Goal: Task Accomplishment & Management: Manage account settings

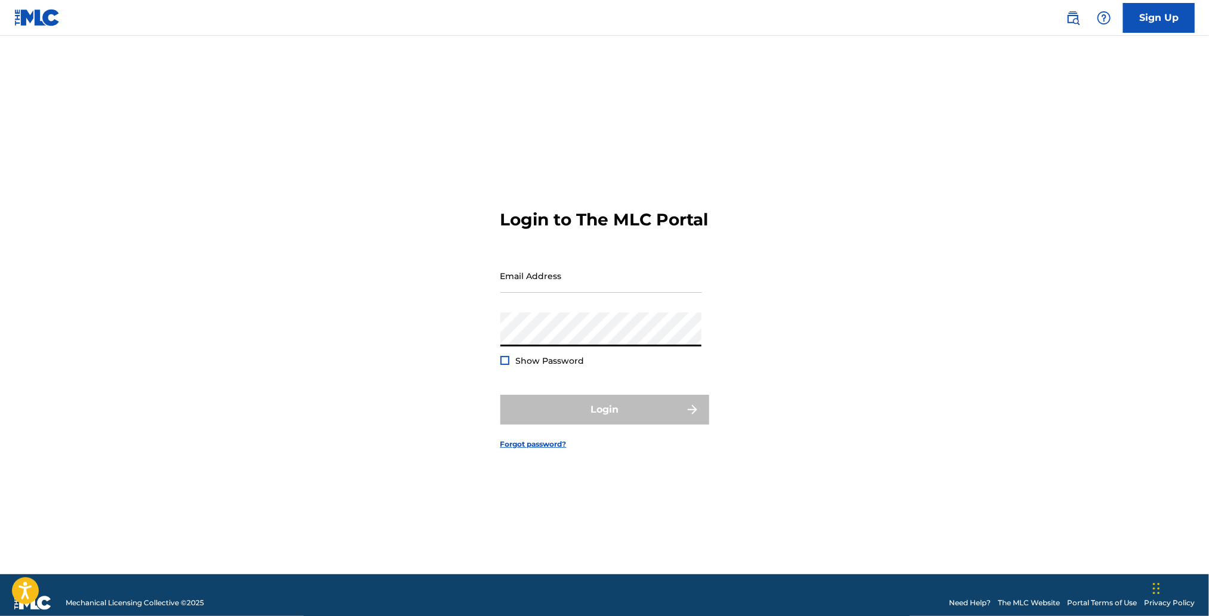
type input "[PERSON_NAME][EMAIL_ADDRESS][DOMAIN_NAME]"
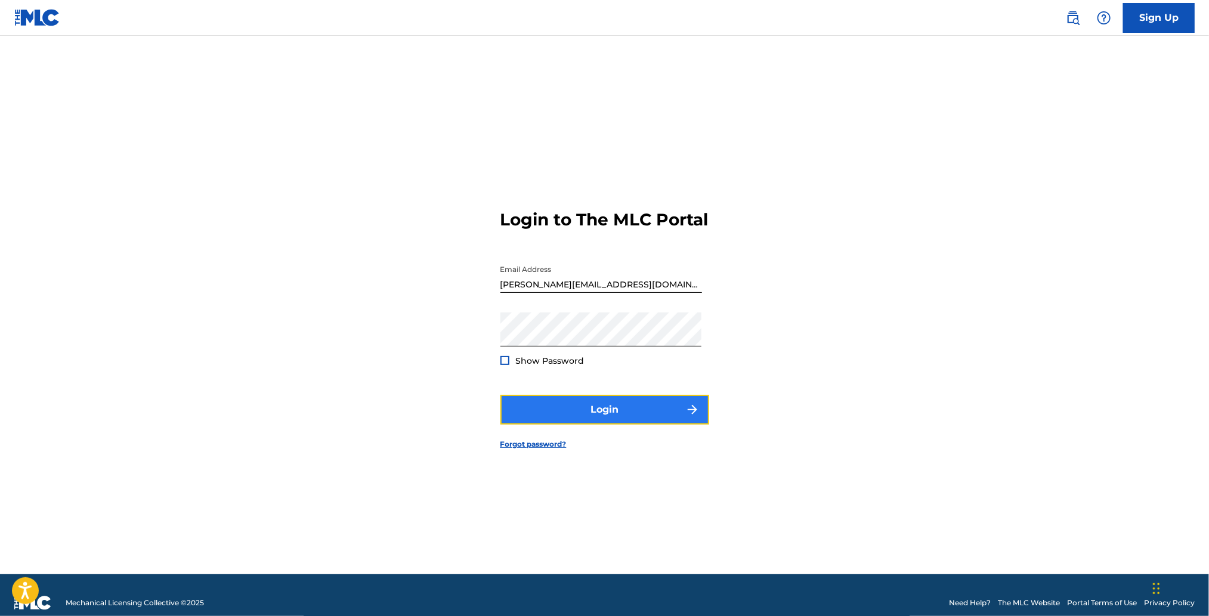
click at [646, 419] on button "Login" at bounding box center [604, 410] width 209 height 30
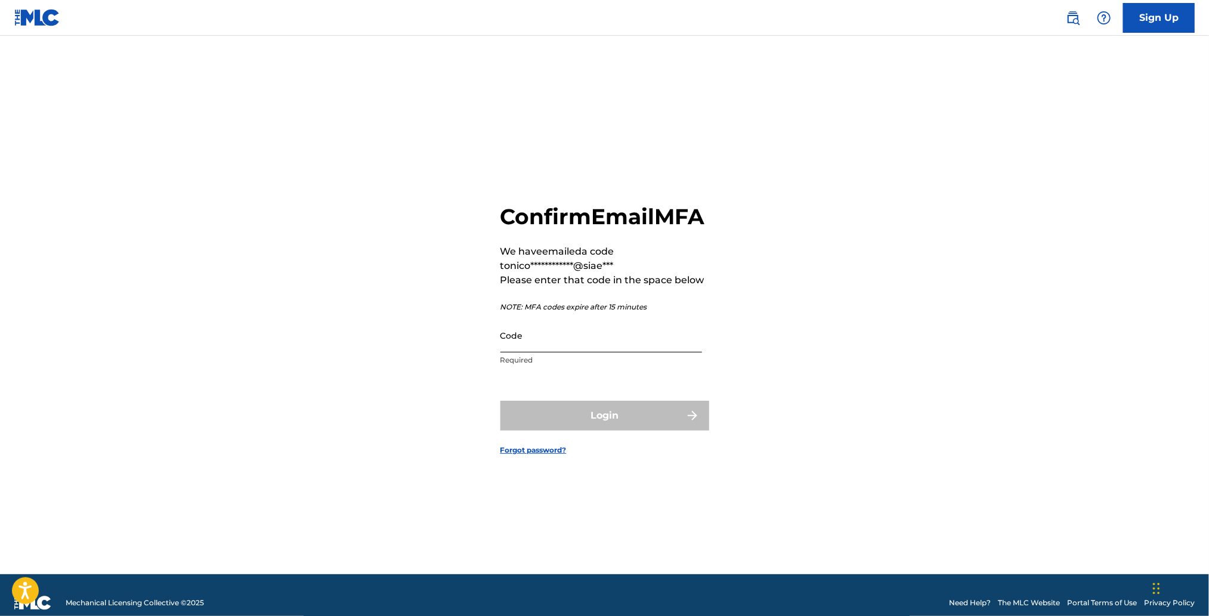
click at [613, 352] on input "Code" at bounding box center [601, 335] width 202 height 34
paste input "420561"
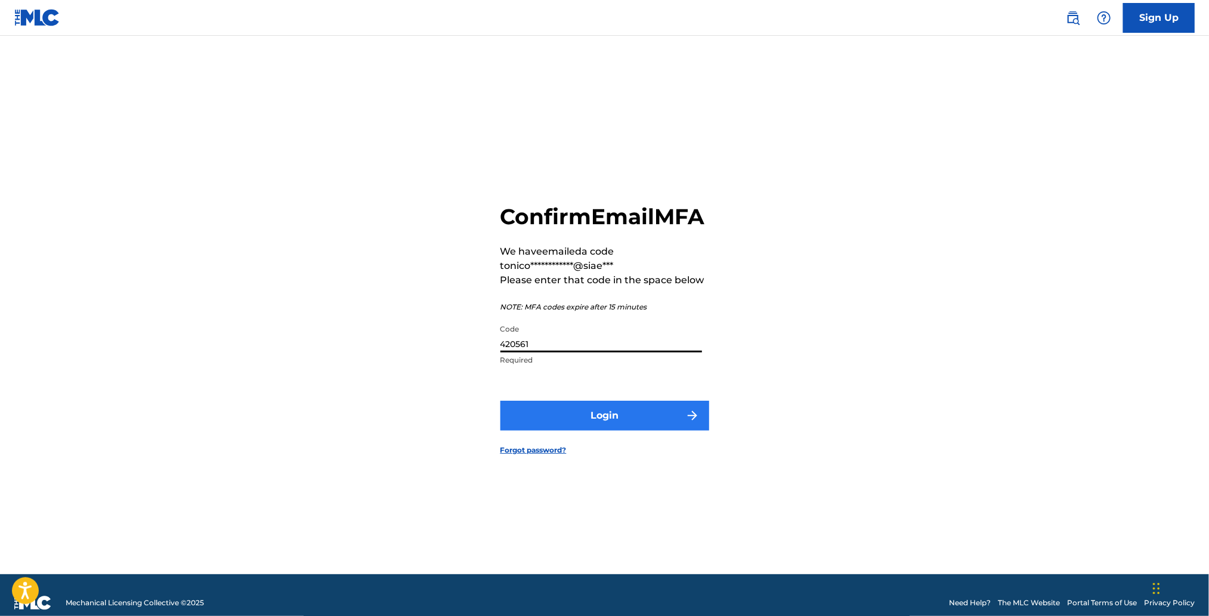
type input "420561"
click at [599, 428] on button "Login" at bounding box center [604, 416] width 209 height 30
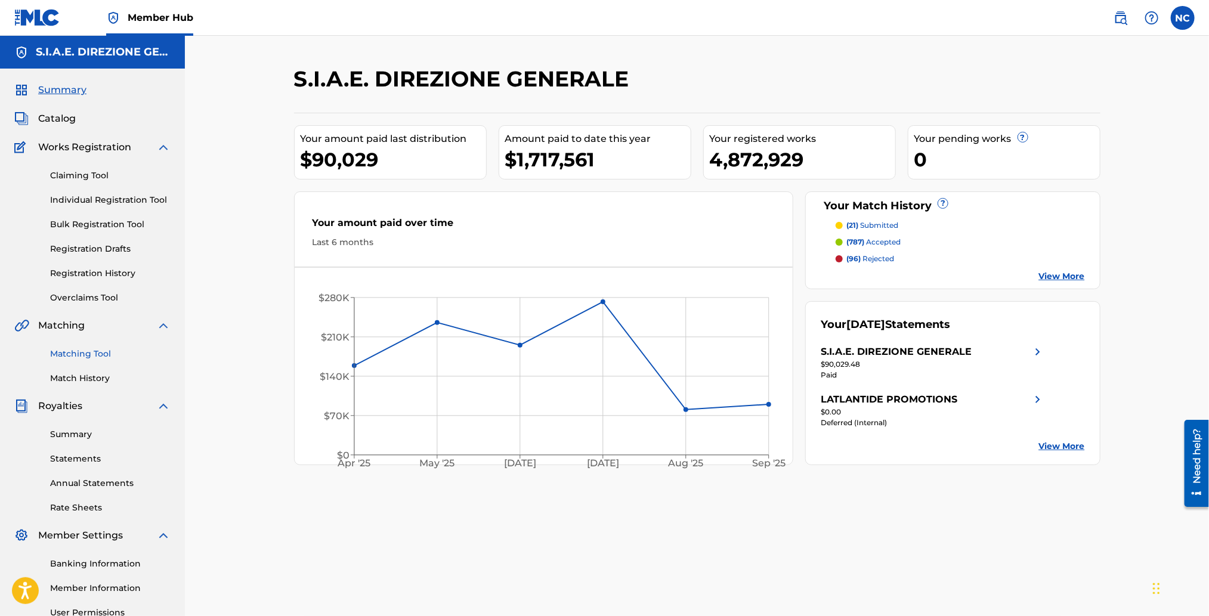
click at [88, 353] on link "Matching Tool" at bounding box center [110, 354] width 120 height 13
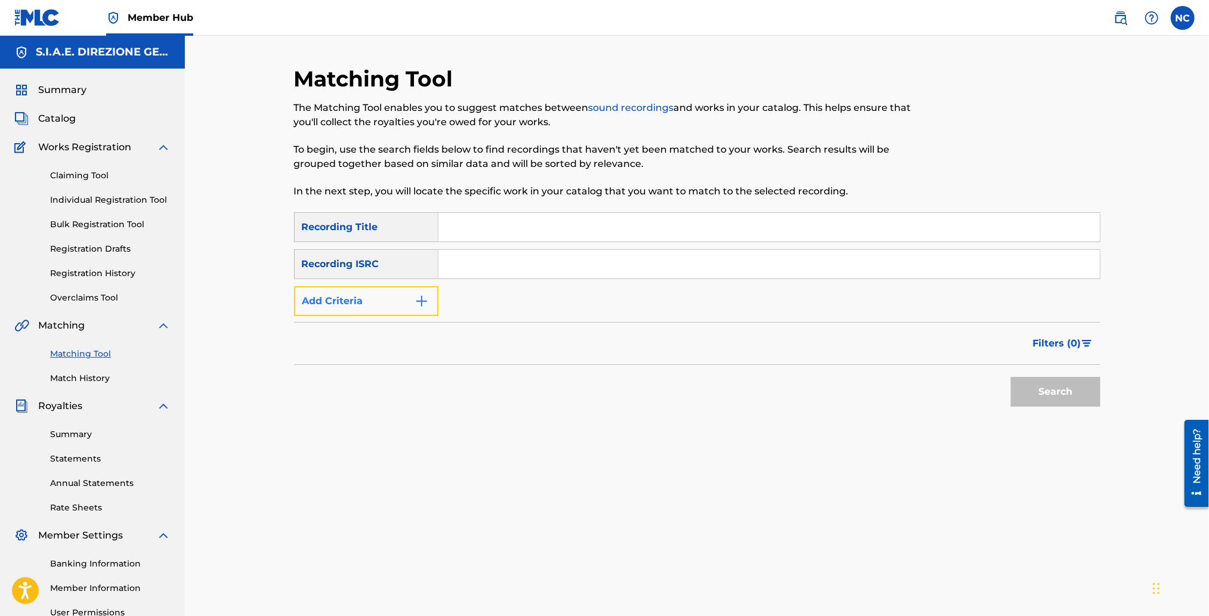
click at [430, 307] on button "Add Criteria" at bounding box center [366, 301] width 144 height 30
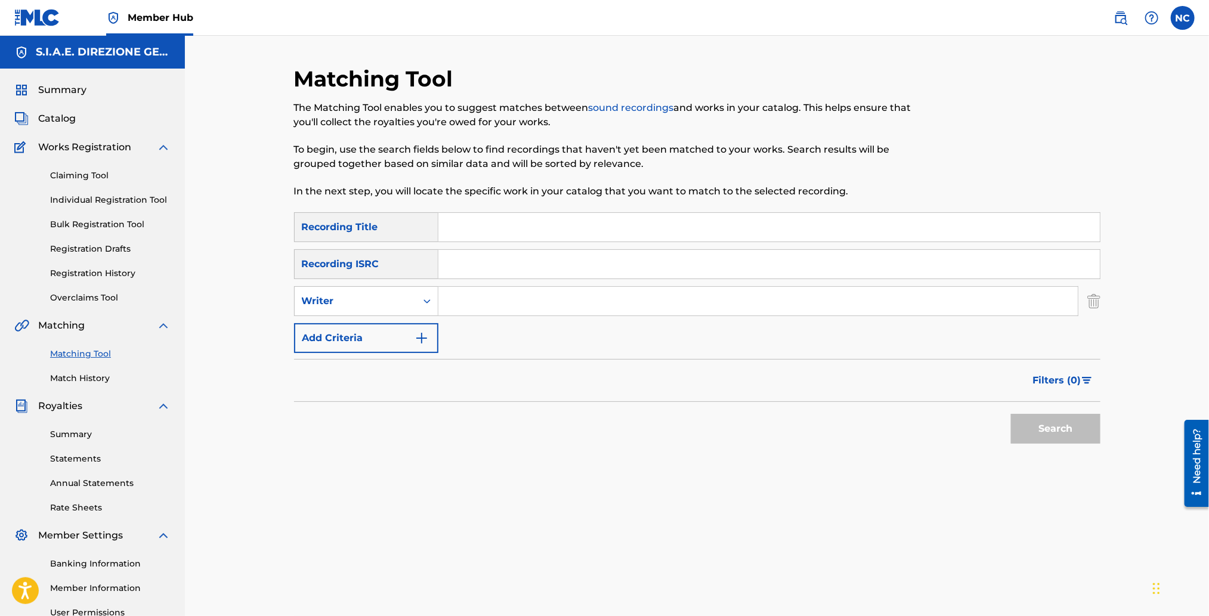
click at [516, 295] on input "Search Form" at bounding box center [757, 301] width 639 height 29
type input "[PERSON_NAME]"
click at [1011, 414] on button "Search" at bounding box center [1055, 429] width 89 height 30
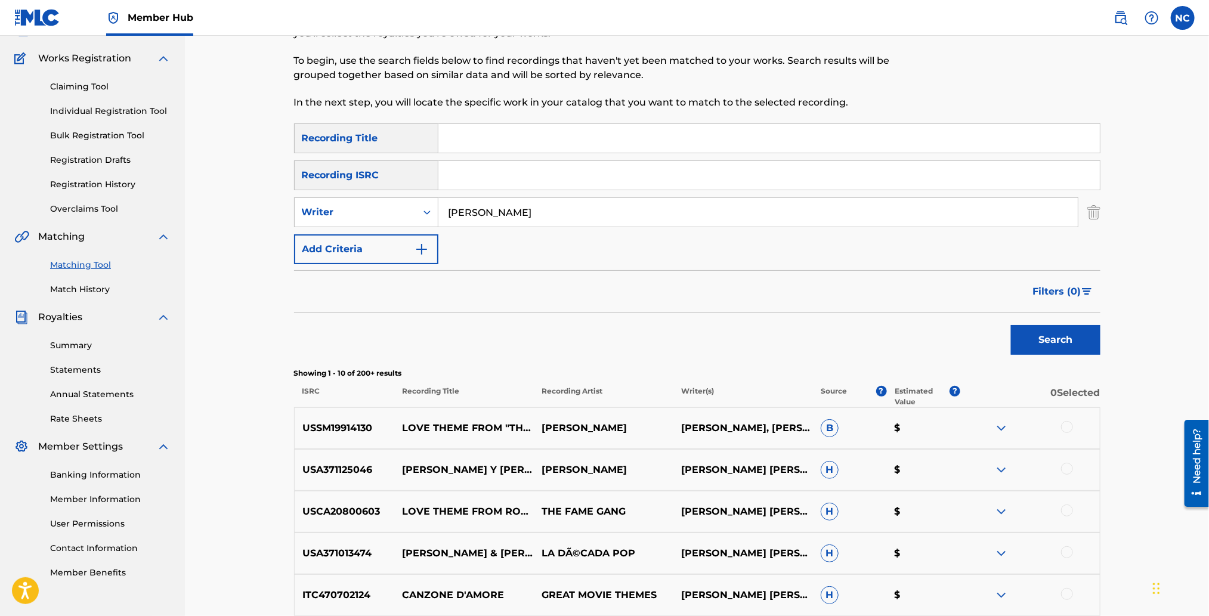
scroll to position [268, 0]
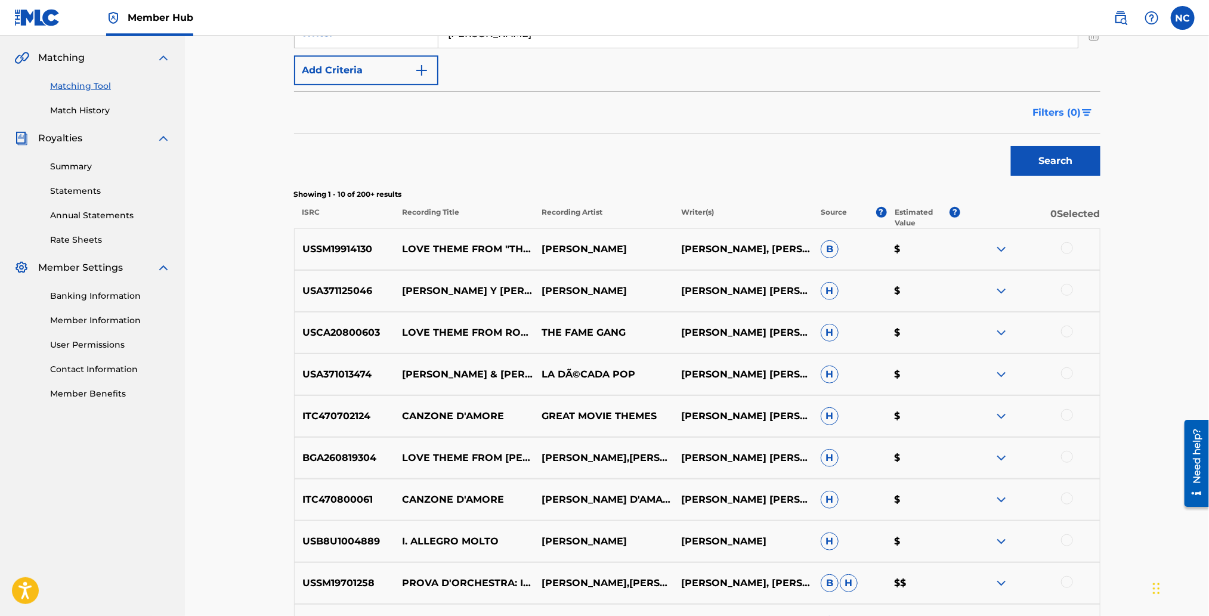
click at [1037, 114] on span "Filters ( 0 )" at bounding box center [1057, 113] width 48 height 14
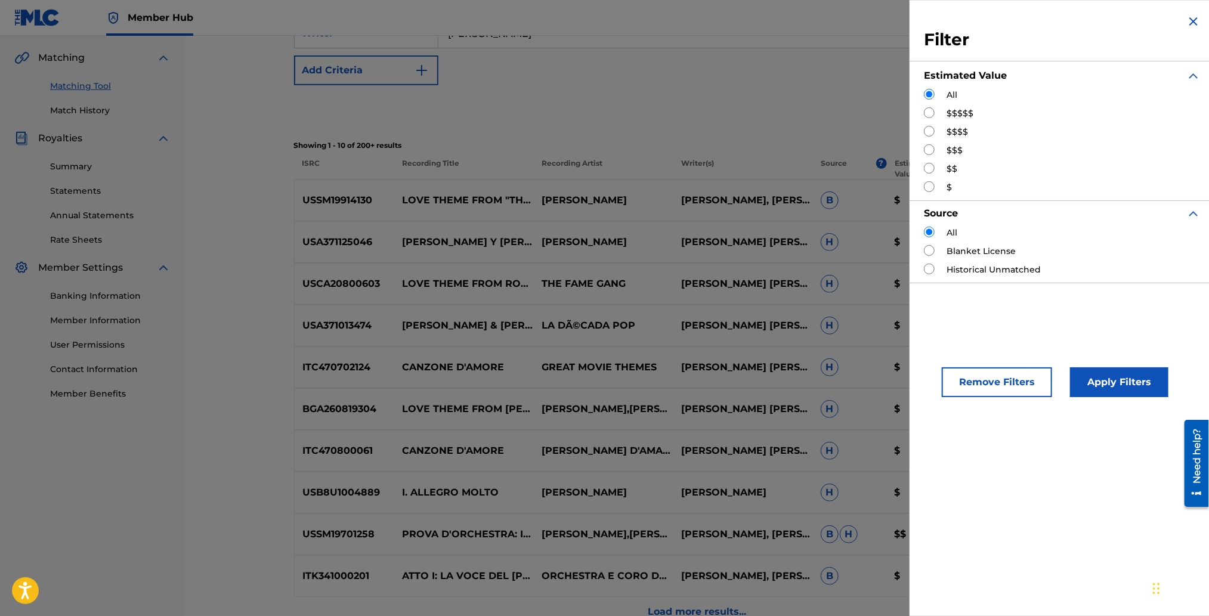
click at [929, 115] on input "Search Form" at bounding box center [929, 112] width 11 height 11
radio input "true"
click at [1119, 394] on button "Apply Filters" at bounding box center [1119, 382] width 98 height 30
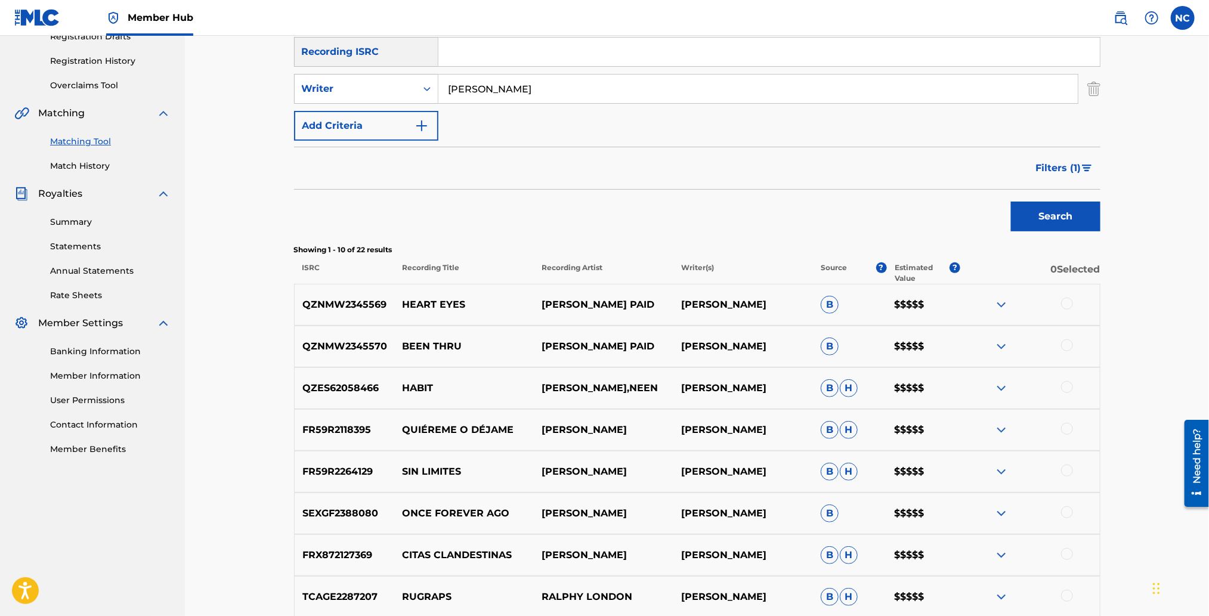
scroll to position [33, 0]
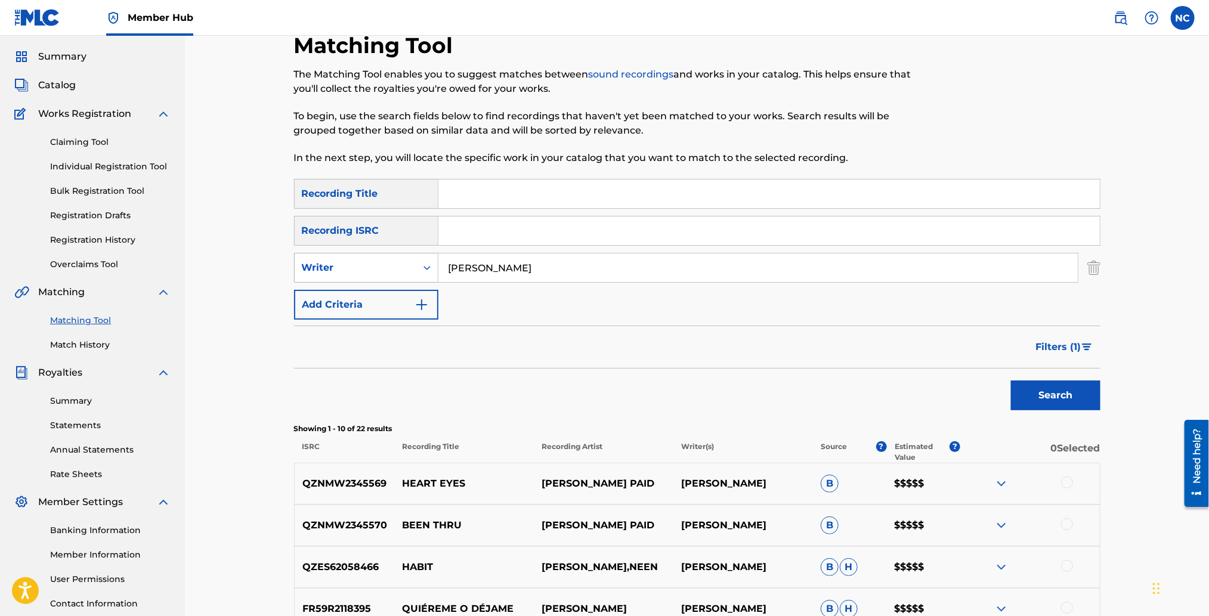
drag, startPoint x: 469, startPoint y: 267, endPoint x: 311, endPoint y: 267, distance: 157.4
click at [311, 267] on div "SearchWithCriteria62d5a5c6-b26f-4f65-9555-f05b5fdebbeb Writer [PERSON_NAME]" at bounding box center [697, 268] width 806 height 30
type input "rota"
click at [1011, 380] on button "Search" at bounding box center [1055, 395] width 89 height 30
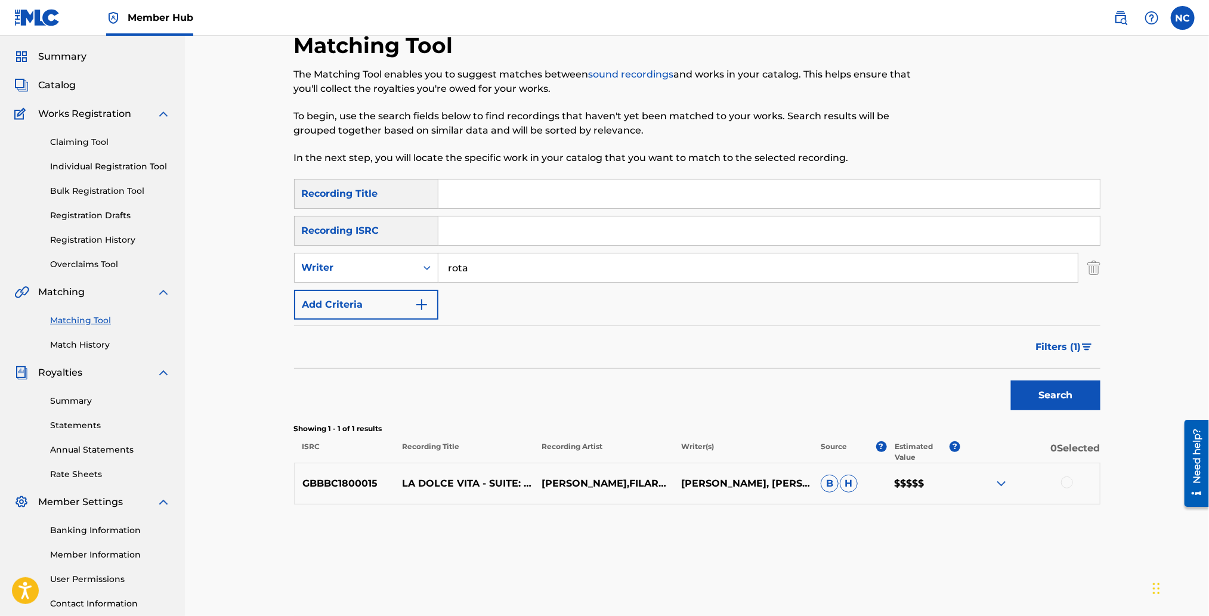
scroll to position [123, 0]
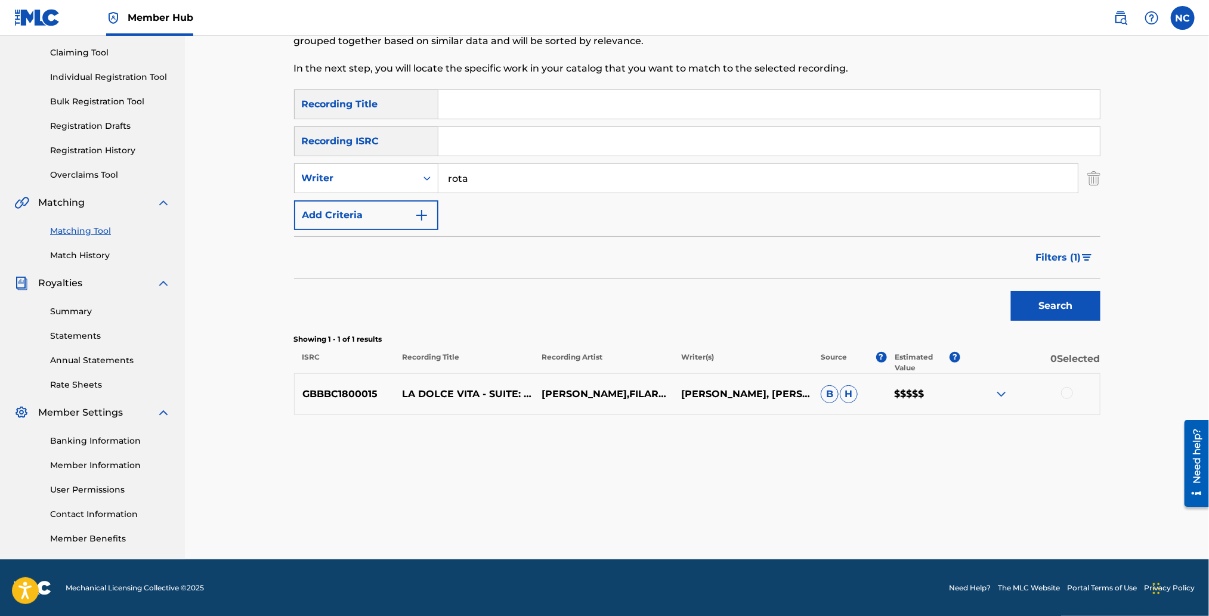
click at [1065, 391] on div at bounding box center [1067, 393] width 12 height 12
click at [1082, 254] on img "Search Form" at bounding box center [1087, 257] width 10 height 7
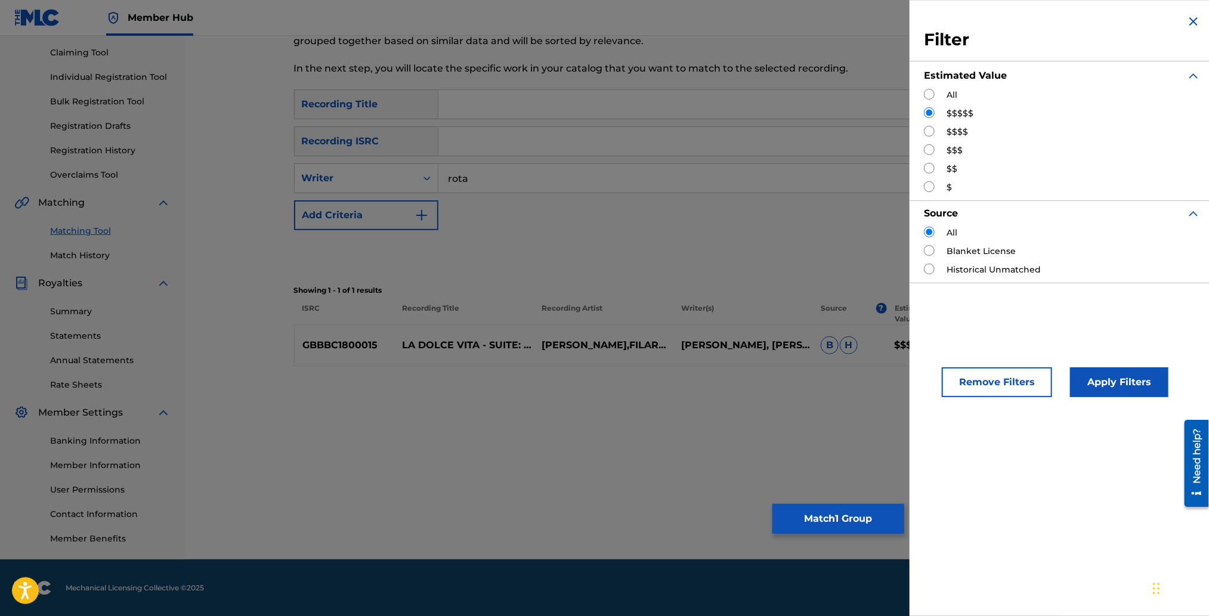
click at [929, 129] on input "Search Form" at bounding box center [929, 131] width 11 height 11
radio input "true"
click at [684, 241] on div "Search" at bounding box center [697, 254] width 806 height 48
click at [924, 111] on input "Search Form" at bounding box center [929, 112] width 11 height 11
radio input "true"
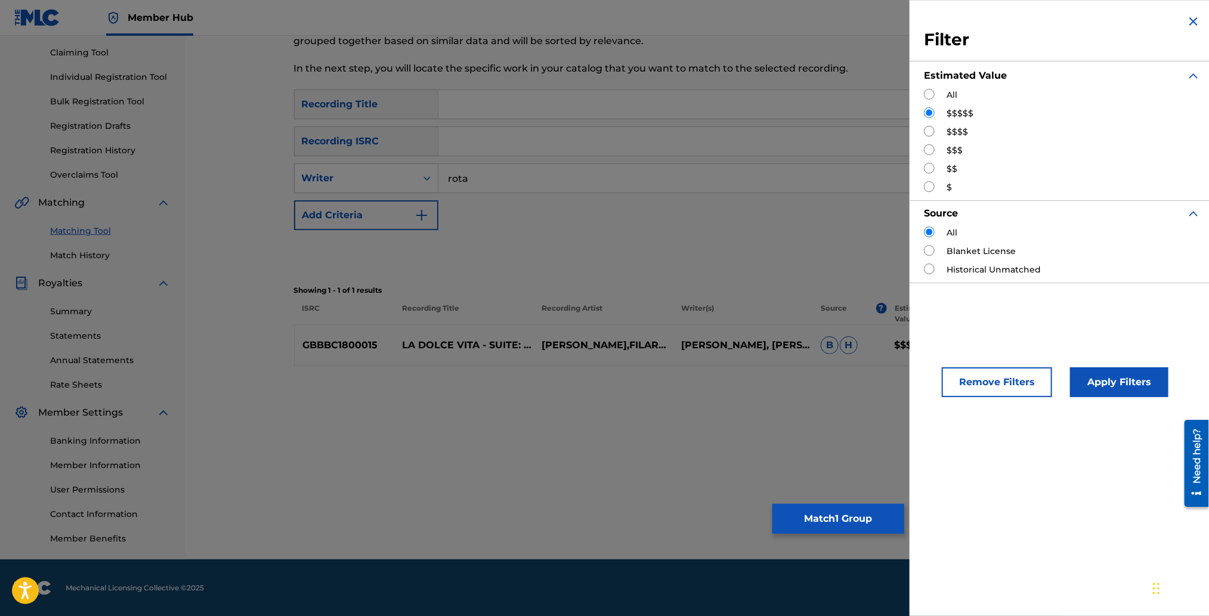
click at [1189, 21] on img "Search Form" at bounding box center [1193, 21] width 14 height 14
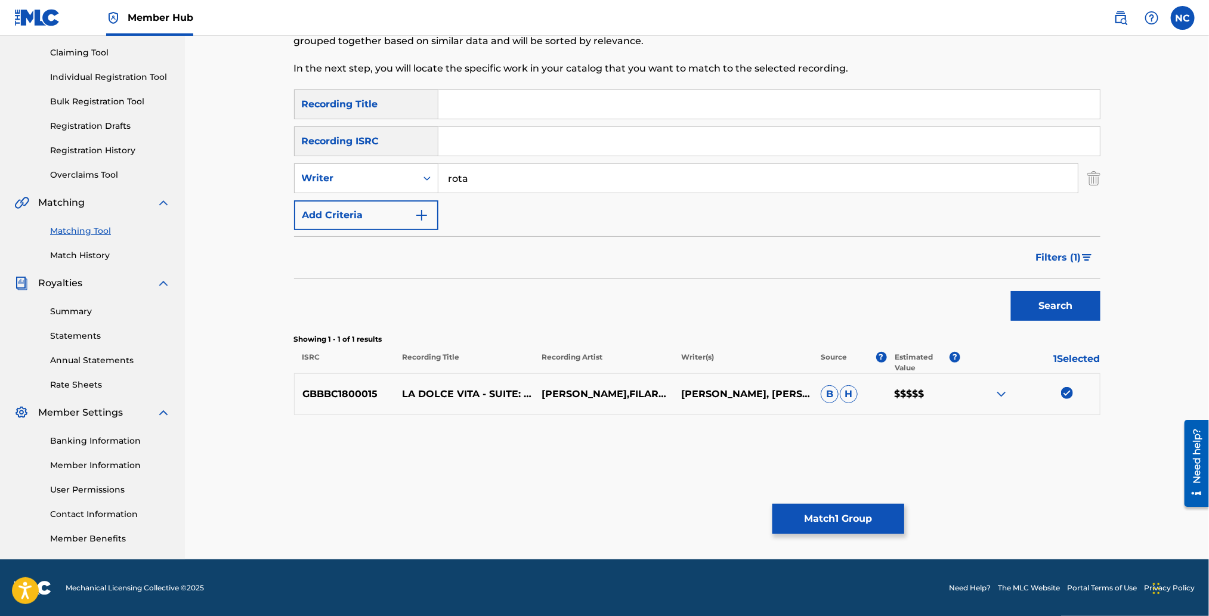
click at [614, 110] on input "Search Form" at bounding box center [768, 104] width 661 height 29
type input "dolce vita"
click at [1011, 291] on button "Search" at bounding box center [1055, 306] width 89 height 30
click at [1058, 252] on span "Filters ( 1 )" at bounding box center [1058, 257] width 45 height 14
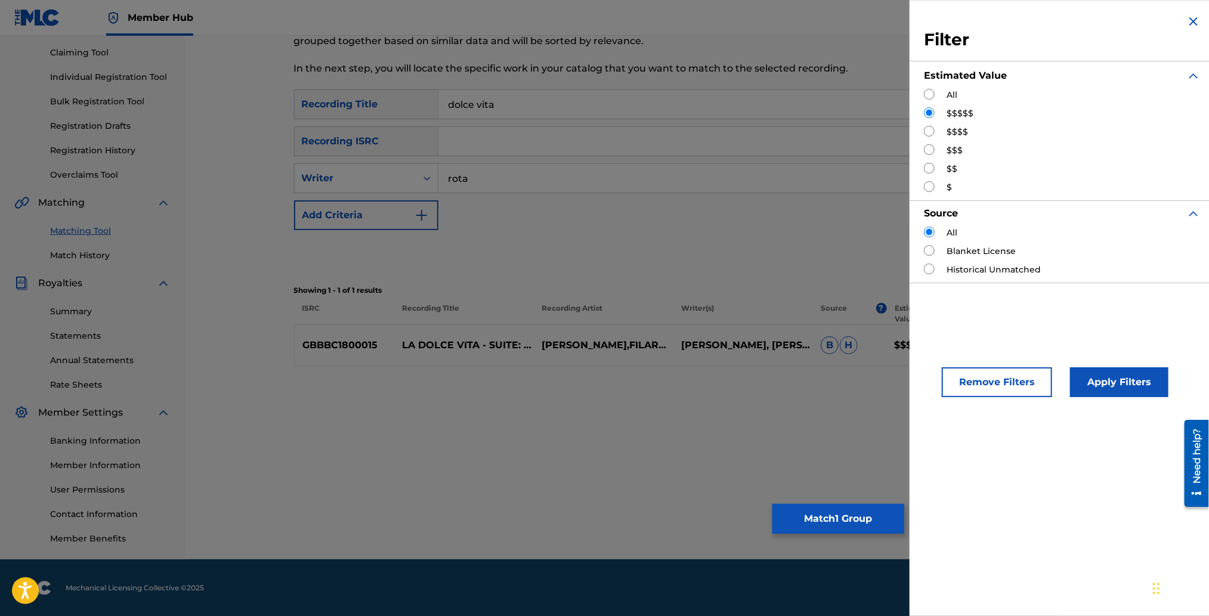
click at [934, 131] on div "$$$$" at bounding box center [1062, 132] width 277 height 13
click at [928, 129] on input "Search Form" at bounding box center [929, 131] width 11 height 11
radio input "true"
click at [1116, 380] on button "Apply Filters" at bounding box center [1119, 382] width 98 height 30
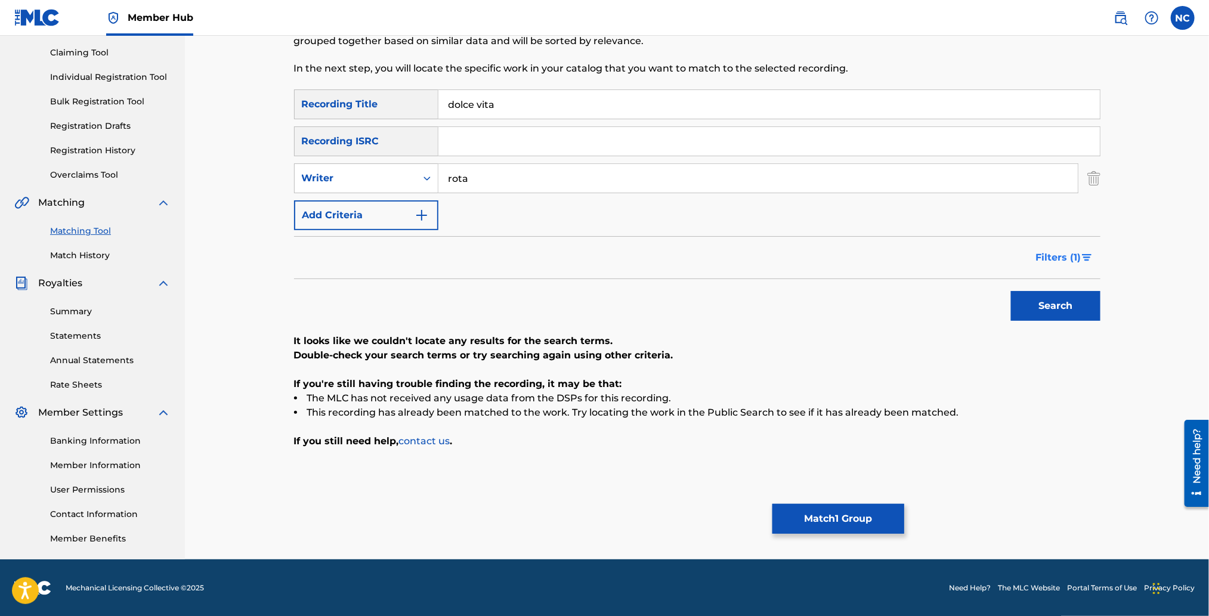
click at [1058, 262] on span "Filters ( 1 )" at bounding box center [1058, 257] width 45 height 14
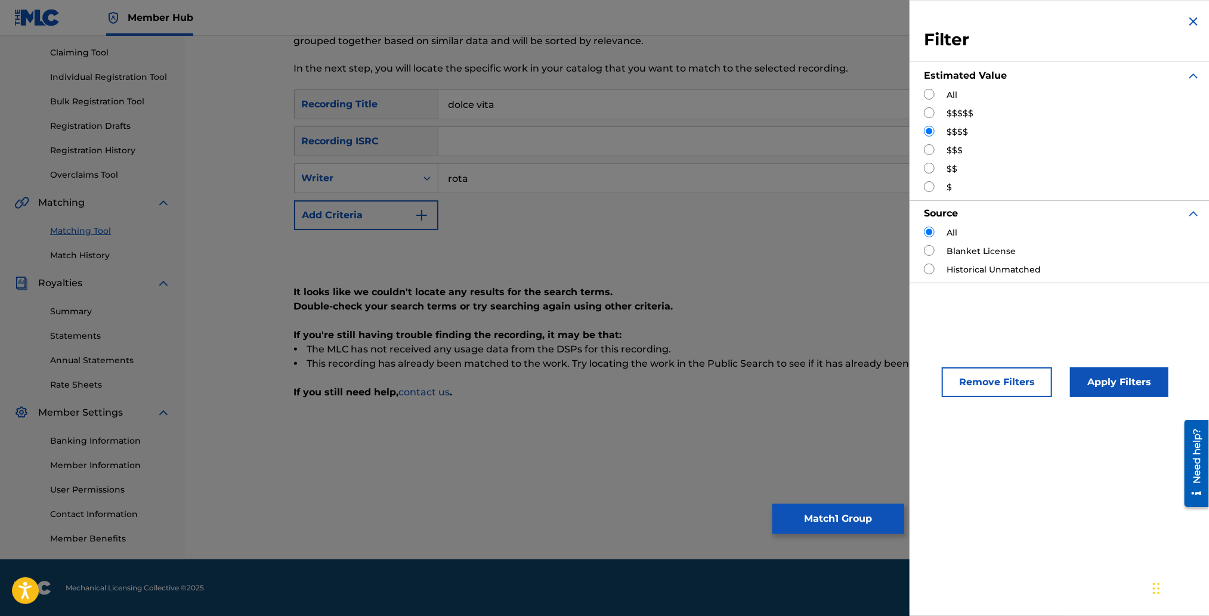
click at [927, 97] on input "Search Form" at bounding box center [929, 94] width 11 height 11
radio input "true"
click at [1132, 381] on button "Apply Filters" at bounding box center [1119, 382] width 98 height 30
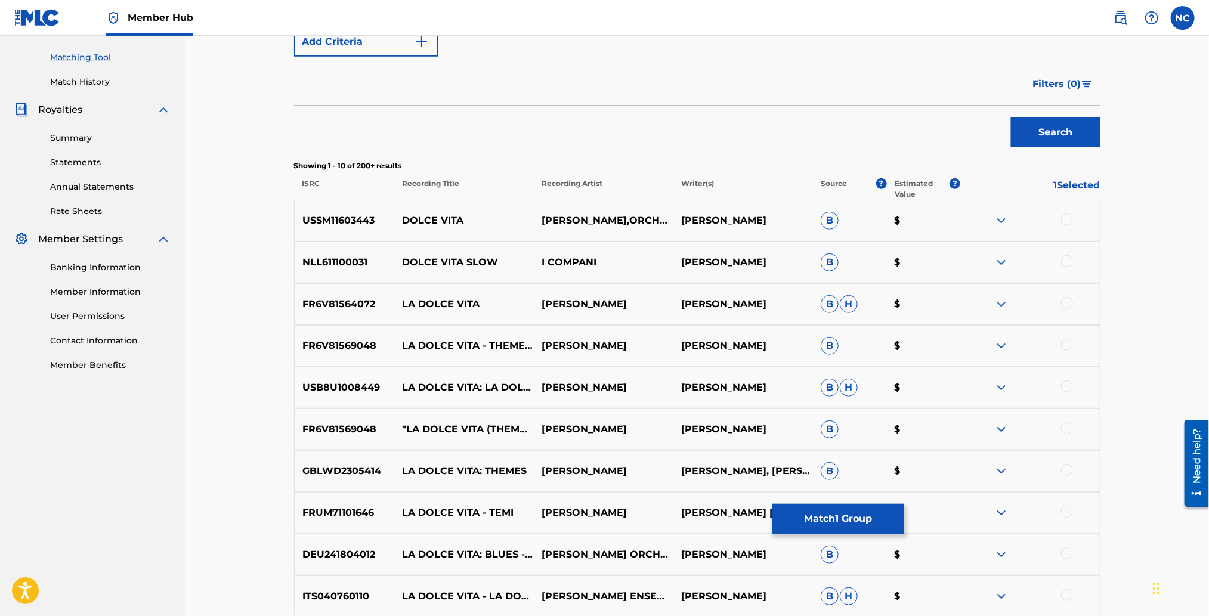
scroll to position [302, 0]
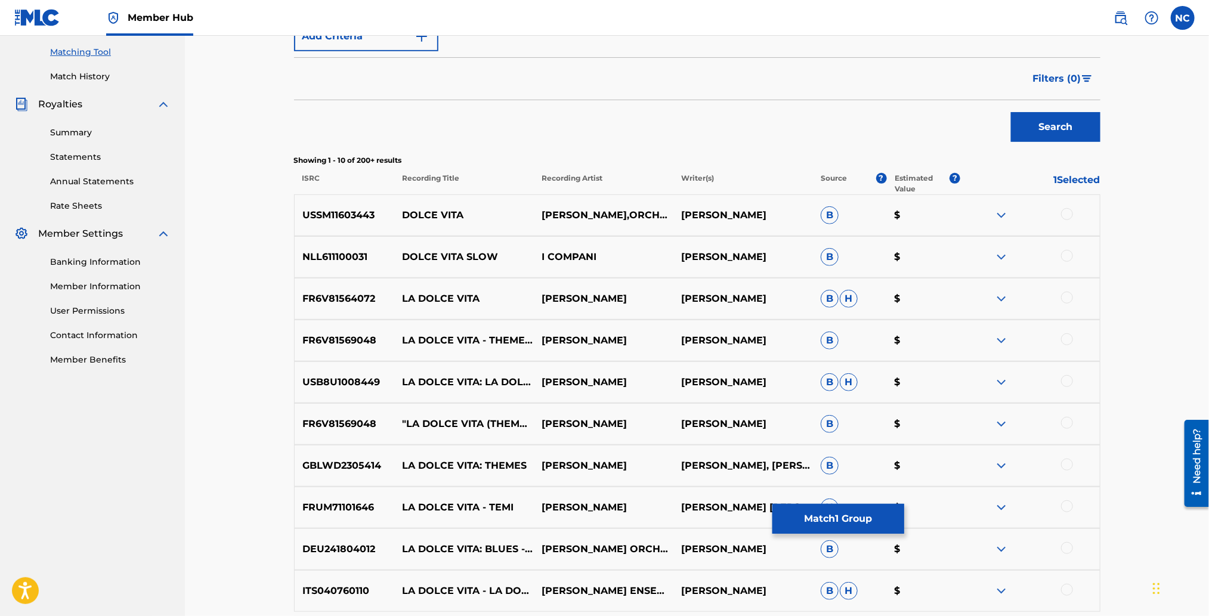
click at [1065, 209] on div at bounding box center [1067, 214] width 12 height 12
click at [1067, 257] on div at bounding box center [1067, 256] width 12 height 12
click at [1064, 301] on div at bounding box center [1067, 298] width 12 height 12
click at [1067, 423] on div at bounding box center [1067, 423] width 12 height 12
click at [1064, 337] on div at bounding box center [1067, 339] width 12 height 12
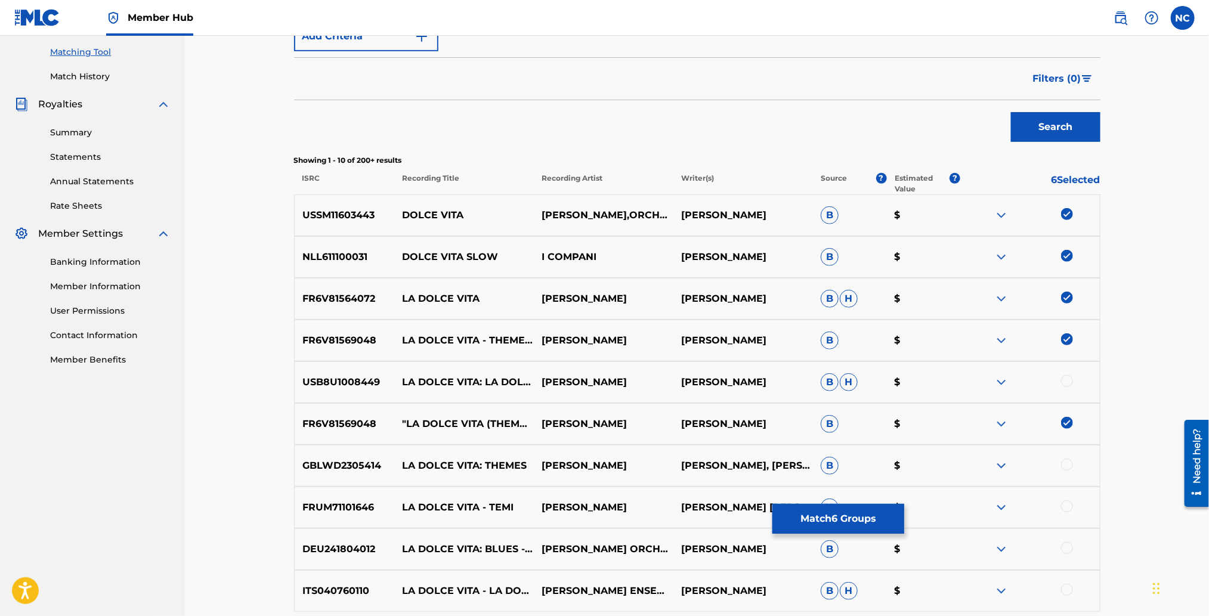
click at [1069, 382] on div at bounding box center [1067, 381] width 12 height 12
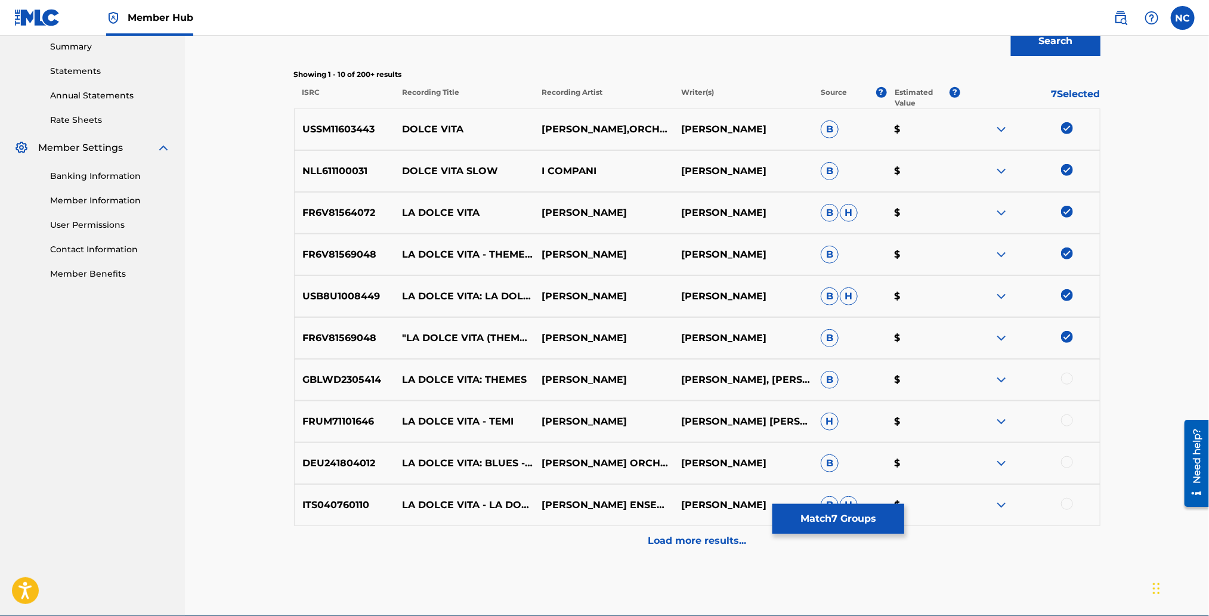
scroll to position [444, 0]
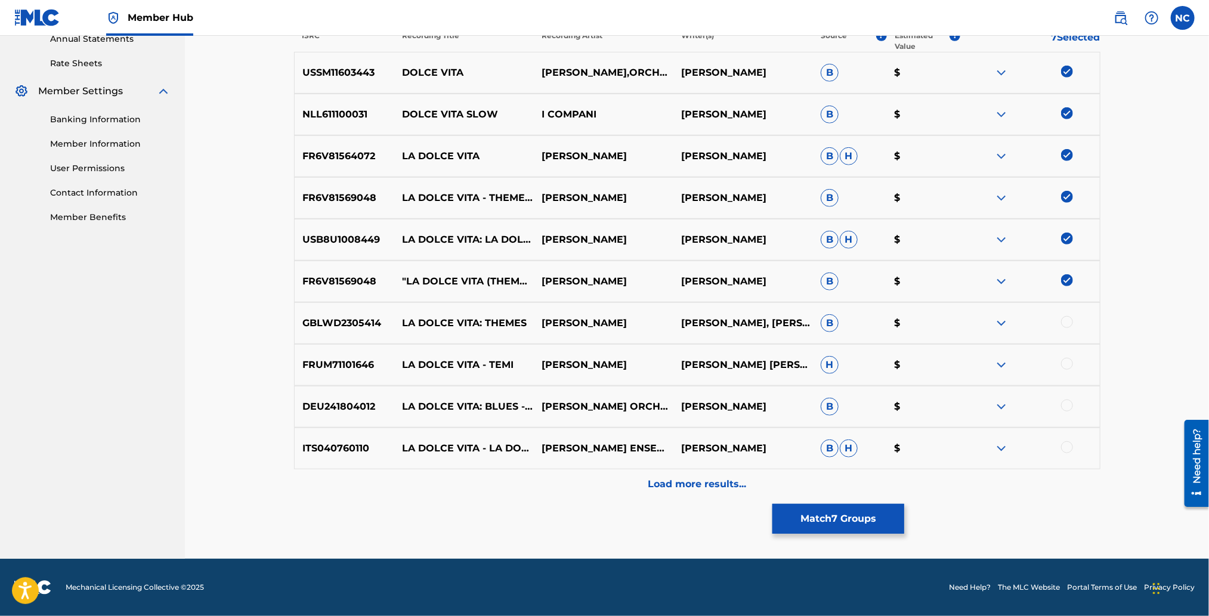
click at [1070, 322] on div at bounding box center [1067, 322] width 12 height 12
click at [1067, 363] on div at bounding box center [1067, 364] width 12 height 12
click at [1068, 238] on img at bounding box center [1067, 239] width 12 height 12
click at [1067, 448] on div at bounding box center [1067, 447] width 12 height 12
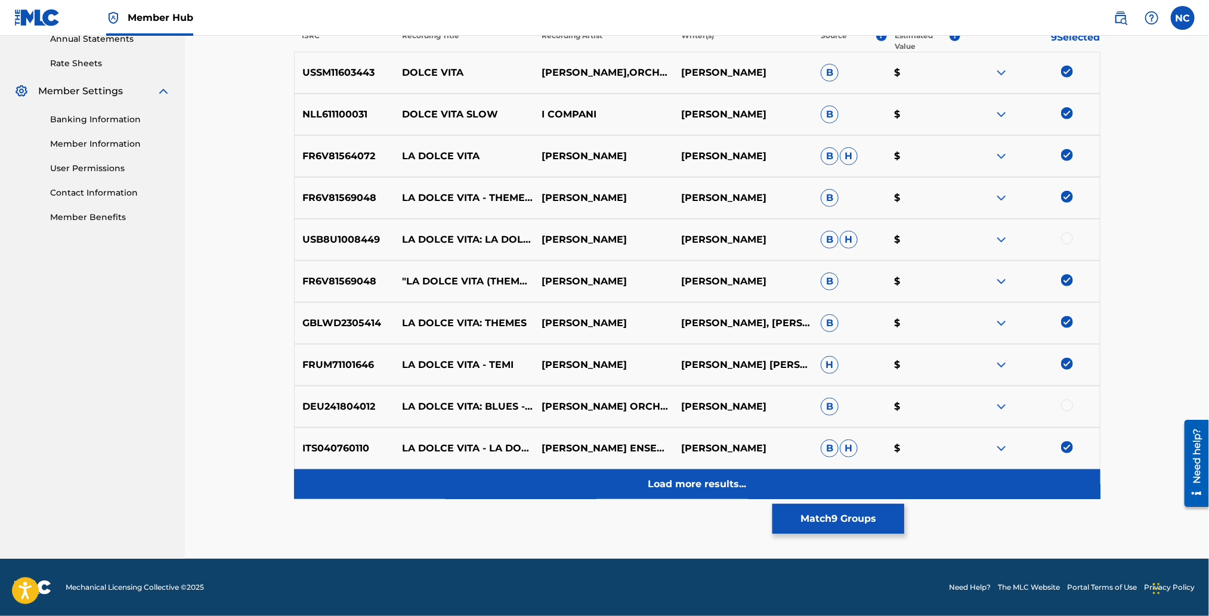
click at [699, 491] on div "Load more results..." at bounding box center [697, 484] width 806 height 30
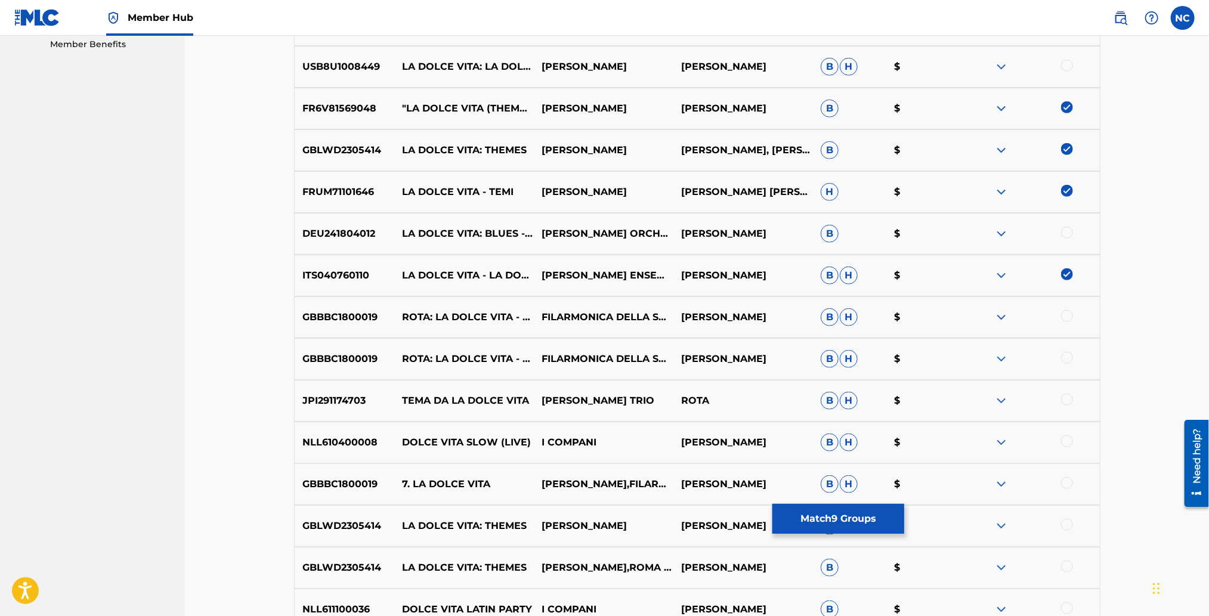
scroll to position [623, 0]
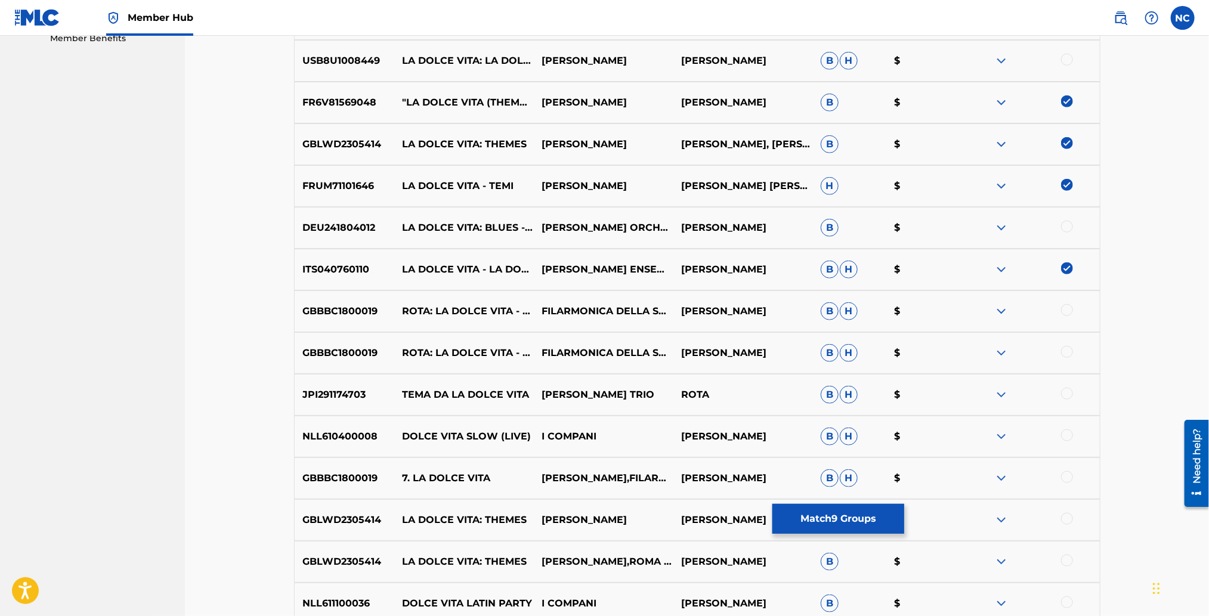
click at [1064, 312] on div at bounding box center [1067, 310] width 12 height 12
click at [1071, 349] on div at bounding box center [1067, 352] width 12 height 12
click at [1069, 394] on div at bounding box center [1067, 394] width 12 height 12
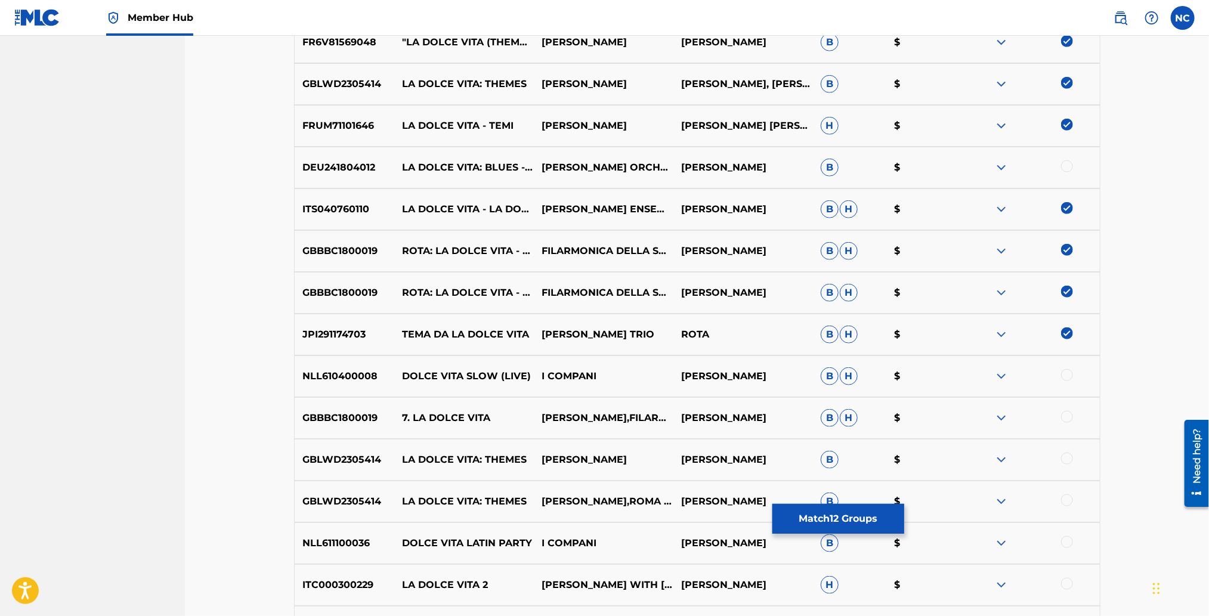
scroll to position [713, 0]
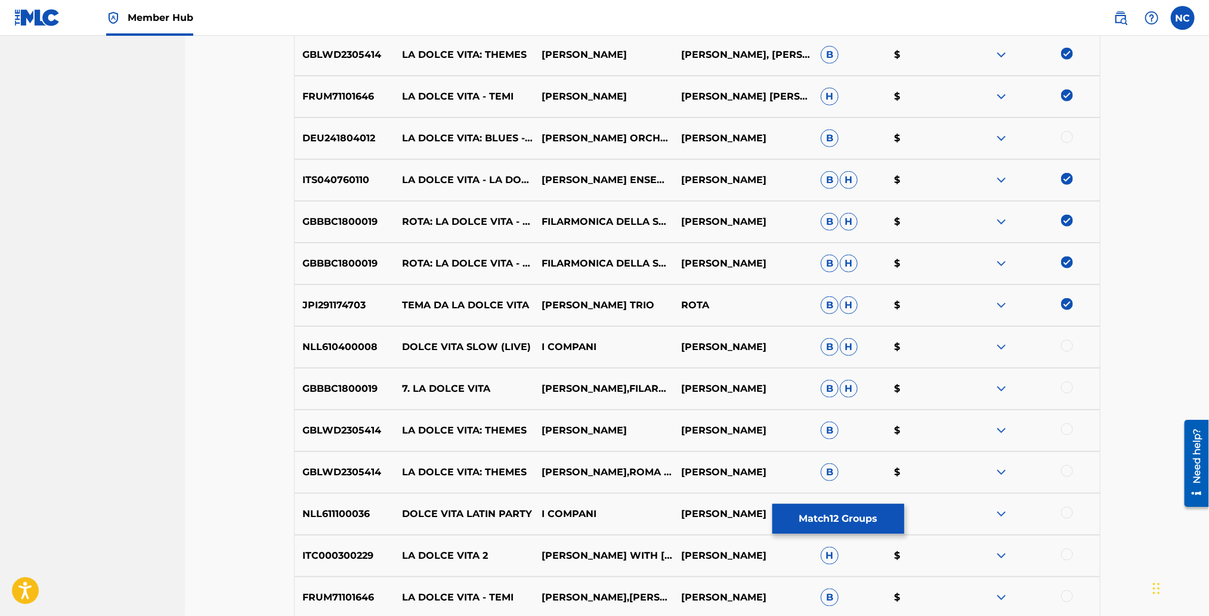
click at [1055, 346] on div at bounding box center [1030, 347] width 140 height 14
click at [1067, 385] on div at bounding box center [1067, 388] width 12 height 12
click at [1065, 343] on div at bounding box center [1067, 346] width 12 height 12
click at [1065, 432] on div at bounding box center [1067, 429] width 12 height 12
click at [1067, 469] on div at bounding box center [1067, 471] width 12 height 12
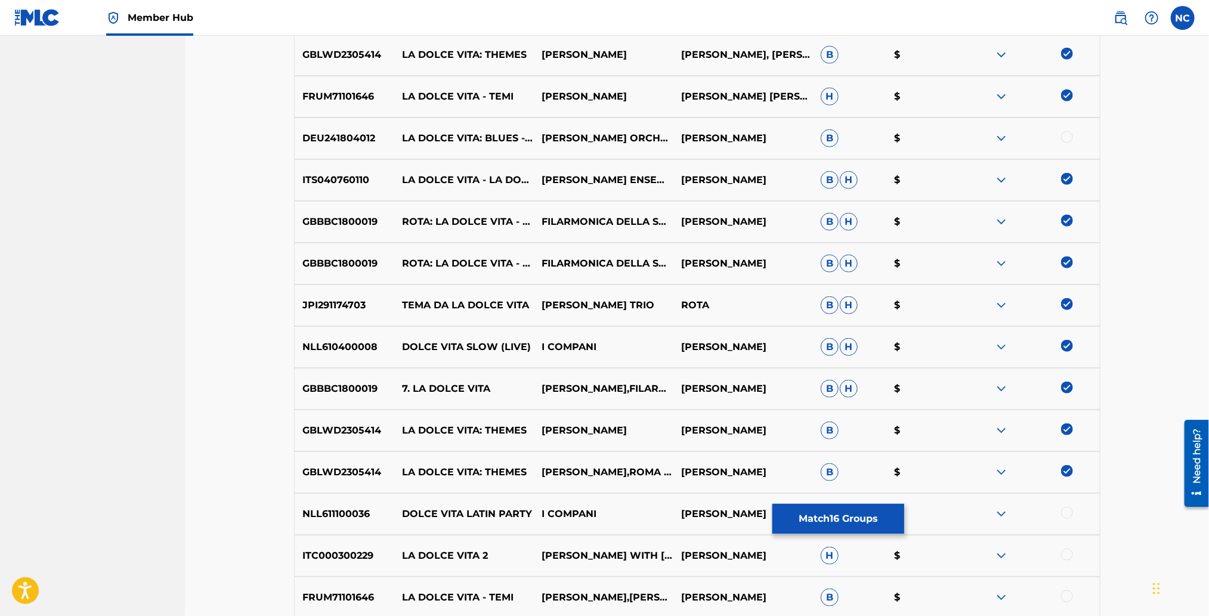
scroll to position [802, 0]
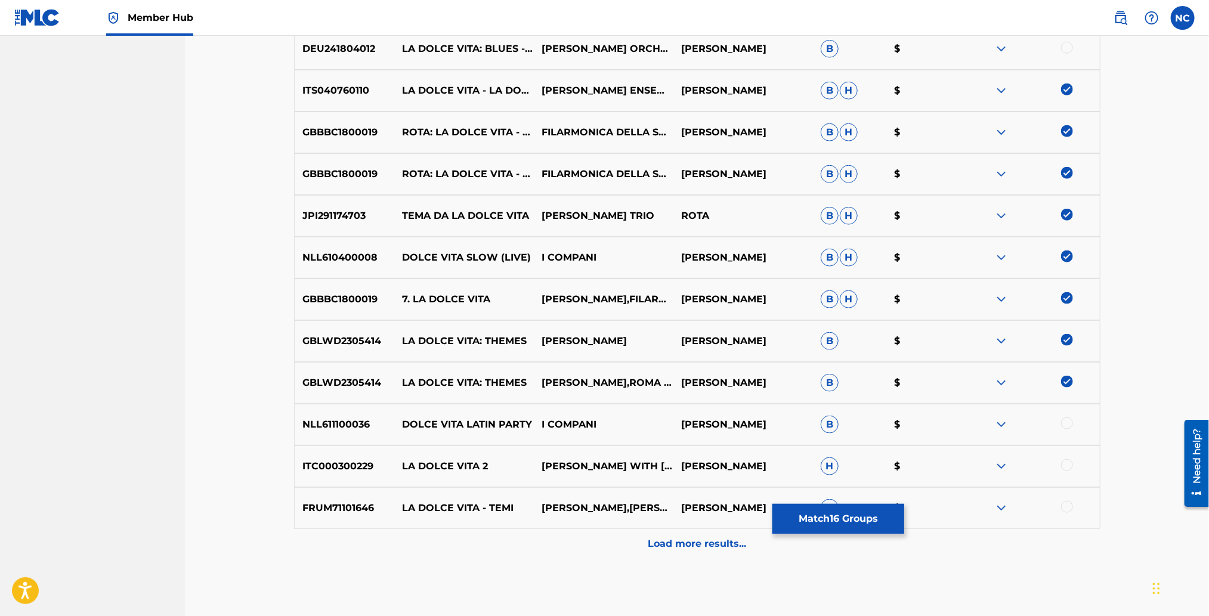
click at [1068, 423] on div at bounding box center [1067, 423] width 12 height 12
click at [1067, 463] on div at bounding box center [1067, 465] width 12 height 12
click at [1064, 505] on div at bounding box center [1067, 507] width 12 height 12
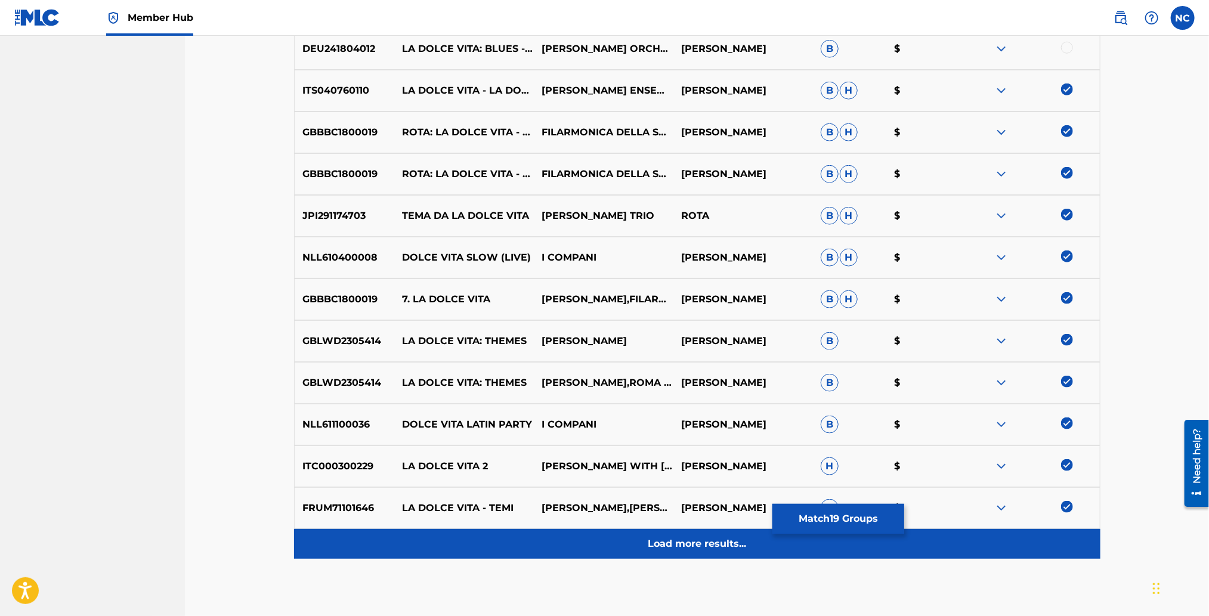
click at [686, 530] on div "Load more results..." at bounding box center [697, 544] width 806 height 30
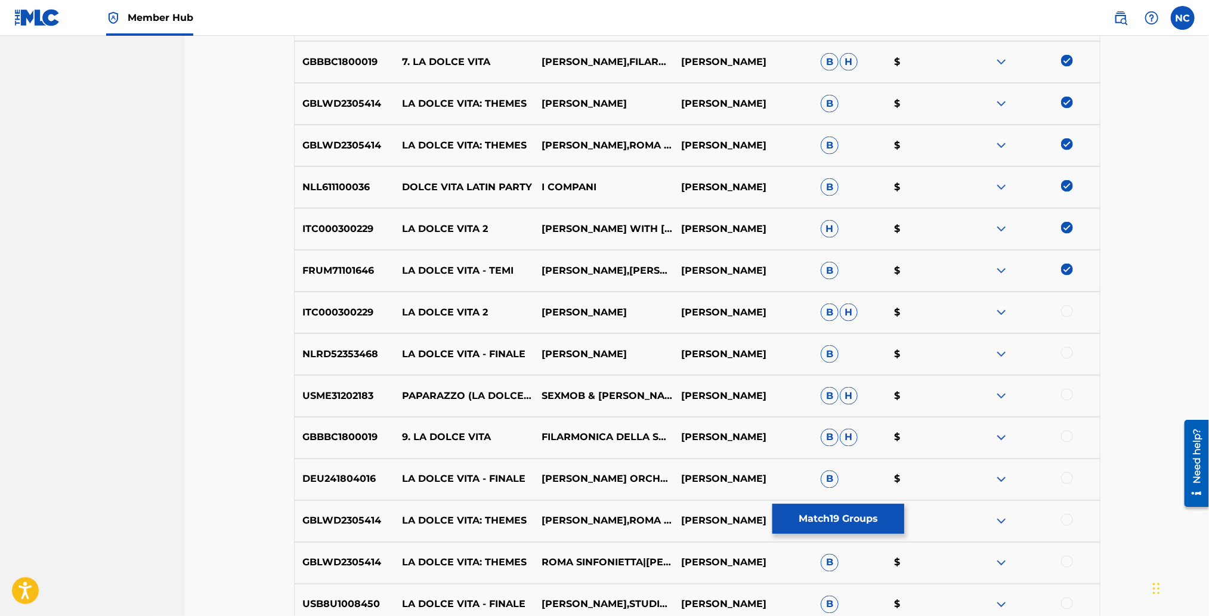
scroll to position [1070, 0]
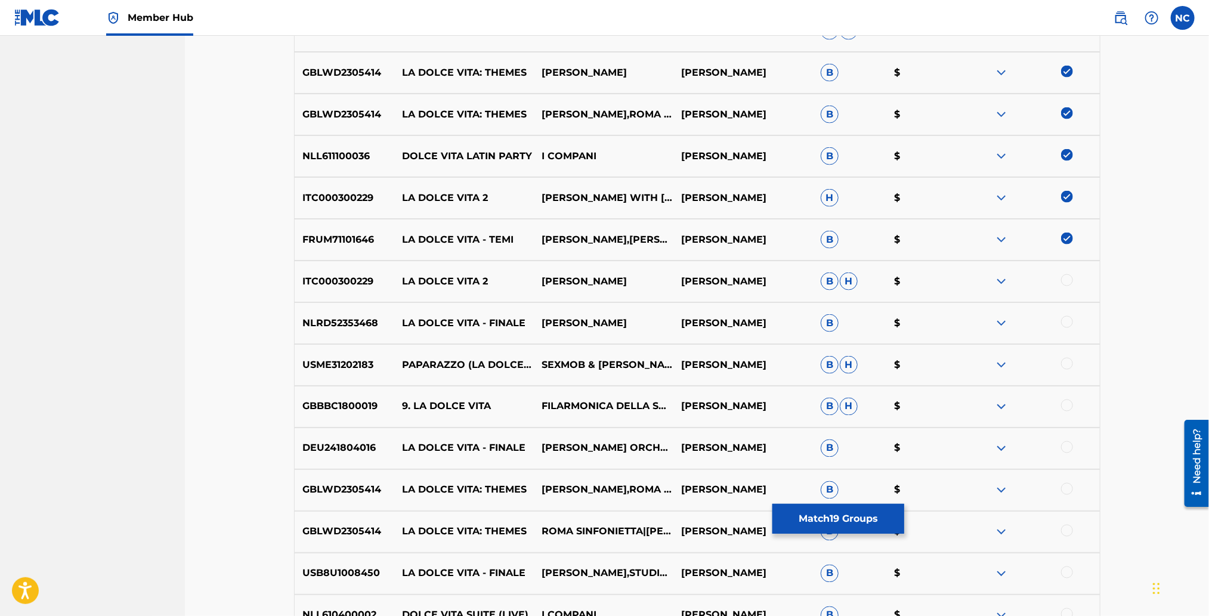
click at [1063, 277] on div at bounding box center [1067, 280] width 12 height 12
click at [1067, 318] on div "NLRD52353468 LA DOLCE VITA - FINALE [PERSON_NAME] [PERSON_NAME] B $" at bounding box center [697, 323] width 806 height 42
click at [1067, 321] on div at bounding box center [1067, 322] width 12 height 12
click at [1064, 360] on div at bounding box center [1067, 364] width 12 height 12
click at [1065, 404] on div at bounding box center [1067, 405] width 12 height 12
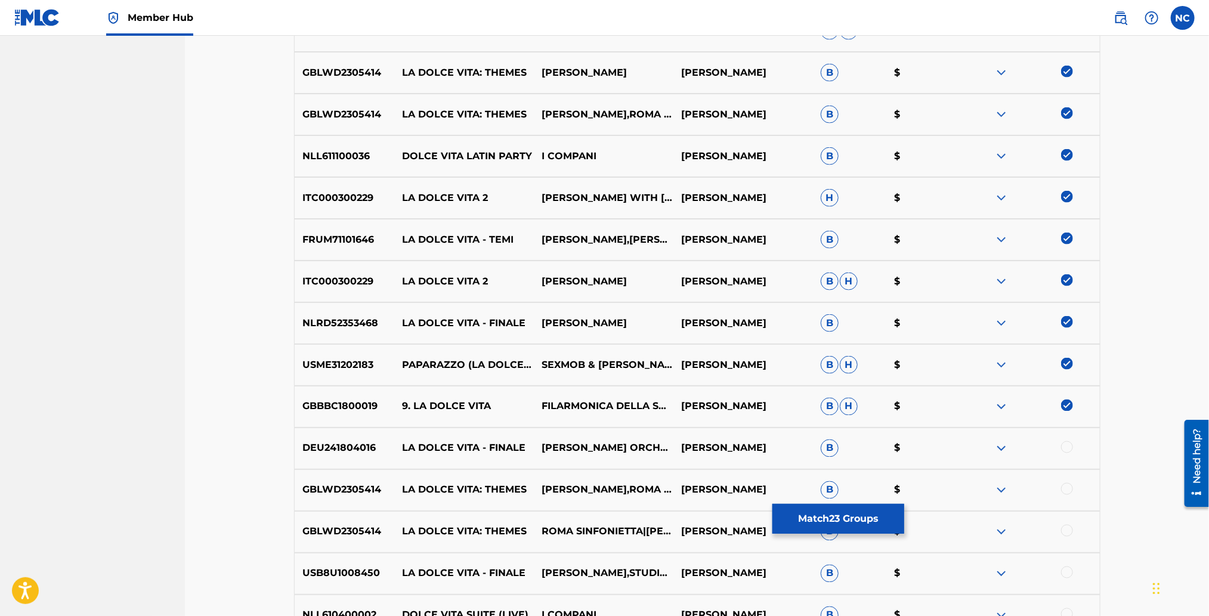
click at [1067, 447] on div at bounding box center [1067, 447] width 12 height 12
click at [1069, 489] on div at bounding box center [1067, 489] width 12 height 12
click at [1069, 528] on div at bounding box center [1067, 531] width 12 height 12
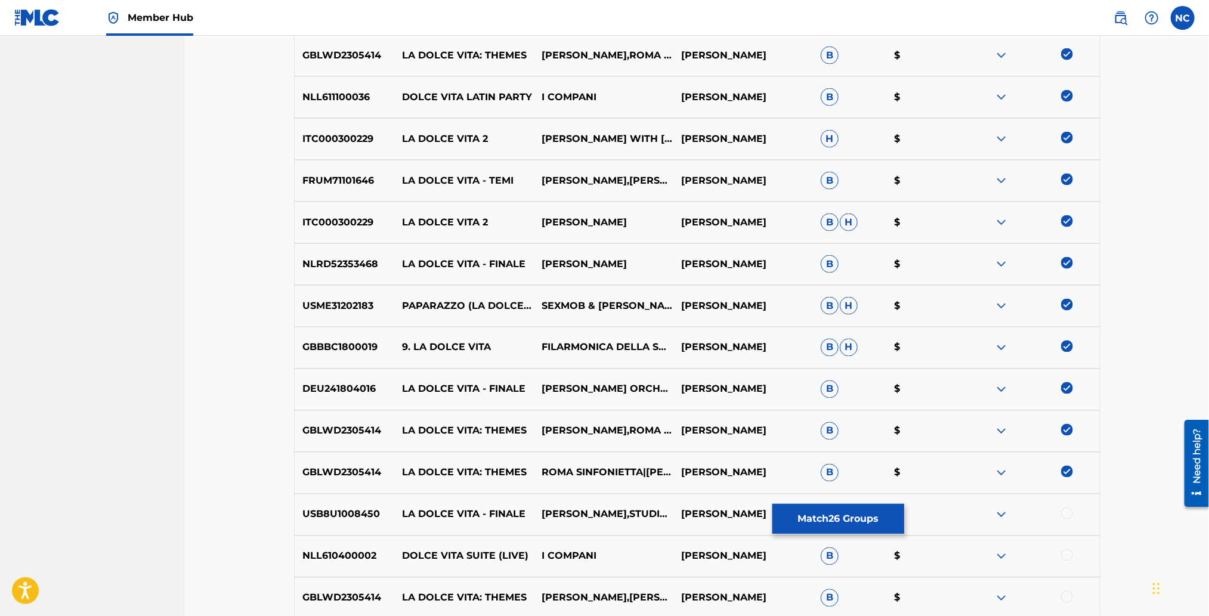
scroll to position [1160, 0]
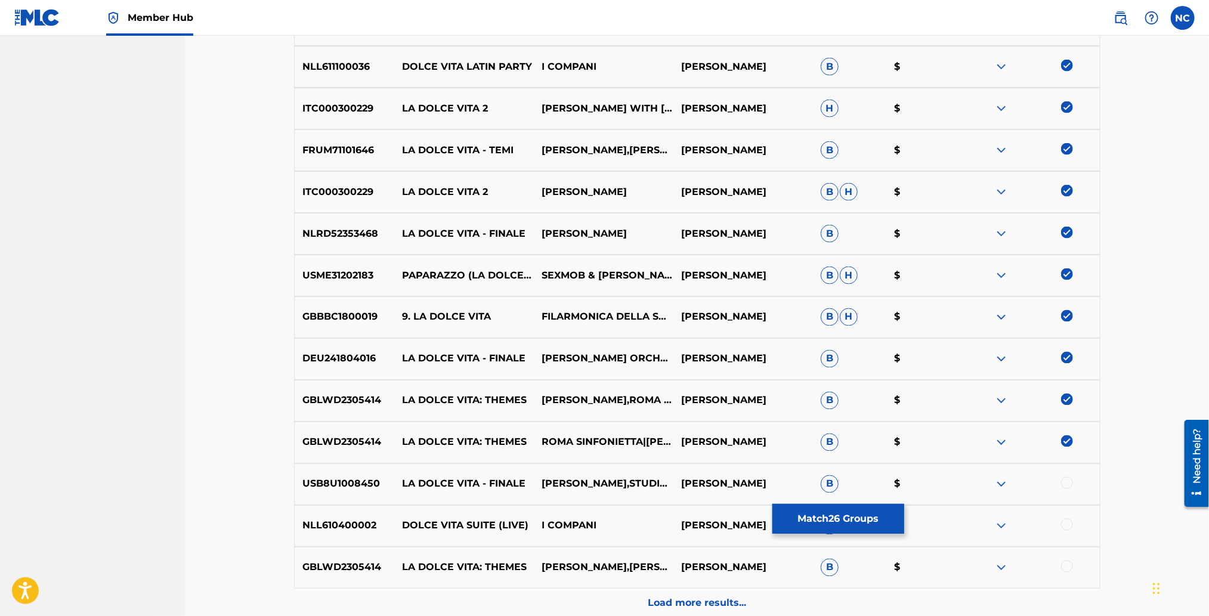
click at [1069, 528] on div at bounding box center [1067, 525] width 12 height 12
click at [1067, 479] on div at bounding box center [1067, 483] width 12 height 12
click at [1069, 566] on div at bounding box center [1067, 566] width 12 height 12
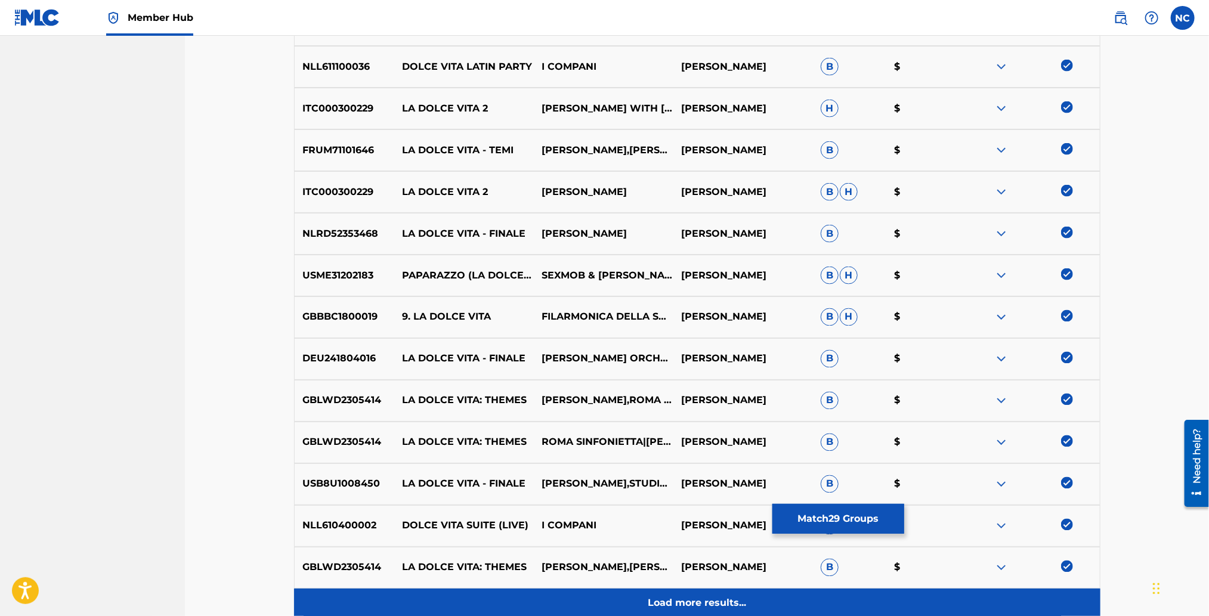
click at [673, 599] on p "Load more results..." at bounding box center [697, 603] width 98 height 14
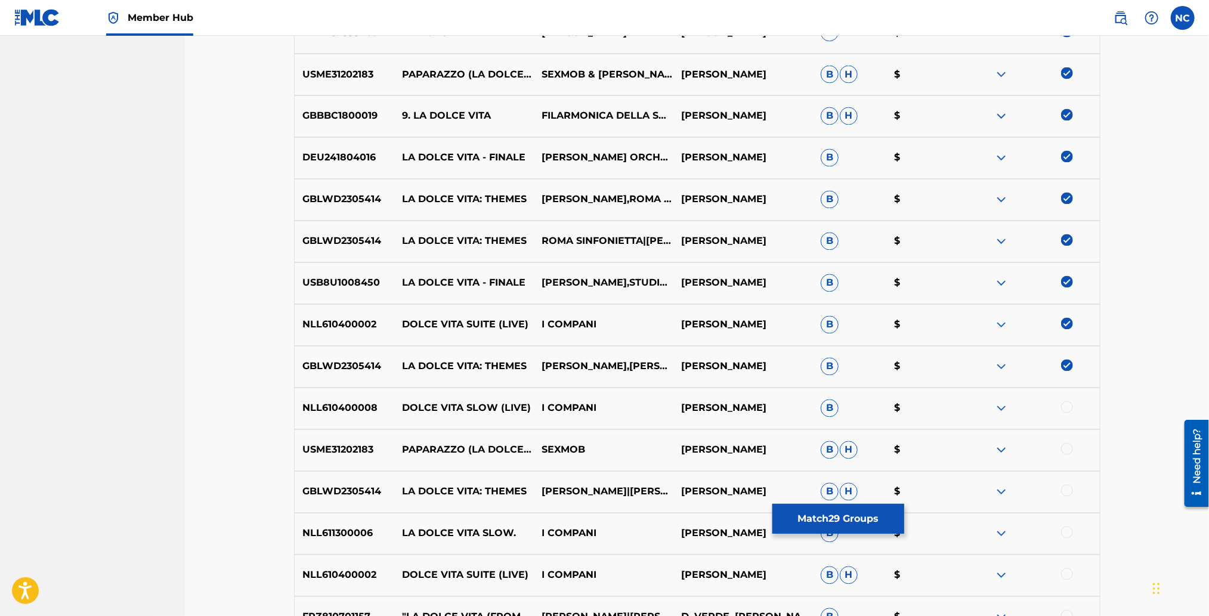
scroll to position [1428, 0]
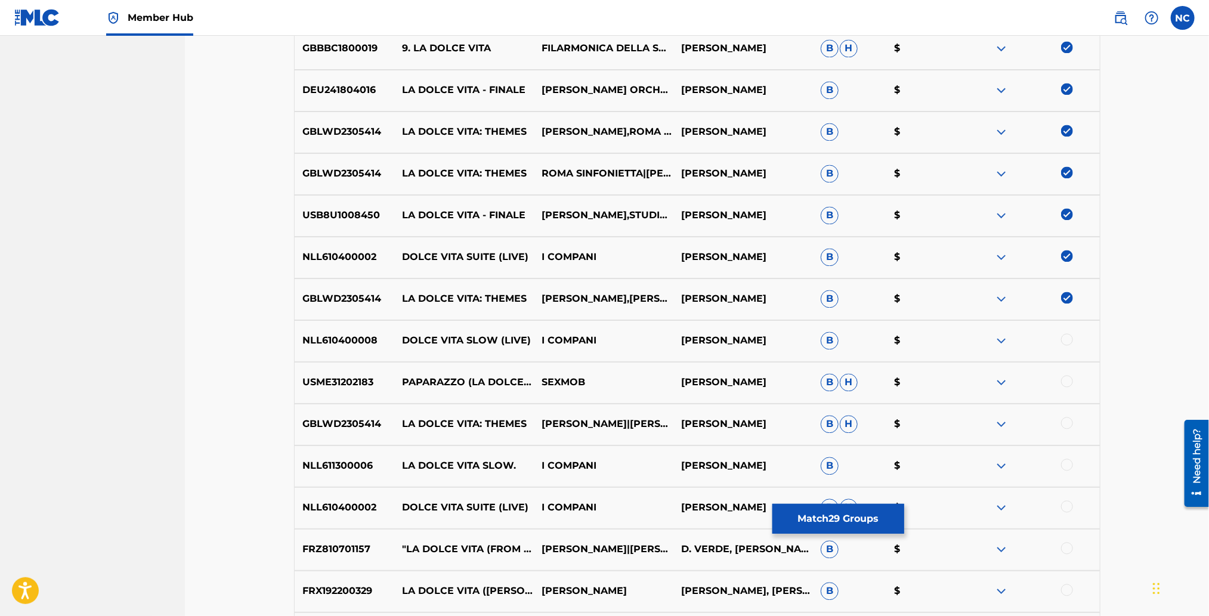
click at [1071, 340] on div at bounding box center [1067, 340] width 12 height 12
click at [1067, 379] on div at bounding box center [1067, 382] width 12 height 12
click at [1068, 422] on div at bounding box center [1067, 423] width 12 height 12
click at [1068, 461] on div at bounding box center [1067, 465] width 12 height 12
click at [1064, 507] on div at bounding box center [1067, 507] width 12 height 12
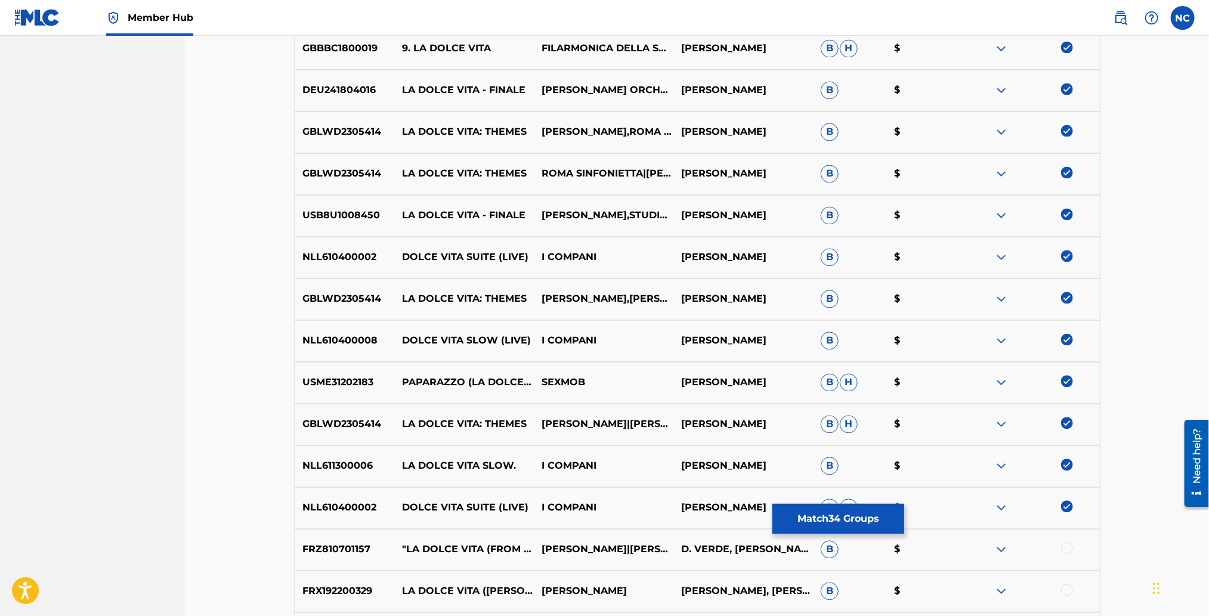
scroll to position [1517, 0]
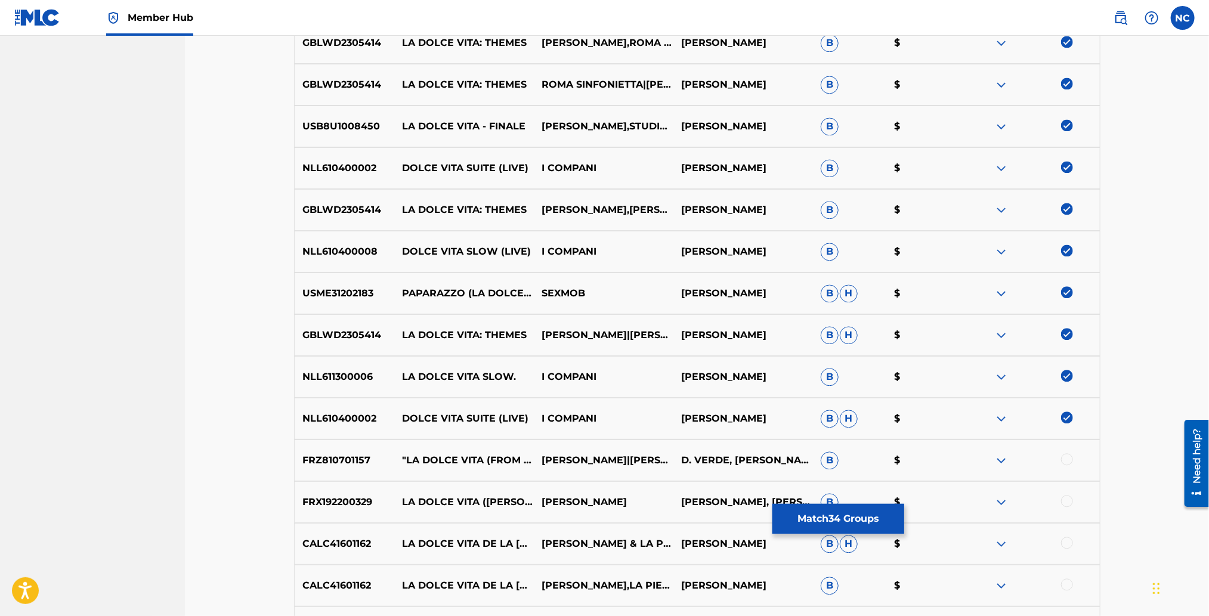
click at [1065, 459] on div at bounding box center [1067, 459] width 12 height 12
click at [1065, 500] on div at bounding box center [1067, 501] width 12 height 12
click at [1065, 541] on div at bounding box center [1067, 543] width 12 height 12
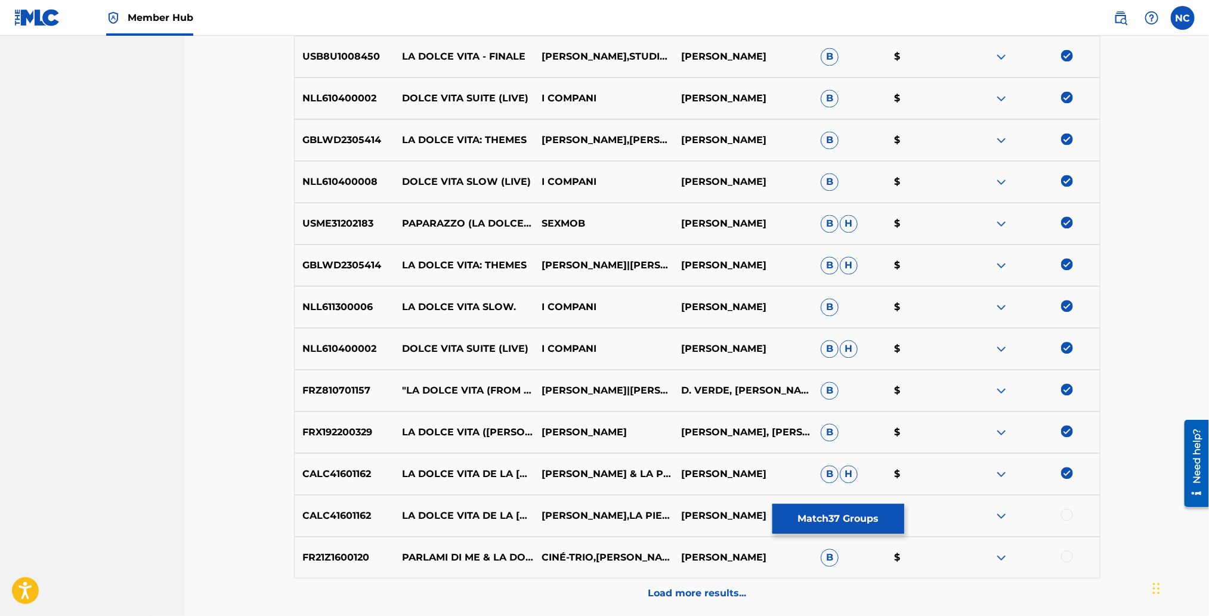
scroll to position [1607, 0]
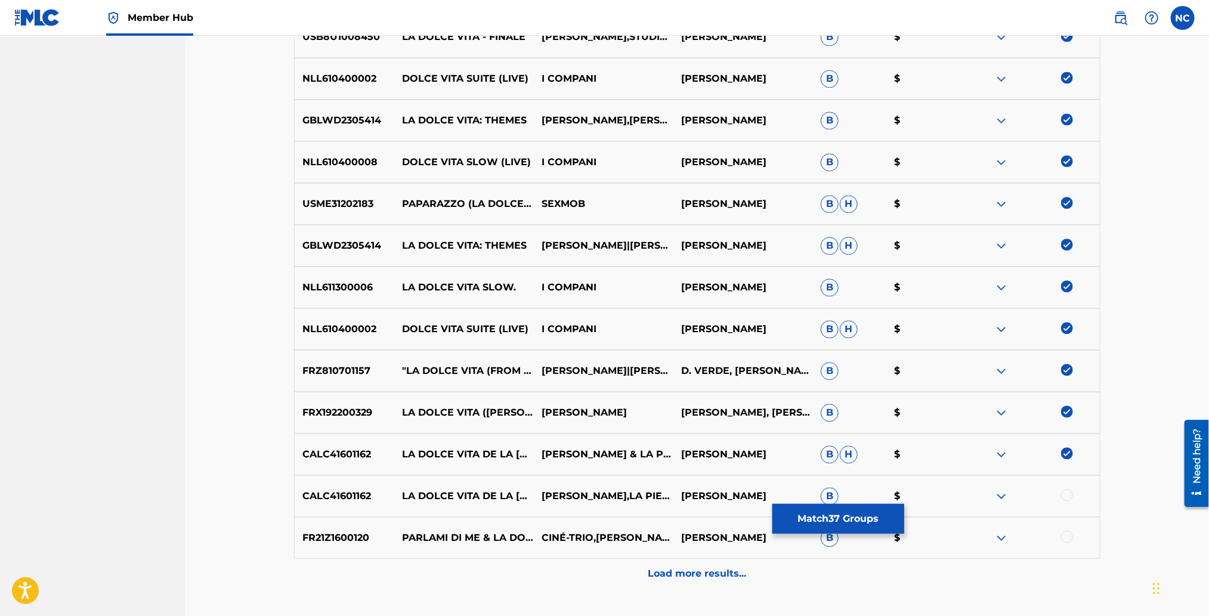
click at [1064, 492] on div at bounding box center [1067, 495] width 12 height 12
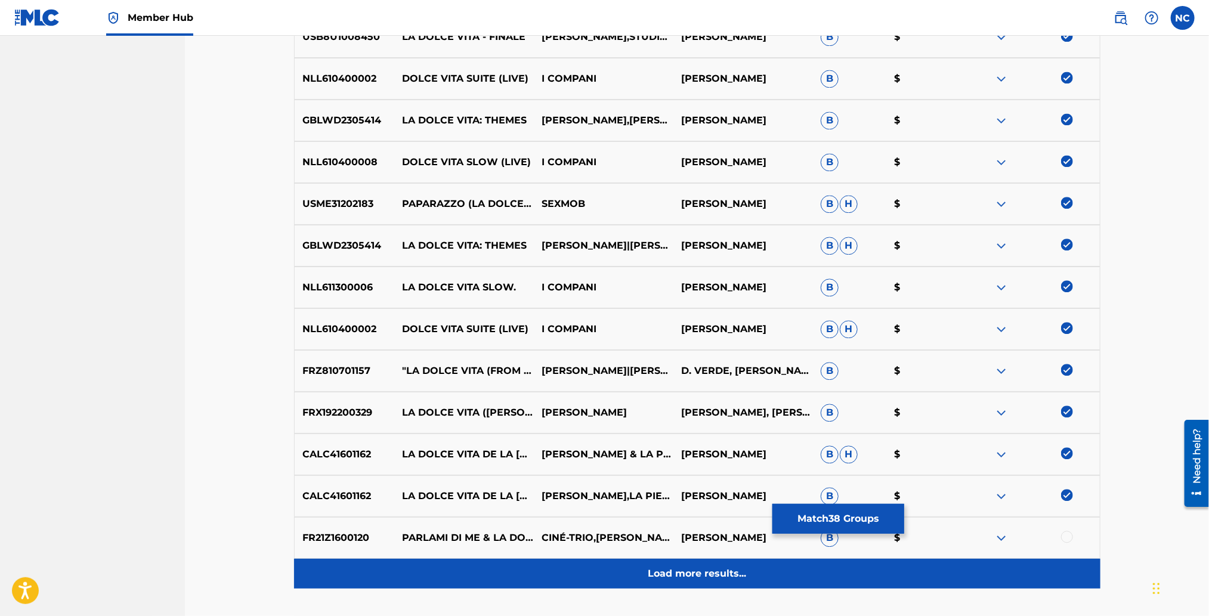
click at [628, 566] on div "Load more results..." at bounding box center [697, 574] width 806 height 30
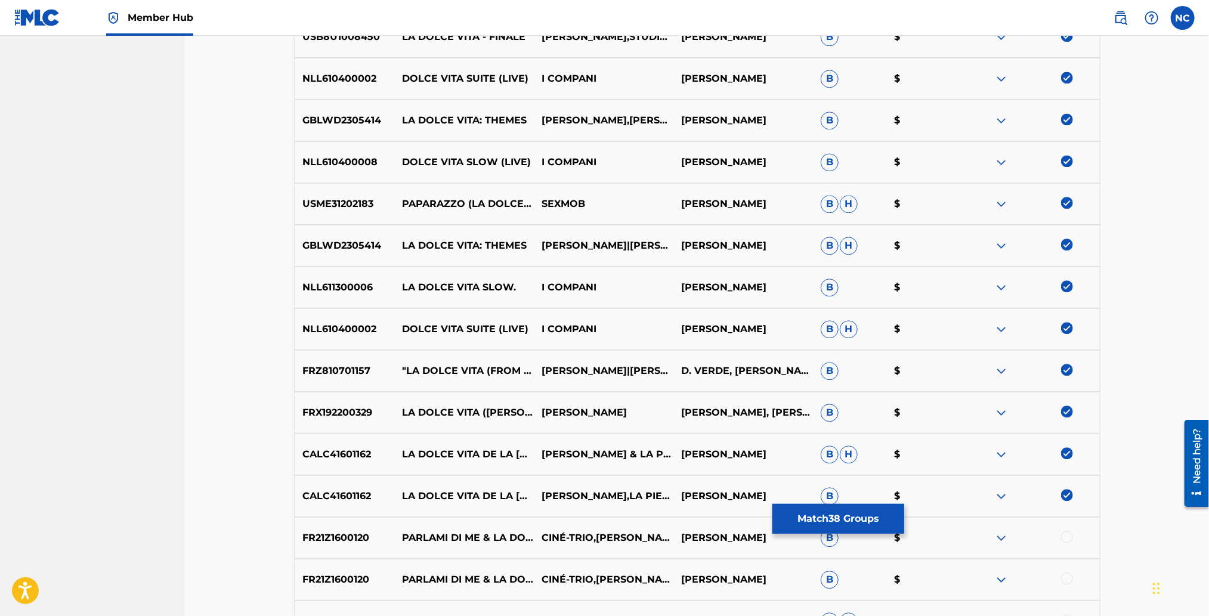
scroll to position [1696, 0]
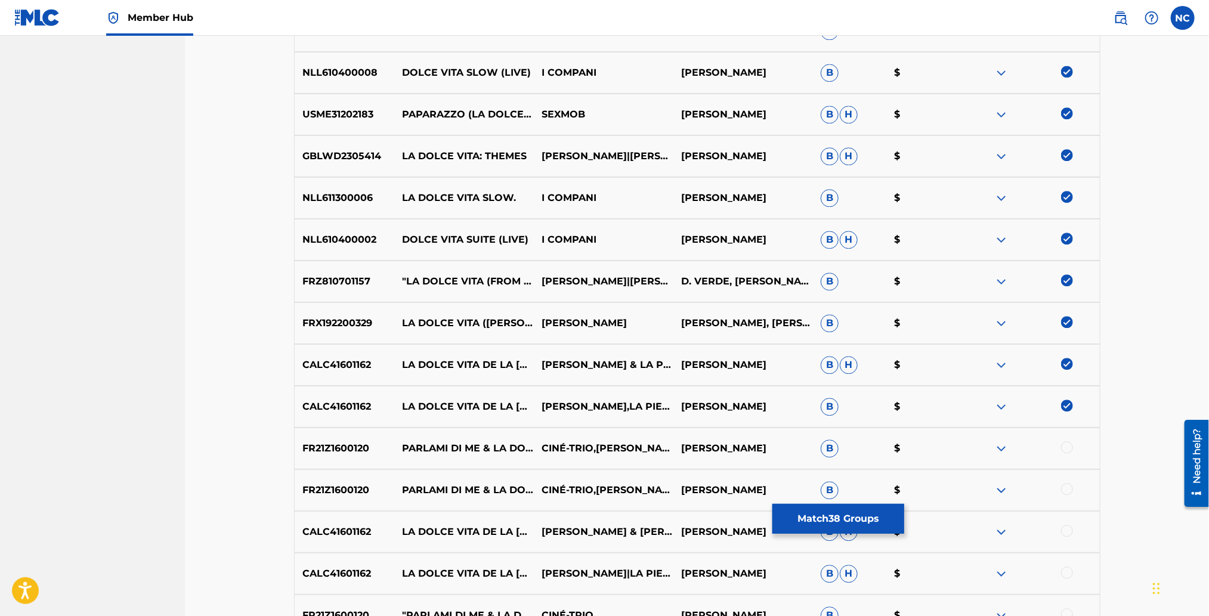
click at [1065, 451] on div at bounding box center [1067, 447] width 12 height 12
click at [1064, 487] on div at bounding box center [1067, 489] width 12 height 12
click at [1068, 528] on div at bounding box center [1067, 531] width 12 height 12
click at [1068, 568] on div at bounding box center [1067, 572] width 12 height 12
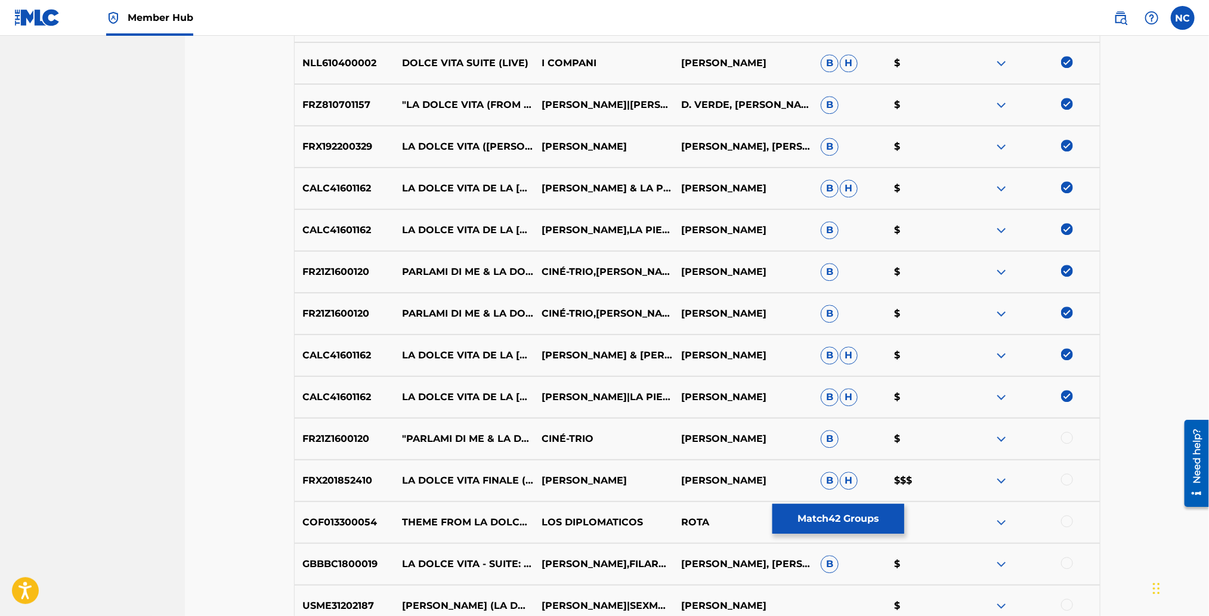
scroll to position [1875, 0]
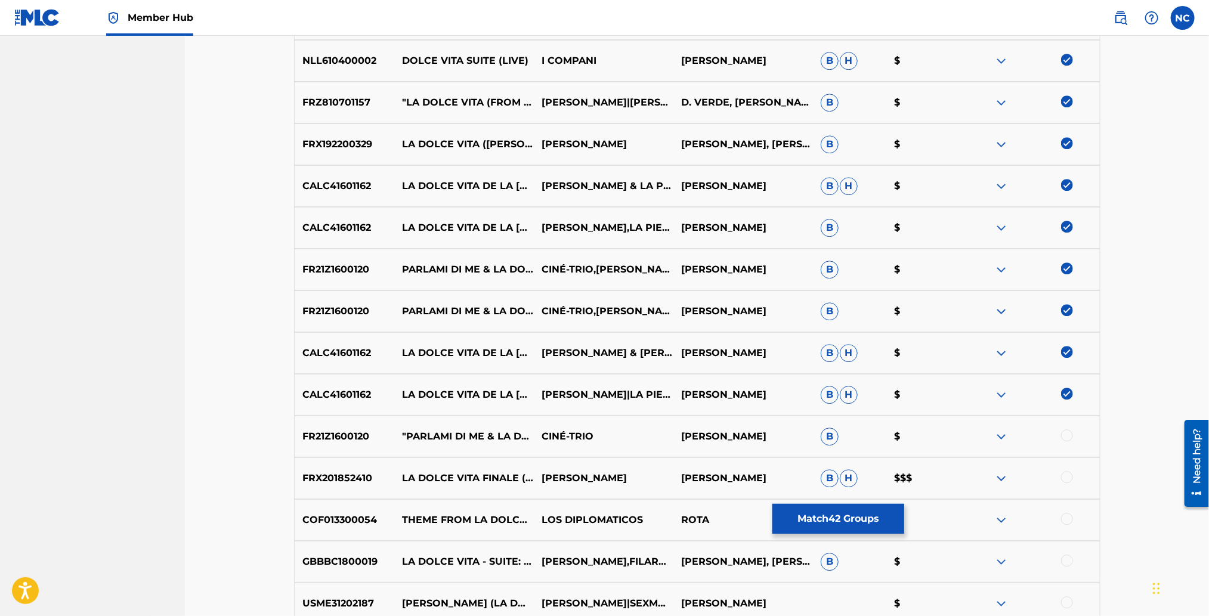
click at [1067, 473] on div at bounding box center [1067, 477] width 12 height 12
click at [1067, 431] on div at bounding box center [1067, 435] width 12 height 12
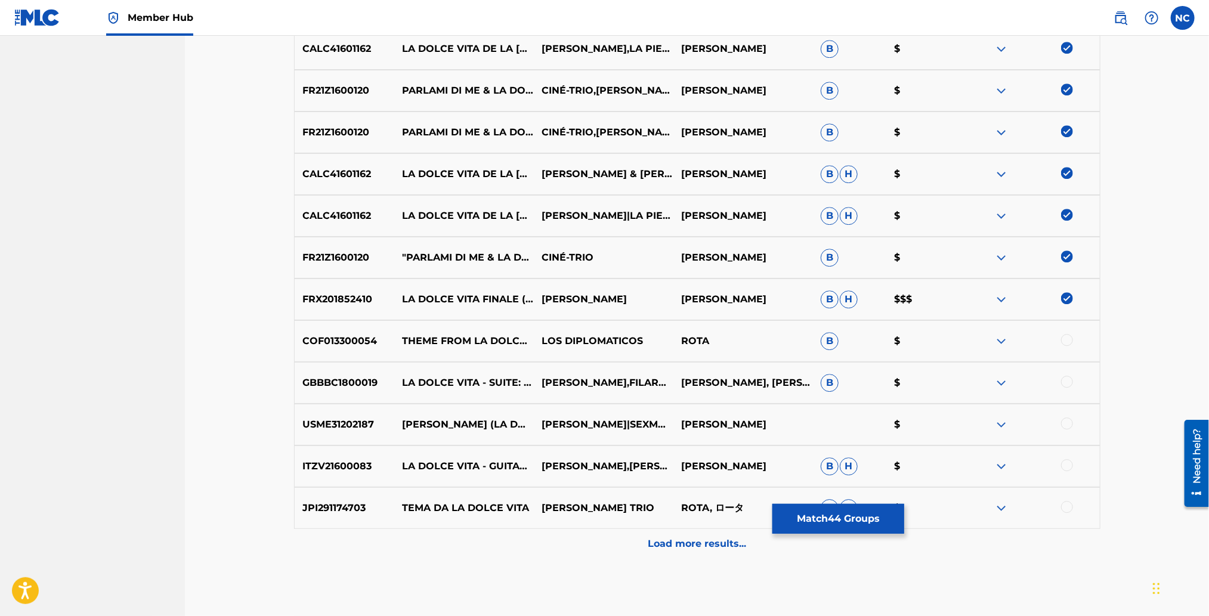
click at [1061, 339] on div at bounding box center [1067, 340] width 12 height 12
click at [1064, 381] on div at bounding box center [1067, 382] width 12 height 12
click at [1062, 424] on div at bounding box center [1067, 423] width 12 height 12
click at [1064, 465] on div at bounding box center [1067, 465] width 12 height 12
click at [1064, 507] on div at bounding box center [1067, 507] width 12 height 12
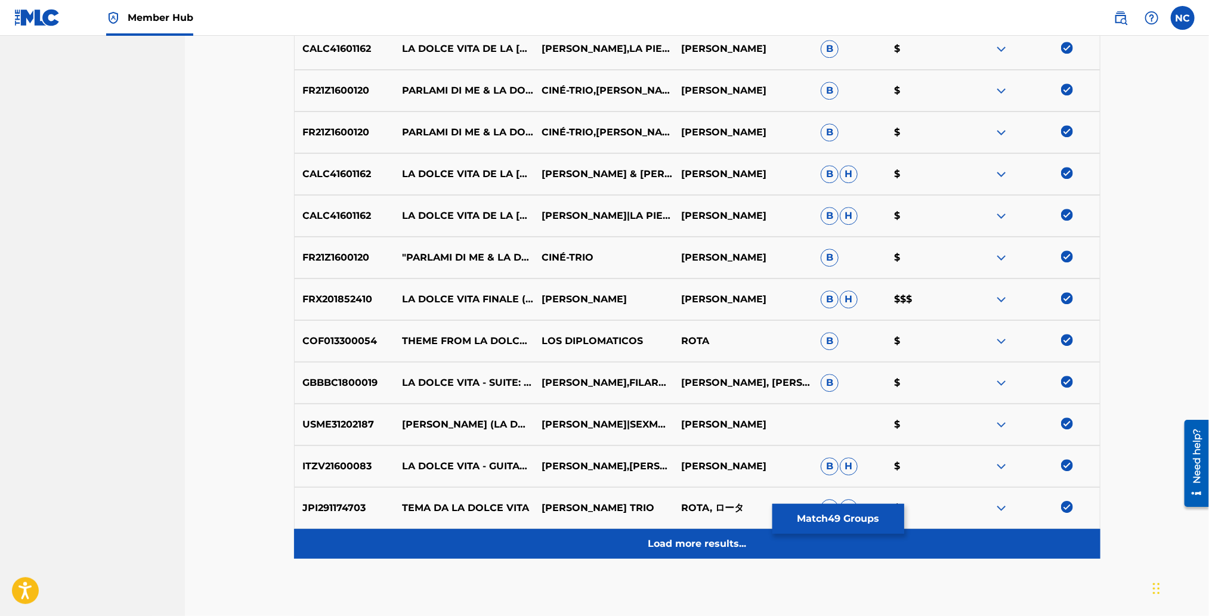
click at [682, 546] on p "Load more results..." at bounding box center [697, 544] width 98 height 14
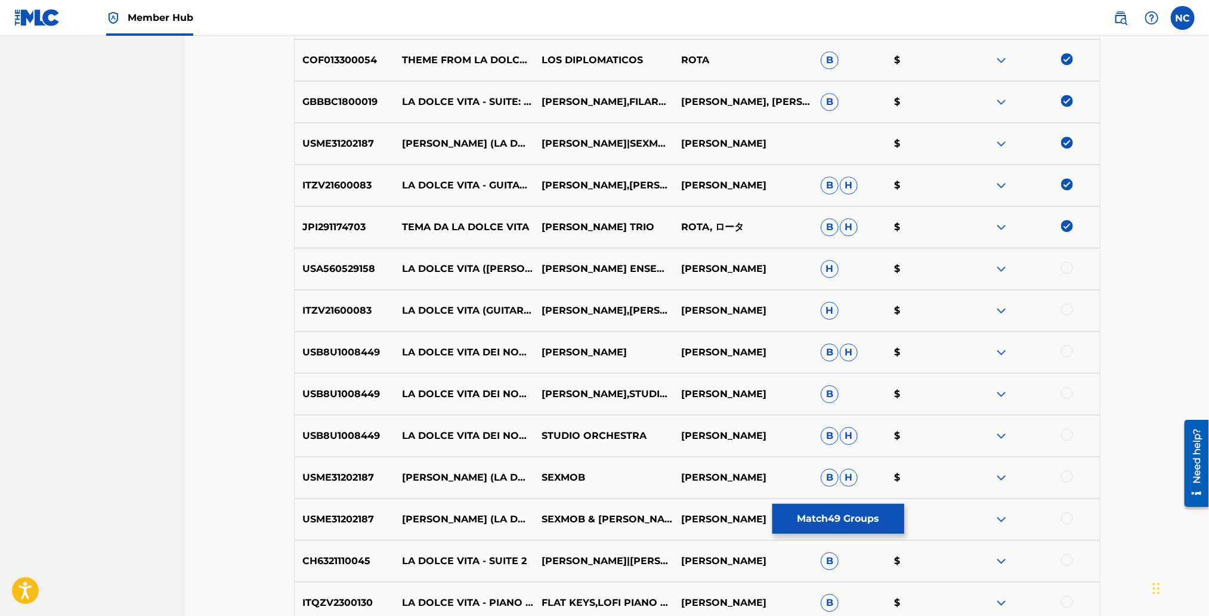
scroll to position [2412, 0]
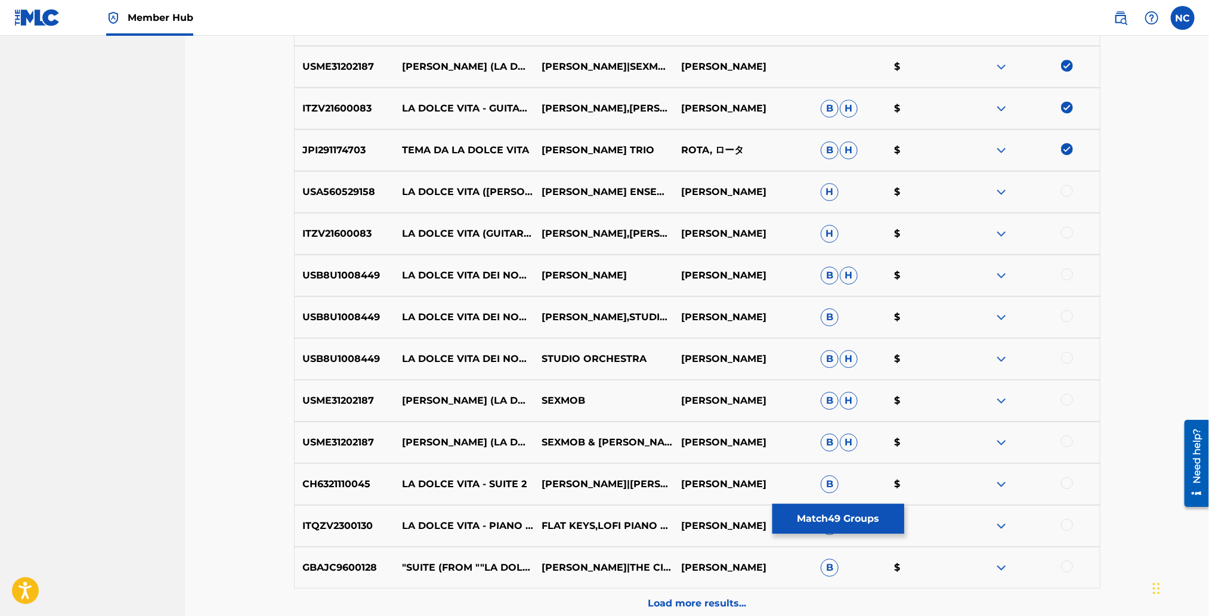
click at [1064, 191] on div at bounding box center [1067, 191] width 12 height 12
click at [1065, 231] on div at bounding box center [1067, 233] width 12 height 12
click at [1067, 264] on div "USB8U1008449 LA DOLCE VITA DEI NOBILI [PERSON_NAME] [PERSON_NAME] [PERSON_NAME]…" at bounding box center [697, 276] width 806 height 42
click at [1068, 402] on div at bounding box center [1067, 400] width 12 height 12
click at [1064, 439] on div at bounding box center [1067, 441] width 12 height 12
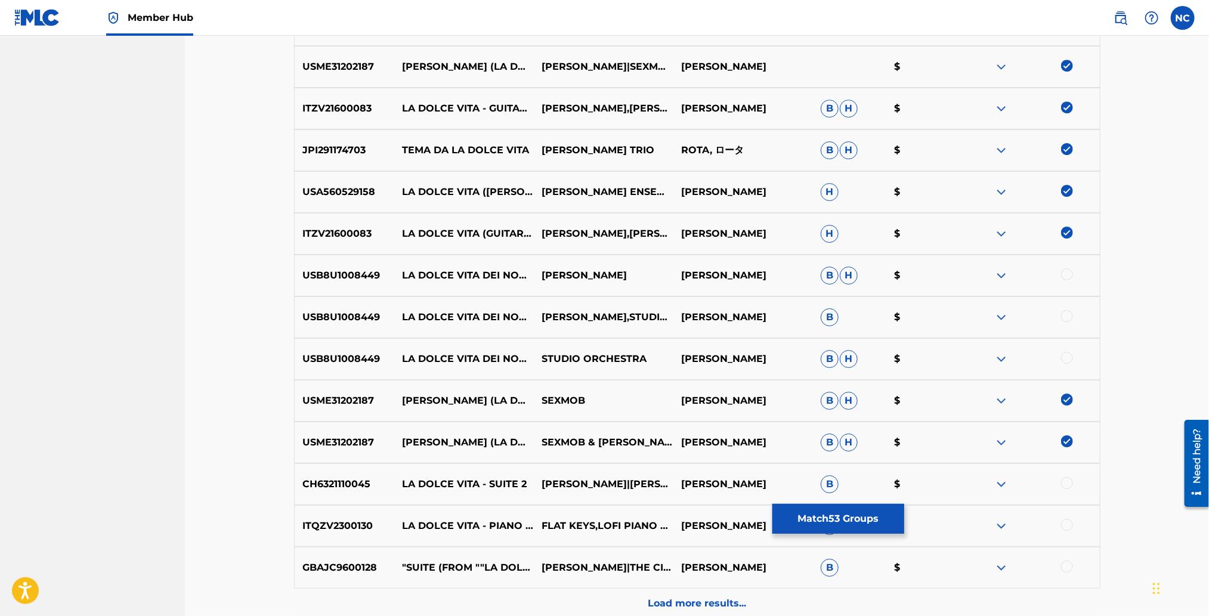
click at [1067, 483] on div at bounding box center [1067, 483] width 12 height 12
click at [1067, 525] on div at bounding box center [1067, 525] width 12 height 12
click at [1064, 566] on div at bounding box center [1067, 566] width 12 height 12
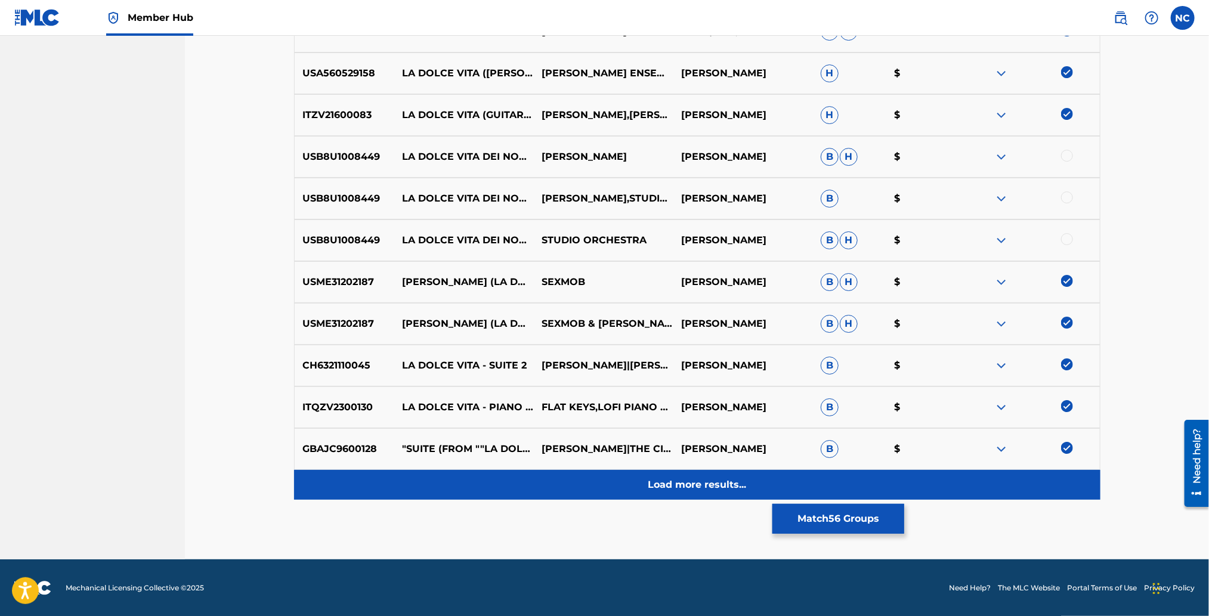
click at [719, 487] on p "Load more results..." at bounding box center [697, 485] width 98 height 14
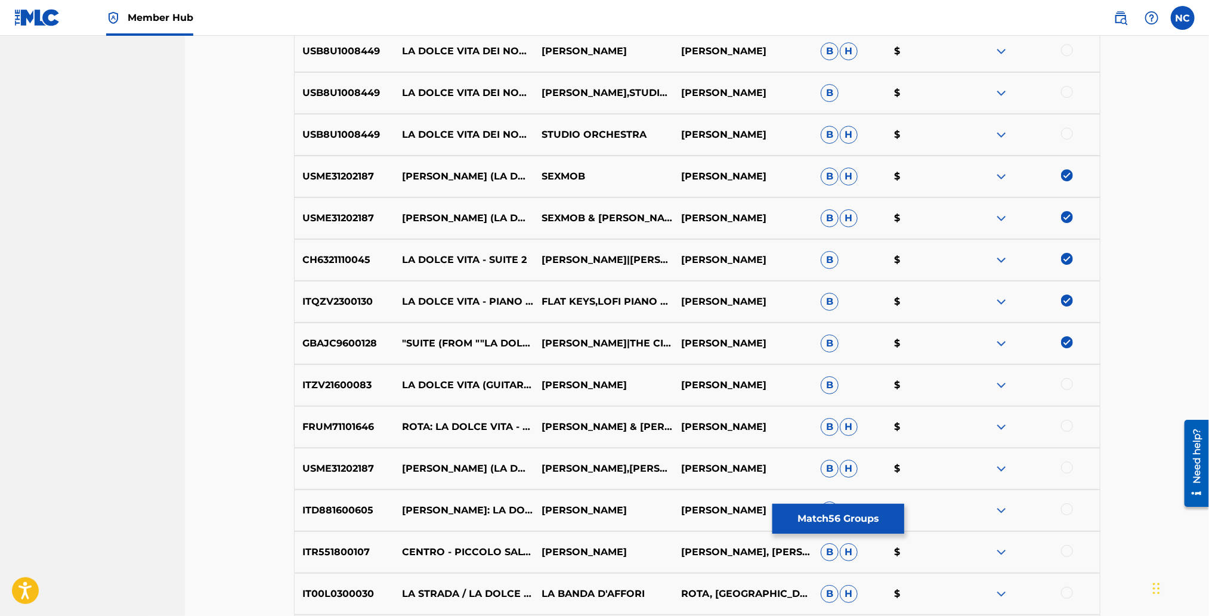
scroll to position [2709, 0]
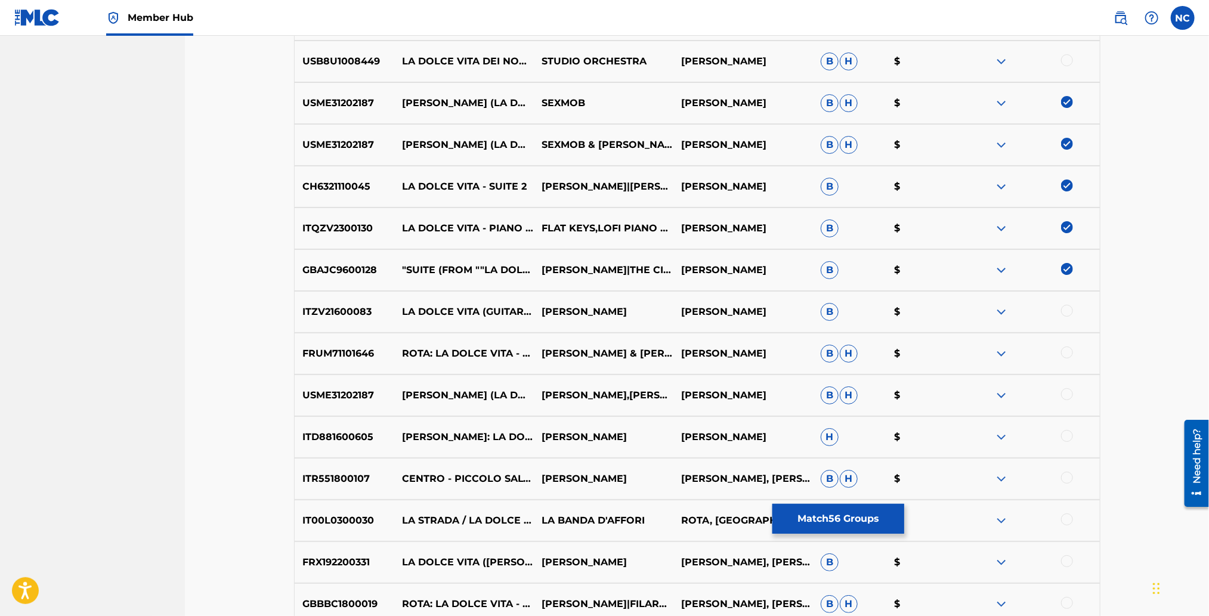
click at [1065, 311] on div at bounding box center [1067, 311] width 12 height 12
click at [1067, 350] on div at bounding box center [1067, 352] width 12 height 12
click at [1071, 436] on div at bounding box center [1067, 436] width 12 height 12
click at [1065, 474] on div at bounding box center [1067, 478] width 12 height 12
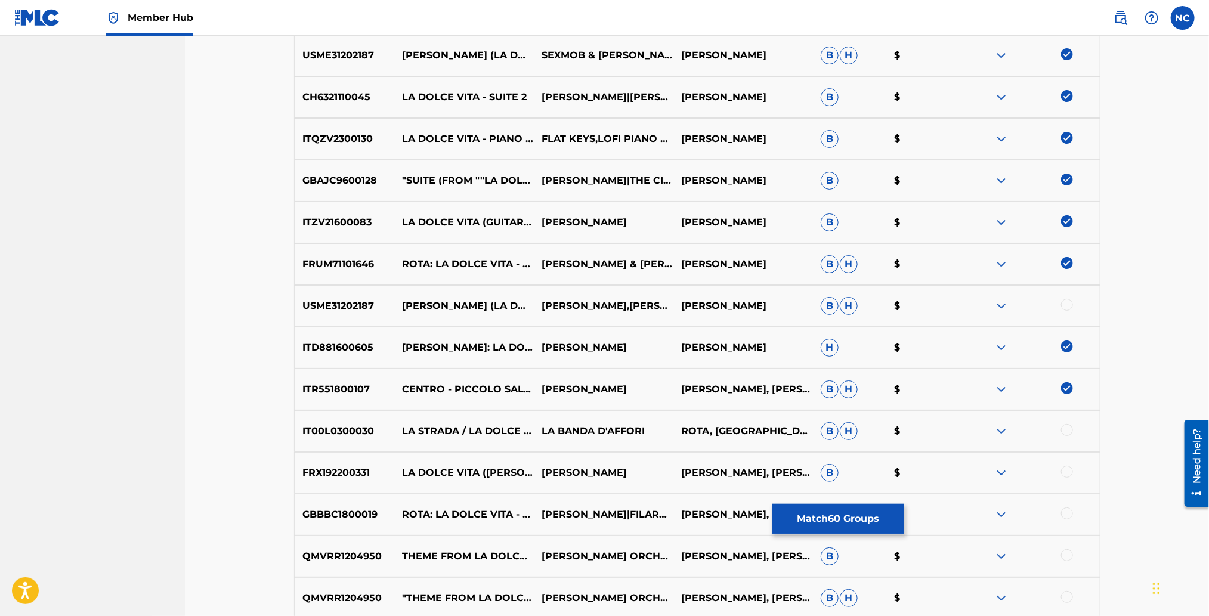
click at [1072, 472] on div at bounding box center [1067, 472] width 12 height 12
click at [1064, 513] on div at bounding box center [1067, 513] width 12 height 12
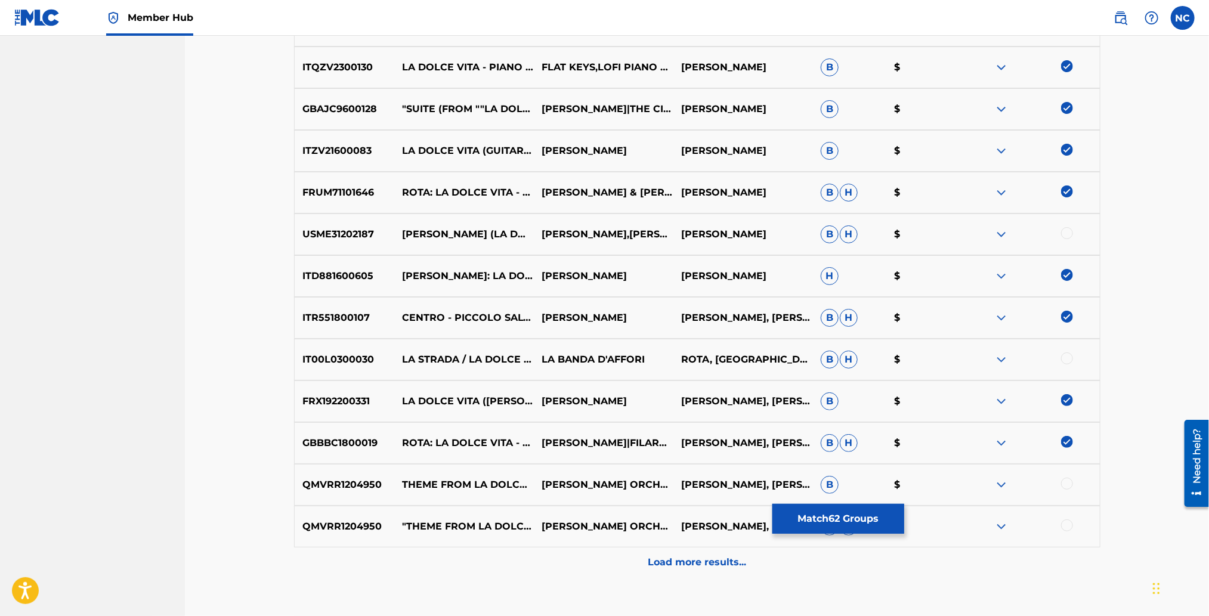
scroll to position [2947, 0]
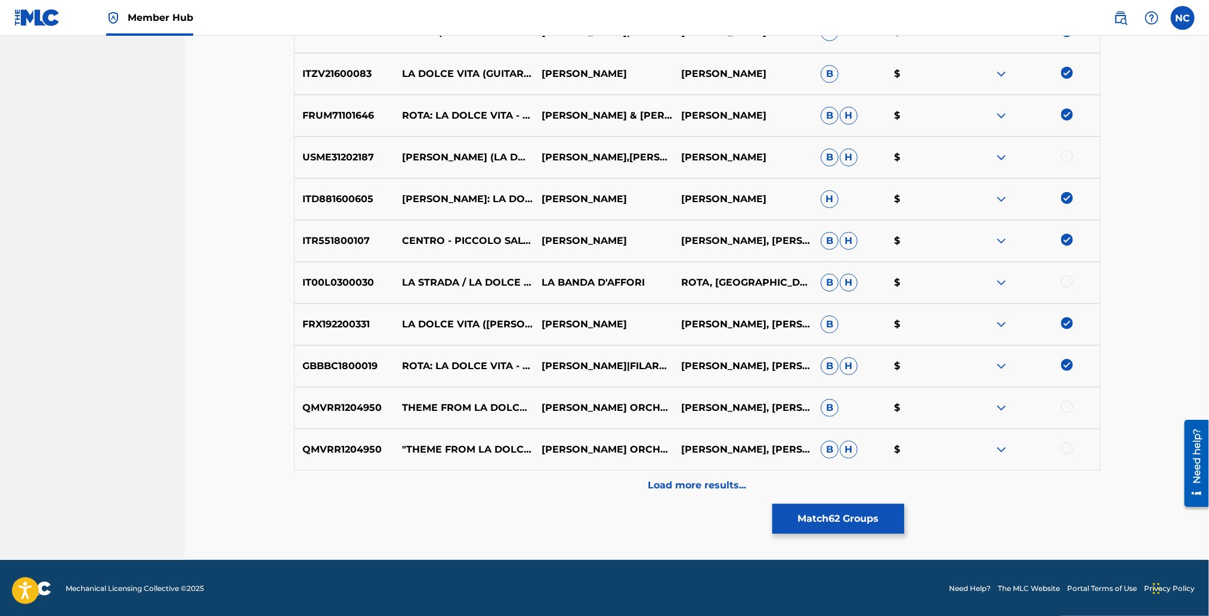
click at [1061, 407] on div at bounding box center [1067, 407] width 12 height 12
click at [1065, 447] on div at bounding box center [1067, 448] width 12 height 12
drag, startPoint x: 756, startPoint y: 495, endPoint x: 737, endPoint y: 618, distance: 123.7
click at [1062, 153] on div at bounding box center [1067, 156] width 12 height 12
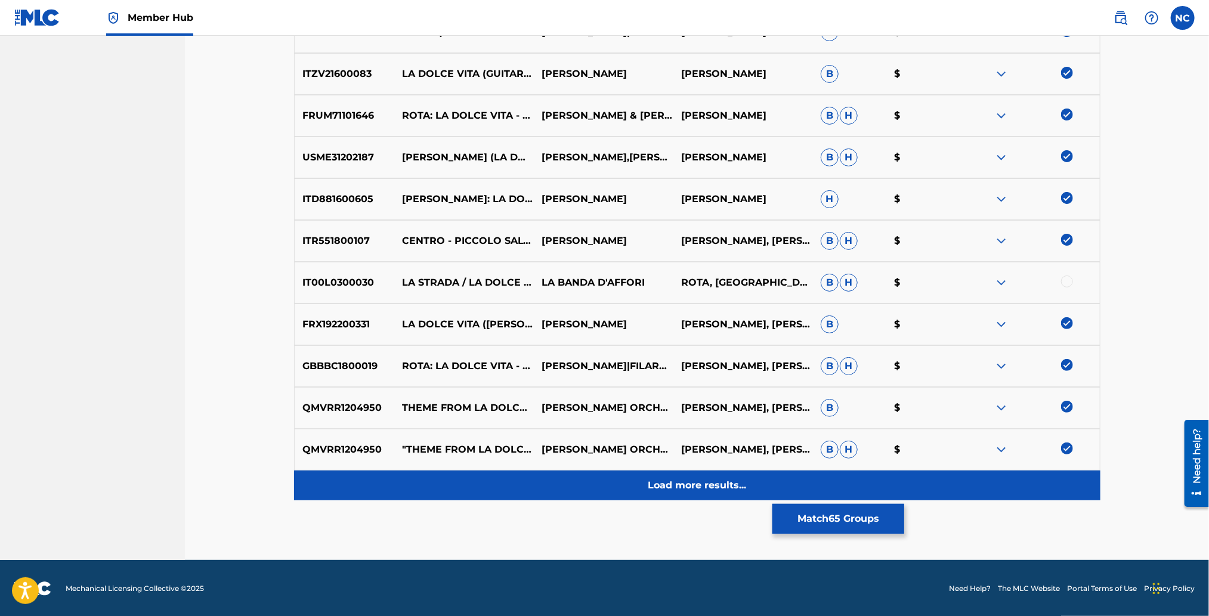
click at [657, 482] on p "Load more results..." at bounding box center [697, 485] width 98 height 14
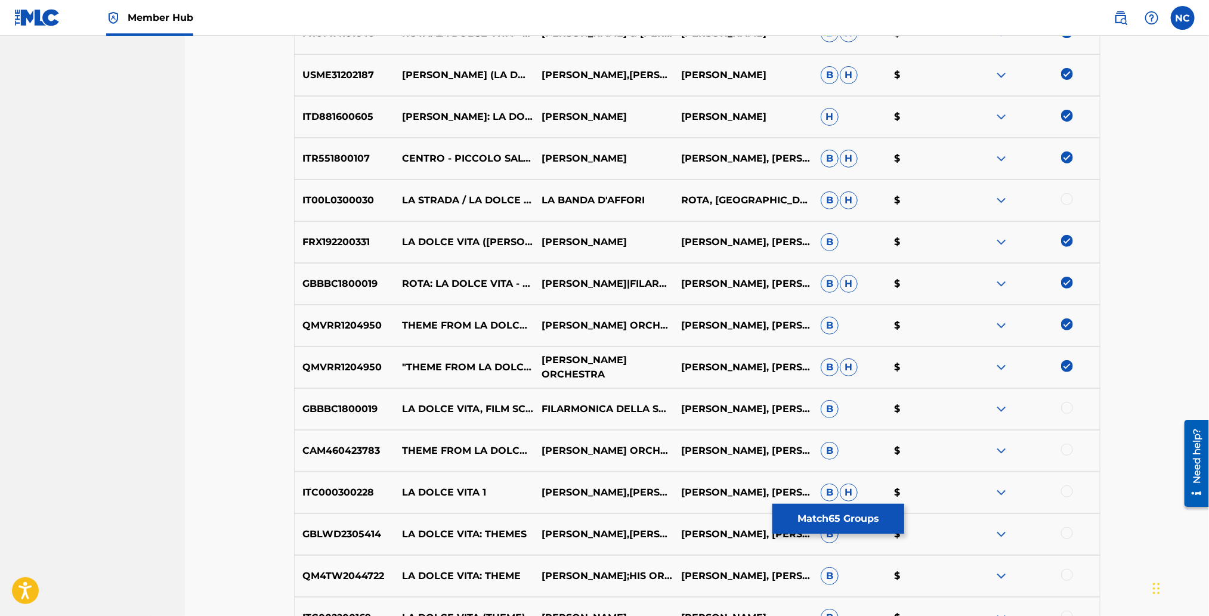
scroll to position [3126, 0]
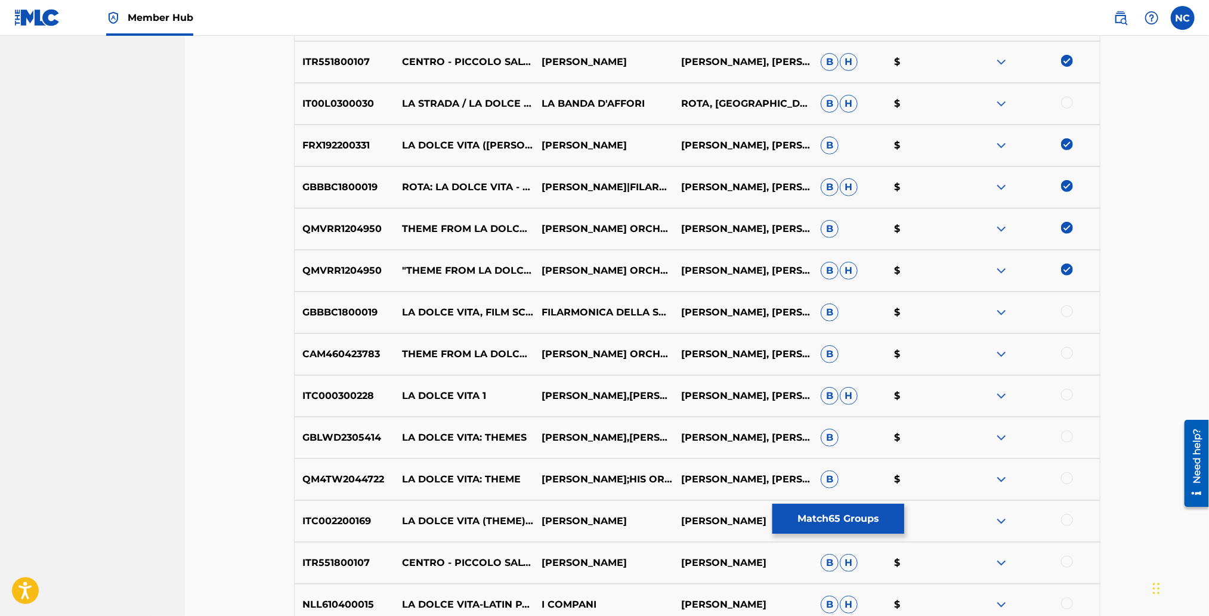
click at [1069, 310] on div at bounding box center [1067, 311] width 12 height 12
click at [1070, 352] on div at bounding box center [1067, 353] width 12 height 12
click at [1062, 391] on div at bounding box center [1067, 395] width 12 height 12
click at [1068, 438] on div at bounding box center [1067, 436] width 12 height 12
click at [1069, 468] on div "QM4TW2044722 LA DOLCE VITA: THEME [PERSON_NAME];HIS ORCHESTRA [PERSON_NAME], [P…" at bounding box center [697, 480] width 806 height 42
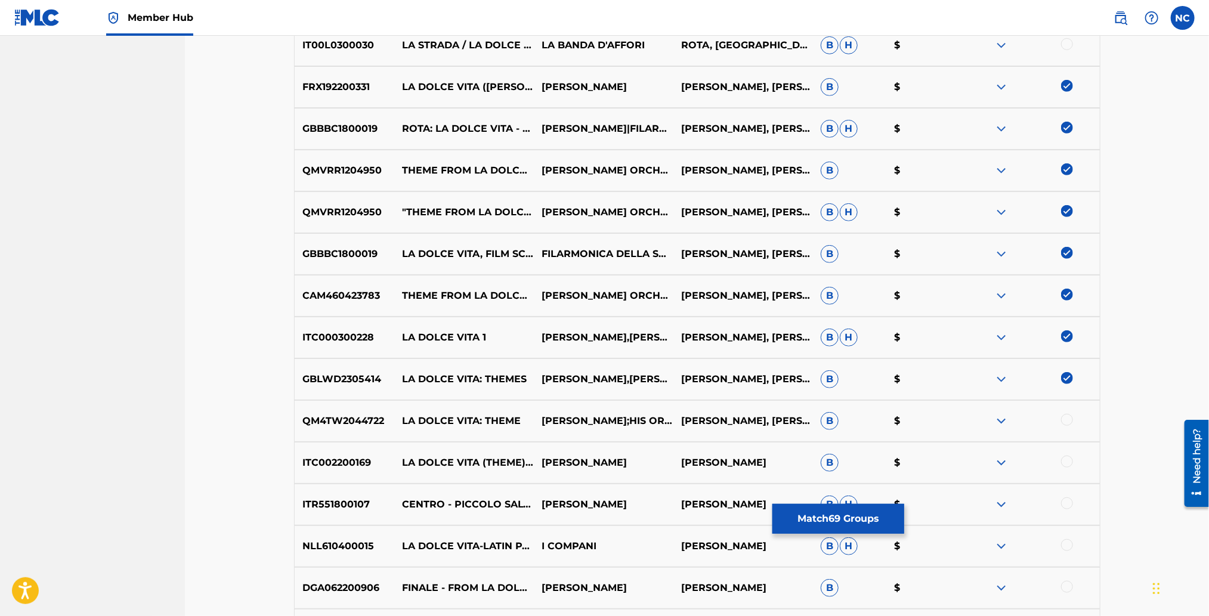
scroll to position [3216, 0]
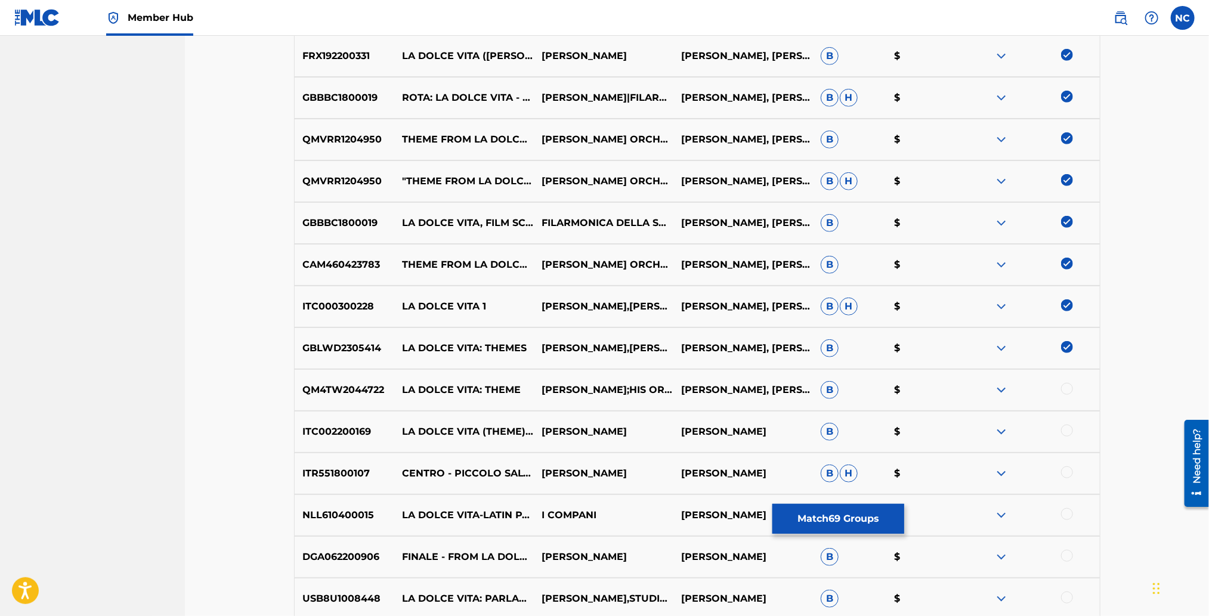
click at [1069, 388] on div at bounding box center [1067, 389] width 12 height 12
click at [1065, 427] on div at bounding box center [1067, 431] width 12 height 12
click at [1067, 469] on div at bounding box center [1067, 472] width 12 height 12
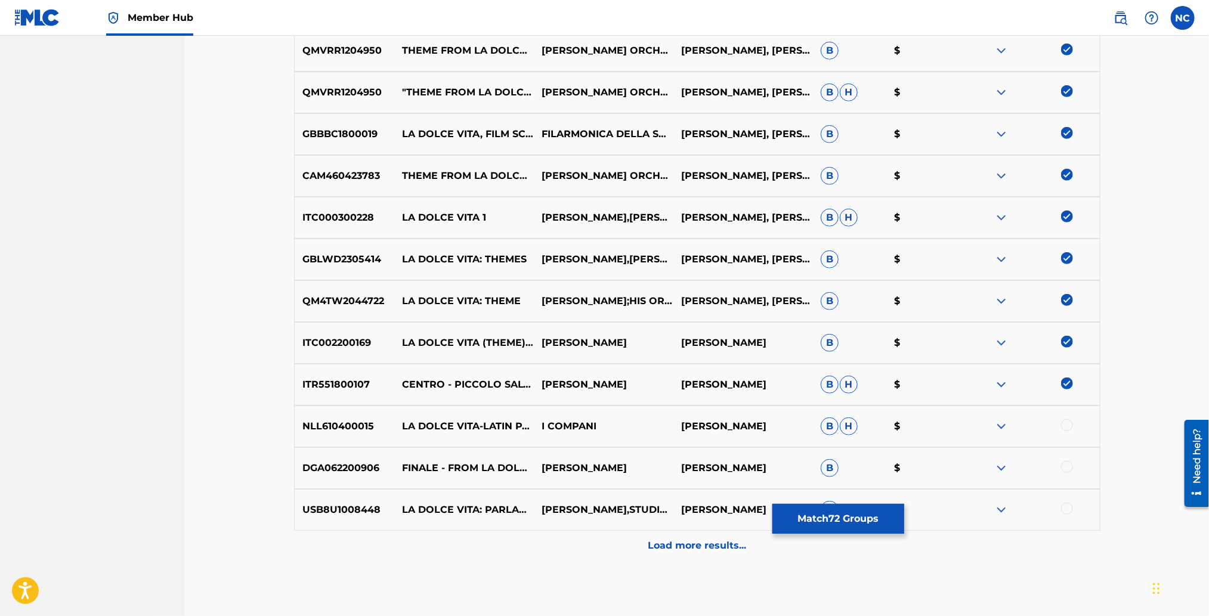
scroll to position [3305, 0]
click at [1065, 424] on div at bounding box center [1067, 425] width 12 height 12
click at [1064, 466] on div at bounding box center [1067, 466] width 12 height 12
click at [1065, 504] on div at bounding box center [1067, 508] width 12 height 12
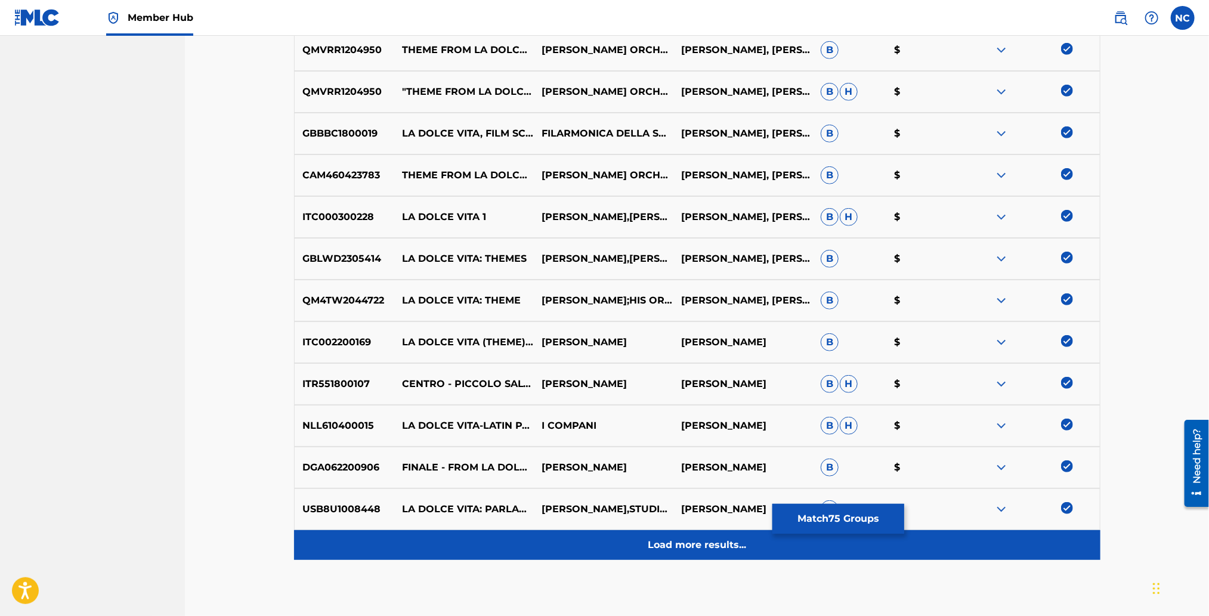
click at [725, 540] on p "Load more results..." at bounding box center [697, 545] width 98 height 14
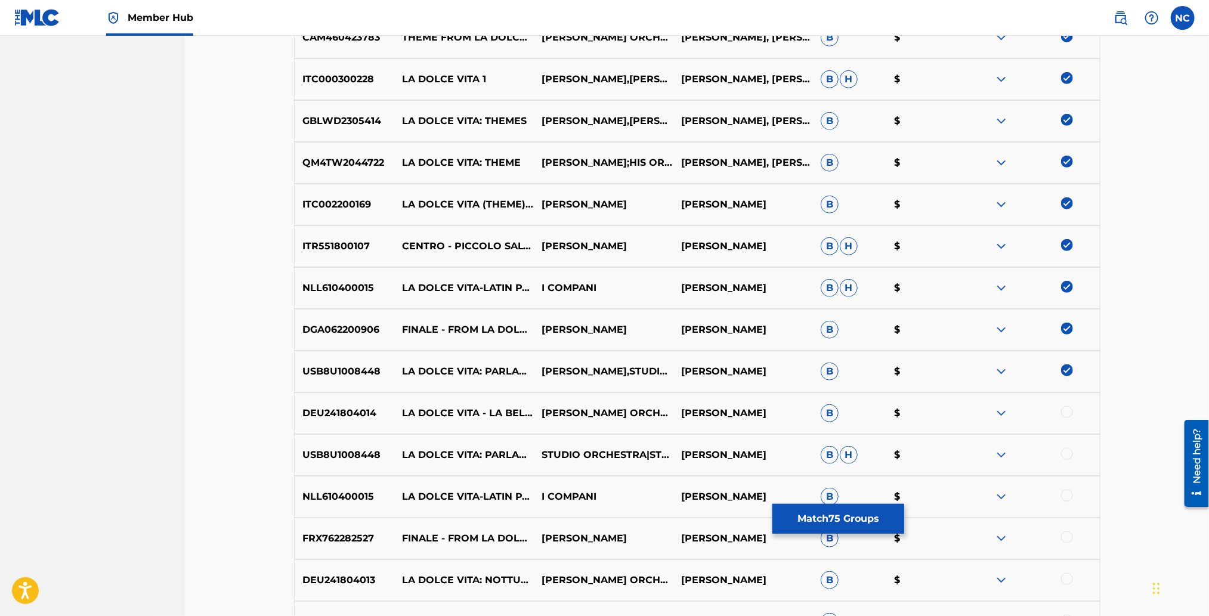
scroll to position [3573, 0]
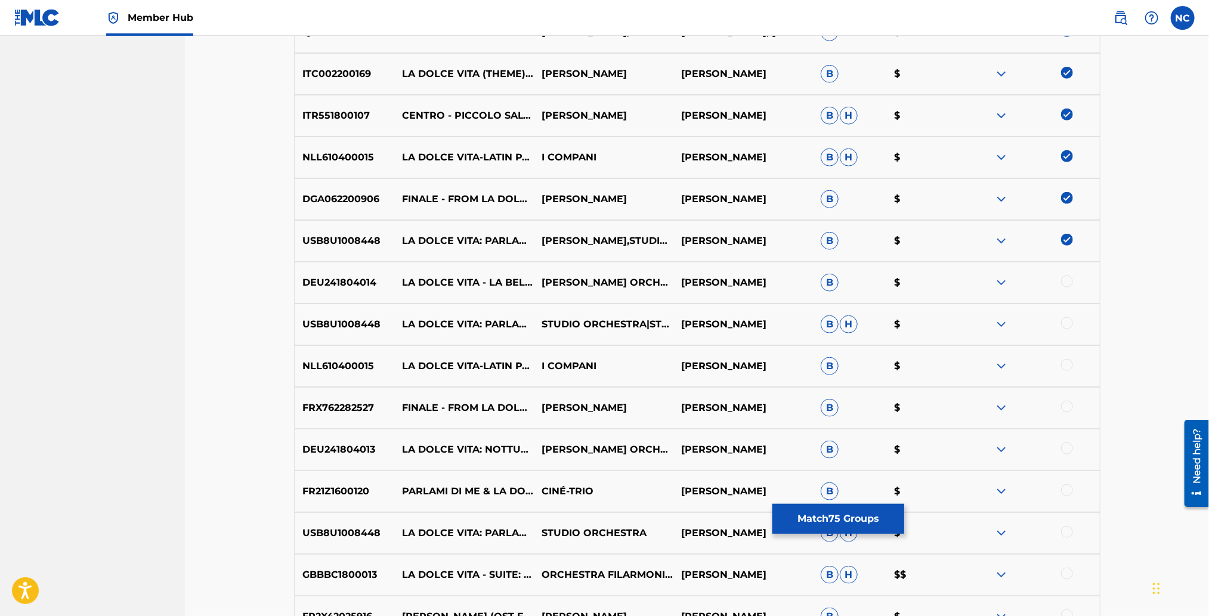
click at [1068, 284] on div at bounding box center [1067, 281] width 12 height 12
click at [1068, 318] on div at bounding box center [1067, 323] width 12 height 12
click at [1068, 364] on div at bounding box center [1067, 365] width 12 height 12
click at [1068, 407] on div at bounding box center [1067, 407] width 12 height 12
click at [1068, 448] on div at bounding box center [1067, 448] width 12 height 12
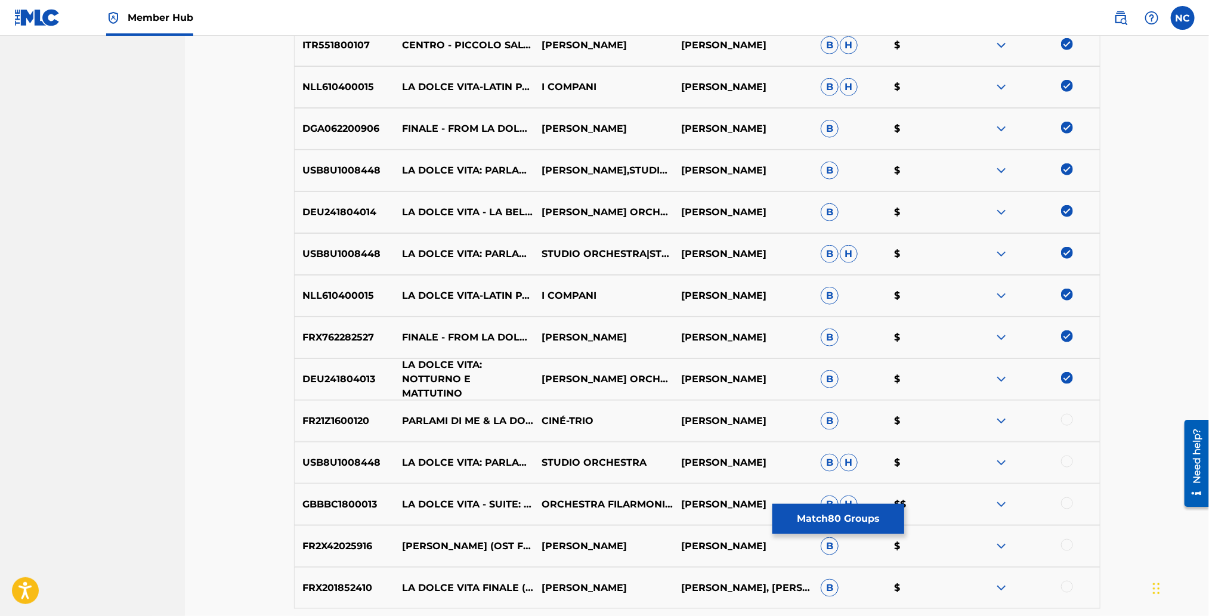
scroll to position [3663, 0]
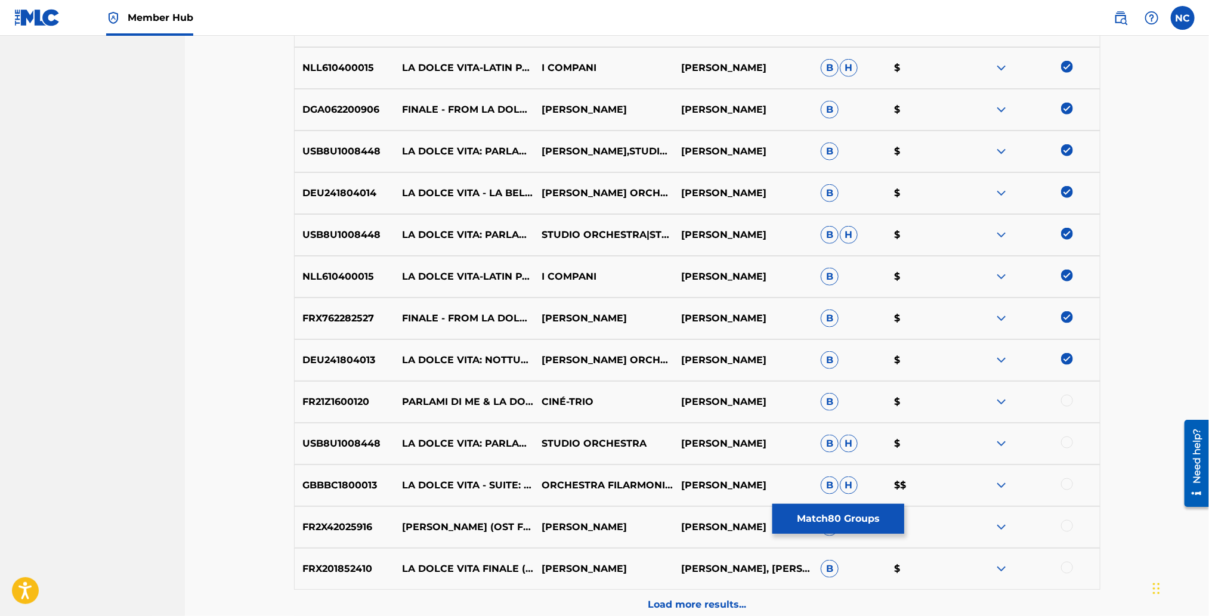
click at [1065, 397] on div at bounding box center [1067, 401] width 12 height 12
click at [1065, 434] on div "USB8U1008448 LA DOLCE VITA: PARLAMI DI ME STUDIO ORCHESTRA [PERSON_NAME] [PERSO…" at bounding box center [697, 444] width 806 height 42
click at [1065, 441] on div at bounding box center [1067, 442] width 12 height 12
click at [1069, 484] on div at bounding box center [1067, 484] width 12 height 12
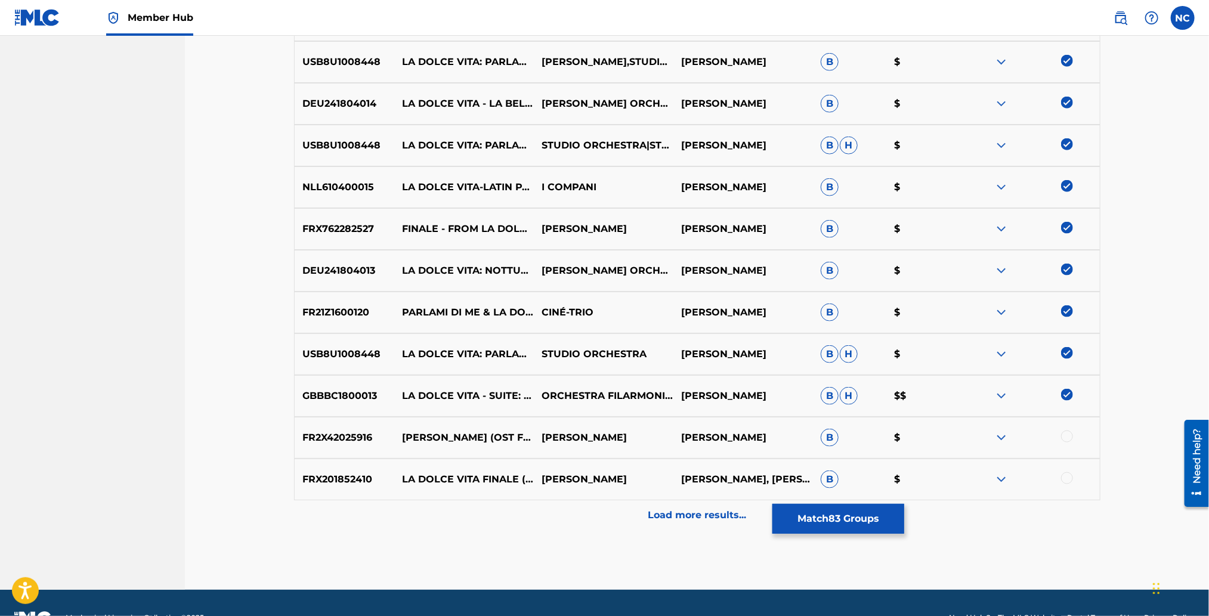
click at [1064, 476] on div at bounding box center [1067, 478] width 12 height 12
click at [1067, 439] on div at bounding box center [1067, 436] width 12 height 12
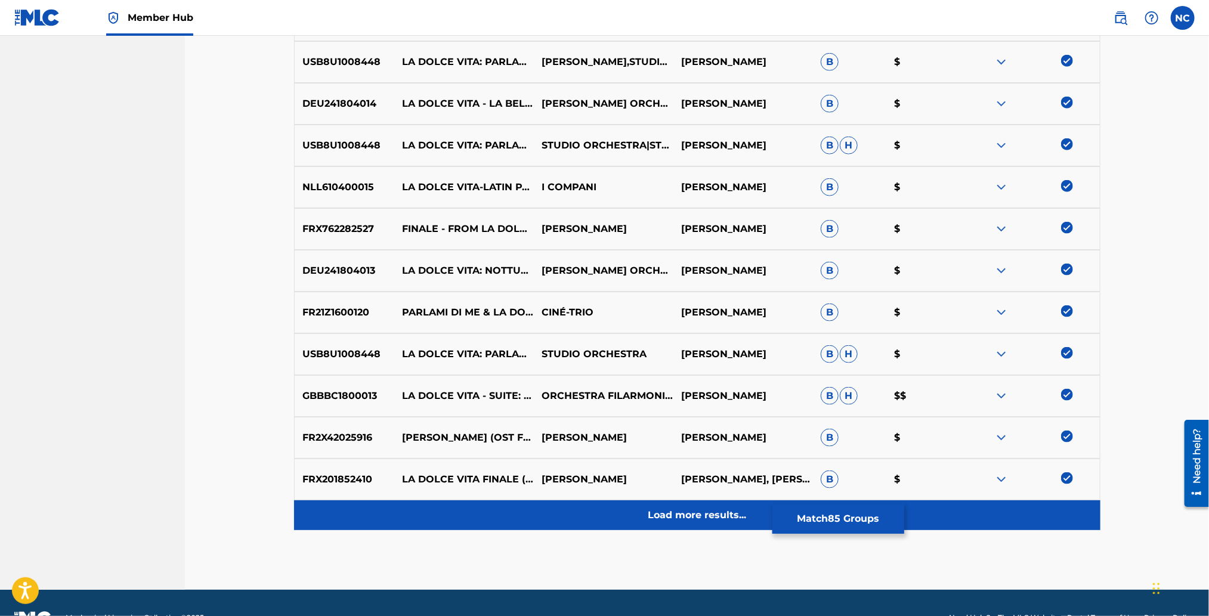
click at [673, 508] on p "Load more results..." at bounding box center [697, 515] width 98 height 14
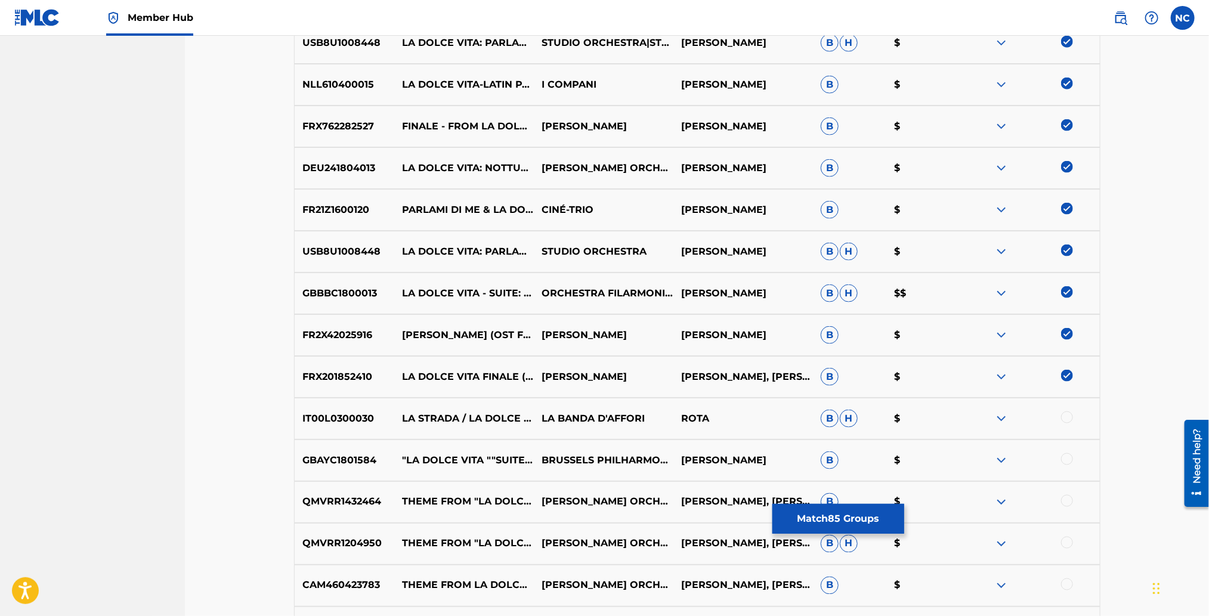
scroll to position [3931, 0]
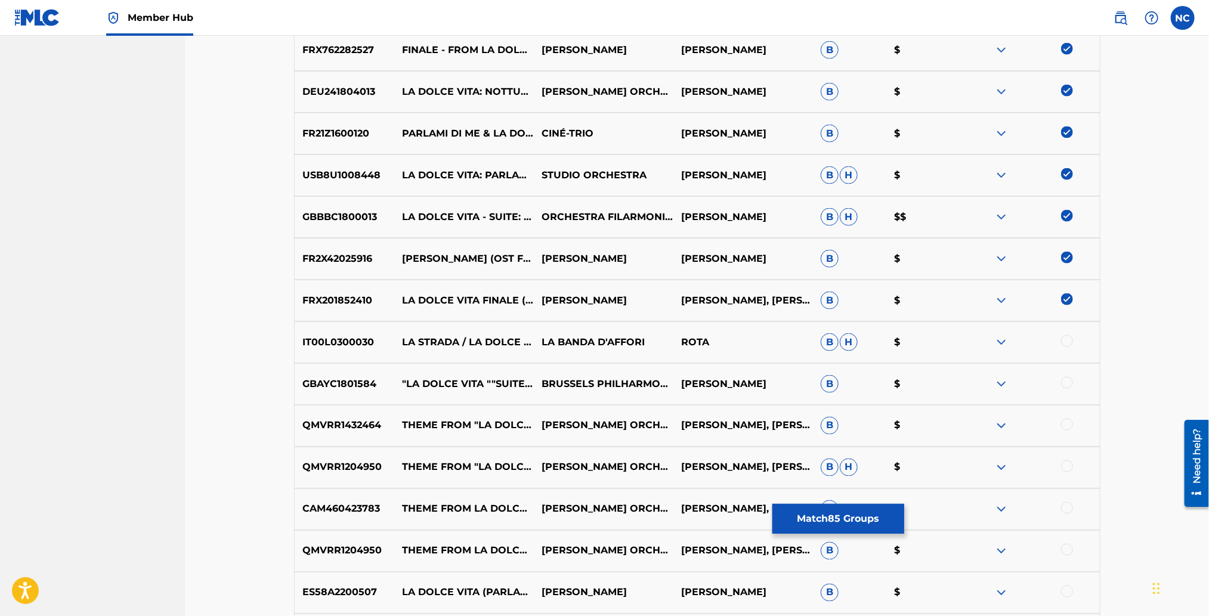
click at [1064, 337] on div at bounding box center [1067, 341] width 12 height 12
click at [1061, 380] on div at bounding box center [1067, 383] width 12 height 12
click at [1064, 423] on div at bounding box center [1067, 425] width 12 height 12
click at [1065, 464] on div at bounding box center [1067, 466] width 12 height 12
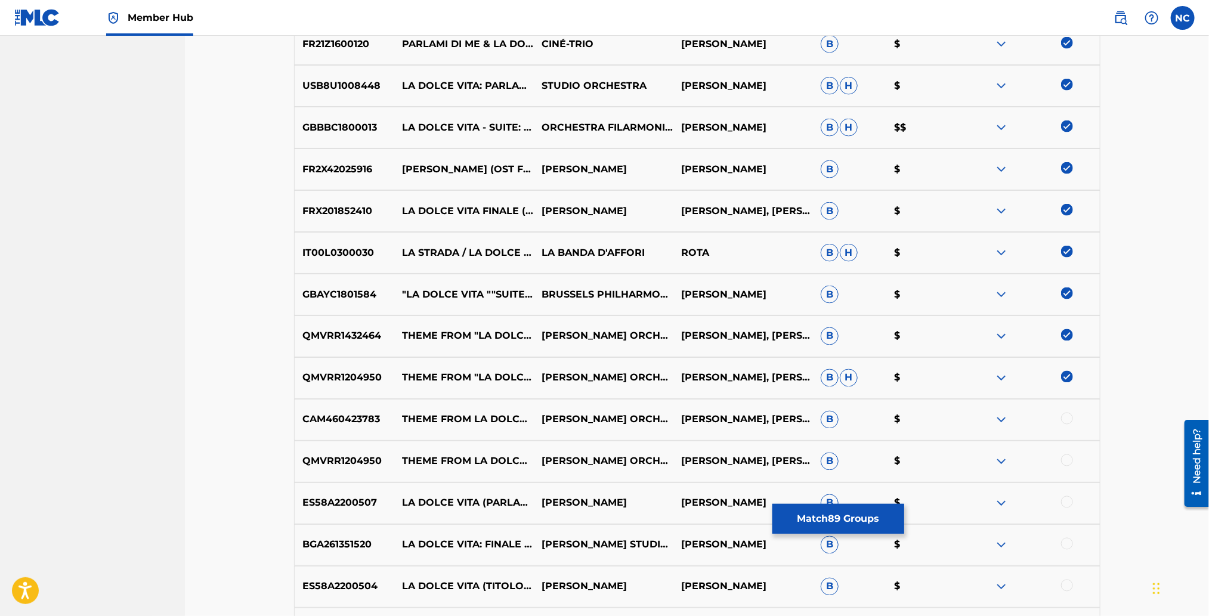
click at [1065, 417] on div at bounding box center [1067, 419] width 12 height 12
click at [1065, 463] on div at bounding box center [1067, 460] width 12 height 12
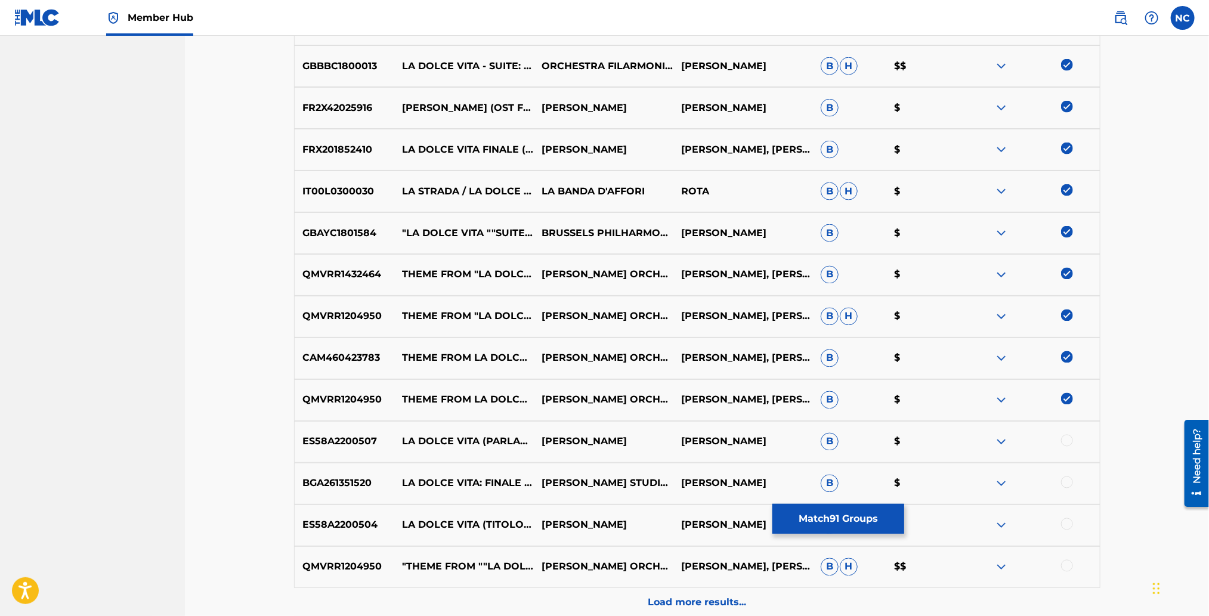
scroll to position [4110, 0]
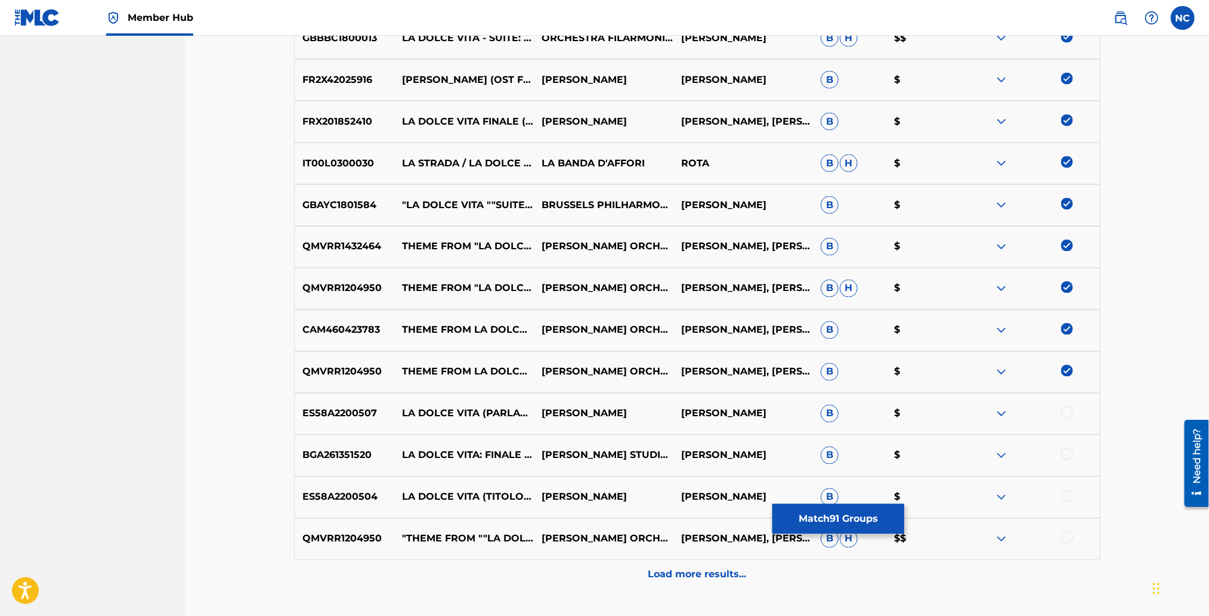
click at [1071, 408] on div at bounding box center [1067, 413] width 12 height 12
click at [1065, 451] on div at bounding box center [1067, 454] width 12 height 12
click at [1063, 498] on div at bounding box center [1067, 496] width 12 height 12
click at [1064, 534] on div at bounding box center [1067, 538] width 12 height 12
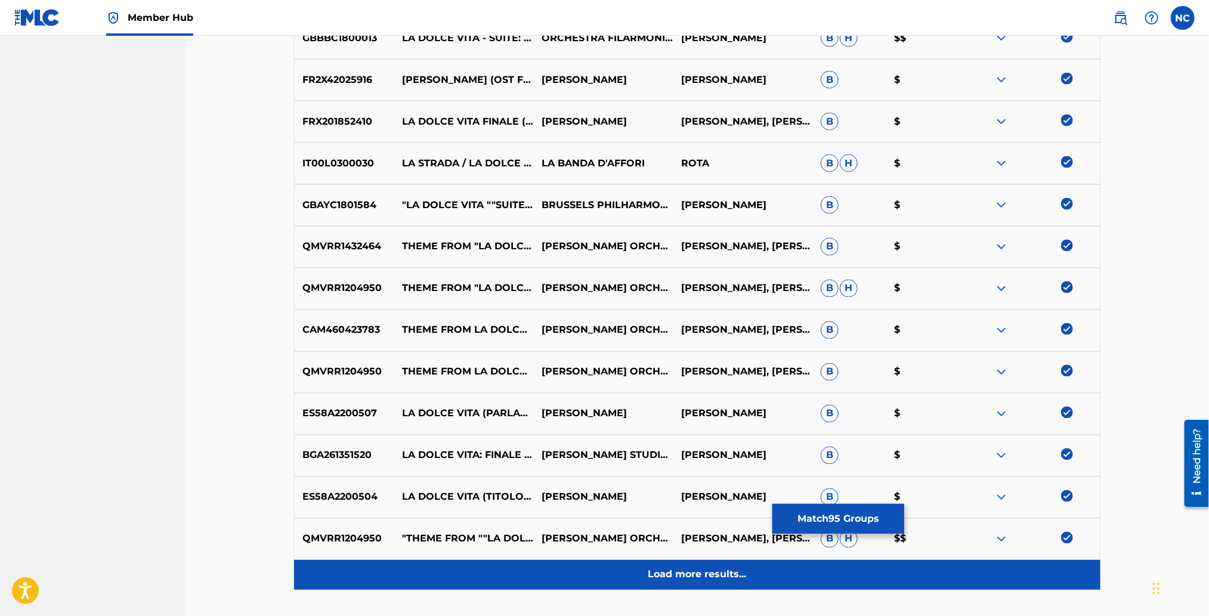
click at [702, 563] on div "Load more results..." at bounding box center [697, 575] width 806 height 30
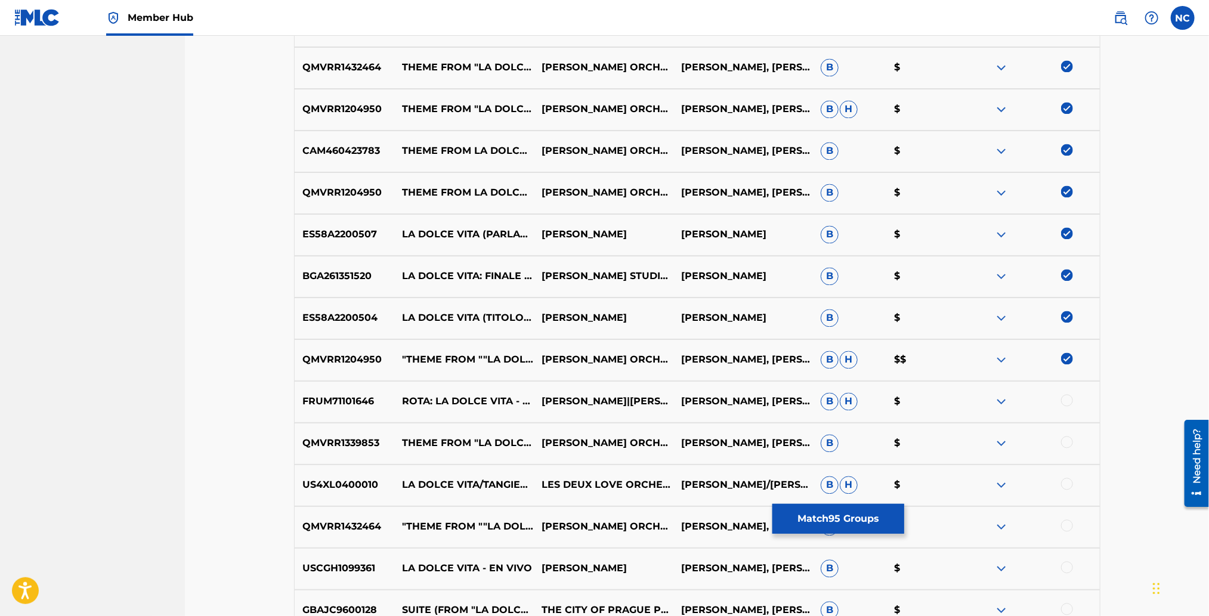
scroll to position [4378, 0]
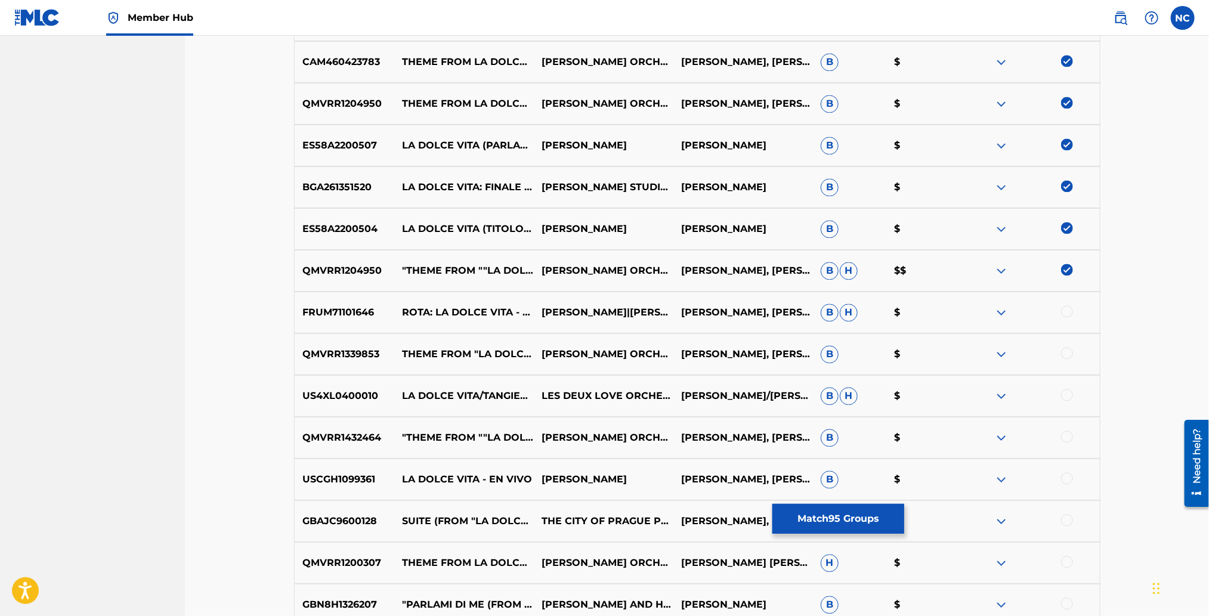
click at [1067, 305] on div at bounding box center [1067, 311] width 12 height 12
click at [1068, 351] on div at bounding box center [1067, 353] width 12 height 12
click at [1070, 394] on div at bounding box center [1067, 395] width 12 height 12
click at [1069, 430] on div at bounding box center [1067, 436] width 12 height 12
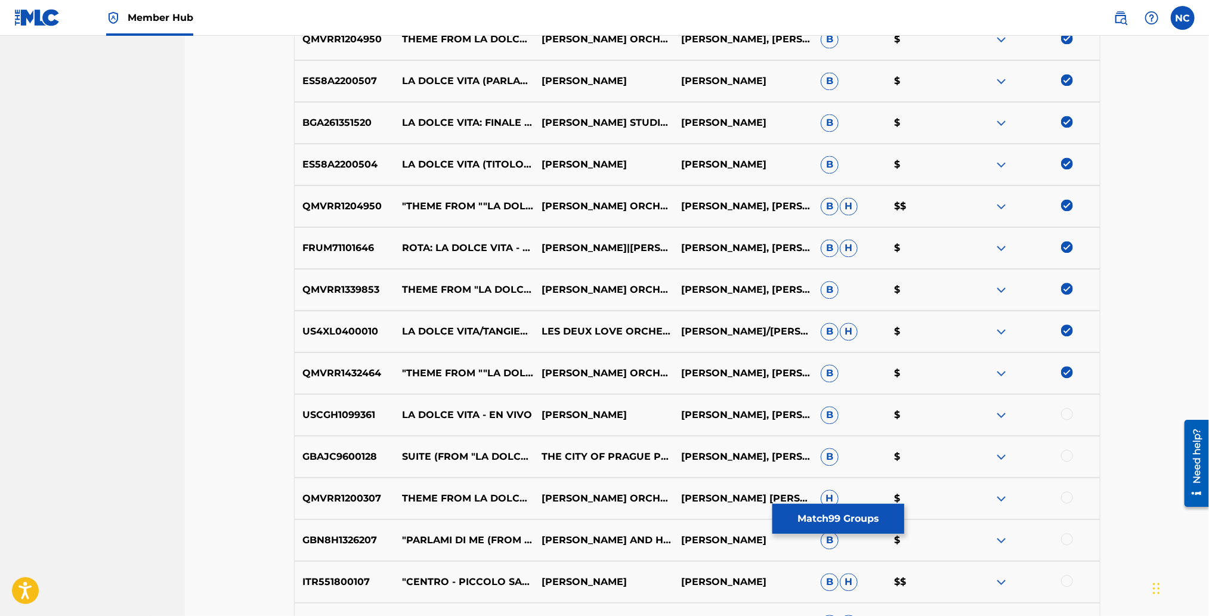
scroll to position [4557, 0]
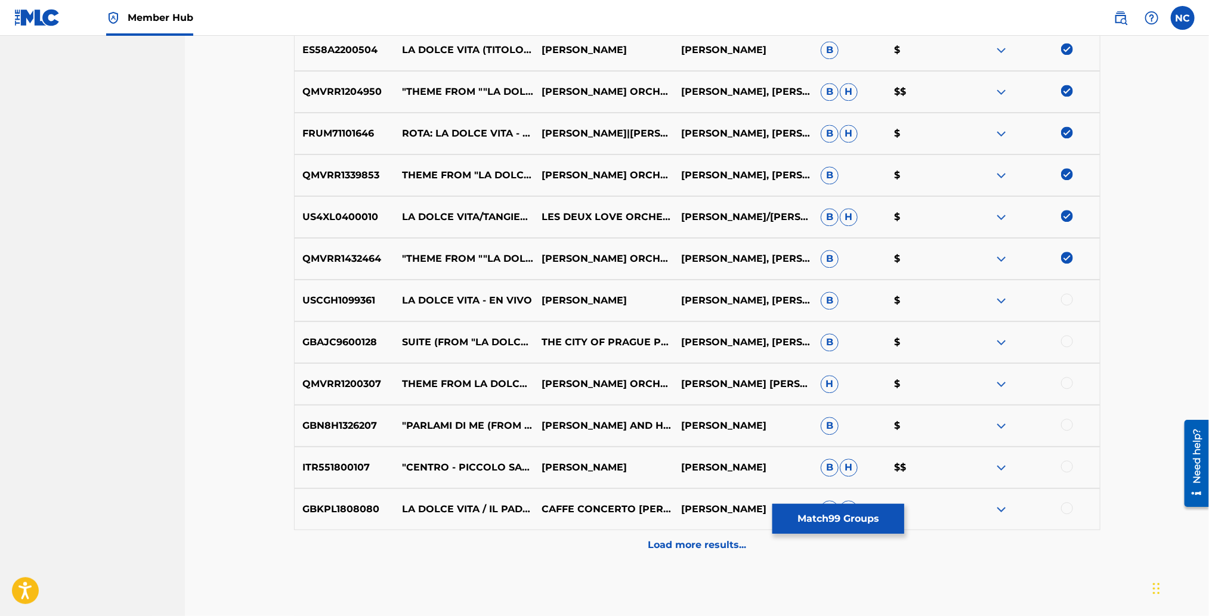
click at [1068, 509] on div at bounding box center [1067, 508] width 12 height 12
click at [1069, 466] on div at bounding box center [1067, 466] width 12 height 12
click at [1067, 424] on div at bounding box center [1067, 425] width 12 height 12
click at [1068, 380] on div at bounding box center [1067, 383] width 12 height 12
click at [1065, 335] on div at bounding box center [1067, 341] width 12 height 12
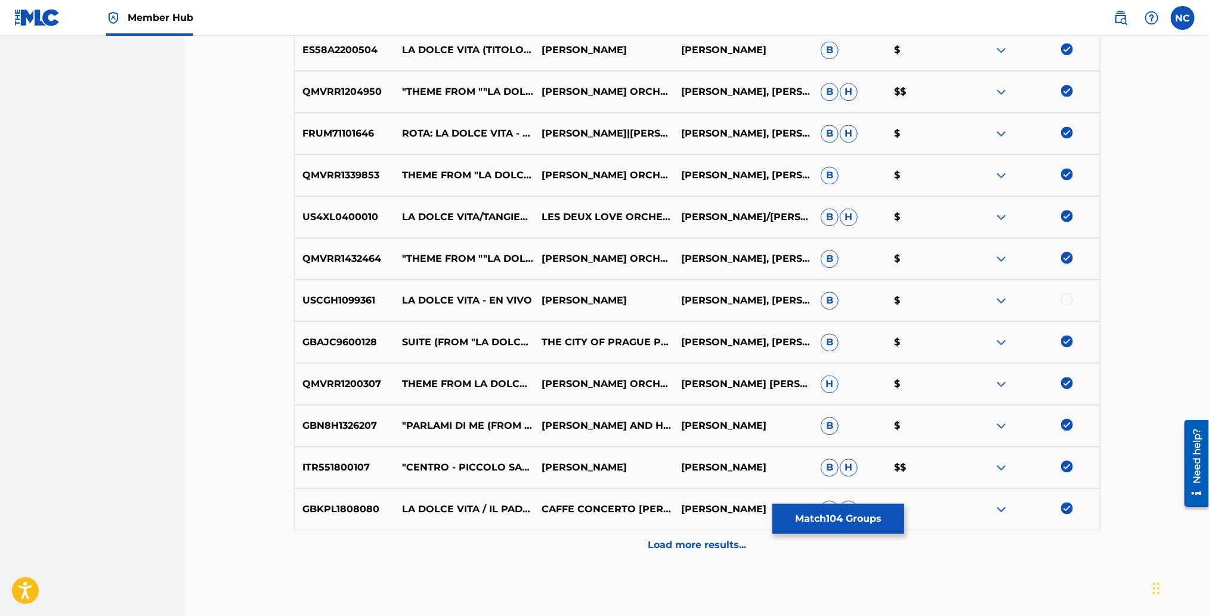
click at [1065, 300] on div at bounding box center [1067, 299] width 12 height 12
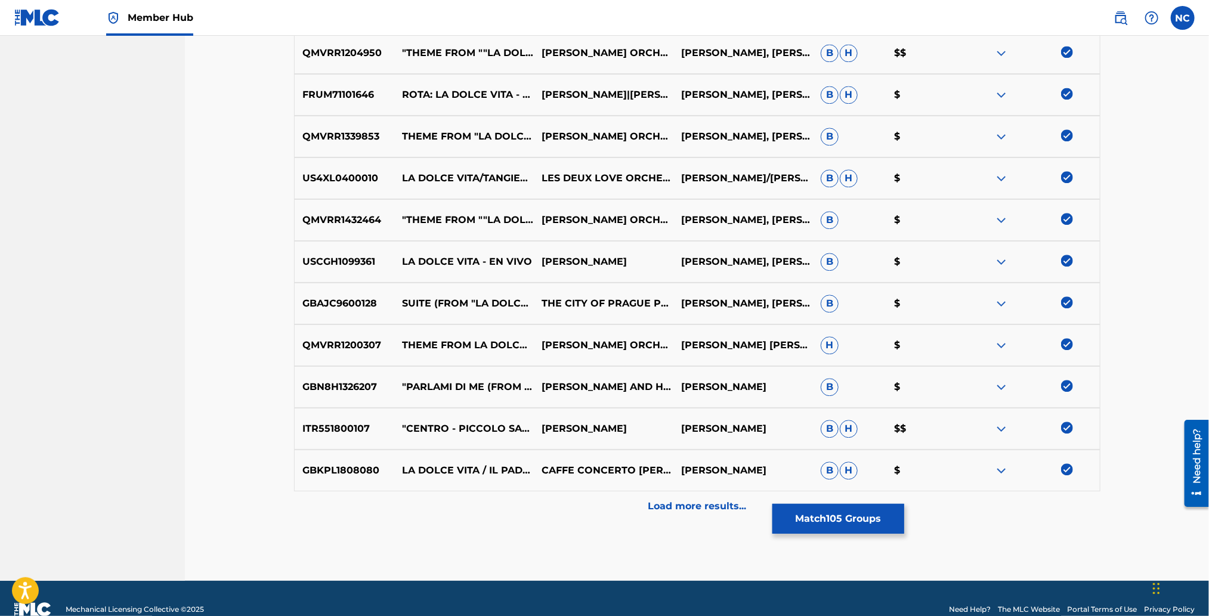
scroll to position [4617, 0]
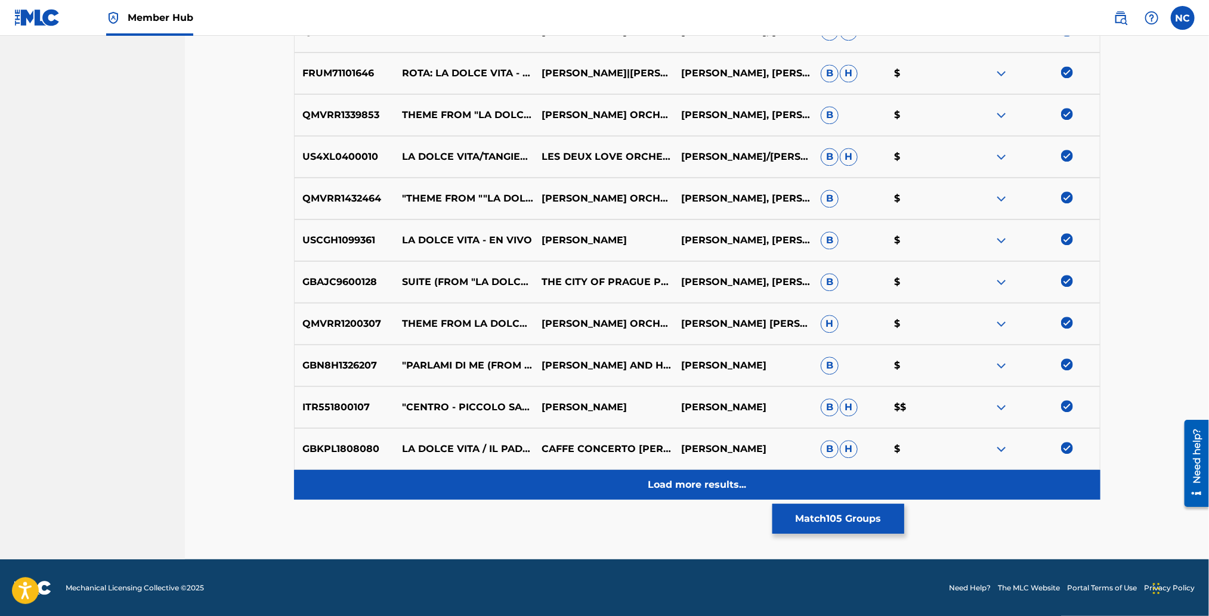
click at [655, 491] on p "Load more results..." at bounding box center [697, 485] width 98 height 14
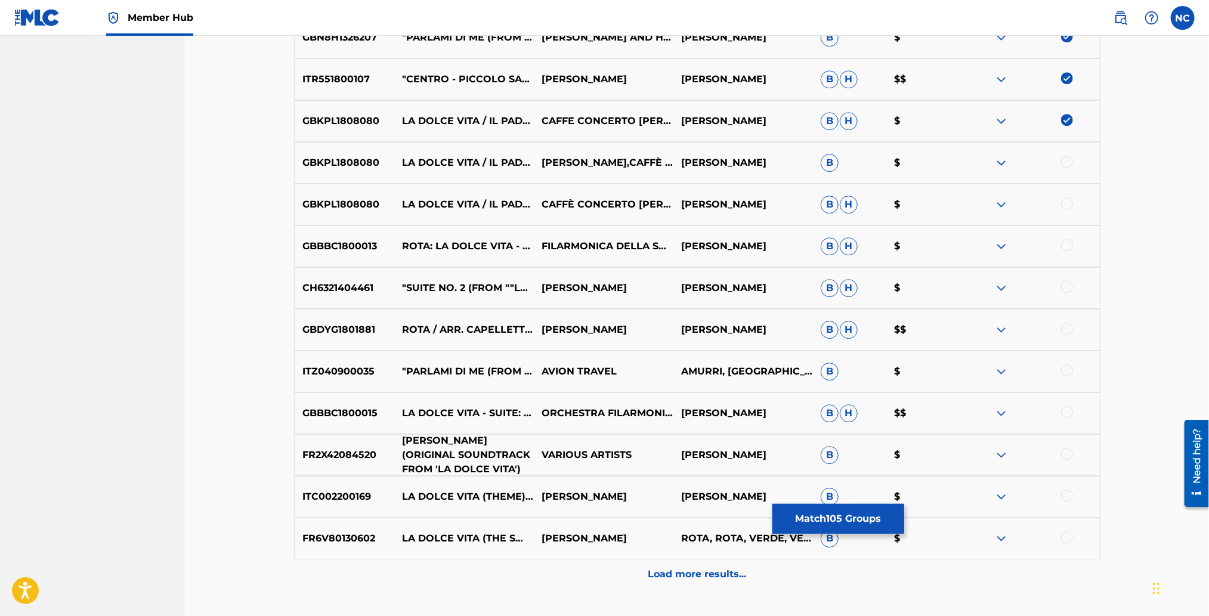
scroll to position [4975, 0]
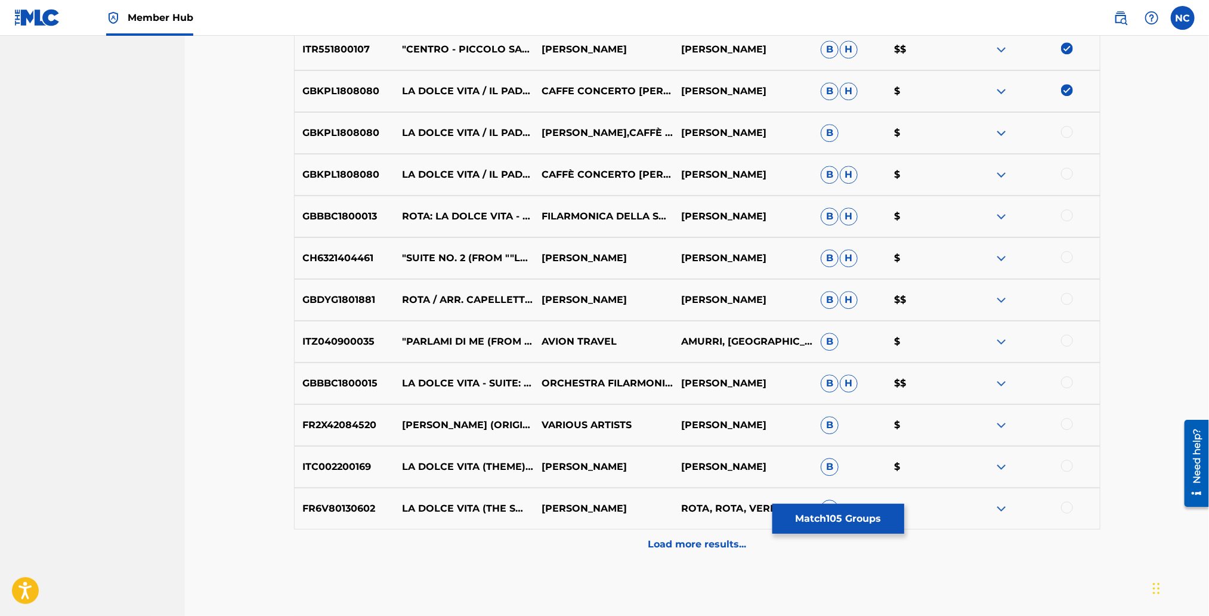
click at [1067, 134] on div at bounding box center [1067, 132] width 12 height 12
click at [1065, 168] on div at bounding box center [1067, 174] width 12 height 12
click at [1067, 219] on div at bounding box center [1067, 215] width 12 height 12
click at [1065, 254] on div at bounding box center [1067, 257] width 12 height 12
click at [1065, 300] on div at bounding box center [1067, 299] width 12 height 12
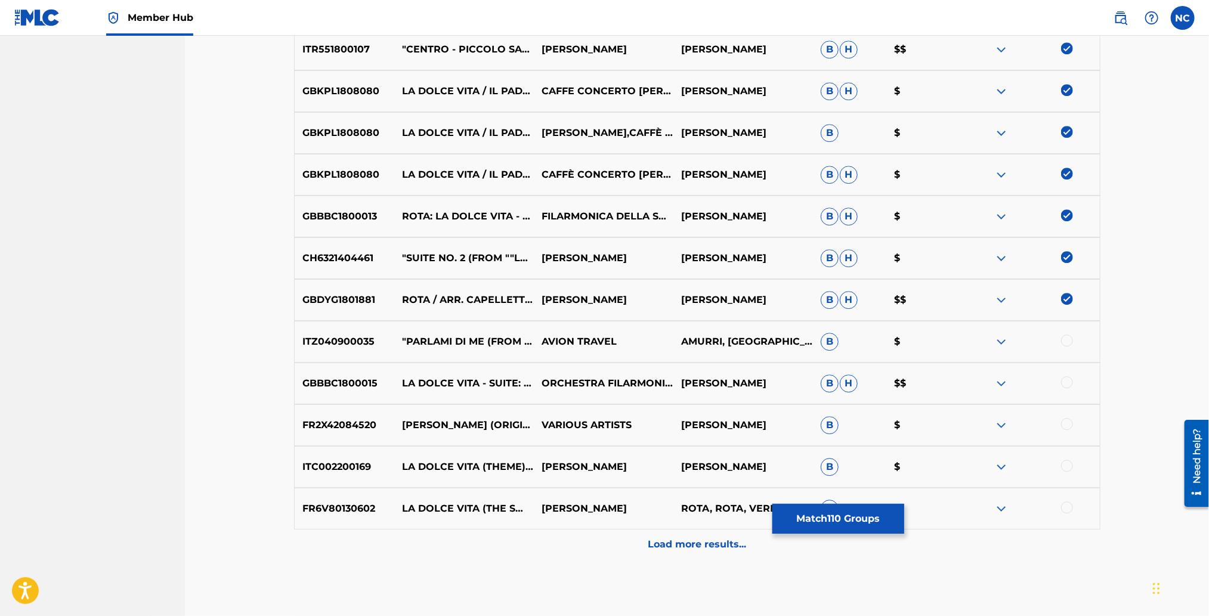
click at [1069, 340] on div at bounding box center [1067, 340] width 12 height 12
click at [1069, 386] on div at bounding box center [1067, 382] width 12 height 12
click at [1067, 429] on div at bounding box center [1030, 425] width 140 height 14
click at [1070, 467] on div at bounding box center [1067, 466] width 12 height 12
click at [1068, 419] on div at bounding box center [1067, 424] width 12 height 12
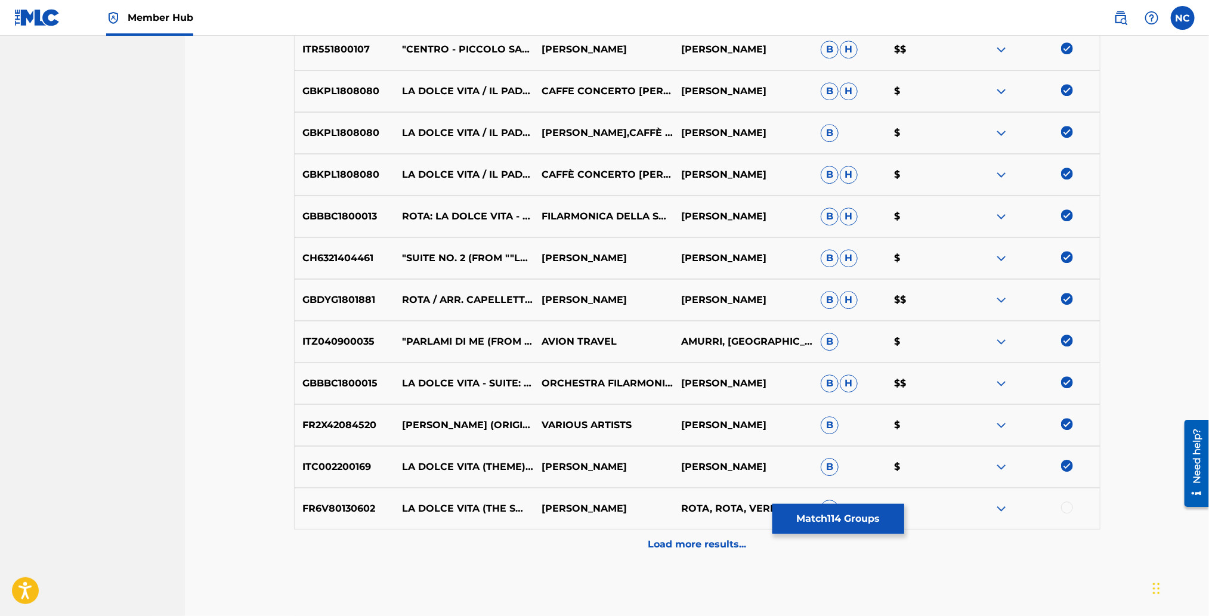
click at [1069, 508] on div at bounding box center [1067, 507] width 12 height 12
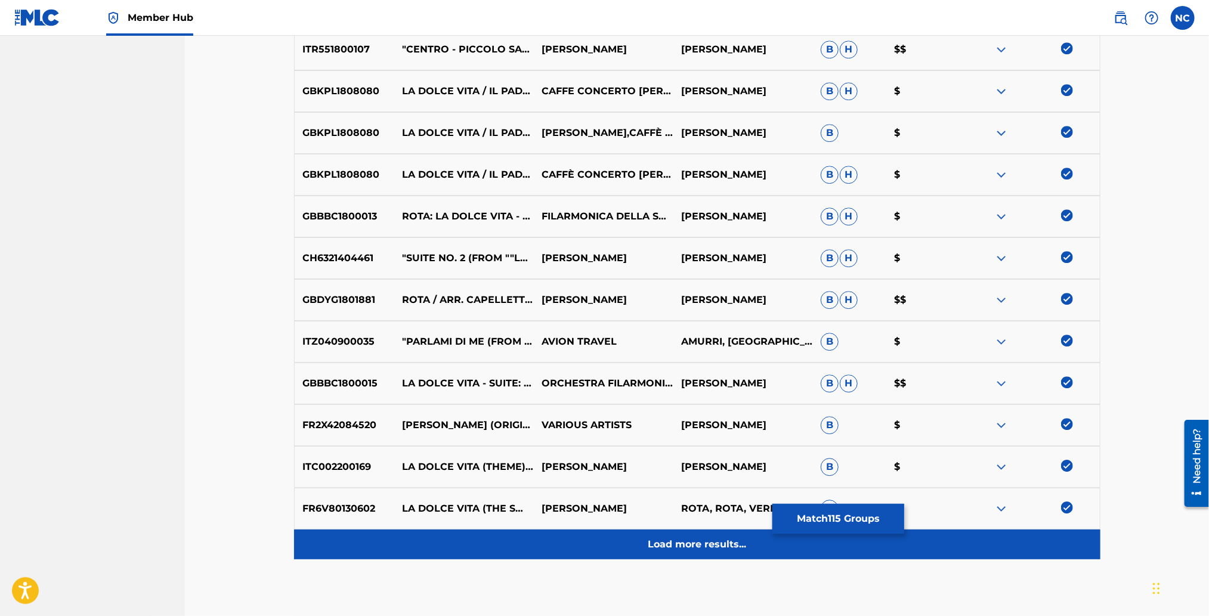
click at [719, 538] on p "Load more results..." at bounding box center [697, 544] width 98 height 14
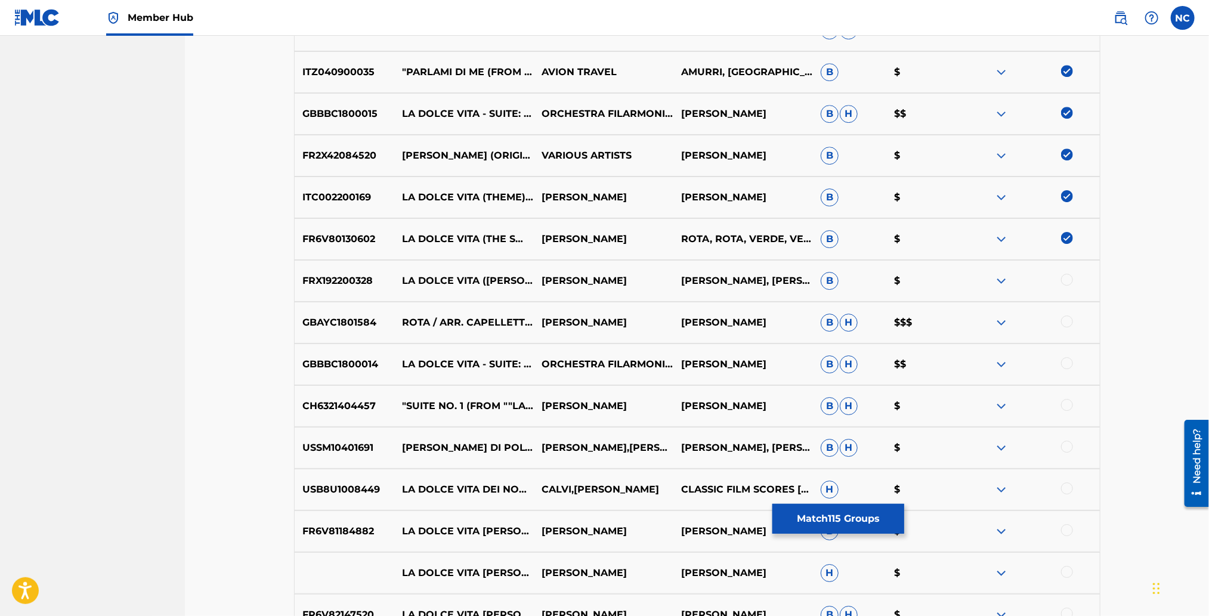
scroll to position [5333, 0]
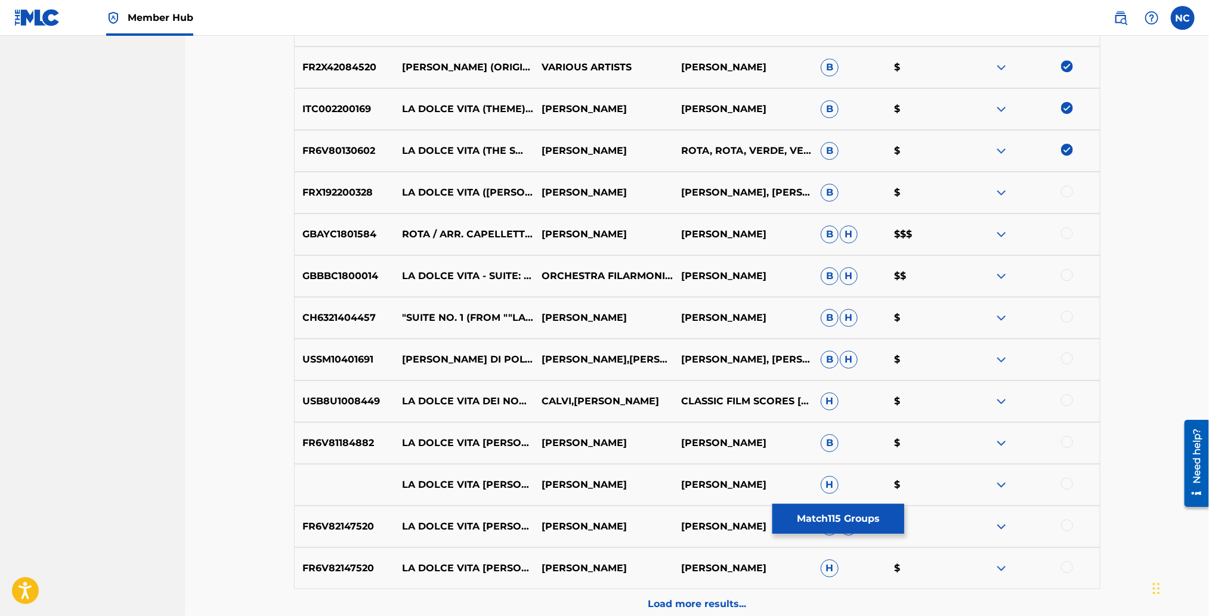
click at [1065, 188] on div at bounding box center [1067, 191] width 12 height 12
click at [1067, 231] on div at bounding box center [1067, 233] width 12 height 12
click at [1068, 271] on div at bounding box center [1067, 275] width 12 height 12
click at [1060, 317] on div at bounding box center [1030, 318] width 140 height 14
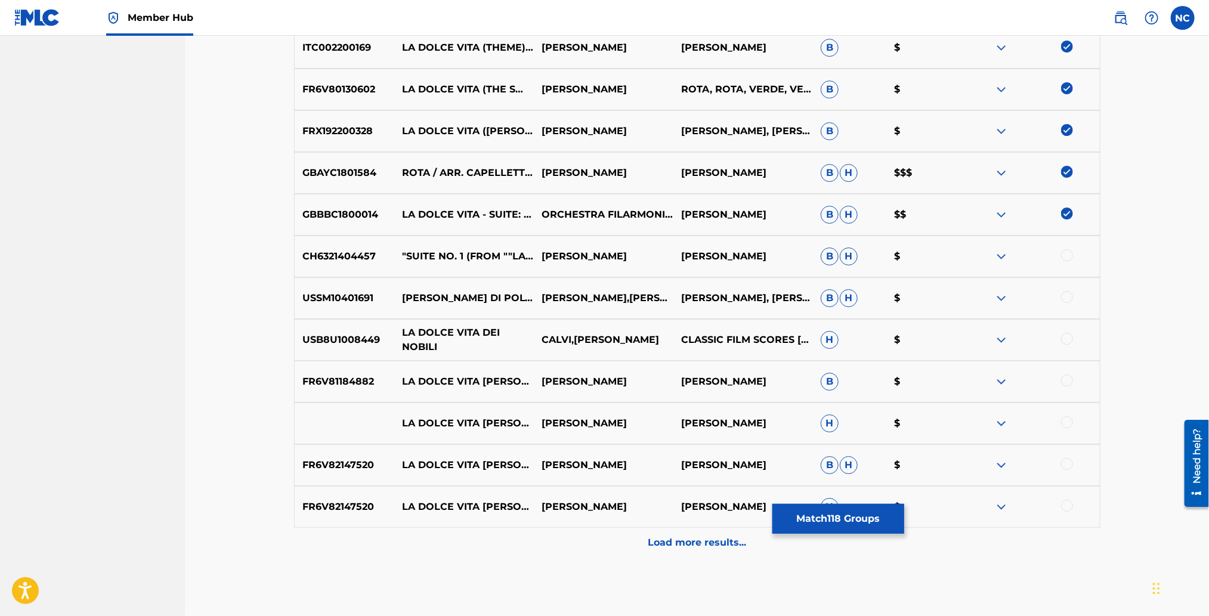
scroll to position [5422, 0]
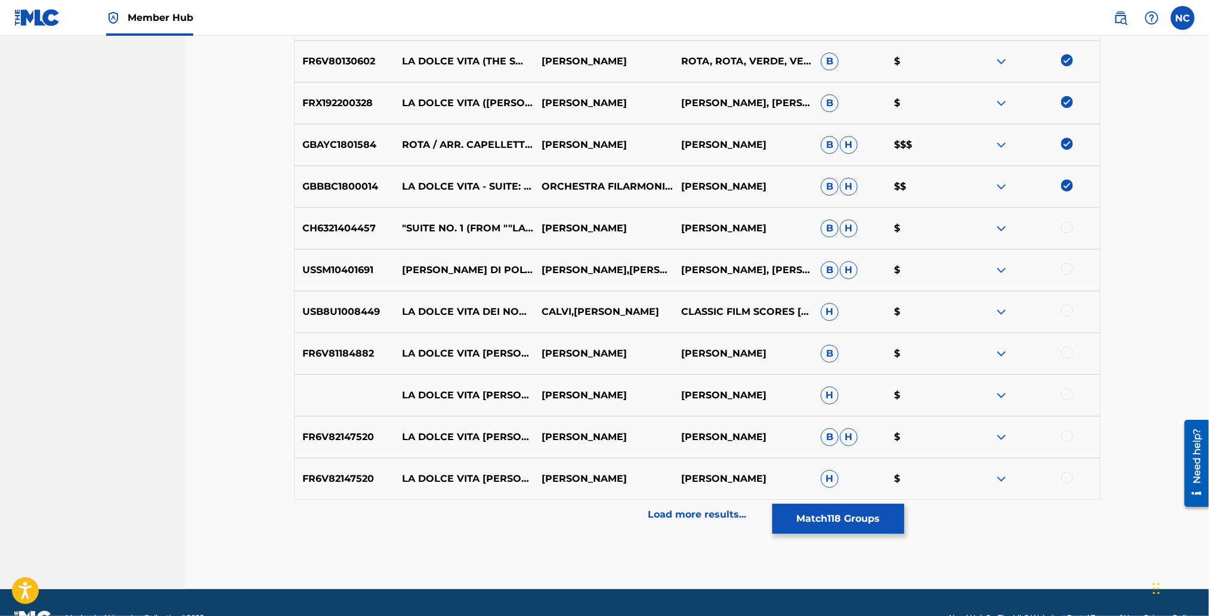
click at [1071, 223] on div at bounding box center [1067, 227] width 12 height 12
click at [1065, 269] on div at bounding box center [1067, 269] width 12 height 12
click at [1064, 346] on div at bounding box center [1067, 352] width 12 height 12
click at [1064, 391] on div at bounding box center [1067, 394] width 12 height 12
click at [1067, 438] on div at bounding box center [1067, 436] width 12 height 12
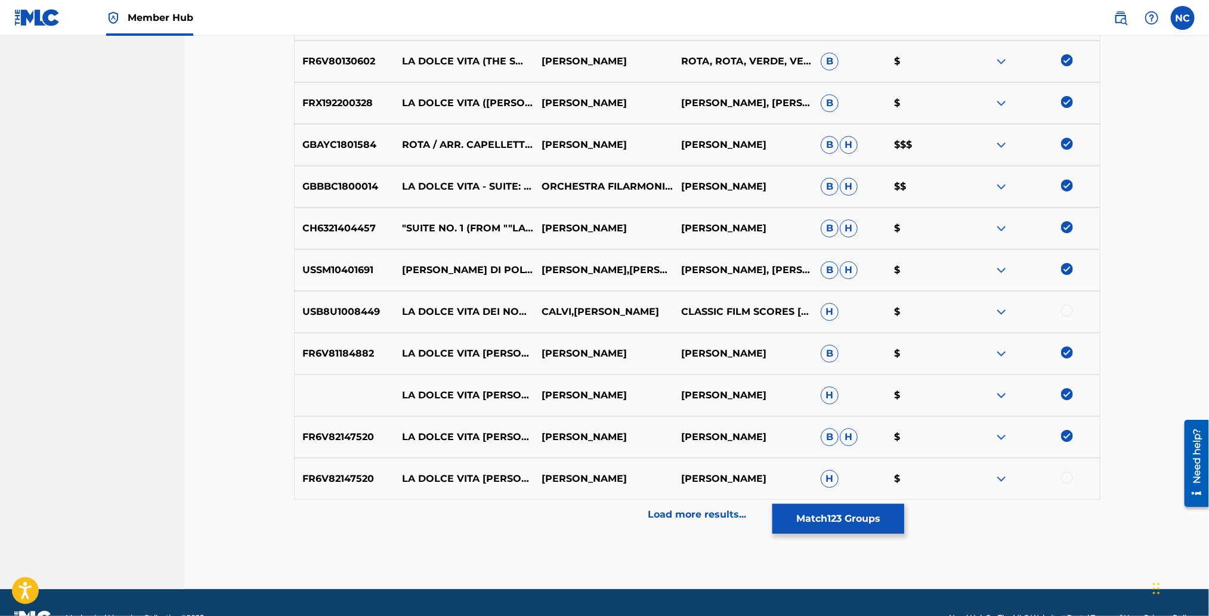
click at [1064, 474] on div at bounding box center [1067, 478] width 12 height 12
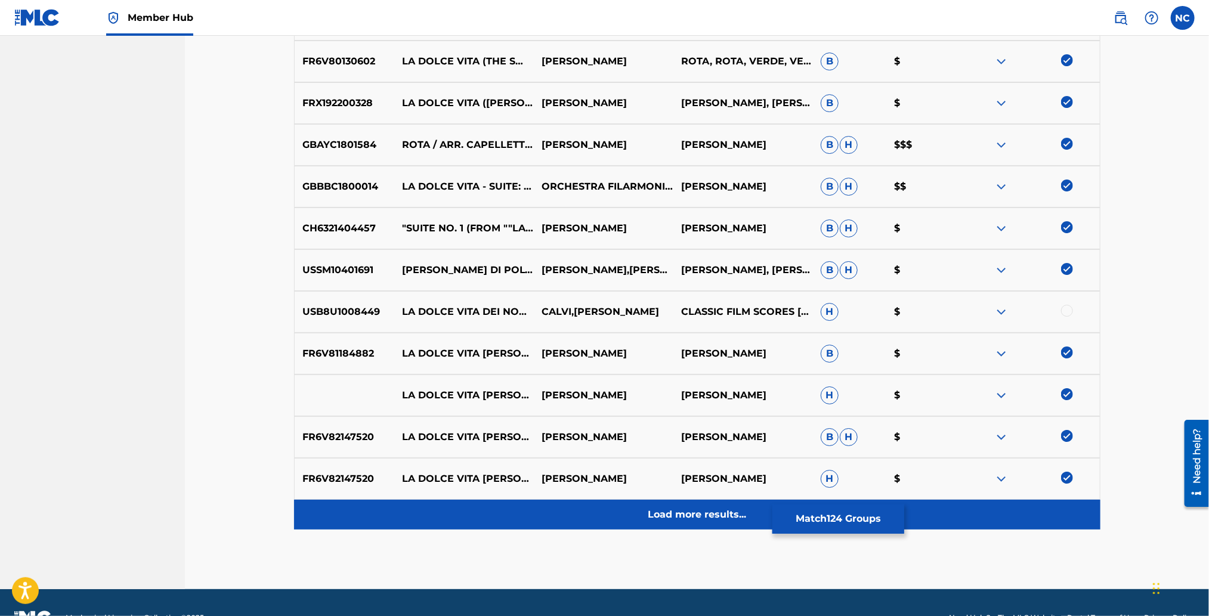
click at [723, 518] on p "Load more results..." at bounding box center [697, 514] width 98 height 14
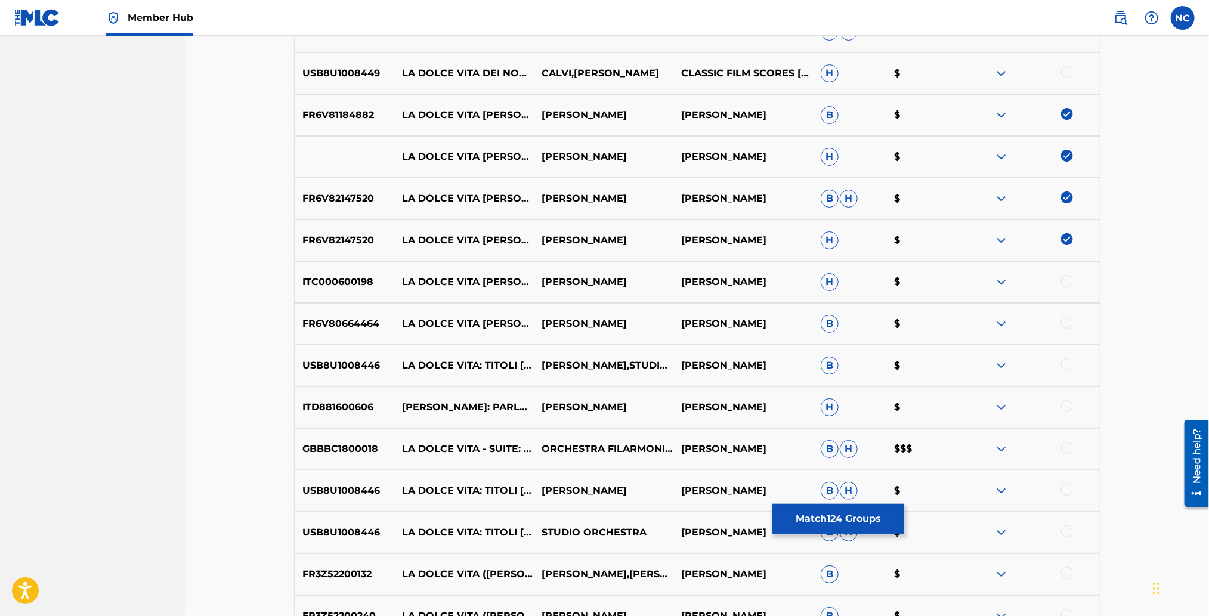
scroll to position [5691, 0]
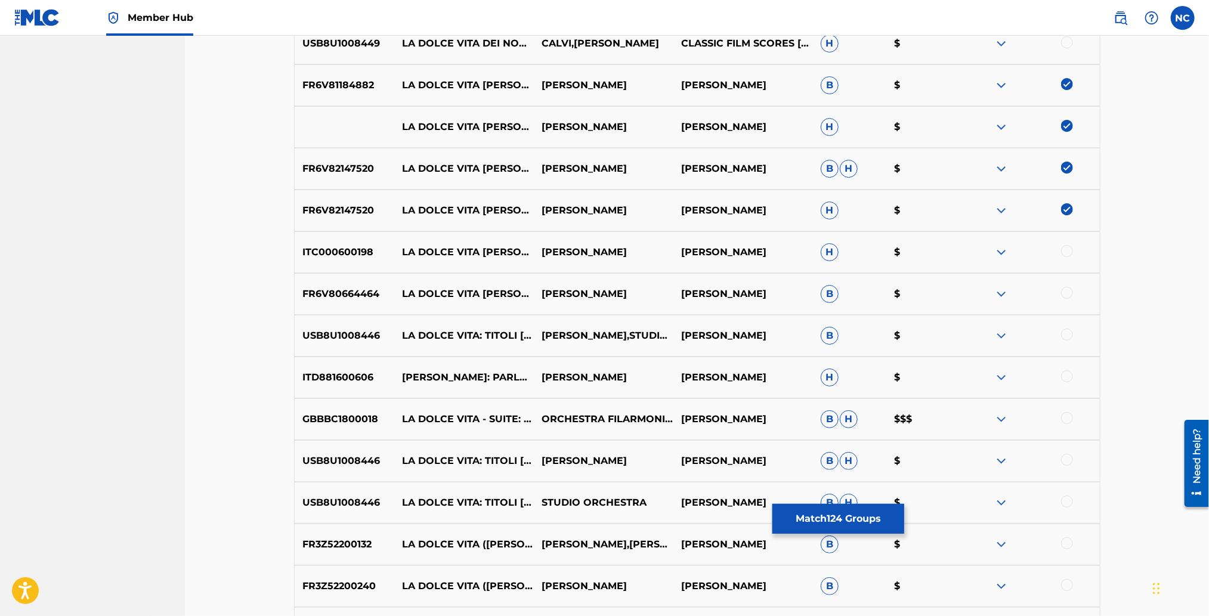
click at [1065, 417] on div at bounding box center [1067, 418] width 12 height 12
click at [1069, 243] on div "ITC000600198 LA DOLCE VITA [PERSON_NAME] [PERSON_NAME][GEOGRAPHIC_DATA]: CAN CA…" at bounding box center [697, 252] width 806 height 42
drag, startPoint x: 1067, startPoint y: 245, endPoint x: 1067, endPoint y: 252, distance: 6.6
click at [1067, 249] on div at bounding box center [1067, 251] width 12 height 12
click at [1067, 291] on div at bounding box center [1067, 293] width 12 height 12
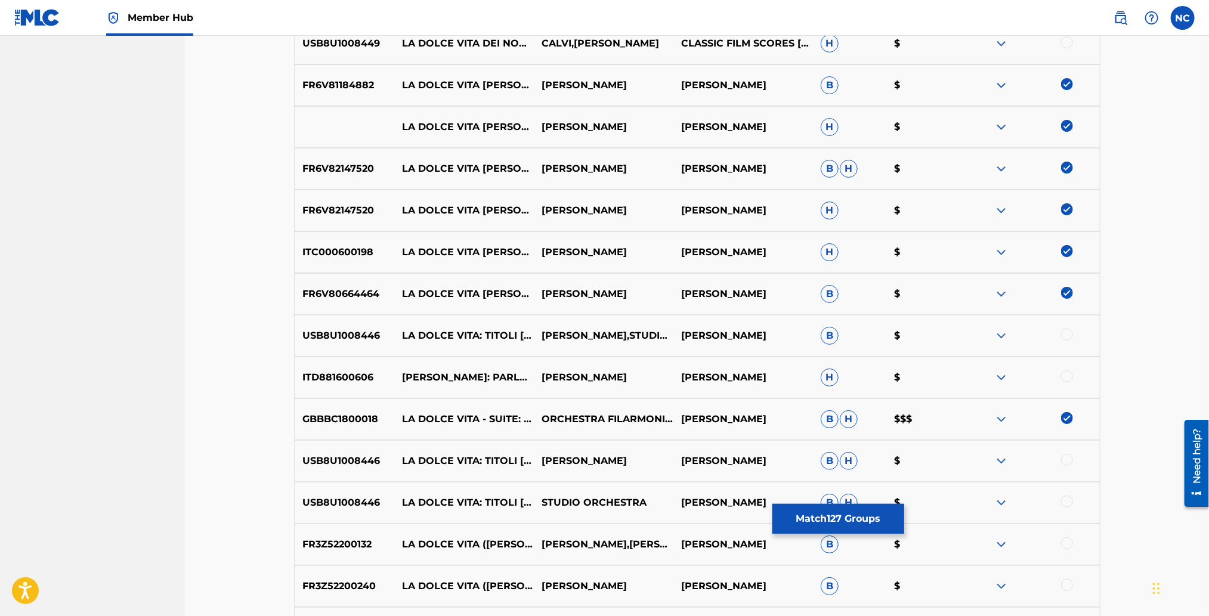
click at [1067, 332] on div at bounding box center [1067, 335] width 12 height 12
click at [1065, 380] on div at bounding box center [1067, 376] width 12 height 12
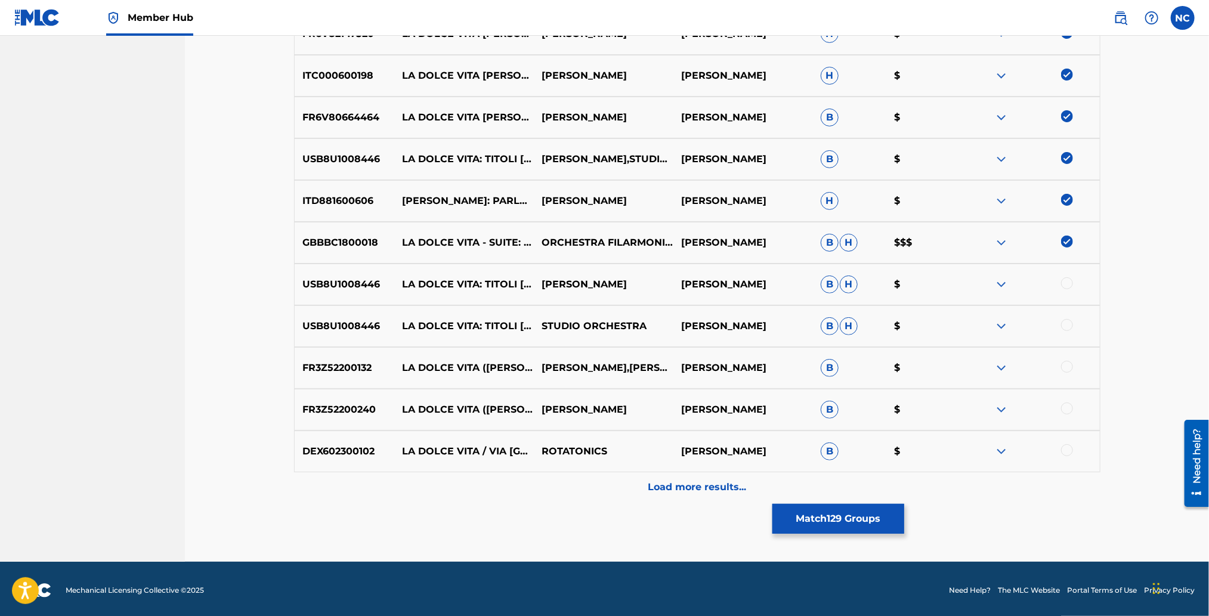
scroll to position [5869, 0]
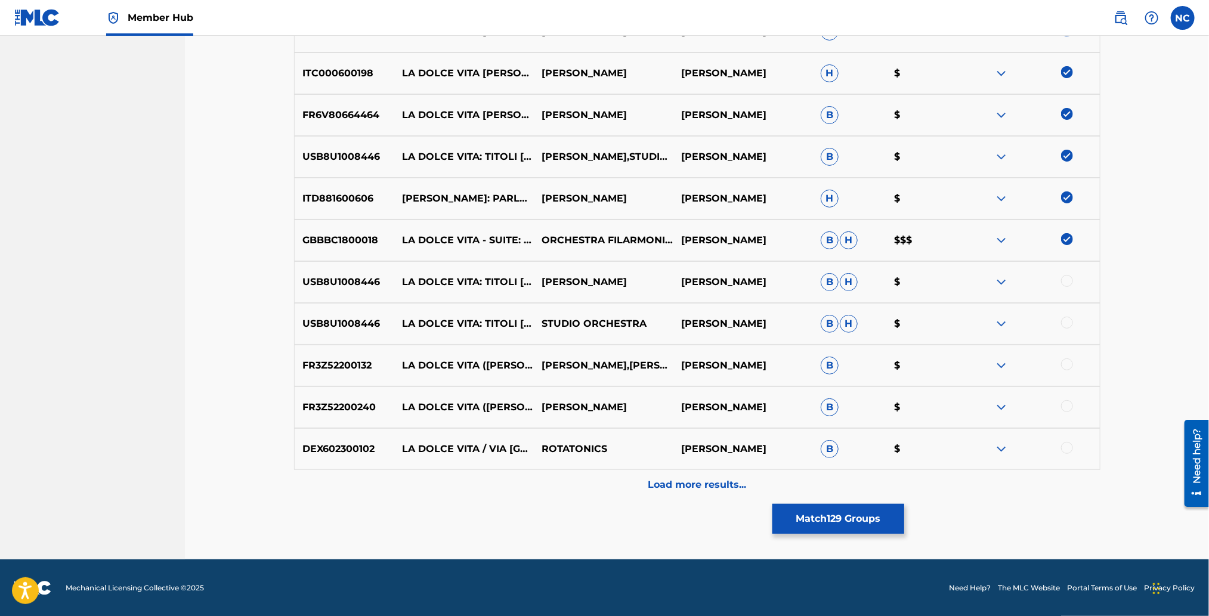
click at [1065, 407] on div at bounding box center [1067, 406] width 12 height 12
click at [1068, 363] on div at bounding box center [1067, 364] width 12 height 12
click at [1063, 322] on div at bounding box center [1067, 323] width 12 height 12
click at [1070, 281] on div at bounding box center [1067, 281] width 12 height 12
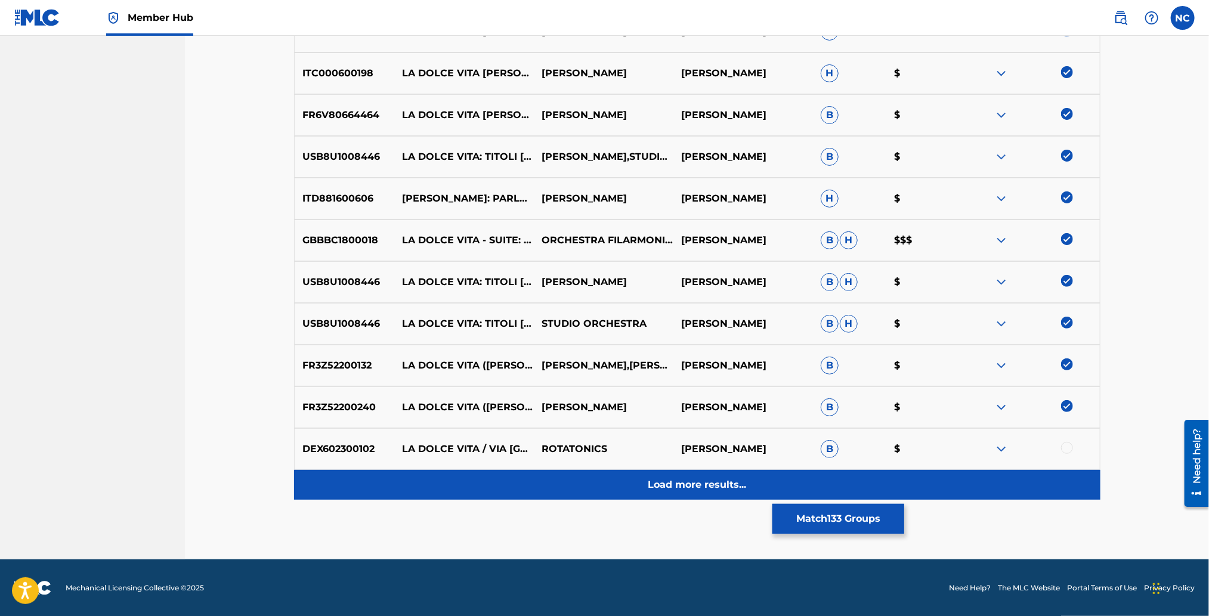
click at [744, 482] on p "Load more results..." at bounding box center [697, 485] width 98 height 14
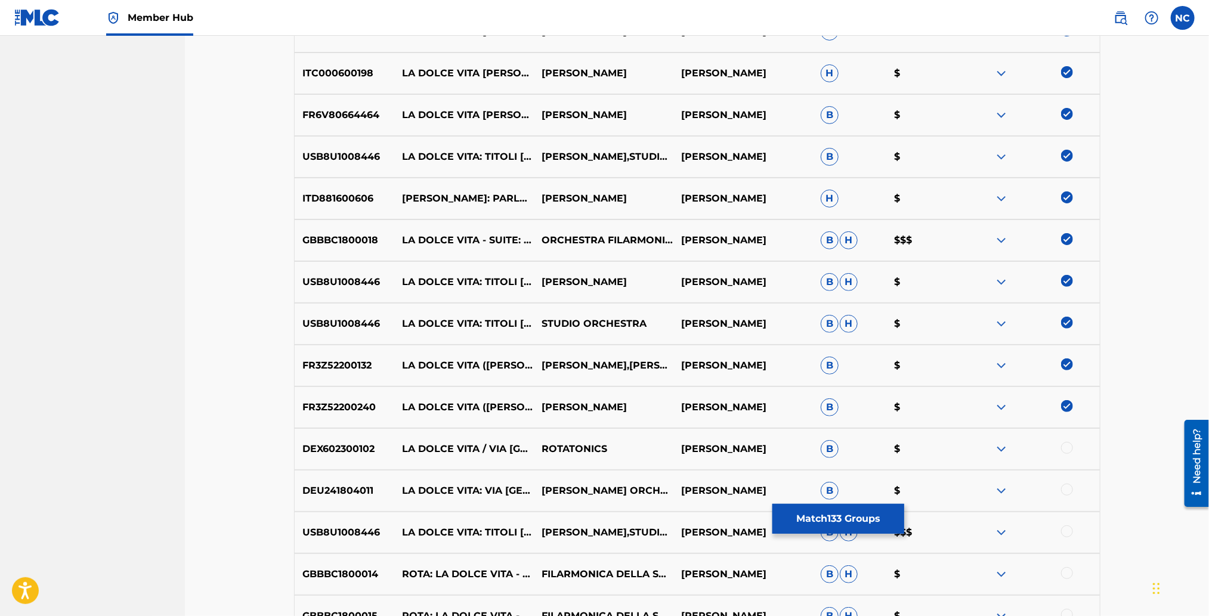
scroll to position [6138, 0]
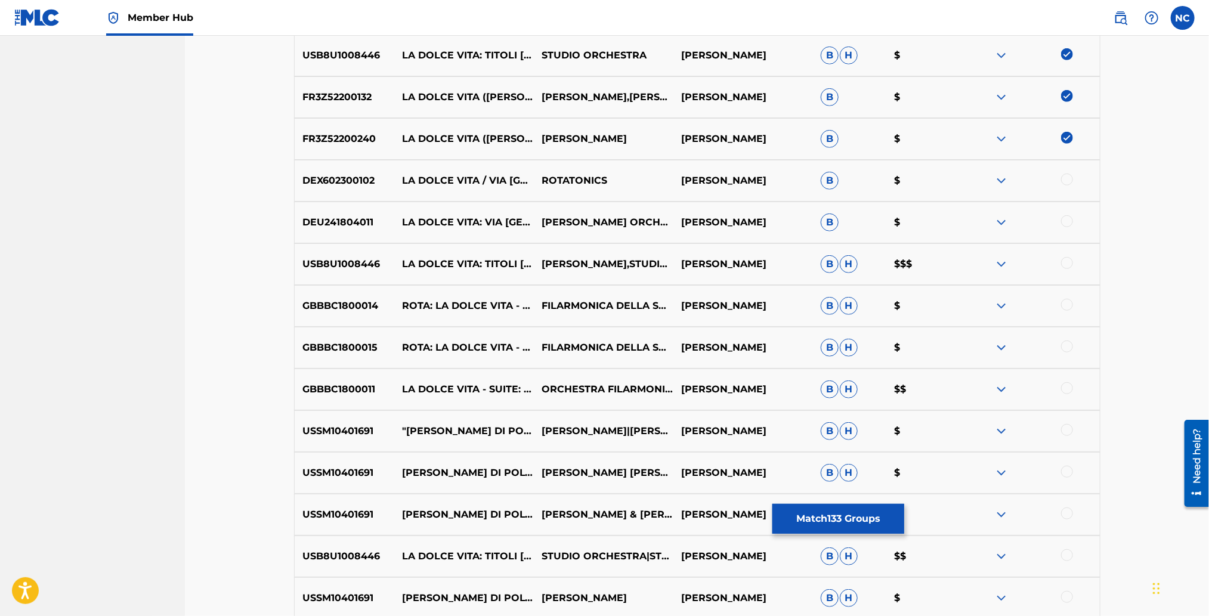
click at [1067, 261] on div at bounding box center [1067, 263] width 12 height 12
click at [1067, 303] on div at bounding box center [1067, 305] width 12 height 12
click at [1063, 345] on div at bounding box center [1067, 346] width 12 height 12
click at [1068, 388] on div at bounding box center [1067, 388] width 12 height 12
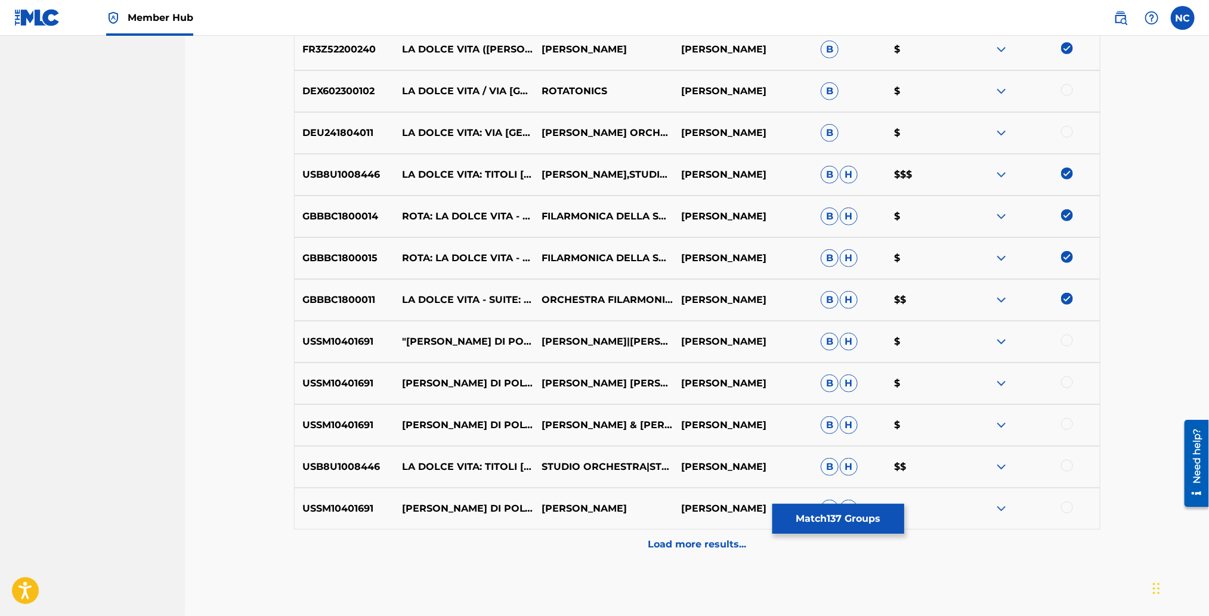
click at [1068, 336] on div at bounding box center [1067, 340] width 12 height 12
click at [1068, 385] on div at bounding box center [1067, 382] width 12 height 12
click at [1067, 422] on div at bounding box center [1067, 424] width 12 height 12
click at [1065, 461] on div at bounding box center [1067, 466] width 12 height 12
click at [1067, 510] on div at bounding box center [1067, 507] width 12 height 12
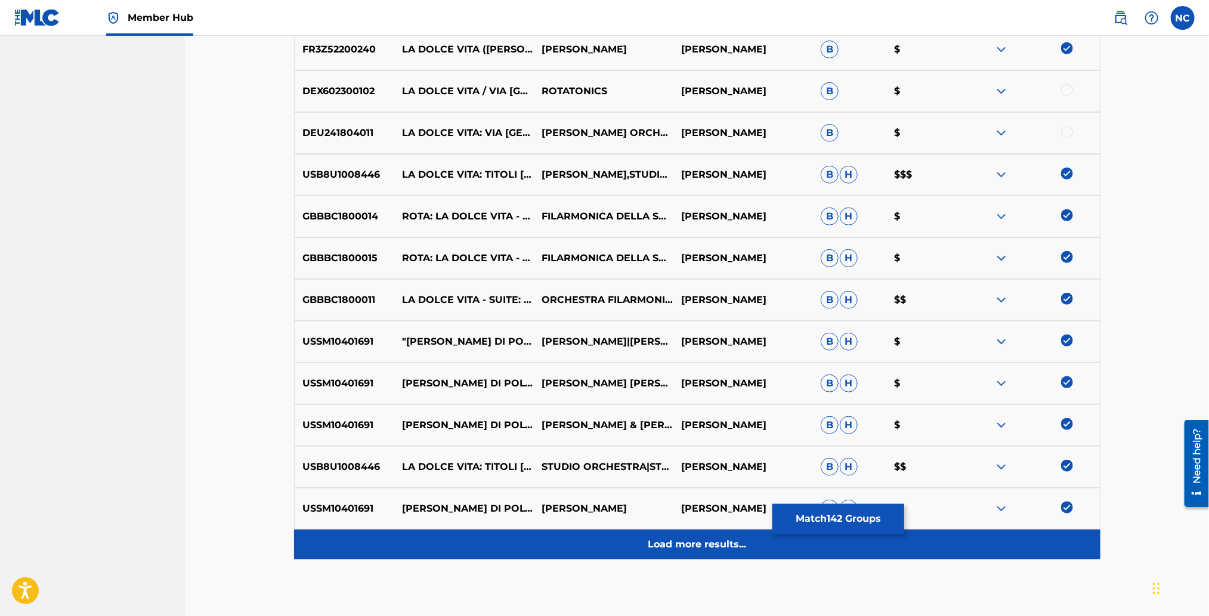
click at [698, 550] on p "Load more results..." at bounding box center [697, 544] width 98 height 14
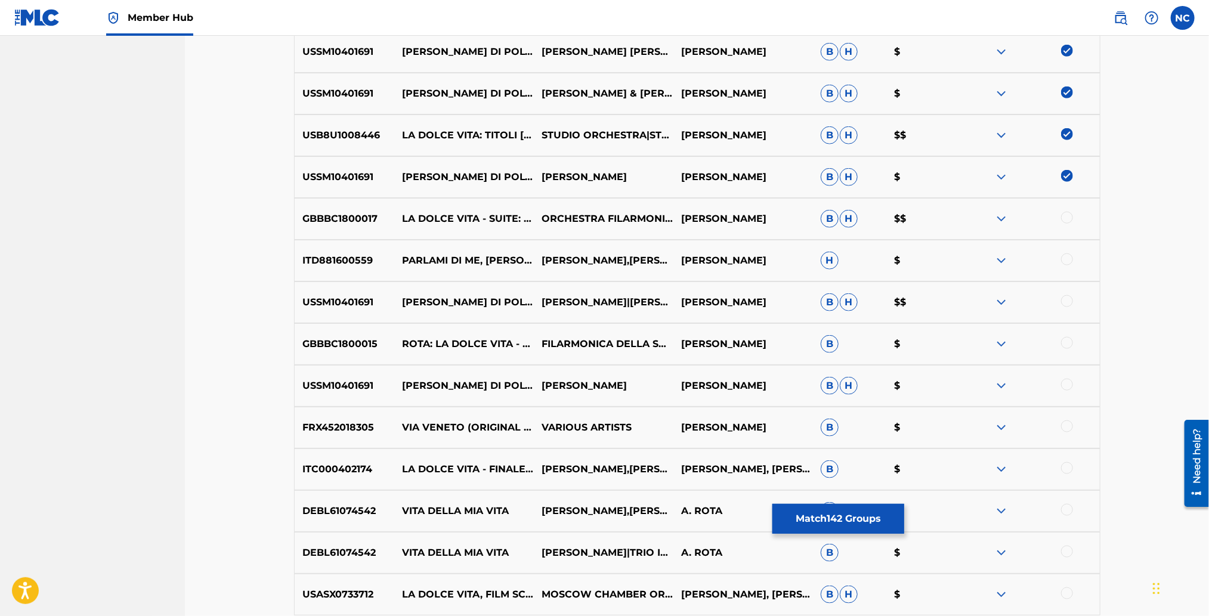
scroll to position [6585, 0]
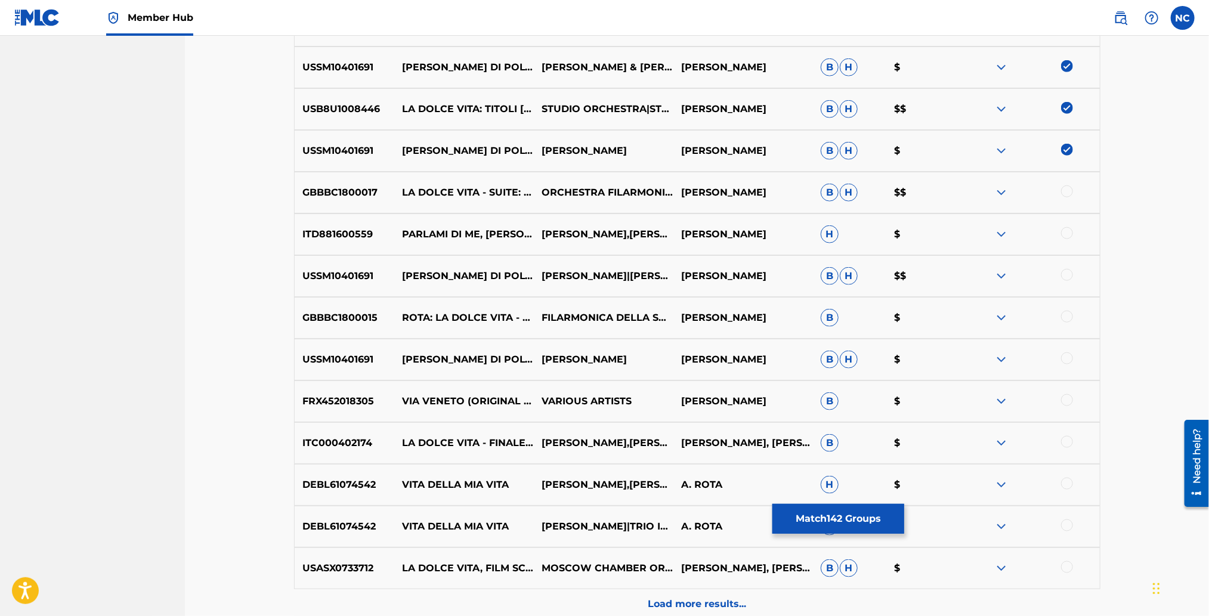
click at [1065, 188] on div at bounding box center [1067, 191] width 12 height 12
click at [1071, 231] on div at bounding box center [1067, 233] width 12 height 12
click at [1065, 273] on div at bounding box center [1067, 275] width 12 height 12
click at [1068, 316] on div at bounding box center [1067, 317] width 12 height 12
click at [1070, 357] on div at bounding box center [1067, 358] width 12 height 12
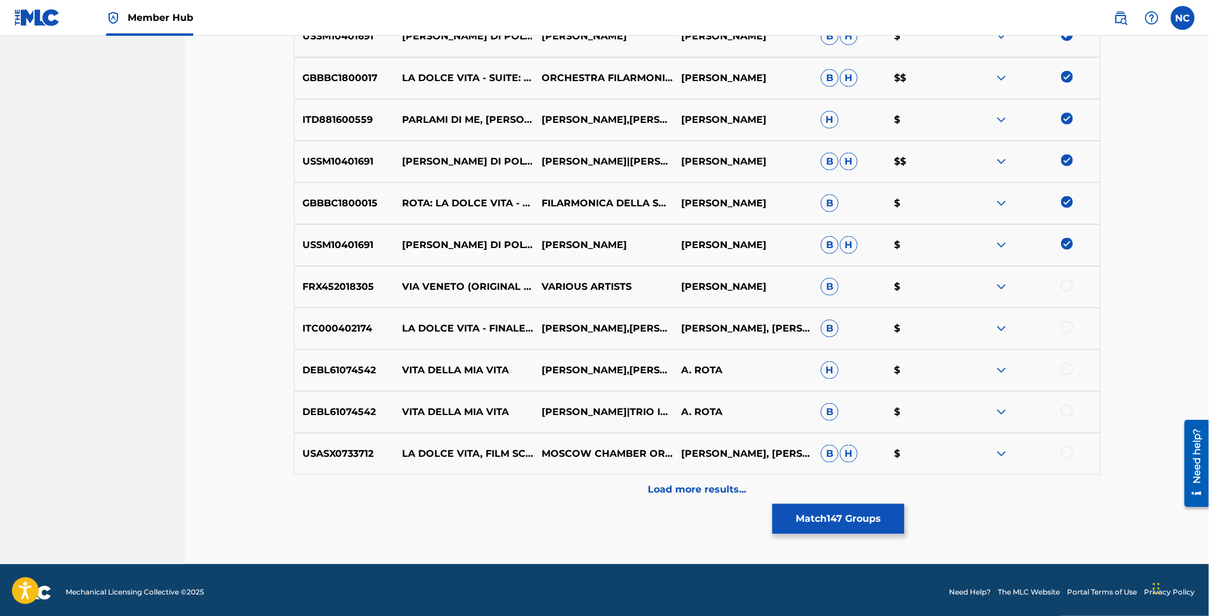
scroll to position [6704, 0]
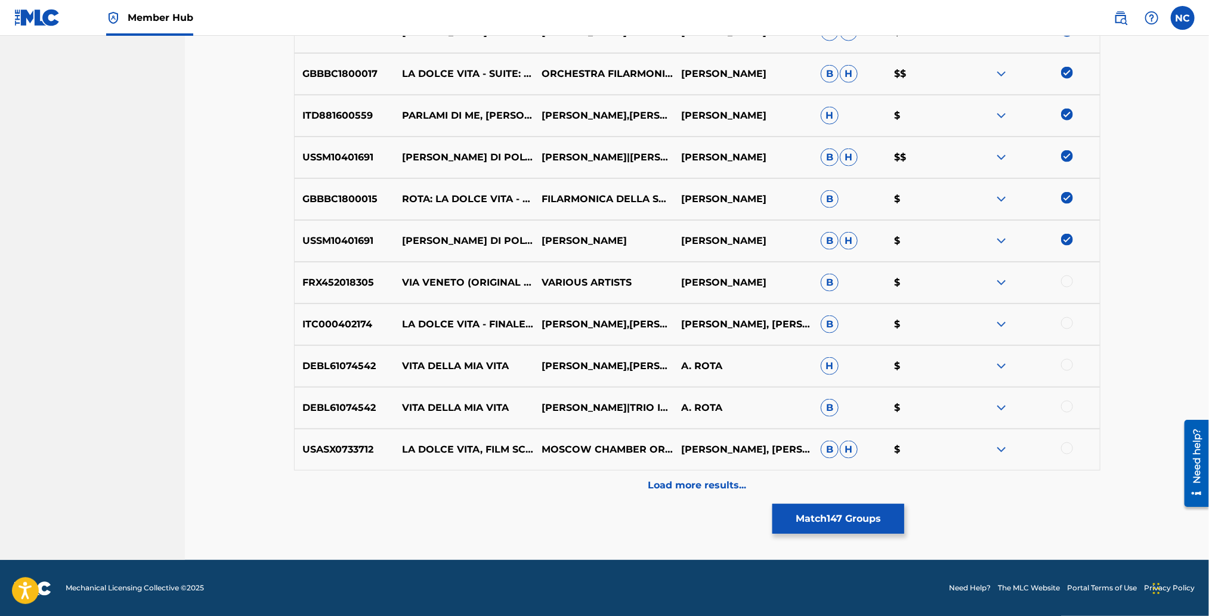
click at [1065, 279] on div at bounding box center [1067, 281] width 12 height 12
click at [1072, 321] on div at bounding box center [1067, 323] width 12 height 12
click at [1072, 448] on div at bounding box center [1067, 448] width 12 height 12
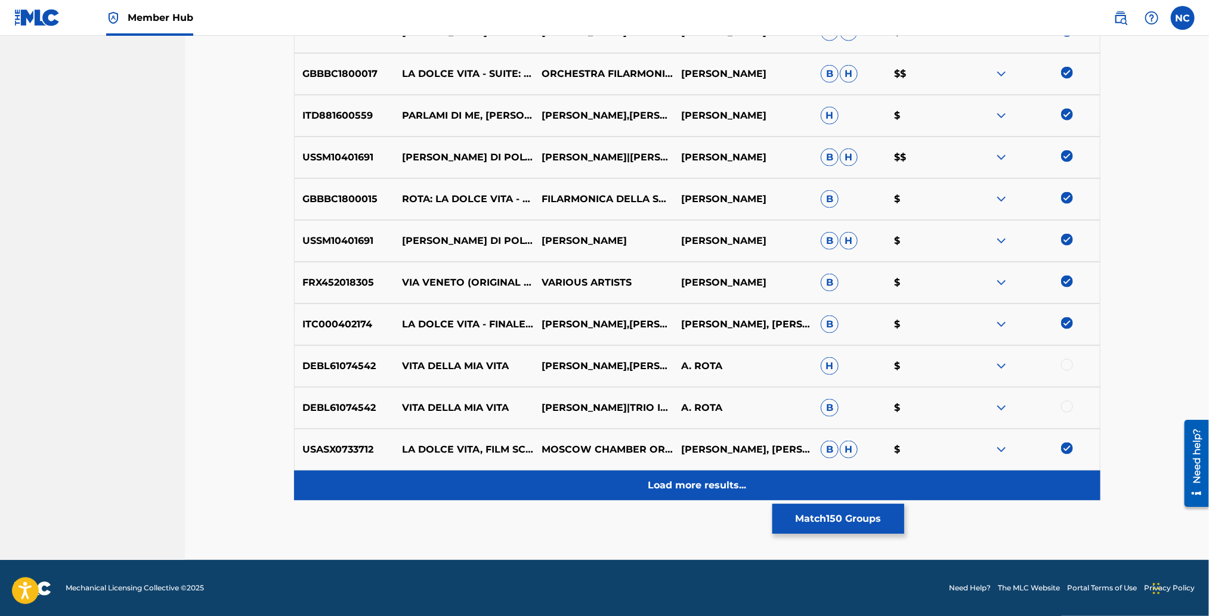
click at [671, 486] on p "Load more results..." at bounding box center [697, 485] width 98 height 14
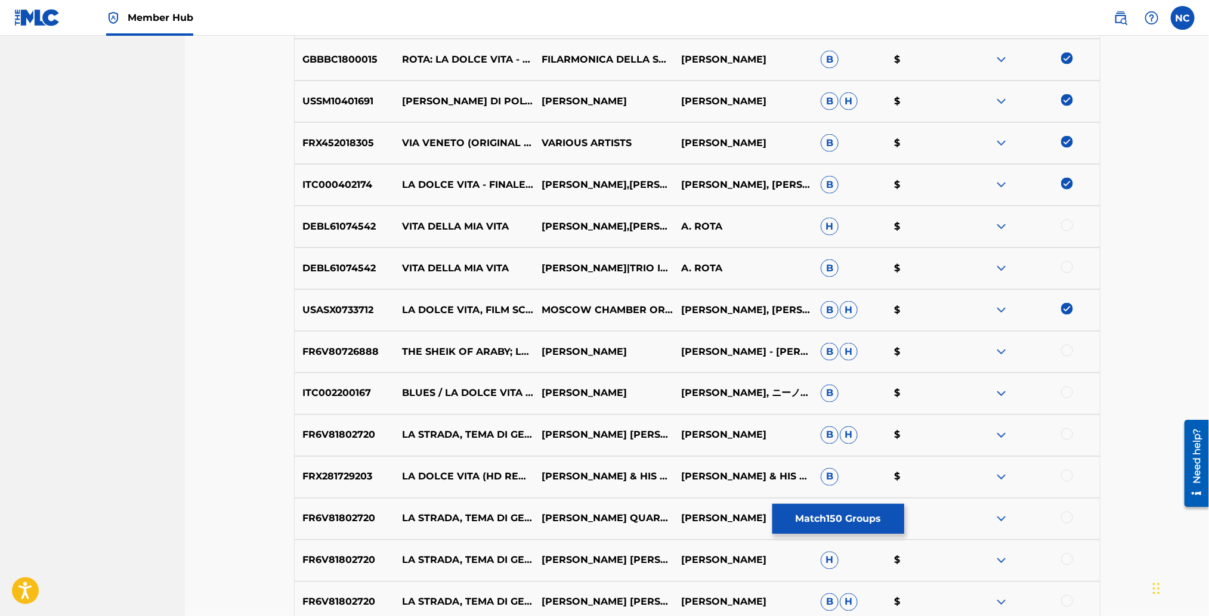
scroll to position [6972, 0]
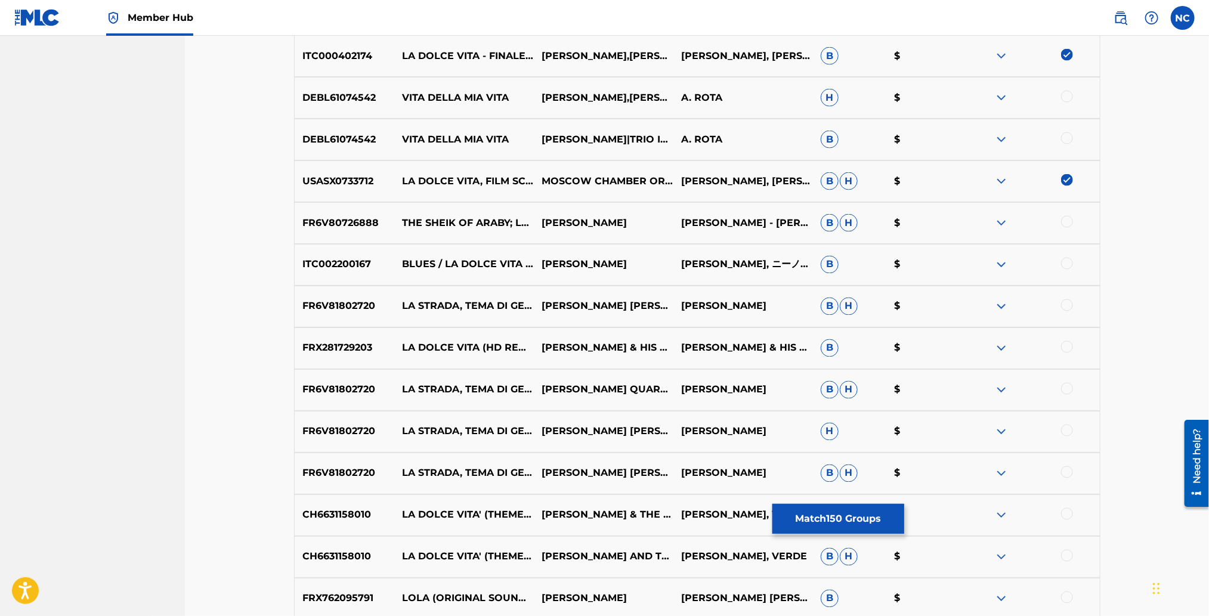
click at [1068, 219] on div at bounding box center [1067, 222] width 12 height 12
click at [1067, 264] on div at bounding box center [1067, 264] width 12 height 12
click at [1065, 304] on div at bounding box center [1067, 305] width 12 height 12
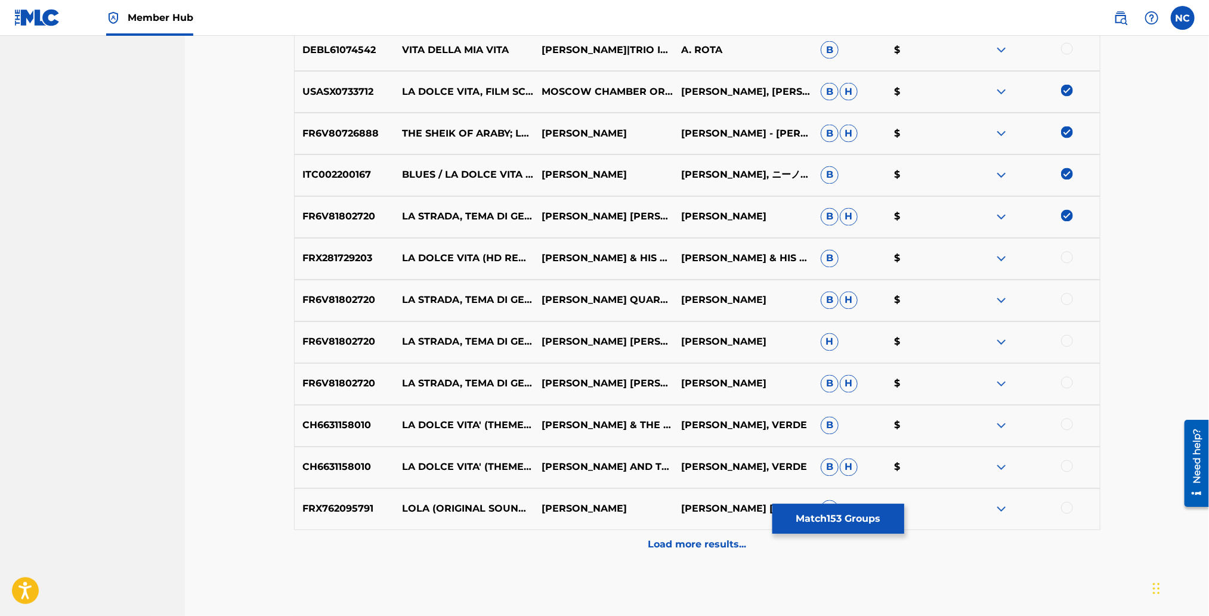
click at [1061, 508] on div at bounding box center [1067, 508] width 12 height 12
click at [1065, 470] on div at bounding box center [1067, 466] width 12 height 12
click at [1064, 426] on div at bounding box center [1067, 425] width 12 height 12
click at [1065, 386] on div at bounding box center [1067, 383] width 12 height 12
click at [1068, 340] on div at bounding box center [1067, 341] width 12 height 12
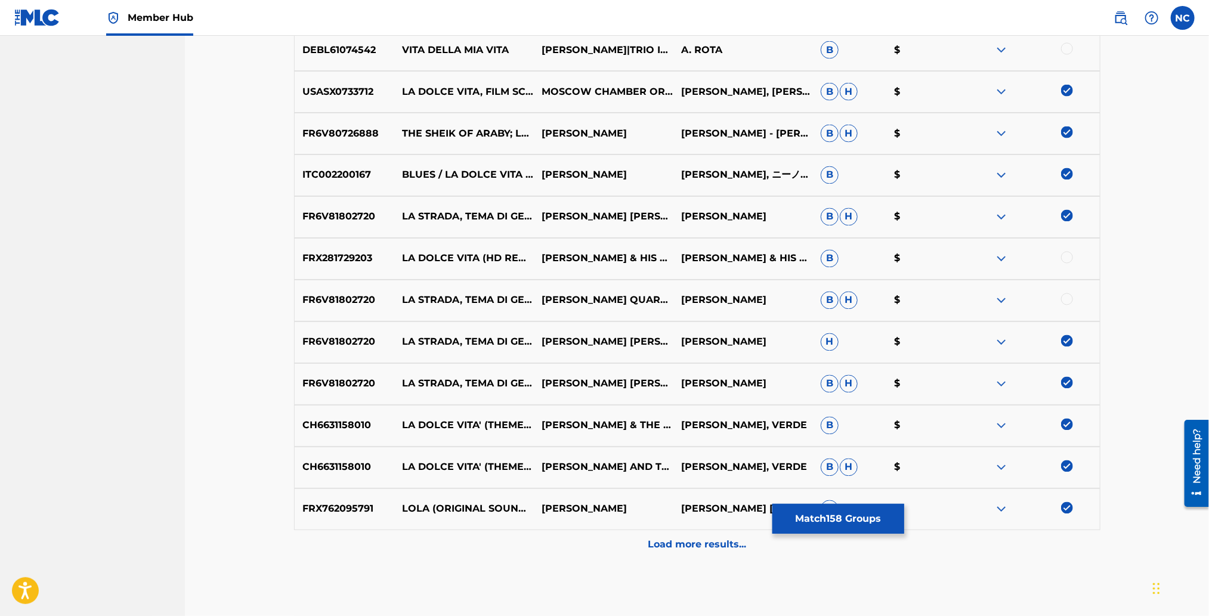
click at [1065, 295] on div at bounding box center [1067, 299] width 12 height 12
click at [1071, 255] on div at bounding box center [1067, 258] width 12 height 12
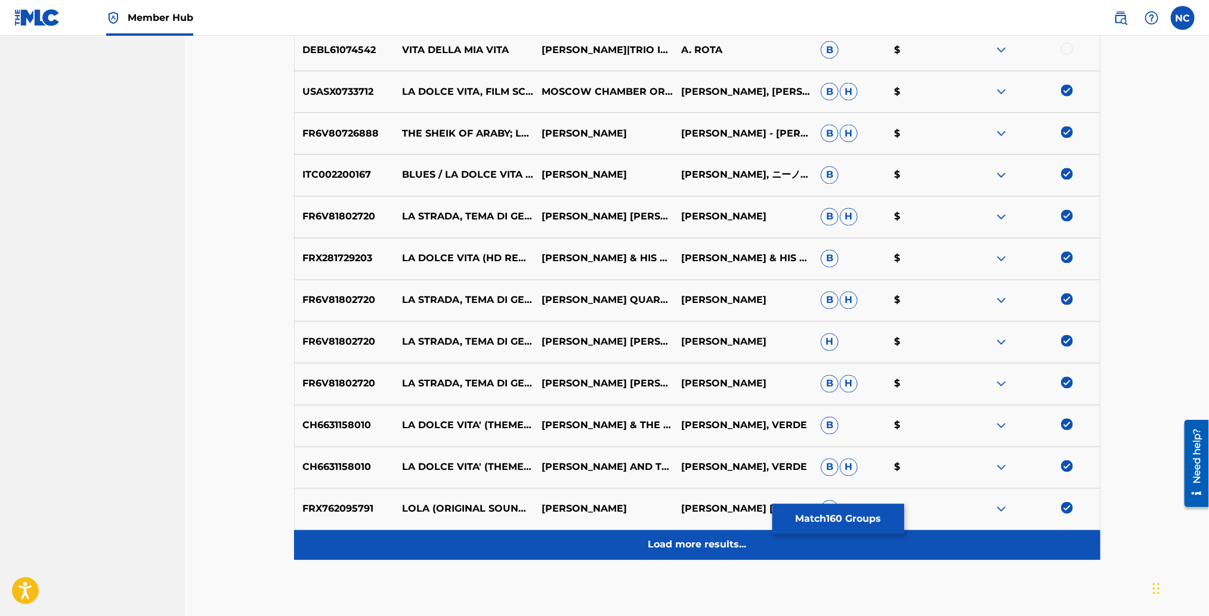
click at [672, 550] on p "Load more results..." at bounding box center [697, 545] width 98 height 14
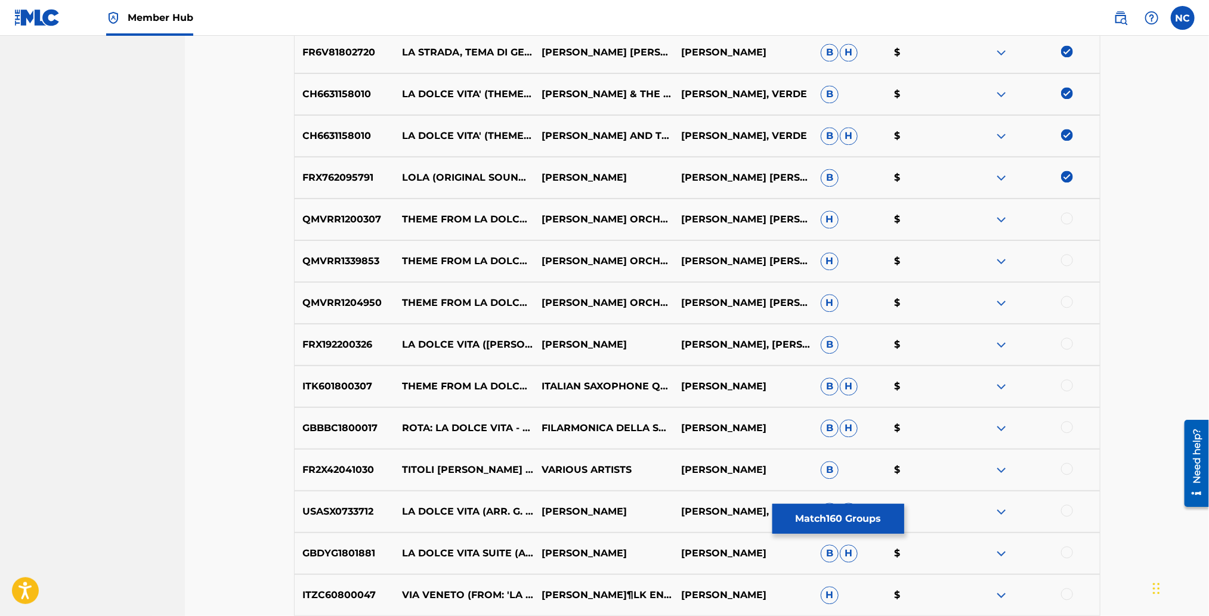
scroll to position [7419, 0]
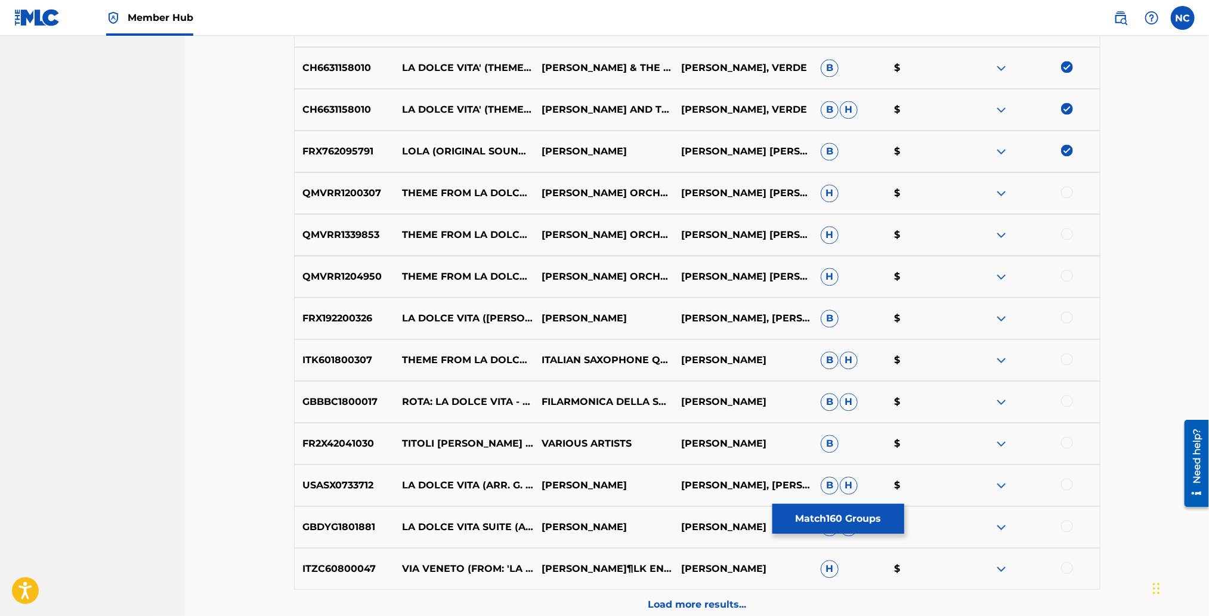
click at [1068, 187] on div at bounding box center [1067, 192] width 12 height 12
click at [1068, 187] on div at bounding box center [1030, 193] width 140 height 14
click at [1067, 232] on div at bounding box center [1067, 234] width 12 height 12
click at [1067, 232] on div at bounding box center [1030, 235] width 140 height 14
click at [1067, 275] on div at bounding box center [1067, 276] width 12 height 12
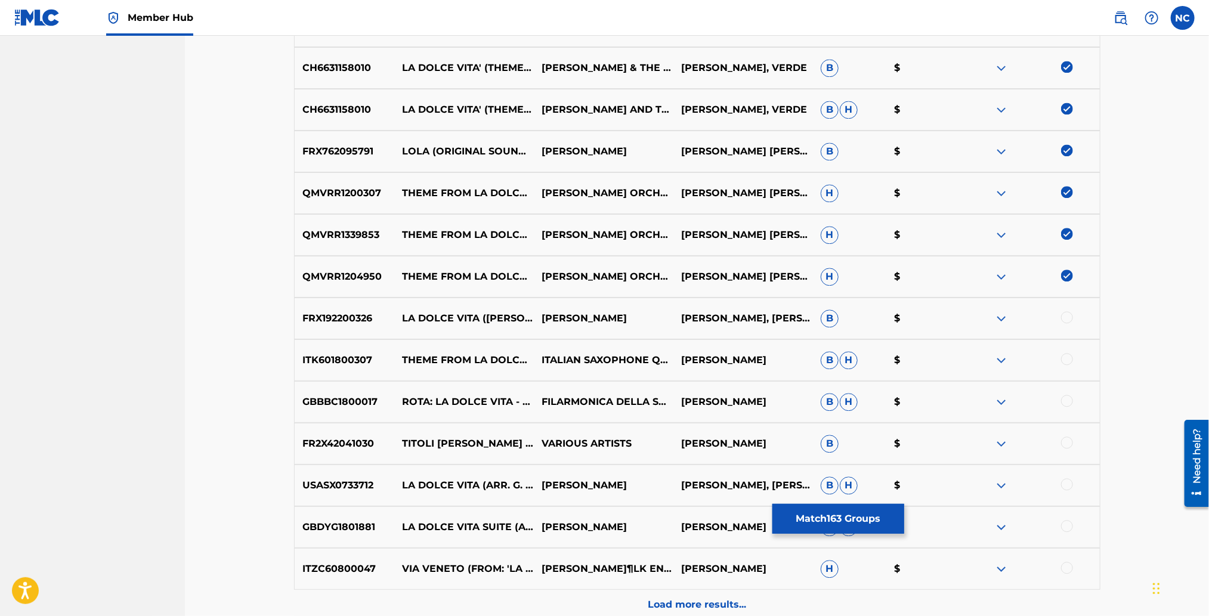
click at [1068, 316] on div at bounding box center [1067, 317] width 12 height 12
click at [1063, 314] on img at bounding box center [1067, 317] width 12 height 12
click at [1068, 359] on div at bounding box center [1067, 359] width 12 height 12
click at [1070, 397] on div at bounding box center [1067, 401] width 12 height 12
click at [1065, 437] on div at bounding box center [1067, 442] width 12 height 12
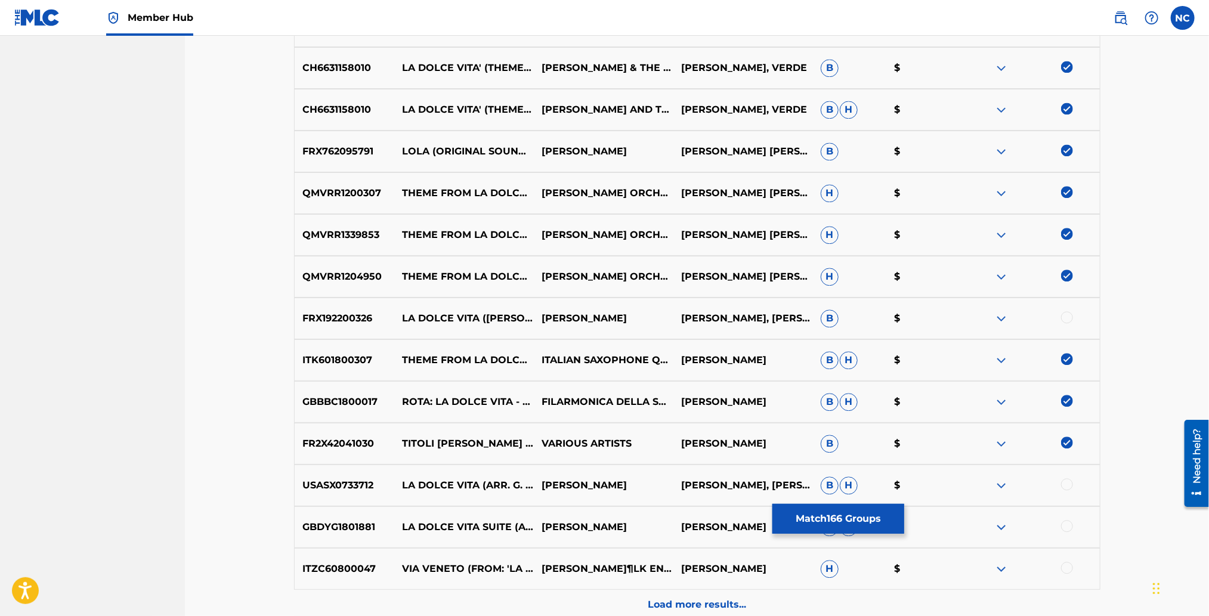
click at [1065, 484] on div at bounding box center [1067, 484] width 12 height 12
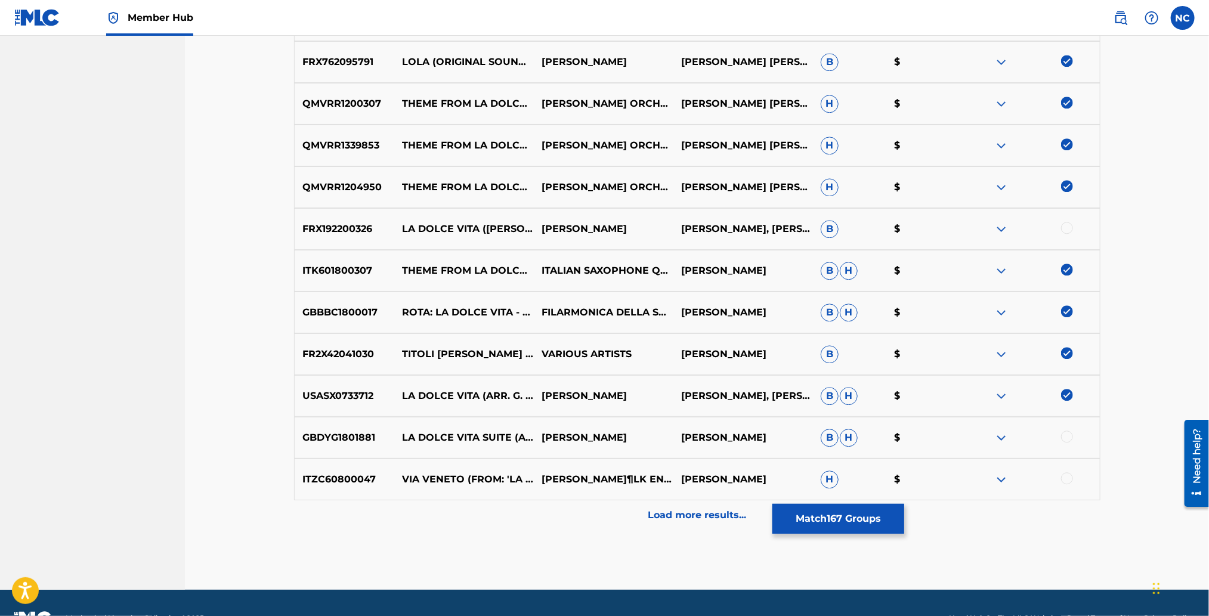
click at [1068, 435] on div at bounding box center [1067, 436] width 12 height 12
click at [1063, 477] on div at bounding box center [1067, 478] width 12 height 12
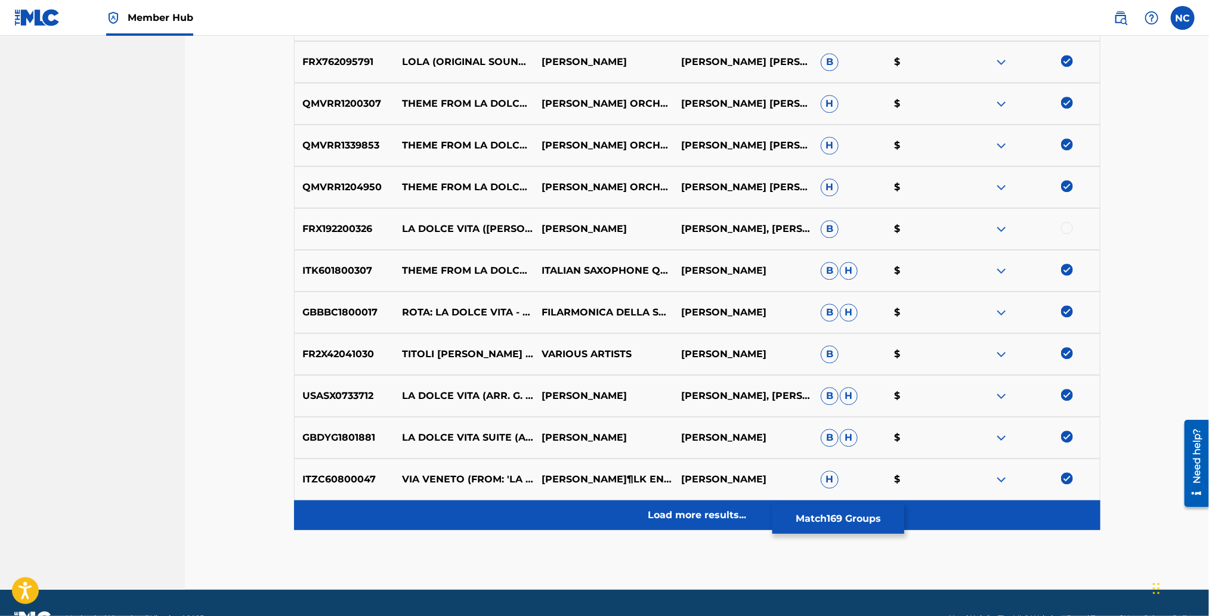
click at [696, 514] on p "Load more results..." at bounding box center [697, 515] width 98 height 14
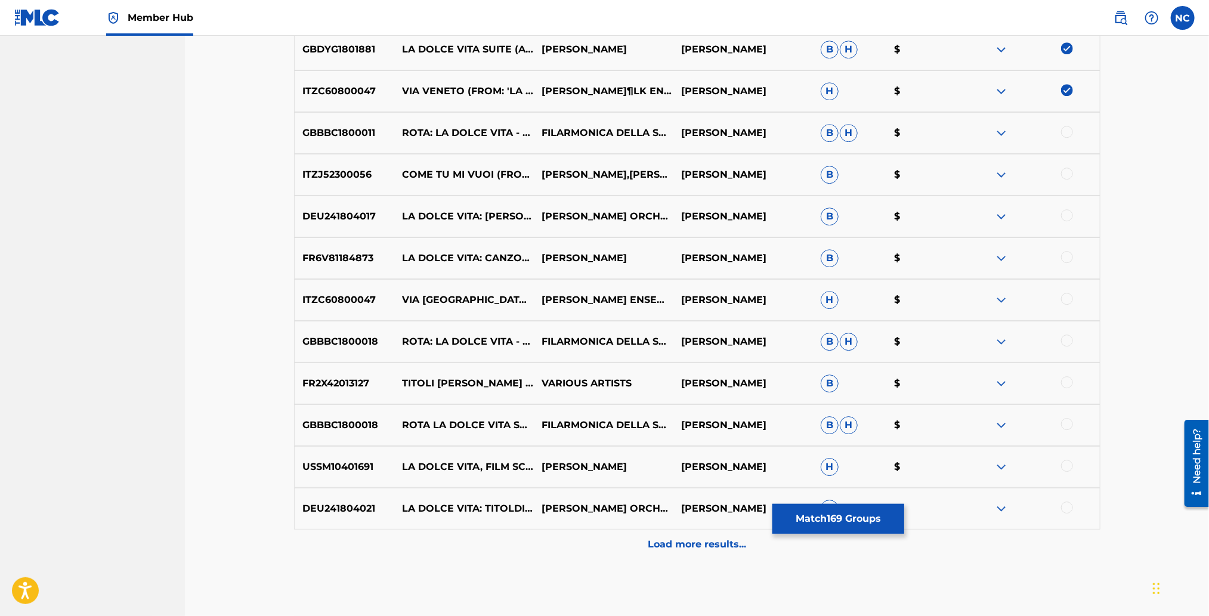
scroll to position [7866, 0]
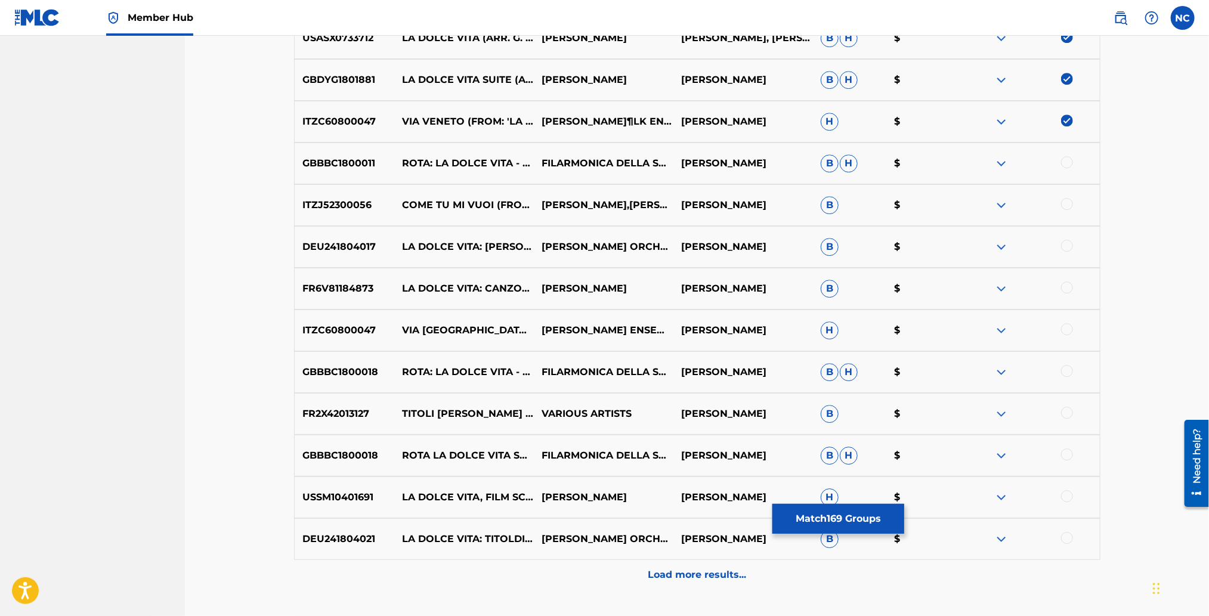
click at [1063, 160] on div at bounding box center [1067, 162] width 12 height 12
click at [1065, 200] on div at bounding box center [1067, 204] width 12 height 12
click at [1064, 244] on div at bounding box center [1067, 246] width 12 height 12
click at [1065, 285] on div at bounding box center [1067, 287] width 12 height 12
click at [1065, 327] on div at bounding box center [1067, 329] width 12 height 12
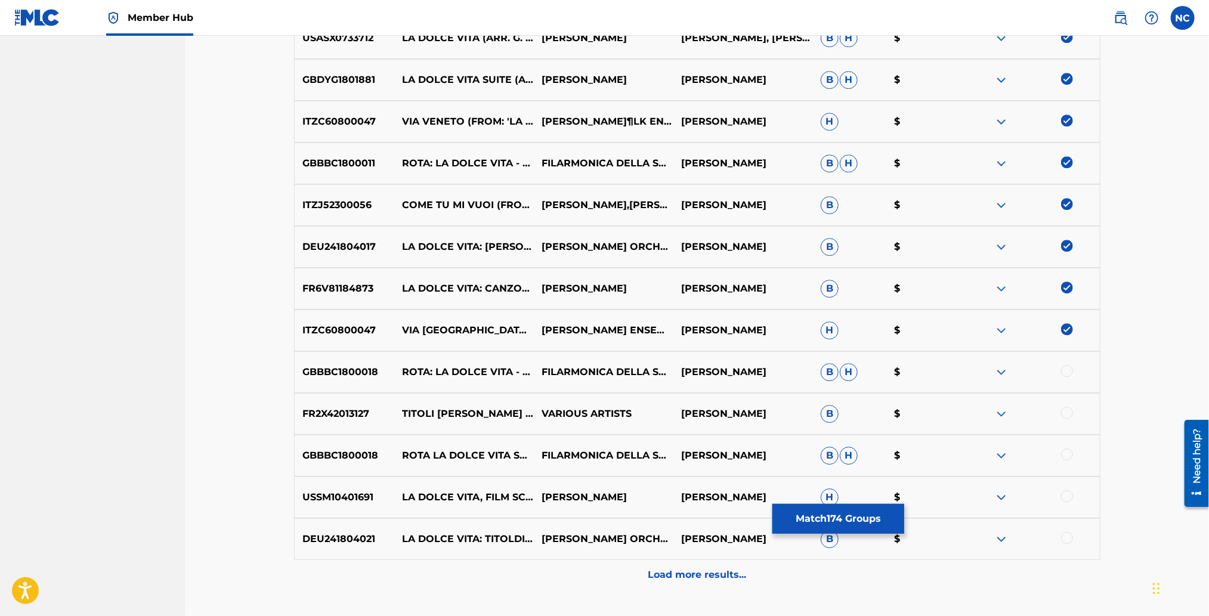
click at [1067, 371] on div at bounding box center [1067, 371] width 12 height 12
click at [1070, 408] on div at bounding box center [1067, 413] width 12 height 12
click at [1071, 454] on div at bounding box center [1067, 454] width 12 height 12
click at [1065, 497] on div at bounding box center [1067, 496] width 12 height 12
click at [1067, 535] on div at bounding box center [1067, 538] width 12 height 12
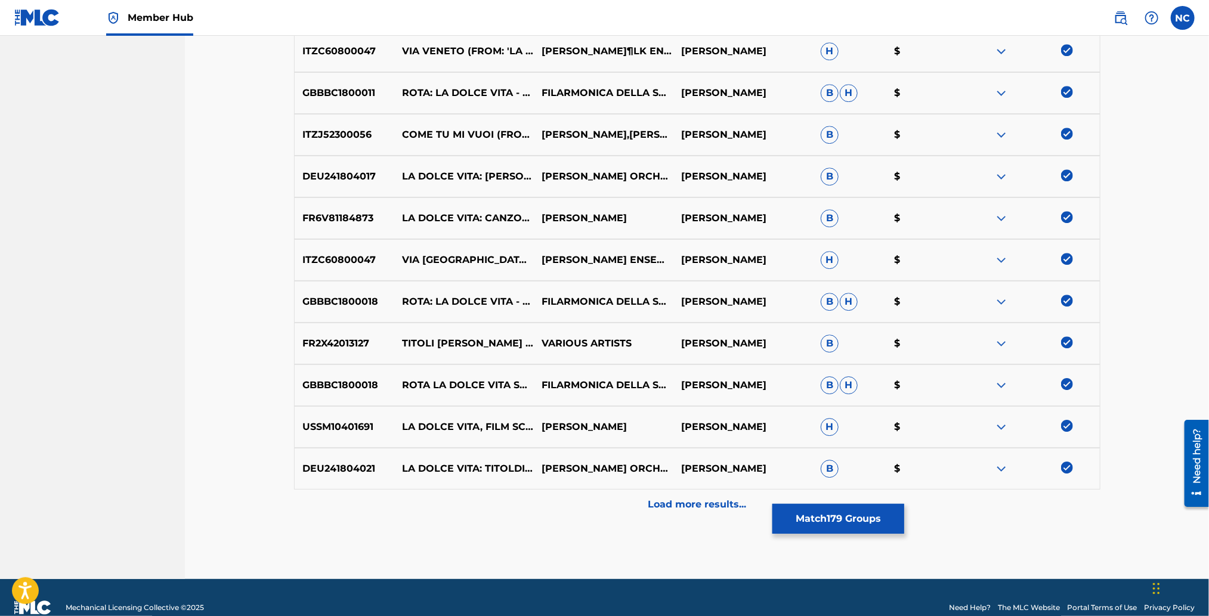
scroll to position [7956, 0]
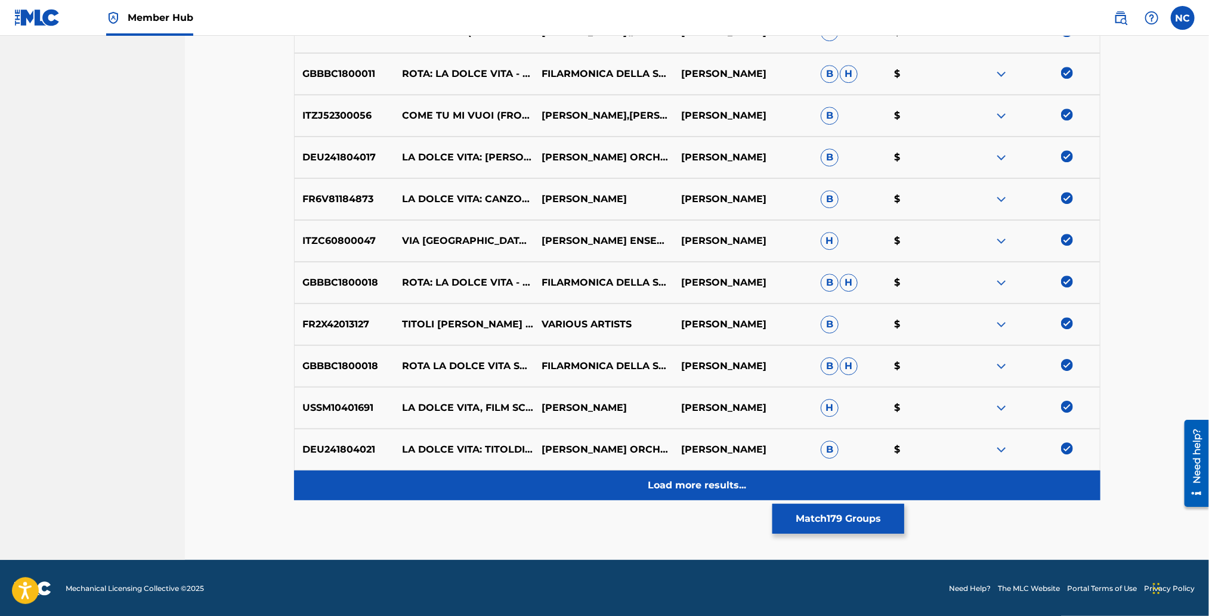
click at [713, 478] on p "Load more results..." at bounding box center [697, 485] width 98 height 14
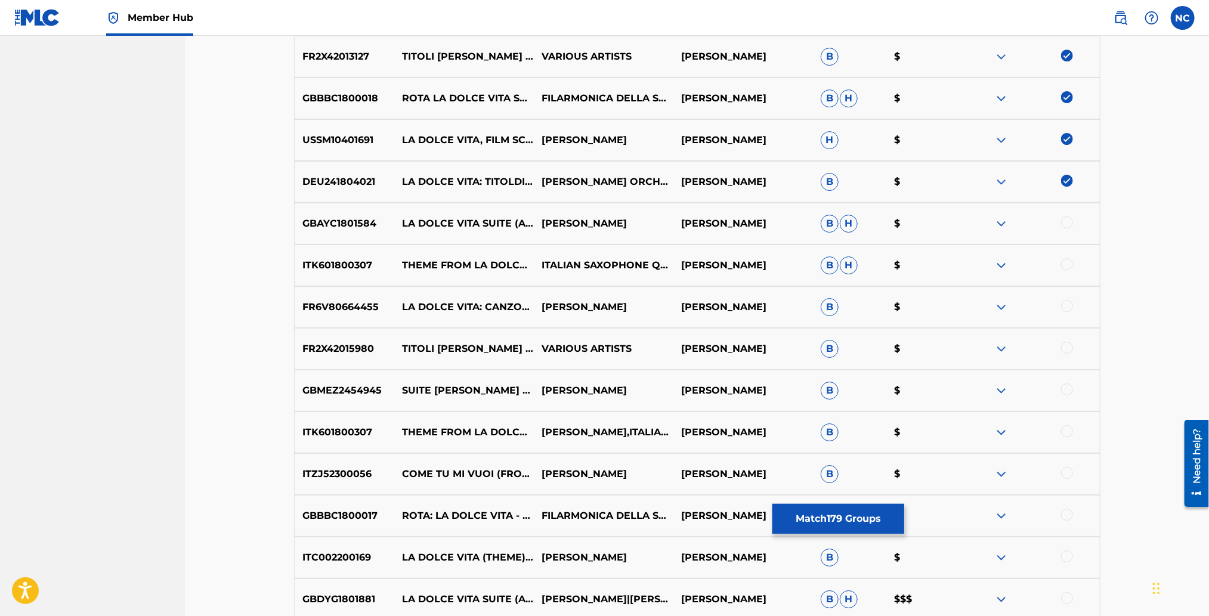
scroll to position [8313, 0]
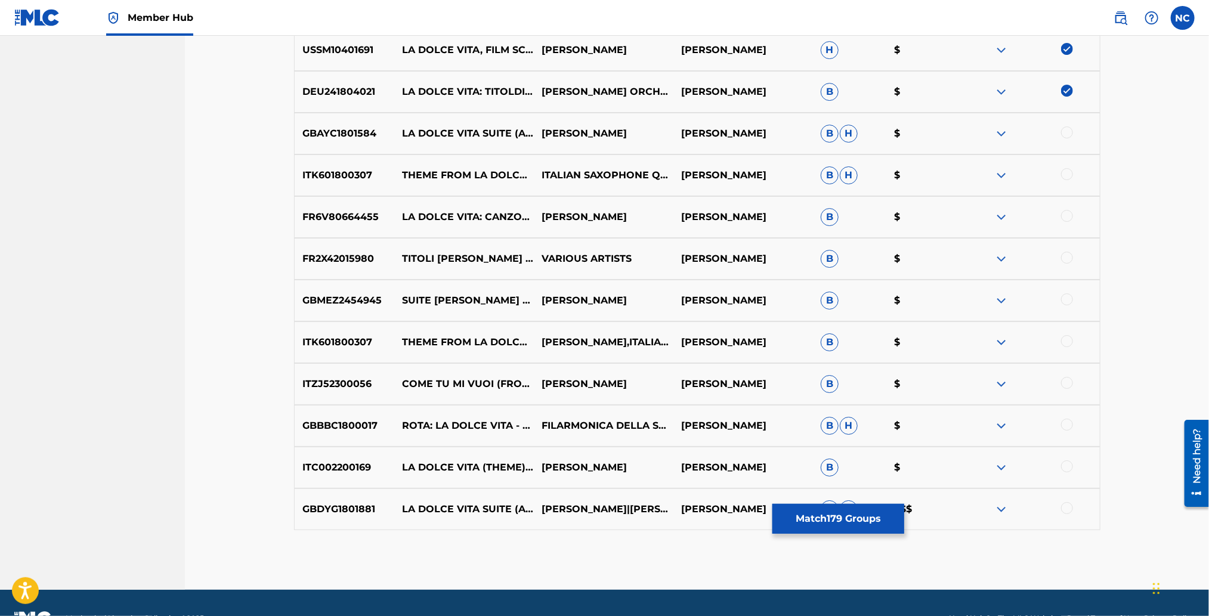
click at [1065, 504] on div at bounding box center [1067, 508] width 12 height 12
click at [1071, 467] on div at bounding box center [1067, 466] width 12 height 12
click at [1068, 420] on div at bounding box center [1067, 425] width 12 height 12
click at [1067, 383] on div at bounding box center [1067, 383] width 12 height 12
click at [1067, 342] on div at bounding box center [1067, 341] width 12 height 12
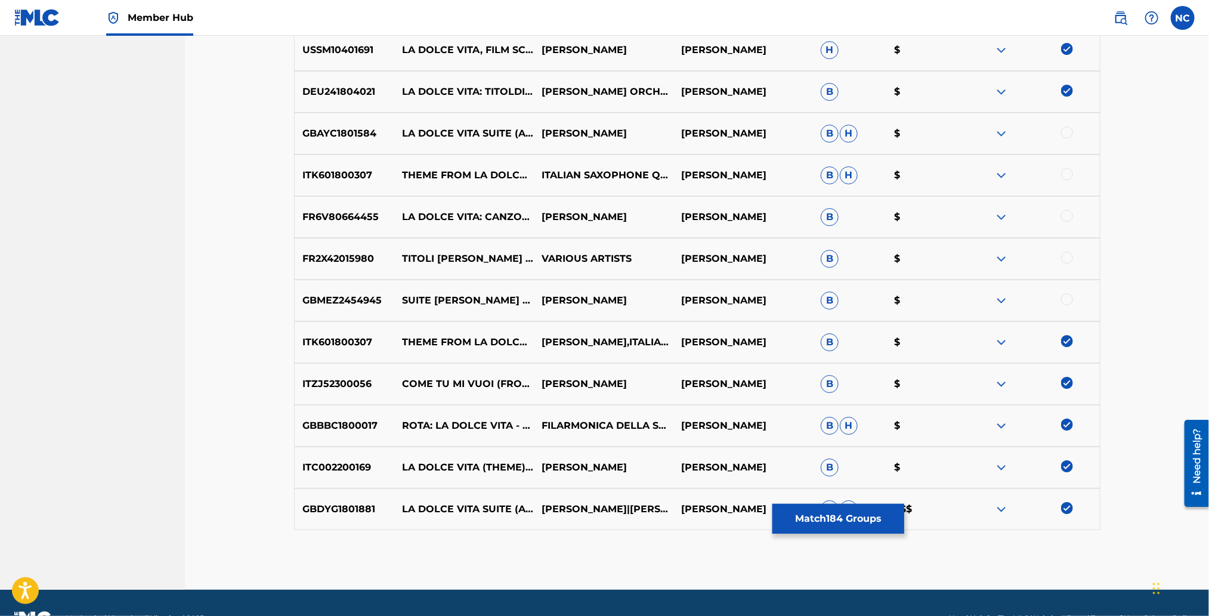
click at [1065, 296] on div at bounding box center [1067, 299] width 12 height 12
click at [1068, 256] on div at bounding box center [1067, 258] width 12 height 12
click at [1067, 210] on div at bounding box center [1067, 216] width 12 height 12
click at [1068, 176] on div at bounding box center [1067, 174] width 12 height 12
click at [1068, 128] on div at bounding box center [1067, 132] width 12 height 12
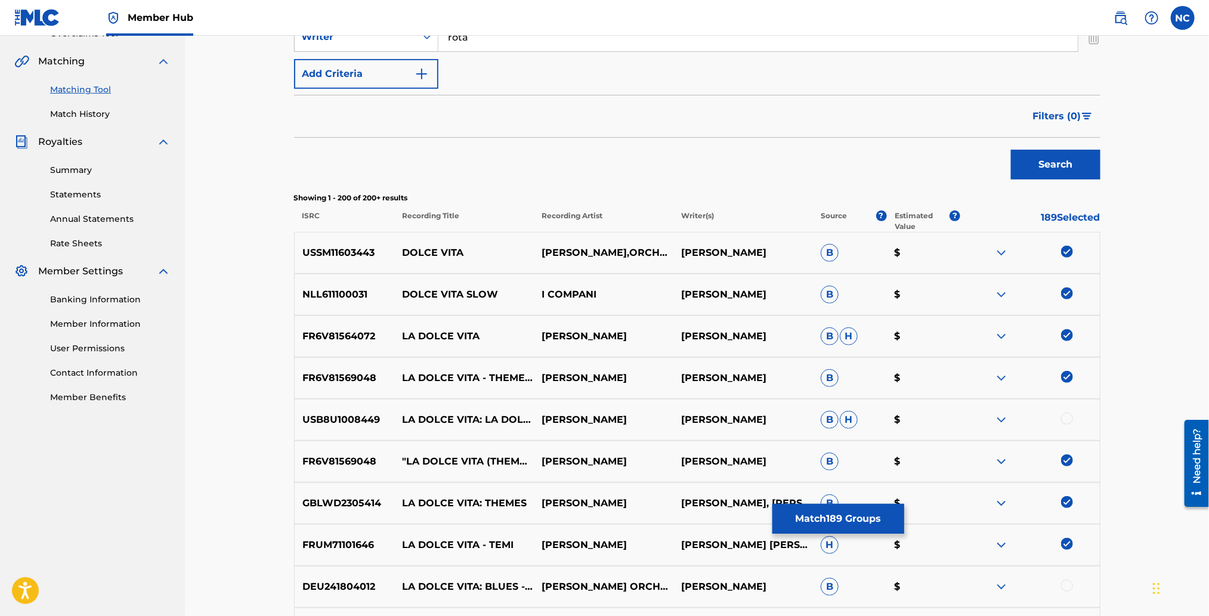
scroll to position [0, 0]
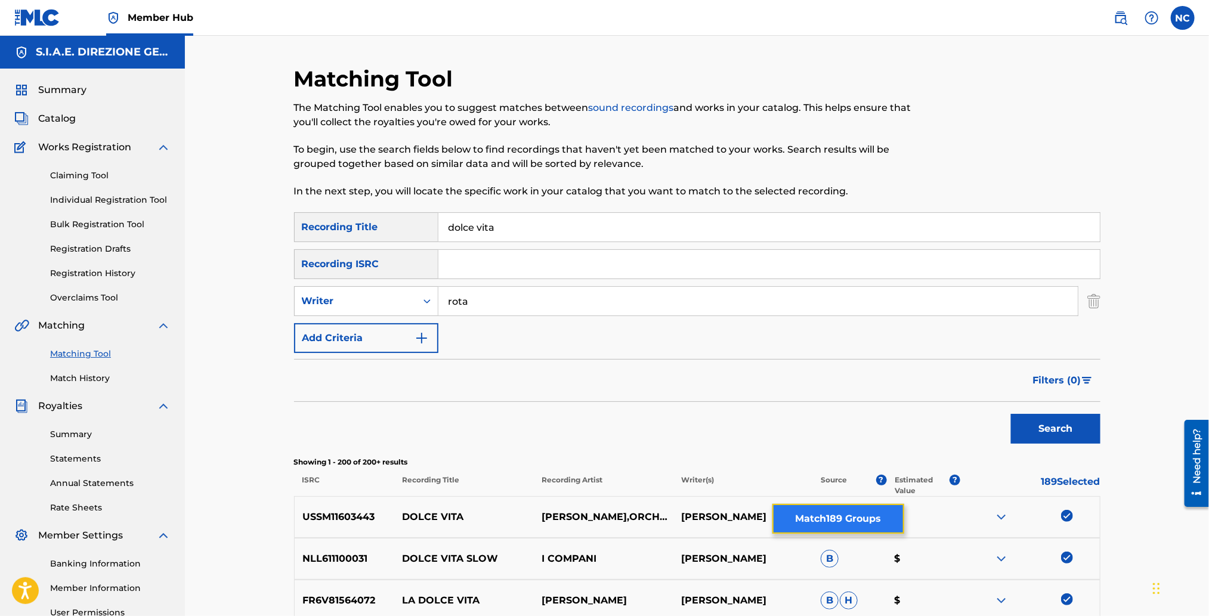
click at [855, 520] on button "Match 189 Groups" at bounding box center [838, 519] width 132 height 30
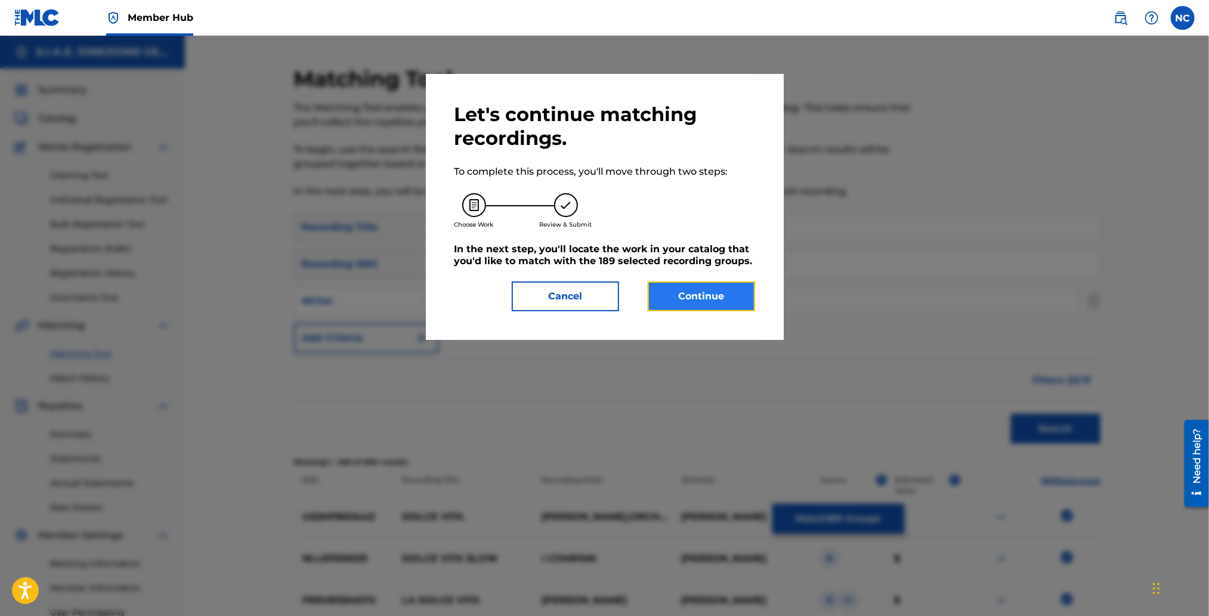
click at [690, 294] on button "Continue" at bounding box center [701, 296] width 107 height 30
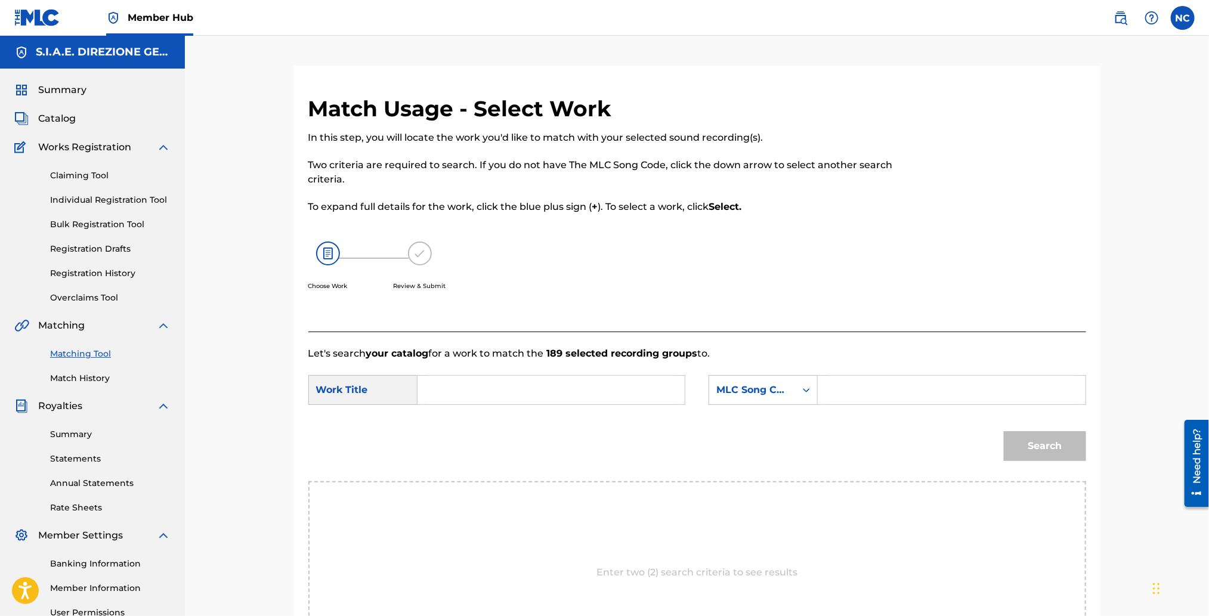
click at [894, 388] on input "Search Form" at bounding box center [951, 390] width 247 height 29
paste input "LA3YC2"
type input "LA3YC2"
click at [490, 386] on input "Search Form" at bounding box center [551, 390] width 247 height 29
paste input "LA DOLCE VITA (LA DOLCE VITA SUITE)"
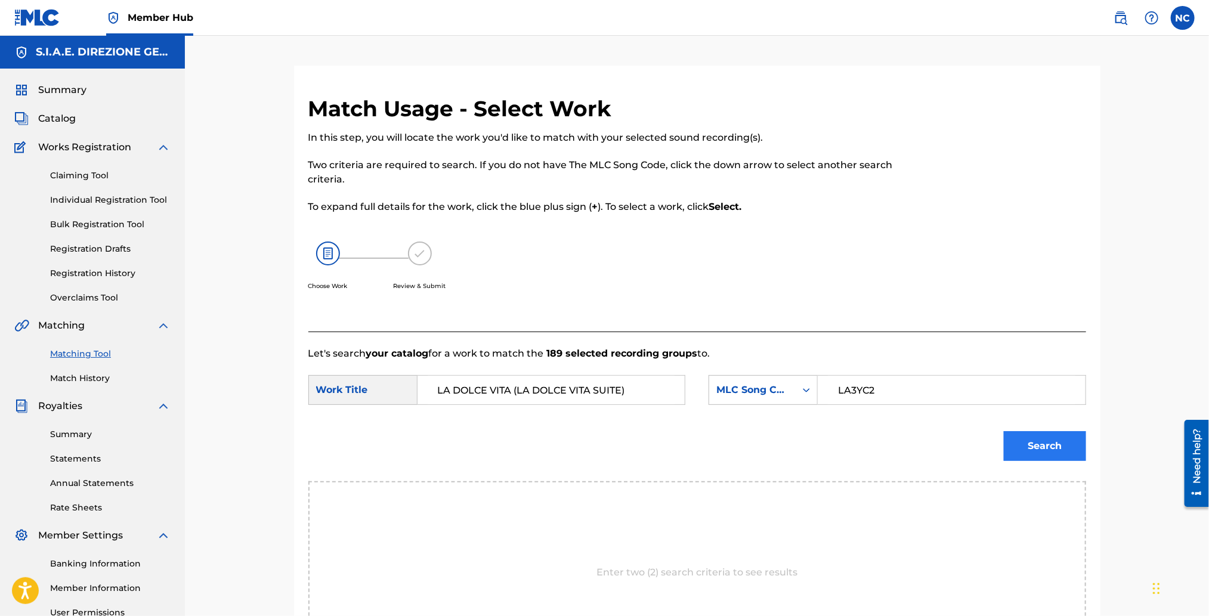
type input "LA DOLCE VITA (LA DOLCE VITA SUITE)"
click at [1051, 442] on button "Search" at bounding box center [1044, 446] width 82 height 30
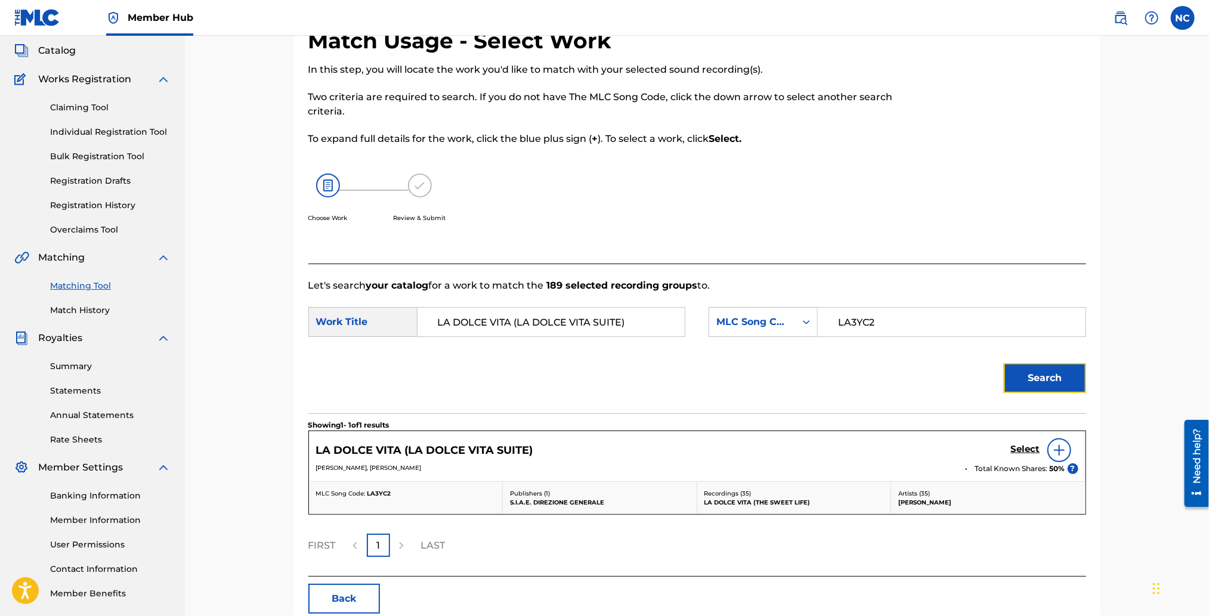
scroll to position [130, 0]
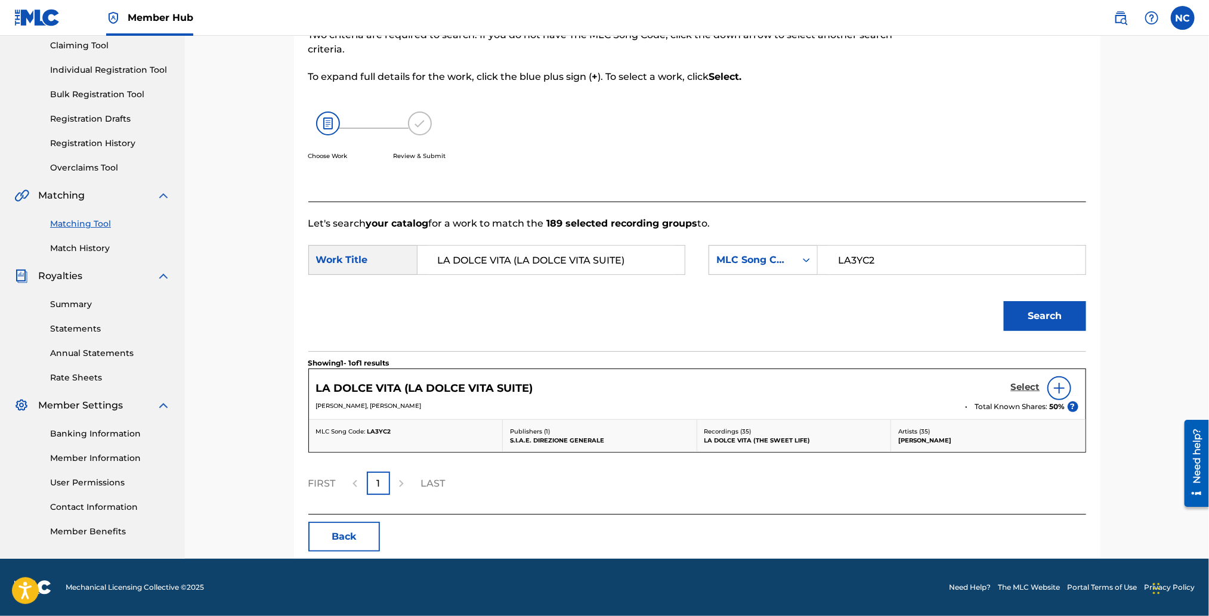
click at [1011, 388] on h5 "Select" at bounding box center [1025, 387] width 29 height 11
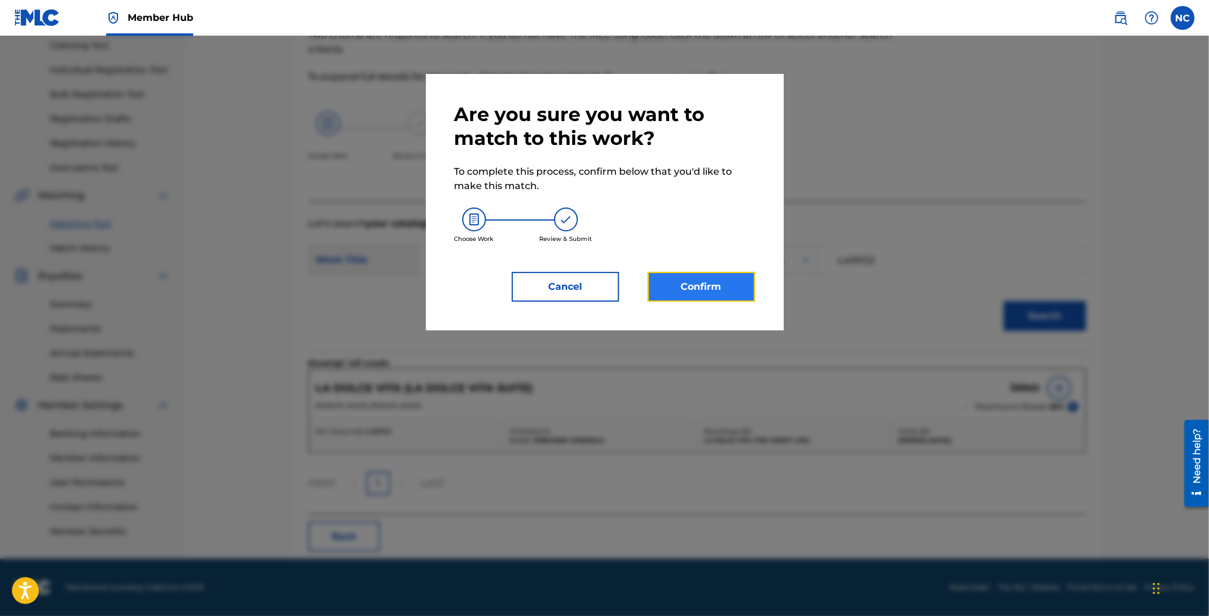
click at [732, 293] on button "Confirm" at bounding box center [701, 287] width 107 height 30
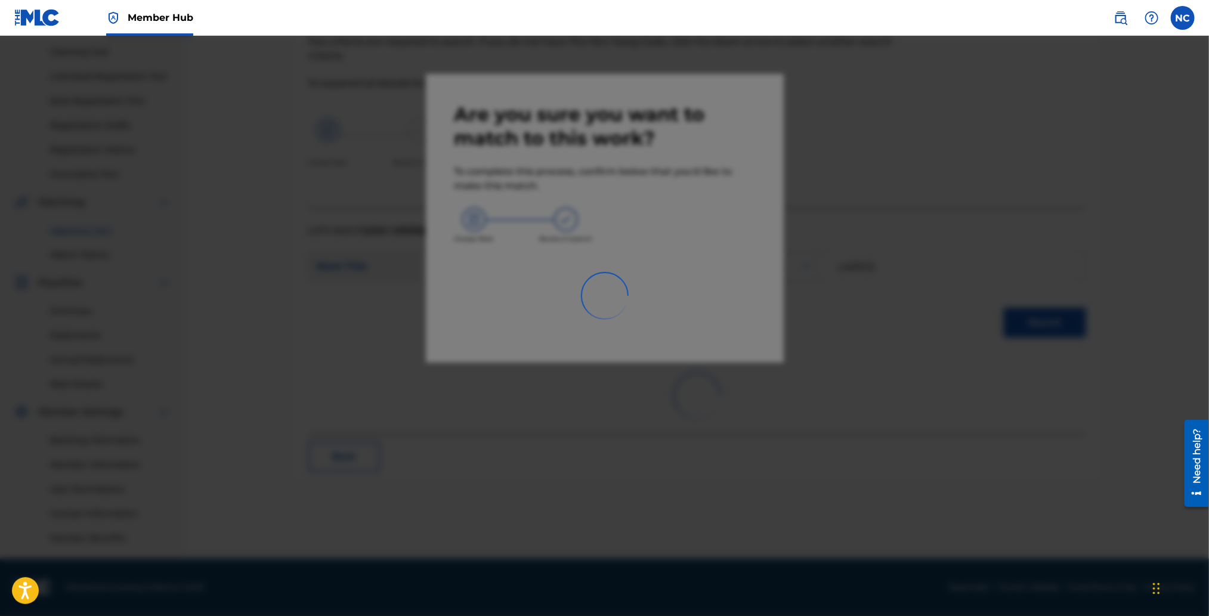
scroll to position [123, 0]
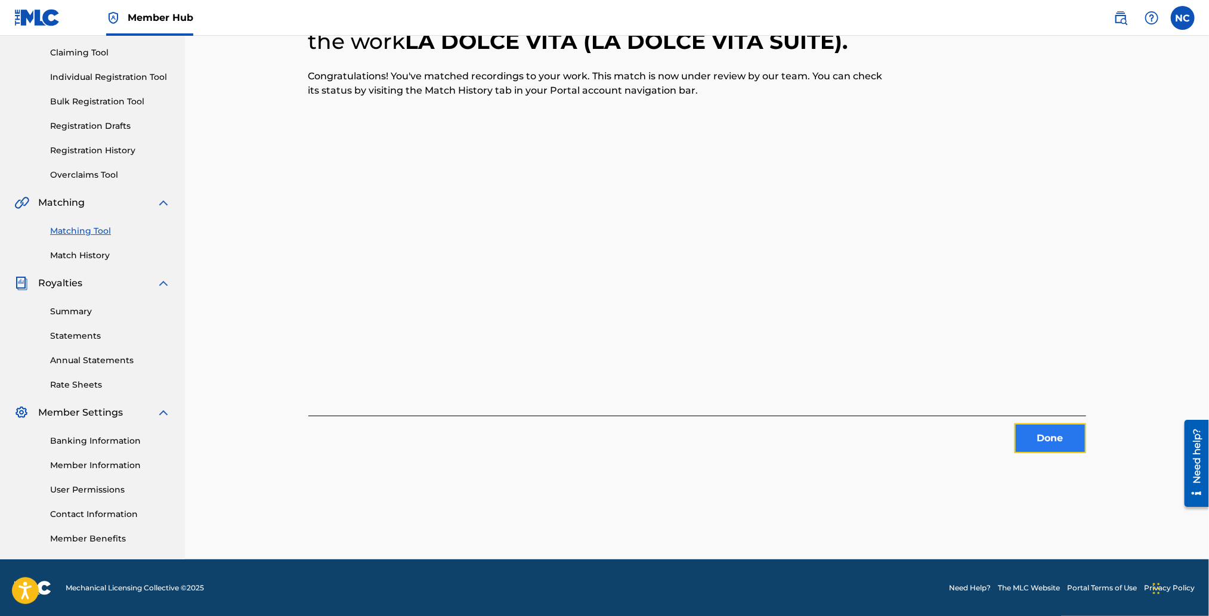
click at [1046, 442] on button "Done" at bounding box center [1050, 438] width 72 height 30
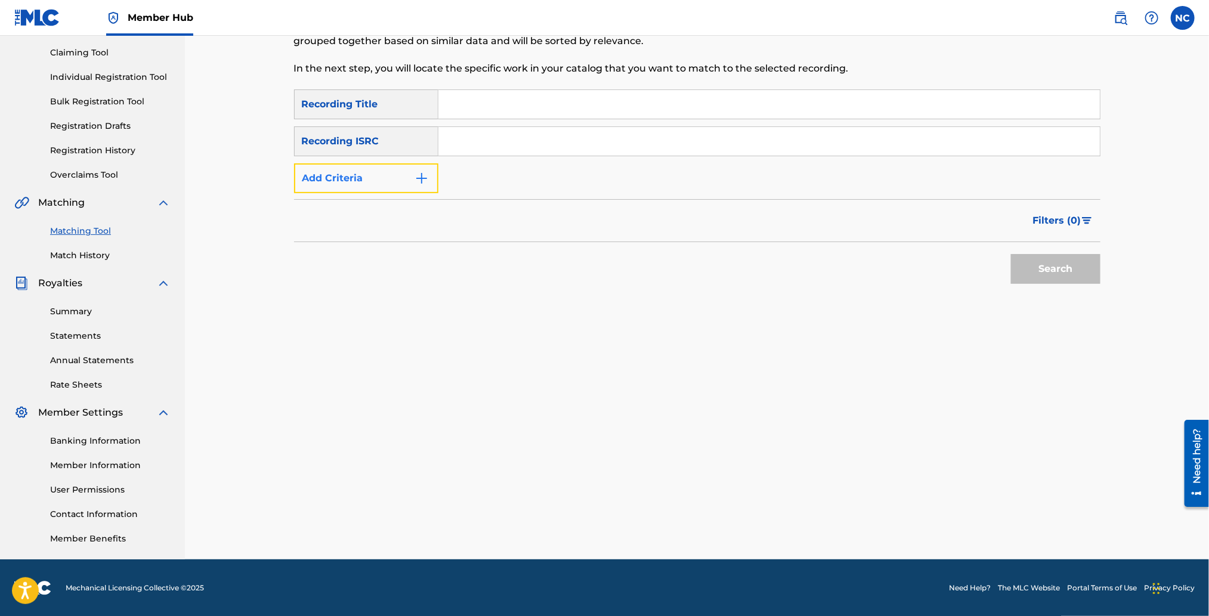
click at [428, 175] on img "Search Form" at bounding box center [421, 178] width 14 height 14
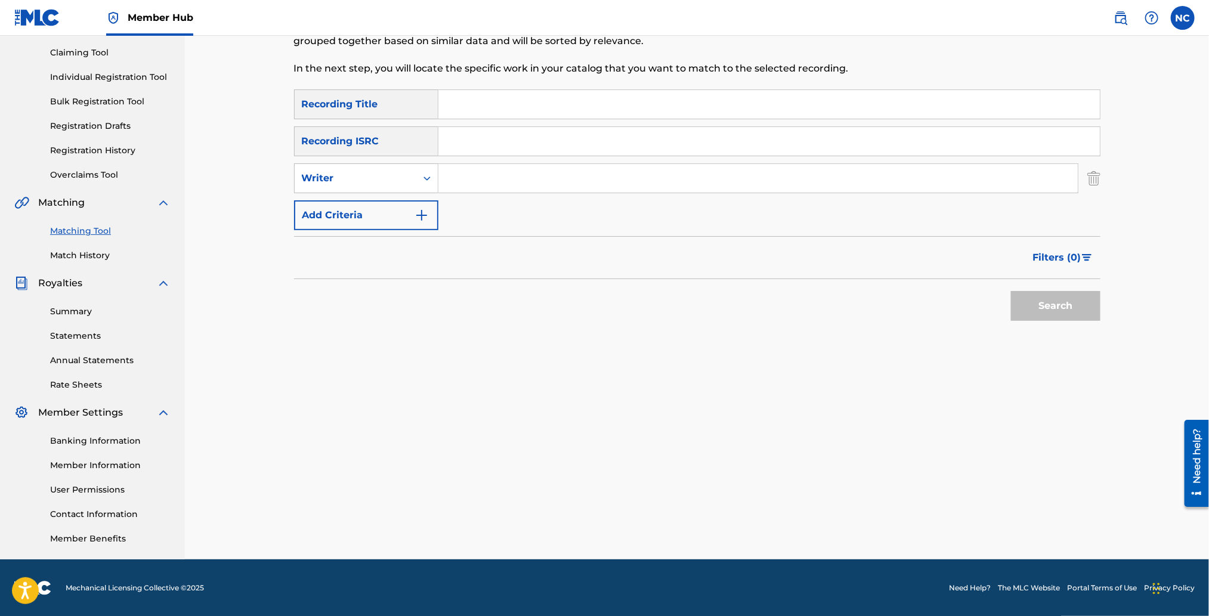
click at [453, 181] on input "Search Form" at bounding box center [757, 178] width 639 height 29
type input "morricone"
click at [1011, 291] on button "Search" at bounding box center [1055, 306] width 89 height 30
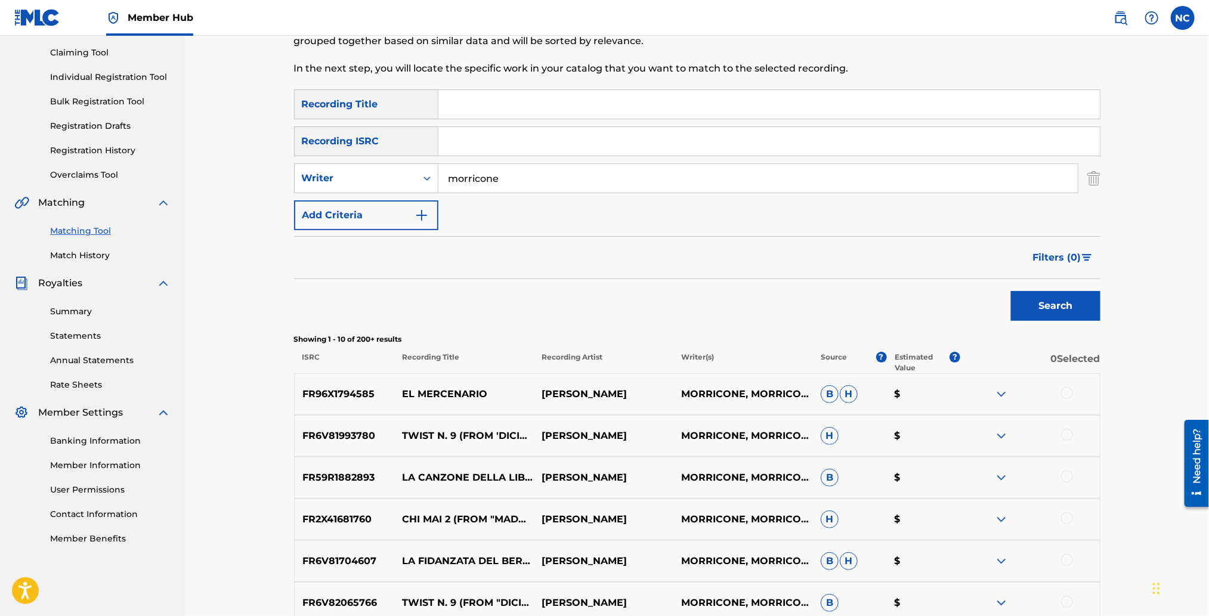
scroll to position [212, 0]
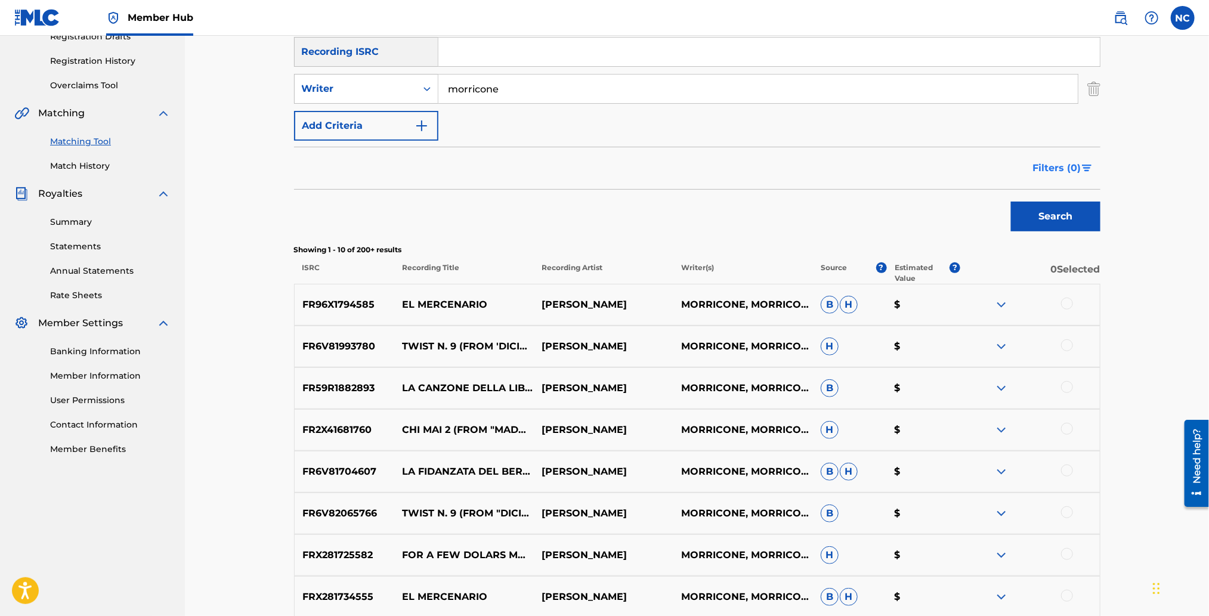
click at [1040, 170] on span "Filters ( 0 )" at bounding box center [1057, 168] width 48 height 14
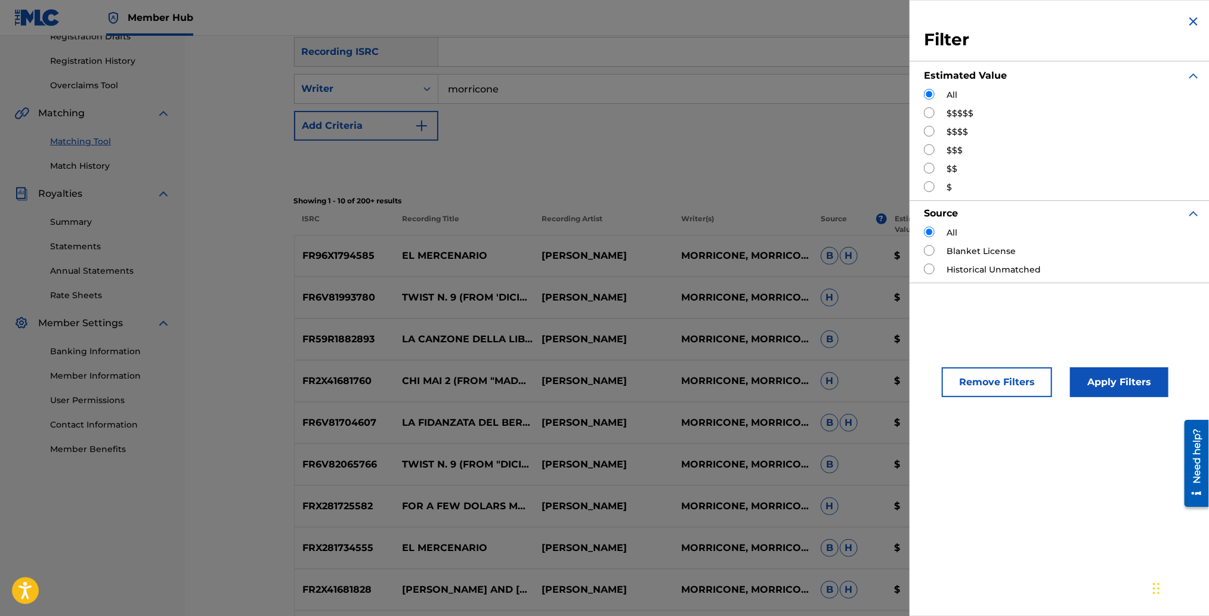
click at [929, 131] on input "Search Form" at bounding box center [929, 131] width 11 height 11
radio input "true"
click at [1095, 377] on button "Apply Filters" at bounding box center [1119, 382] width 98 height 30
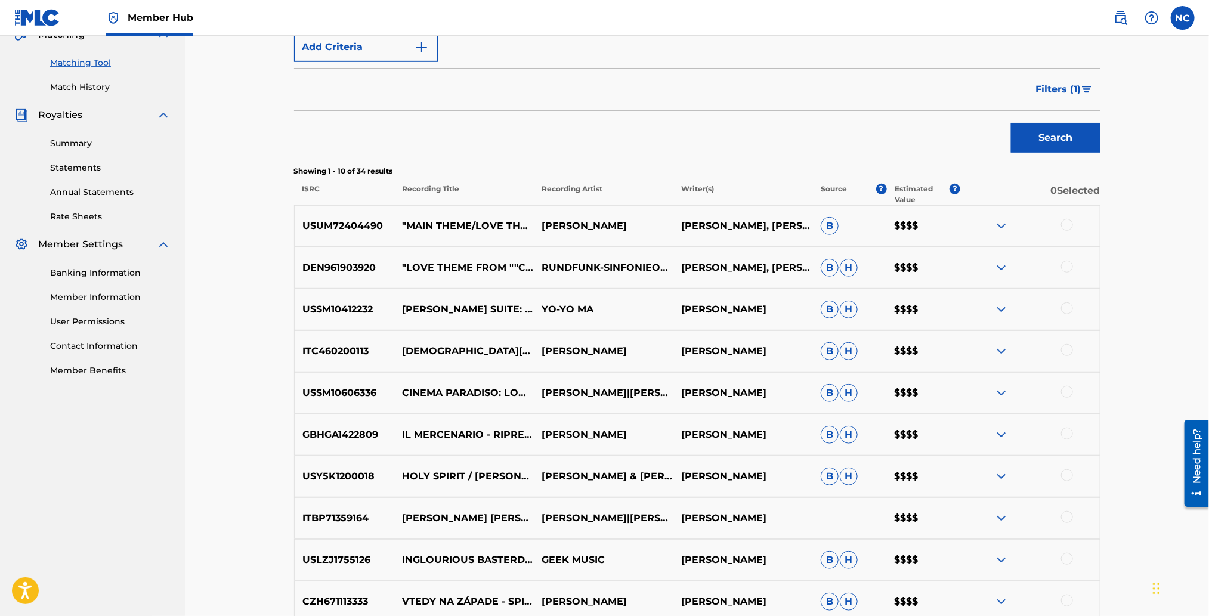
scroll to position [302, 0]
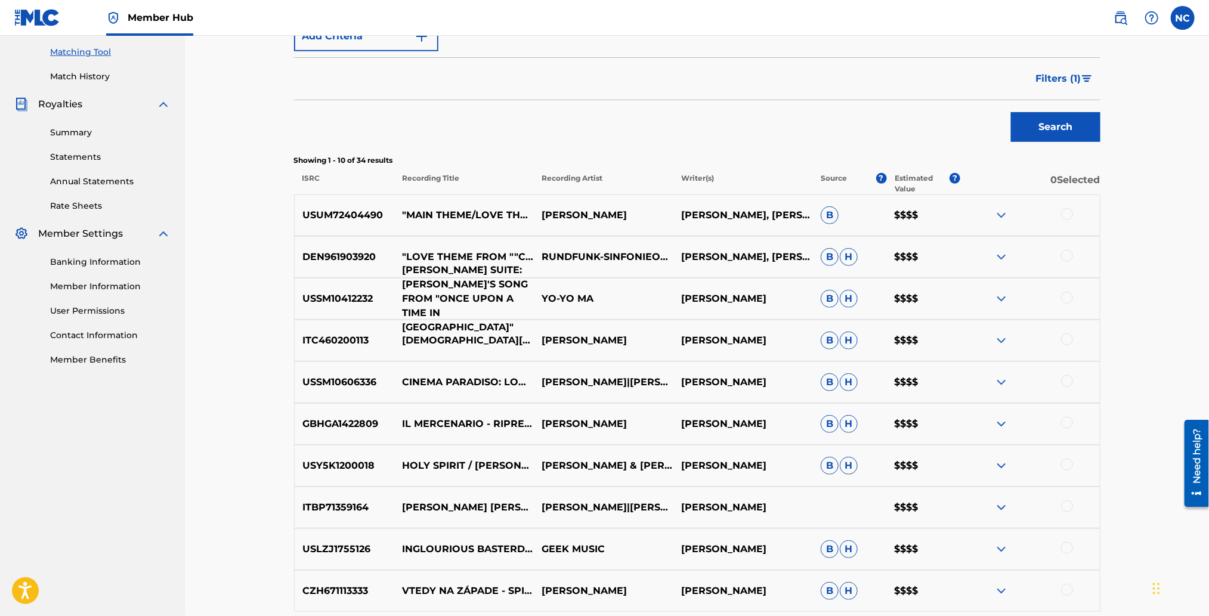
click at [491, 298] on p "[PERSON_NAME] SUITE: [PERSON_NAME]'S SONG FROM "ONCE UPON A TIME IN [GEOGRAPHIC…" at bounding box center [464, 299] width 140 height 72
click at [555, 100] on div "Search" at bounding box center [697, 124] width 806 height 48
drag, startPoint x: 407, startPoint y: 303, endPoint x: 516, endPoint y: 318, distance: 110.1
click at [516, 318] on div "USUM72404490 "MAIN THEME/LOVE THEME (FROM ""CINEMA PARADISO"") [ARR. FOR GUITAR…" at bounding box center [697, 417] width 806 height 447
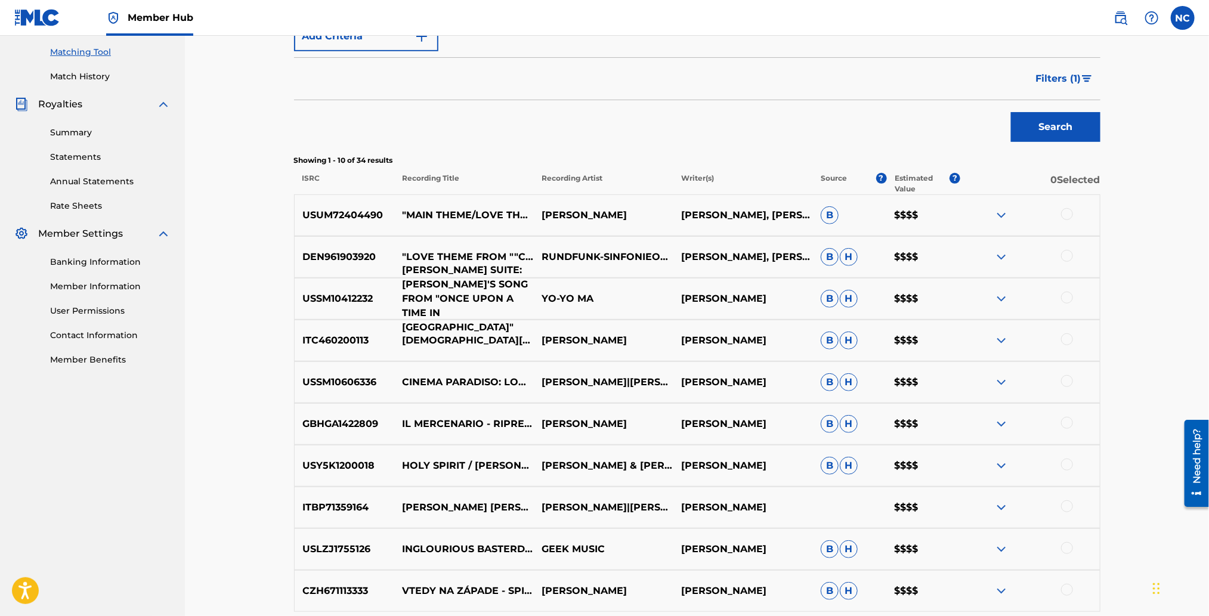
click at [518, 303] on p "[PERSON_NAME] SUITE: [PERSON_NAME]'S SONG FROM "ONCE UPON A TIME IN [GEOGRAPHIC…" at bounding box center [464, 299] width 140 height 72
drag, startPoint x: 407, startPoint y: 305, endPoint x: 524, endPoint y: 316, distance: 117.4
click at [524, 316] on p "[PERSON_NAME] SUITE: [PERSON_NAME]'S SONG FROM "ONCE UPON A TIME IN [GEOGRAPHIC…" at bounding box center [464, 299] width 140 height 72
copy p "ONCE UPON A TIME IN [GEOGRAPHIC_DATA]""
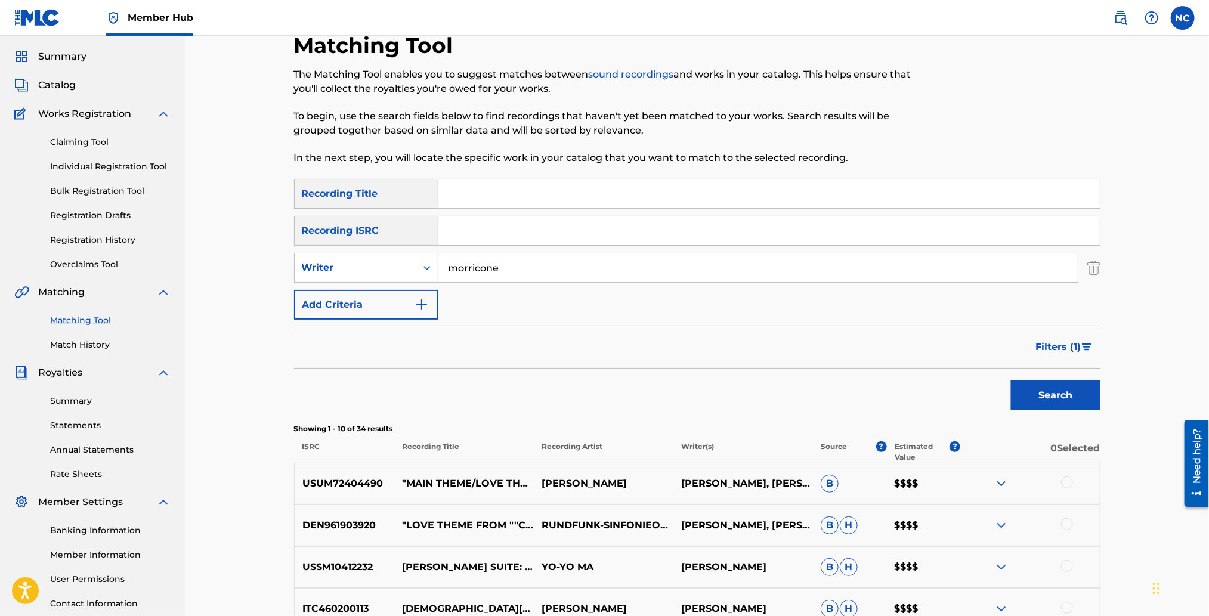
click at [503, 193] on input "Search Form" at bounding box center [768, 193] width 661 height 29
paste input "ONCE UPON A TIME IN [GEOGRAPHIC_DATA]""
type input "ONCE UPON A TIME IN [GEOGRAPHIC_DATA]"
click at [1061, 394] on button "Search" at bounding box center [1055, 395] width 89 height 30
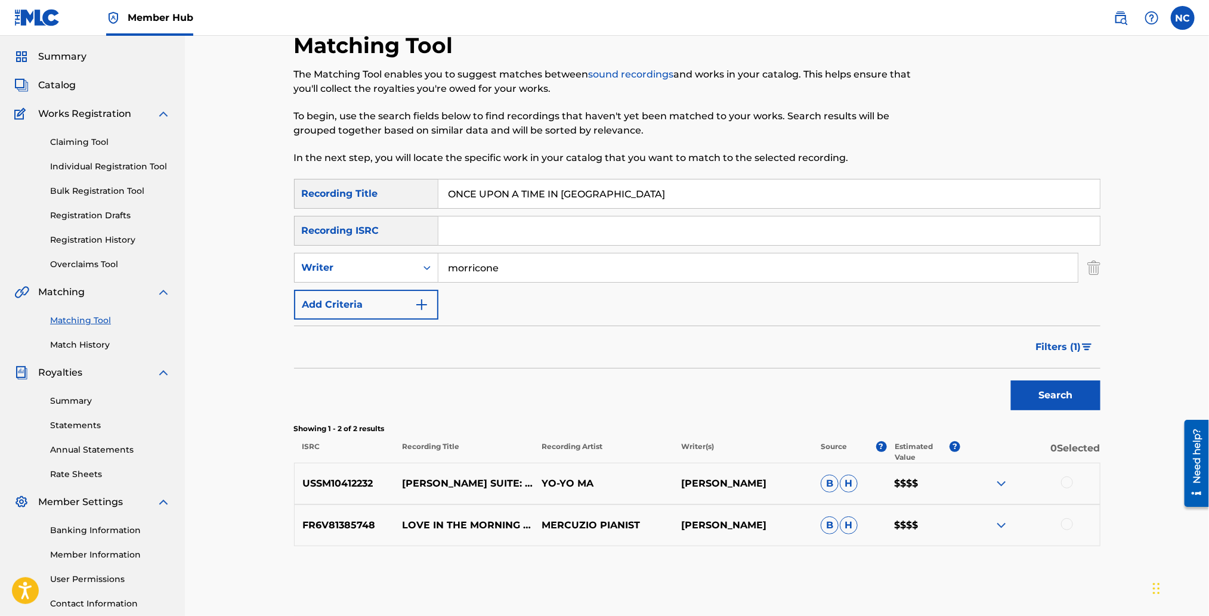
click at [1067, 481] on div at bounding box center [1067, 482] width 12 height 12
click at [1076, 343] on span "Filters ( 1 )" at bounding box center [1058, 347] width 45 height 14
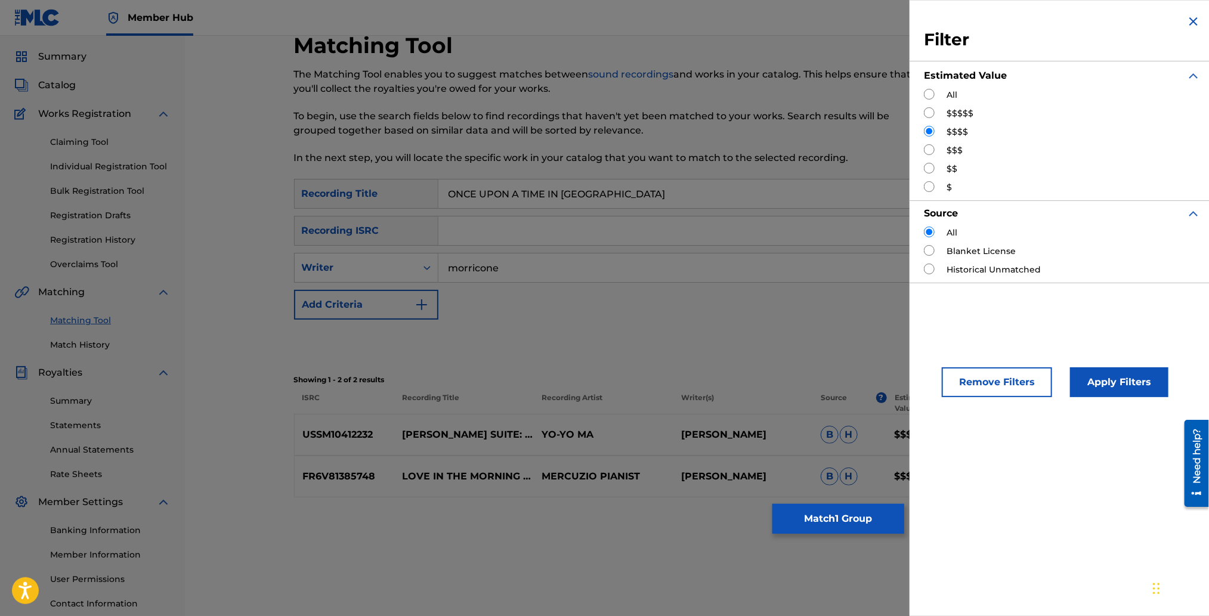
click at [925, 94] on input "Search Form" at bounding box center [929, 94] width 11 height 11
radio input "true"
click at [1115, 376] on button "Apply Filters" at bounding box center [1119, 382] width 98 height 30
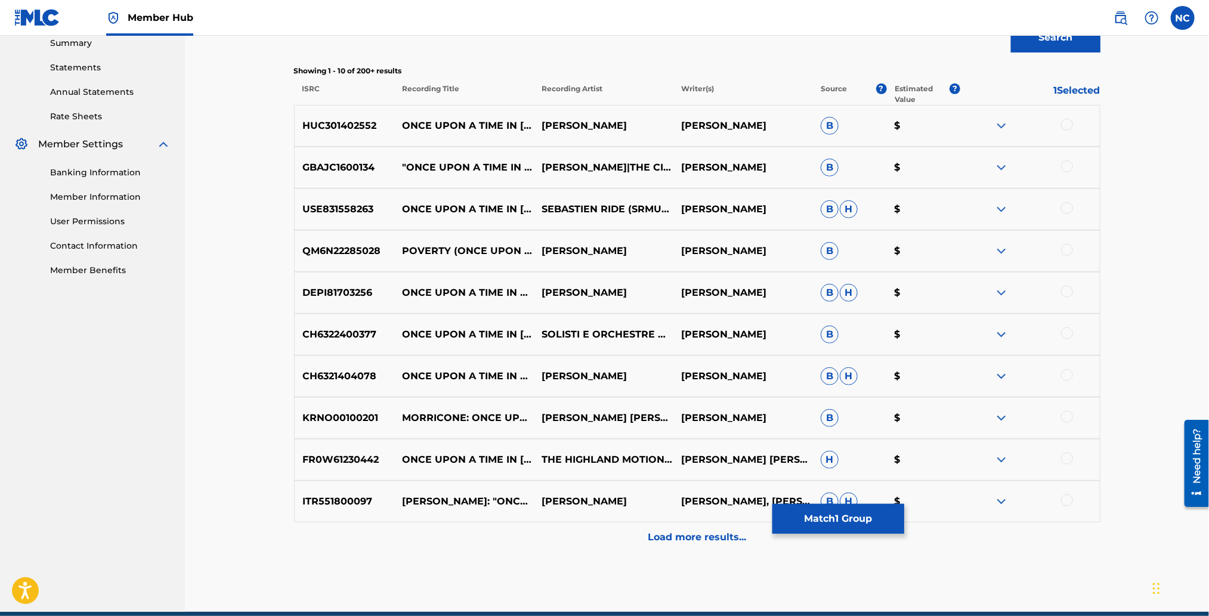
scroll to position [212, 0]
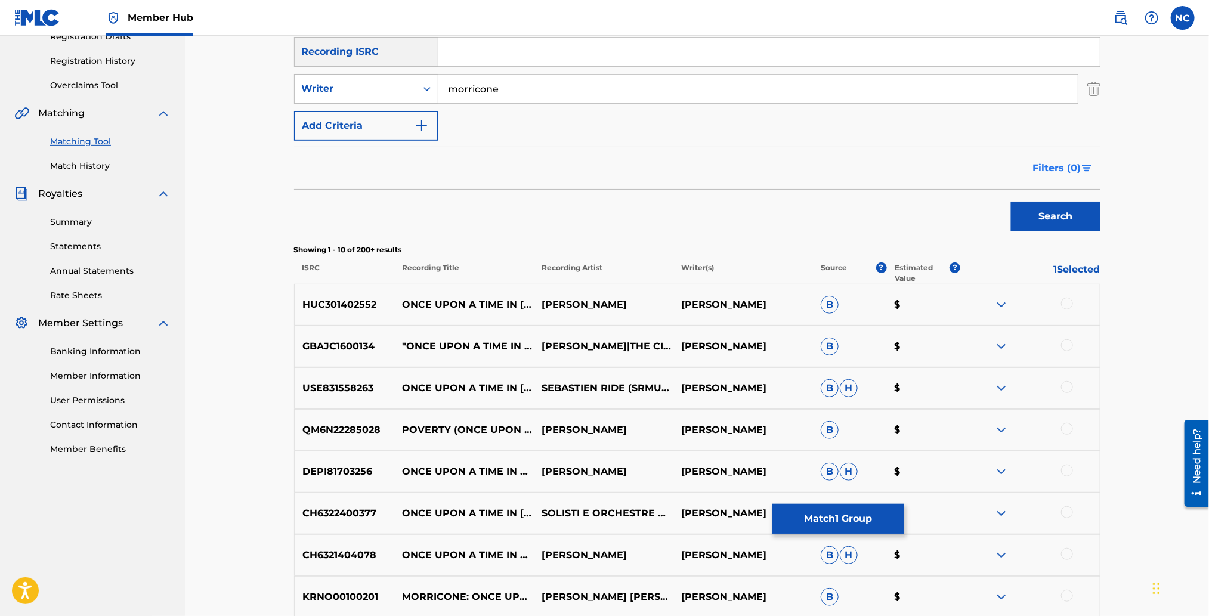
click at [1067, 167] on span "Filters ( 0 )" at bounding box center [1057, 168] width 48 height 14
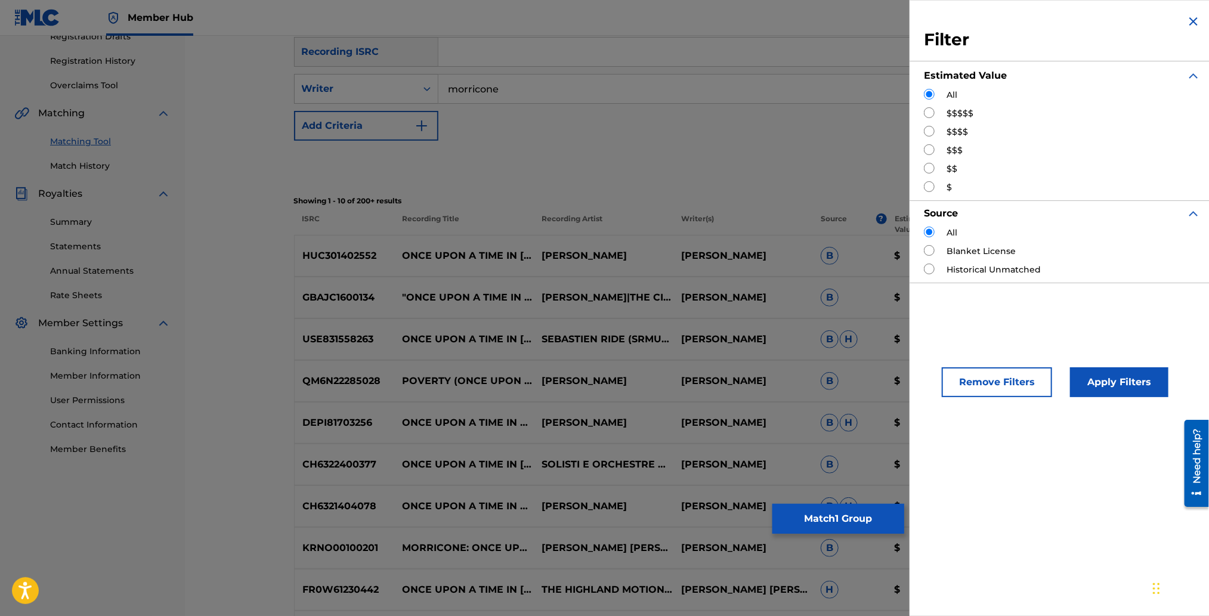
click at [927, 131] on input "Search Form" at bounding box center [929, 131] width 11 height 11
radio input "true"
click at [1138, 377] on button "Apply Filters" at bounding box center [1119, 382] width 98 height 30
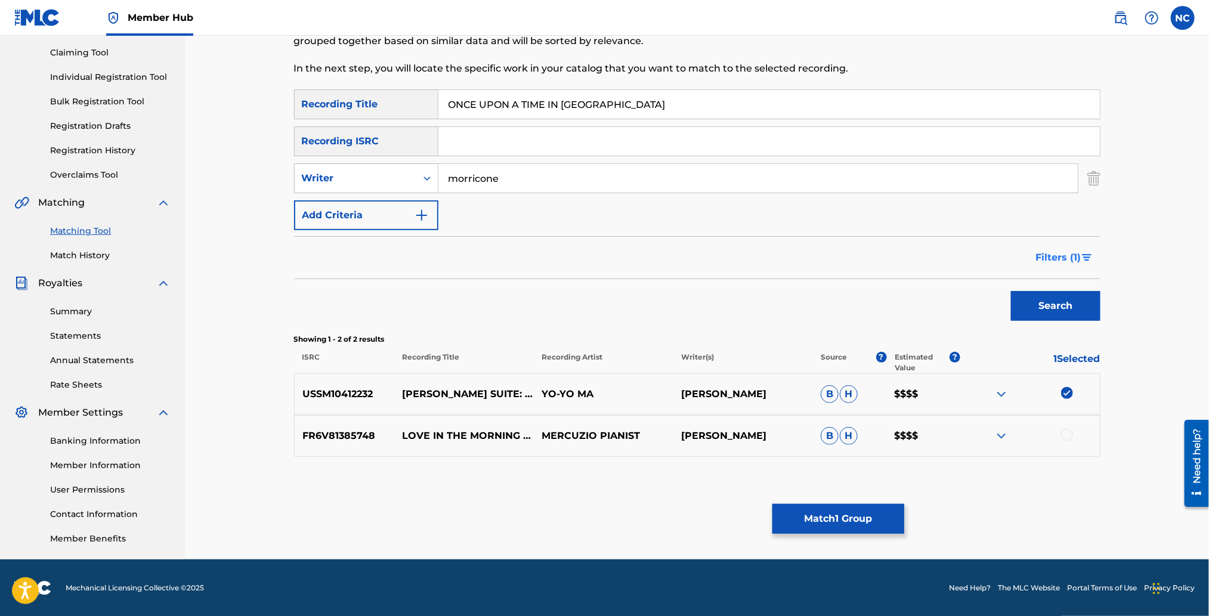
click at [1051, 258] on span "Filters ( 1 )" at bounding box center [1058, 257] width 45 height 14
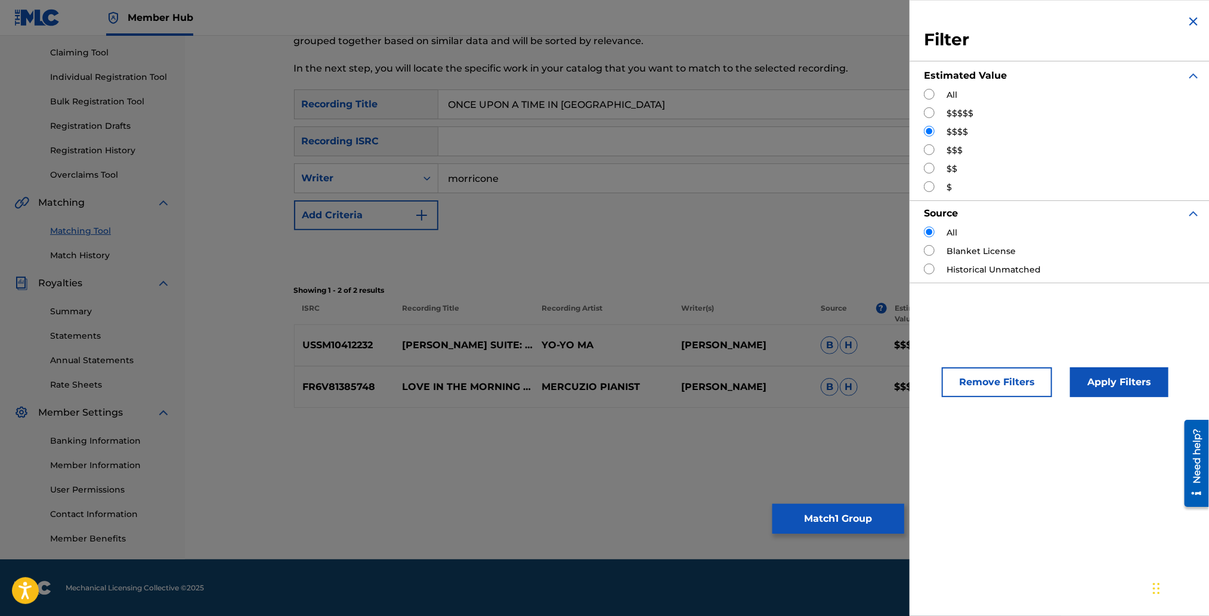
click at [947, 147] on label "$$$" at bounding box center [954, 150] width 16 height 13
click at [927, 149] on input "Search Form" at bounding box center [929, 149] width 11 height 11
radio input "true"
click at [1116, 387] on button "Apply Filters" at bounding box center [1119, 382] width 98 height 30
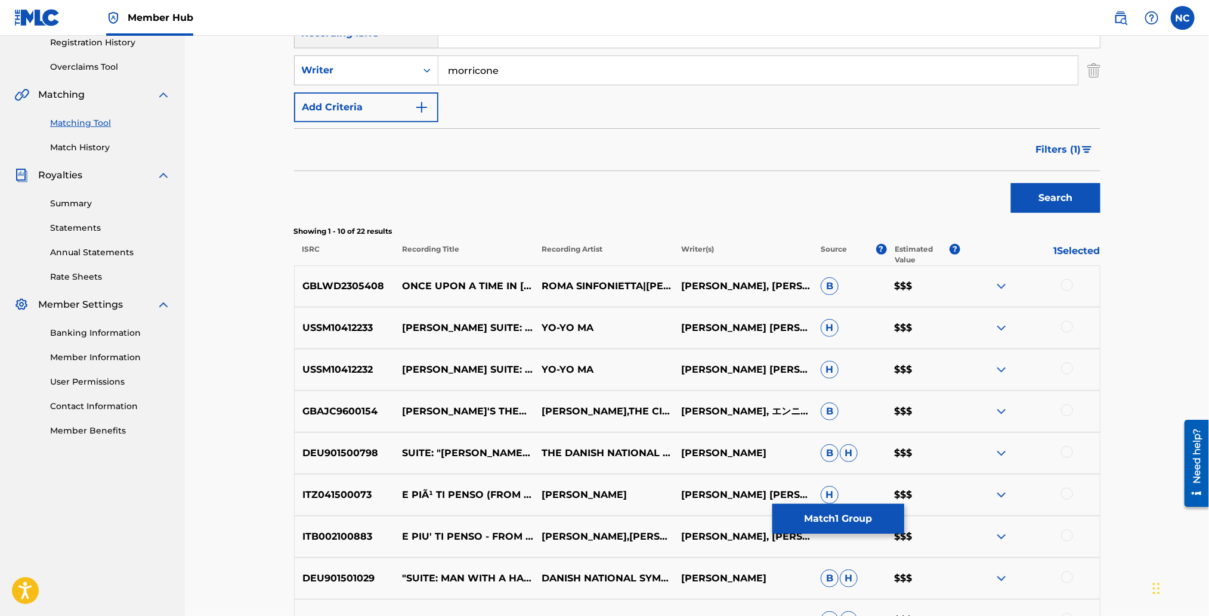
scroll to position [302, 0]
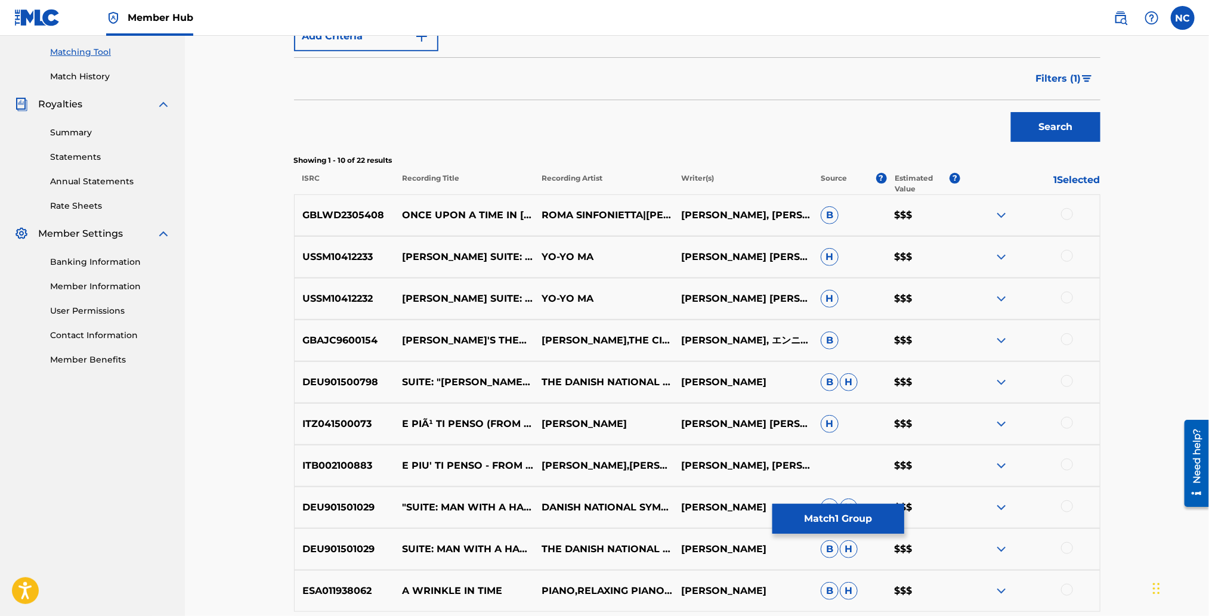
click at [1067, 212] on div at bounding box center [1067, 214] width 12 height 12
click at [1065, 256] on div at bounding box center [1067, 256] width 12 height 12
click at [1062, 297] on div at bounding box center [1067, 298] width 12 height 12
click at [1068, 337] on div at bounding box center [1067, 339] width 12 height 12
click at [1067, 381] on div at bounding box center [1067, 381] width 12 height 12
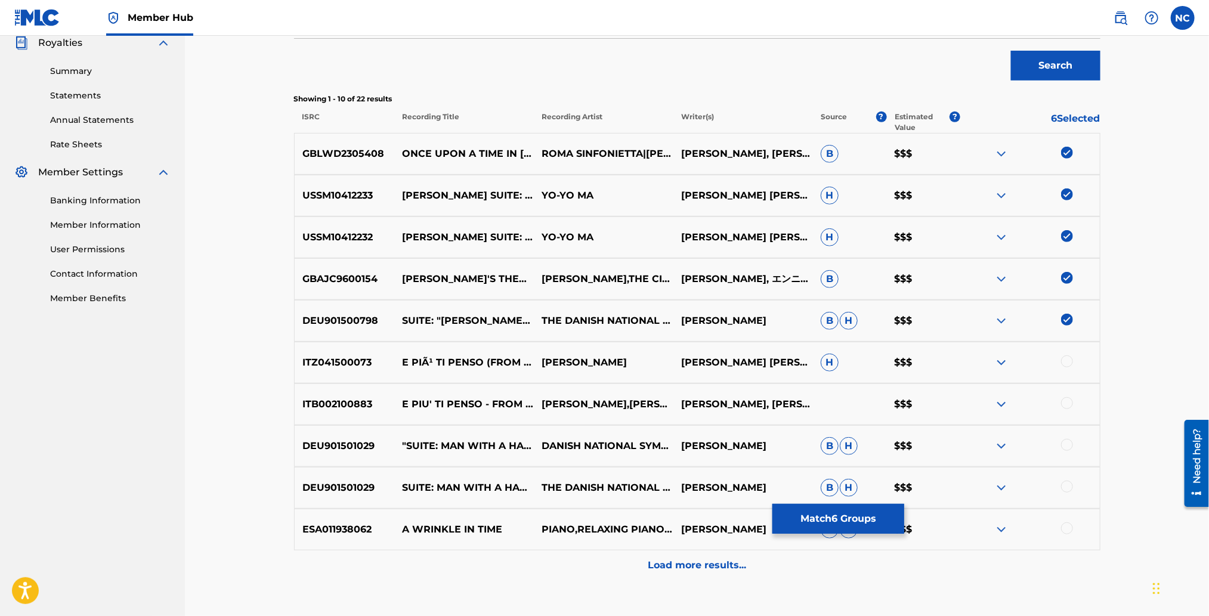
scroll to position [391, 0]
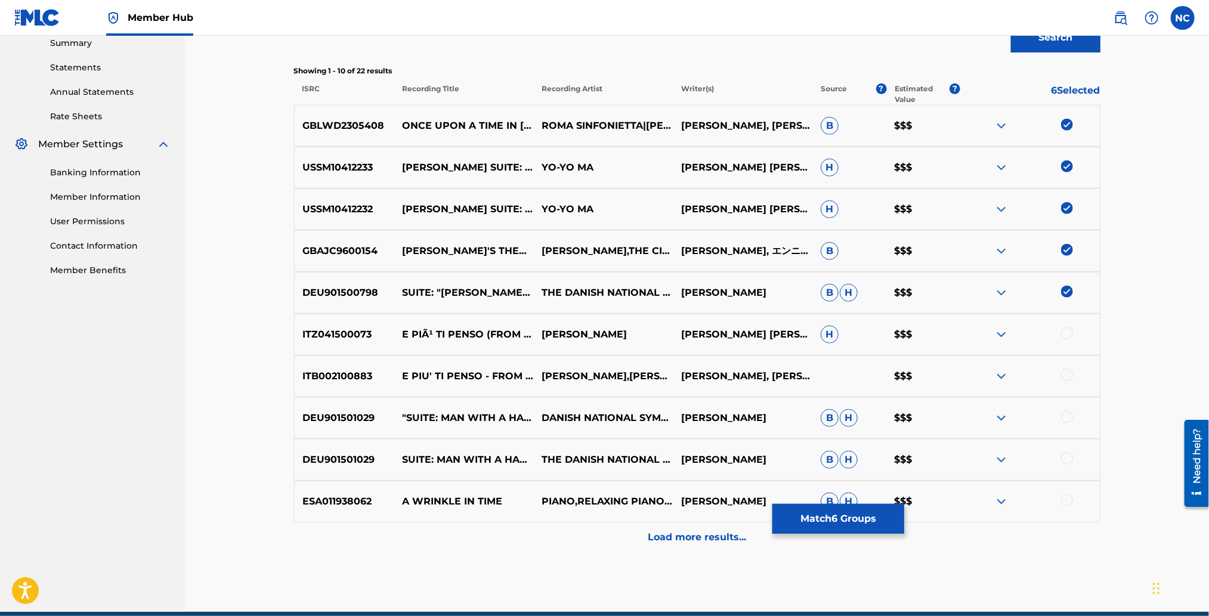
click at [1064, 332] on div at bounding box center [1067, 333] width 12 height 12
click at [1065, 374] on div at bounding box center [1067, 375] width 12 height 12
click at [1064, 417] on div at bounding box center [1067, 417] width 12 height 12
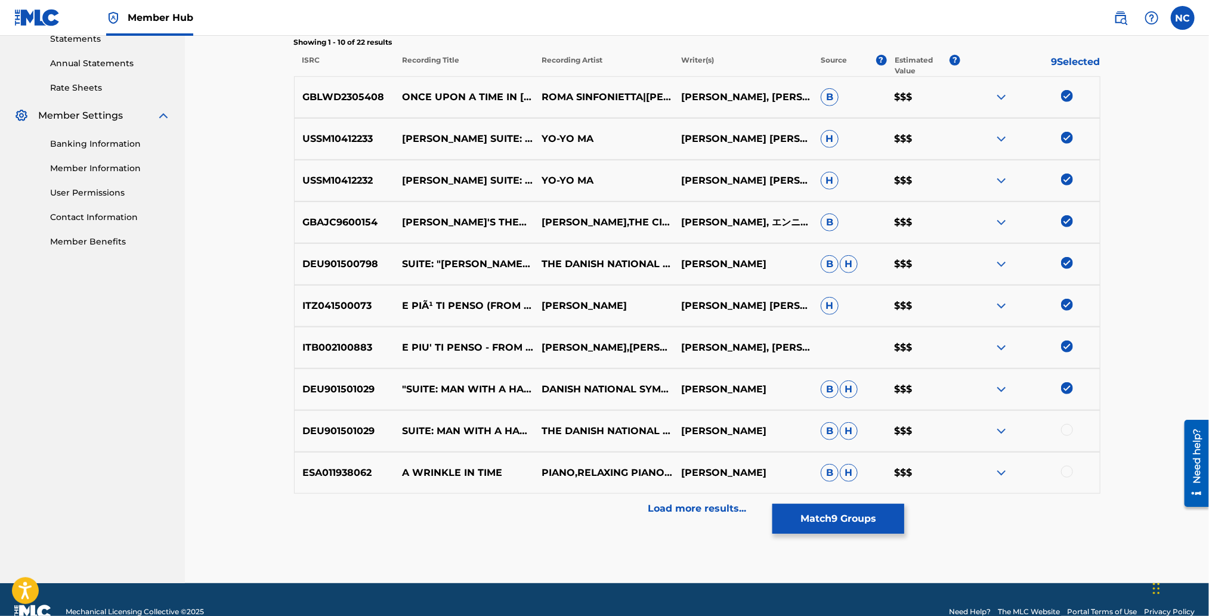
scroll to position [444, 0]
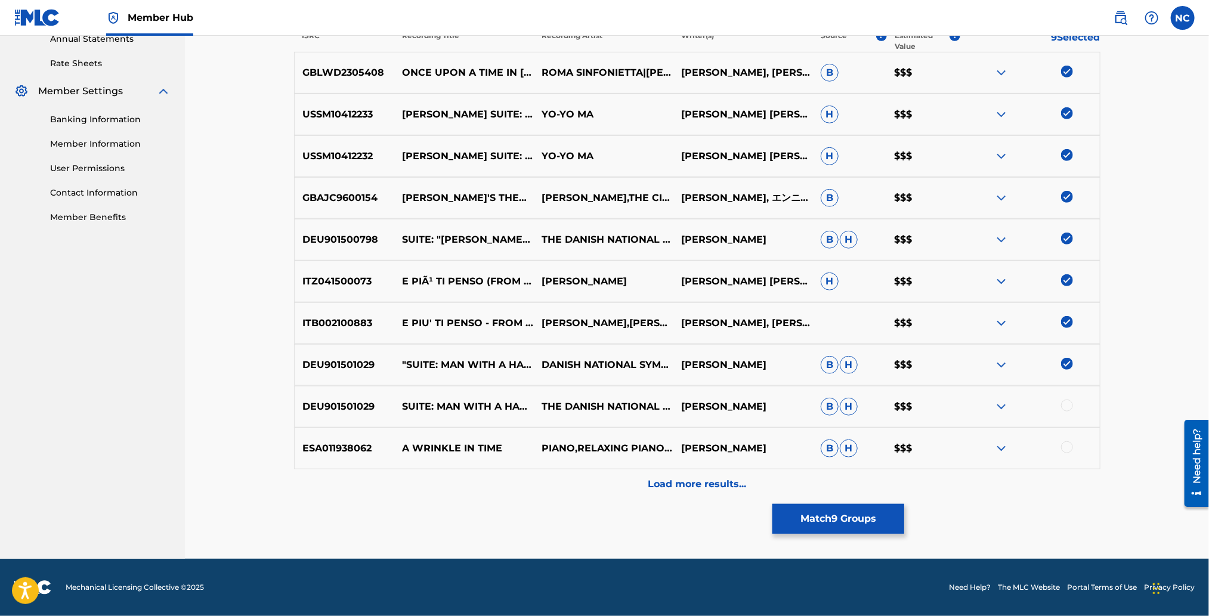
click at [1068, 405] on div at bounding box center [1067, 405] width 12 height 12
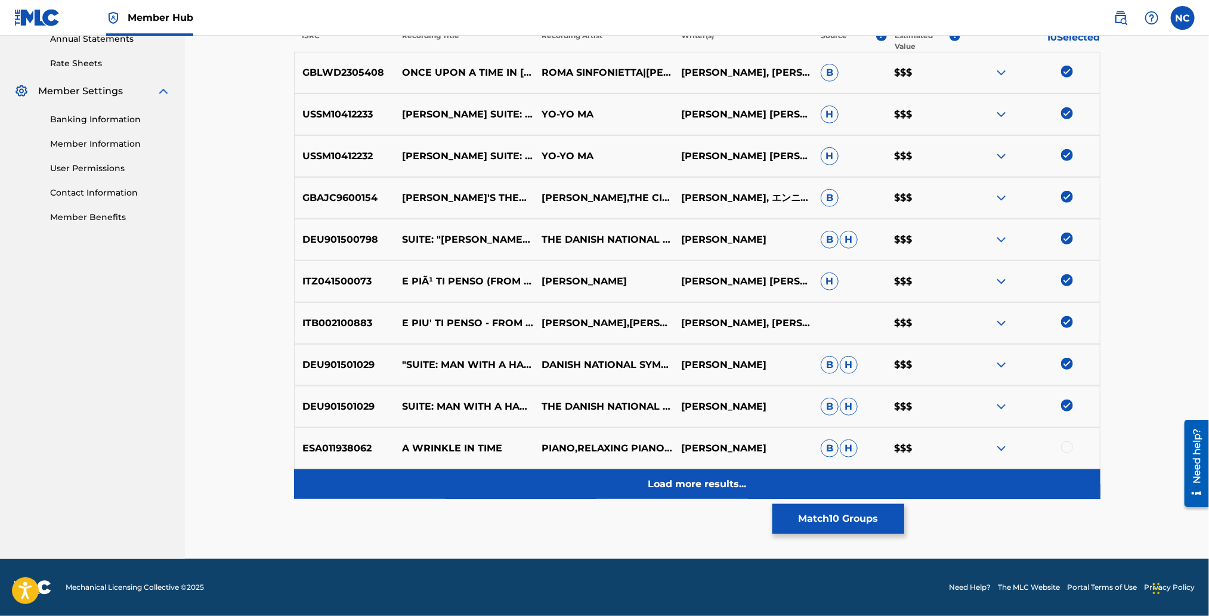
click at [648, 483] on p "Load more results..." at bounding box center [697, 484] width 98 height 14
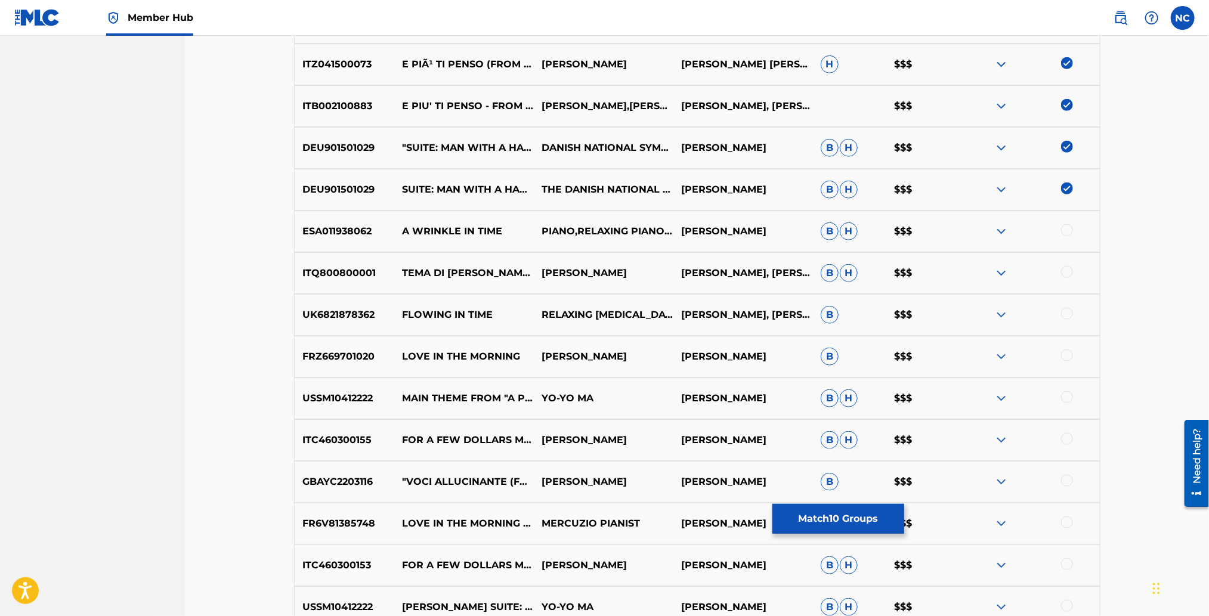
scroll to position [802, 0]
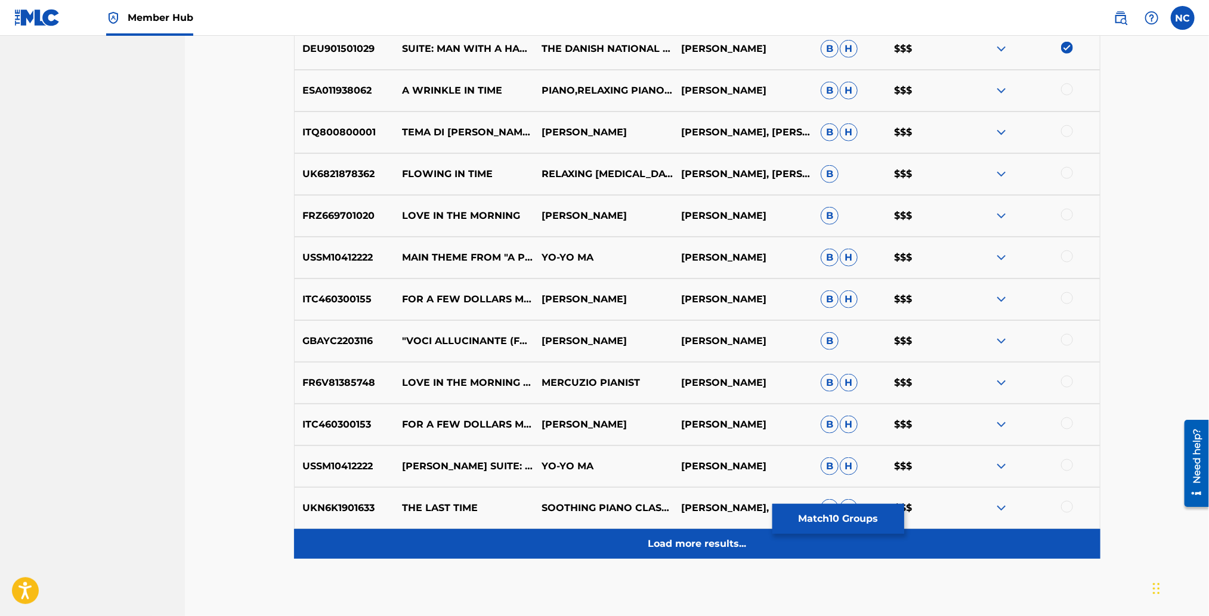
click at [652, 537] on p "Load more results..." at bounding box center [697, 544] width 98 height 14
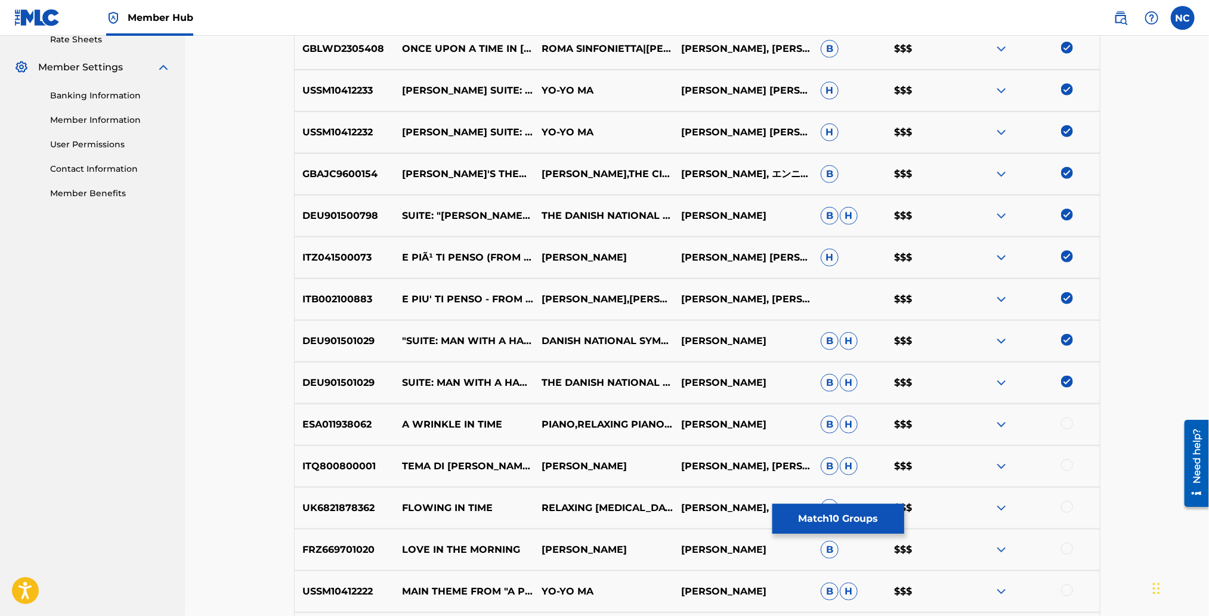
scroll to position [21, 0]
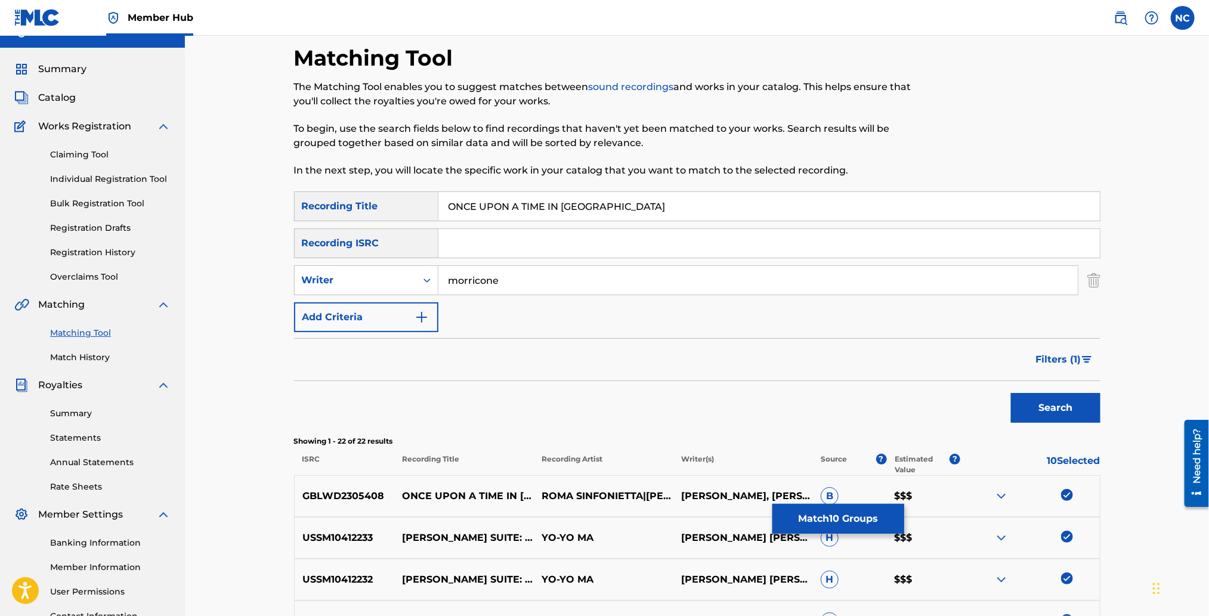
drag, startPoint x: 658, startPoint y: 206, endPoint x: 405, endPoint y: 203, distance: 252.8
click at [405, 203] on div "SearchWithCriteriab24bfdd9-52bf-4ddf-afdd-c1a55416916d Recording Title ONCE UPO…" at bounding box center [697, 206] width 806 height 30
click at [1011, 393] on button "Search" at bounding box center [1055, 408] width 89 height 30
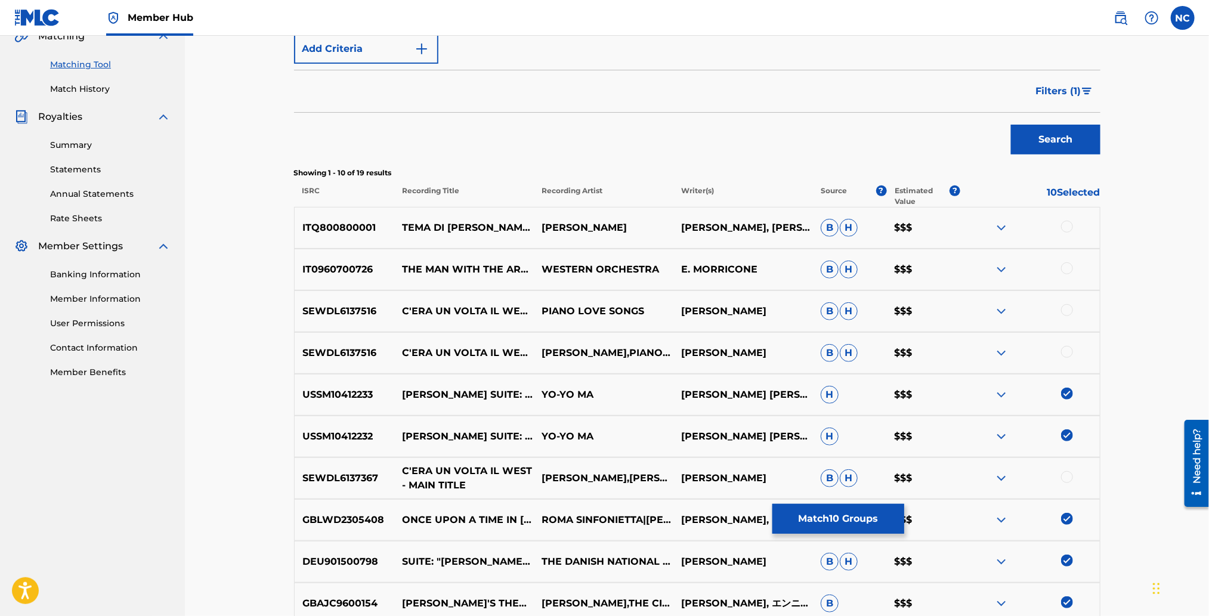
scroll to position [379, 0]
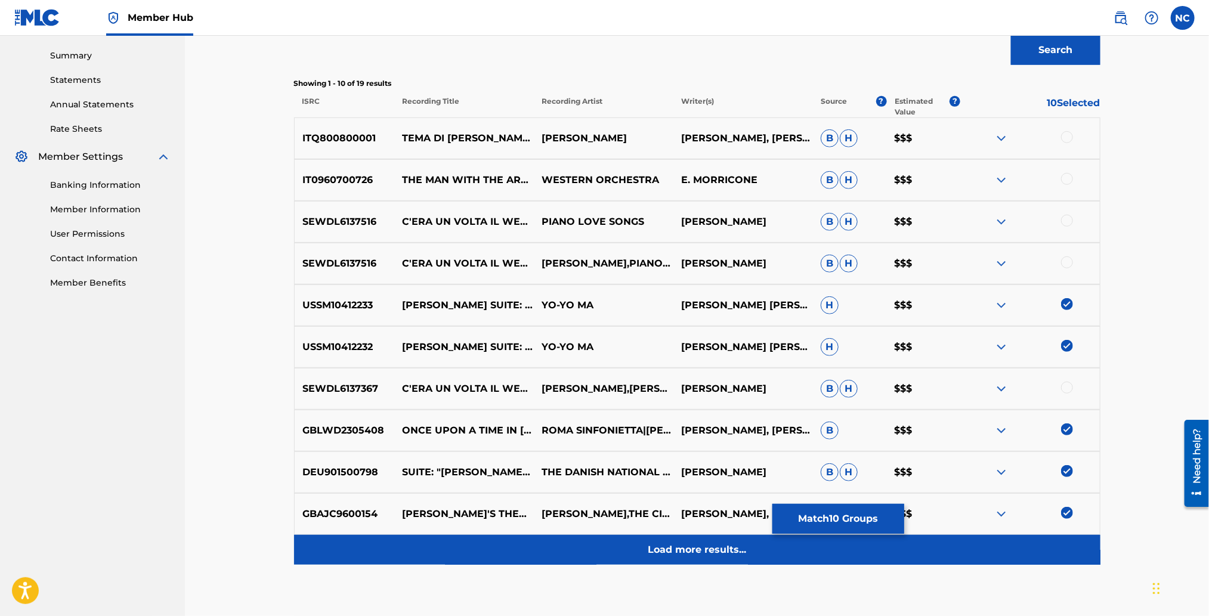
click at [651, 550] on p "Load more results..." at bounding box center [697, 550] width 98 height 14
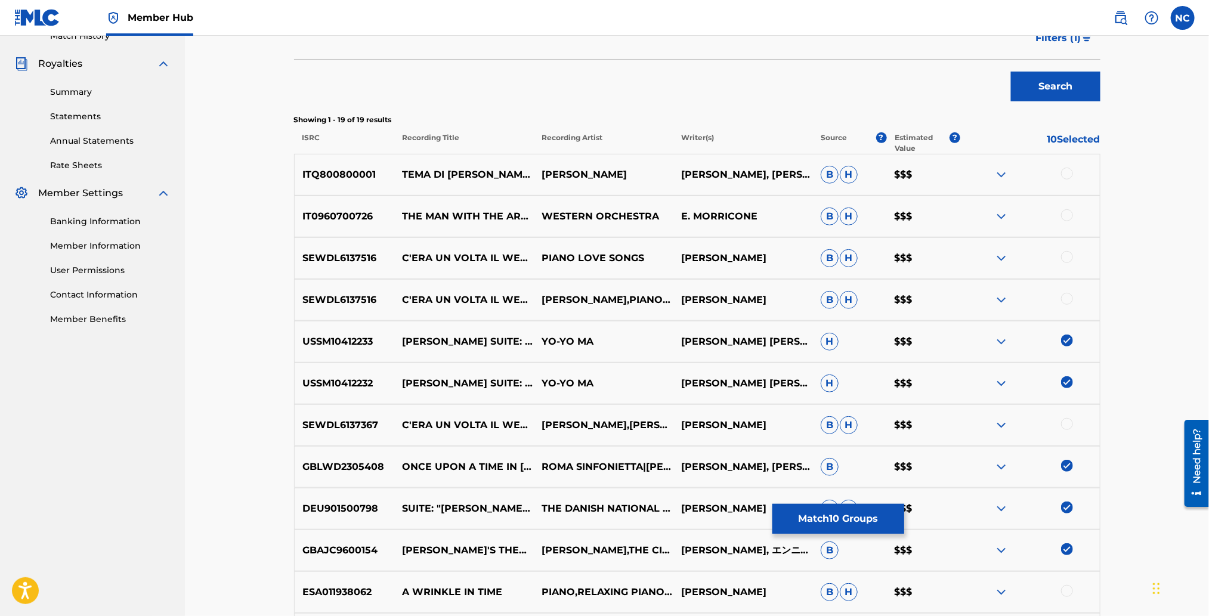
scroll to position [0, 0]
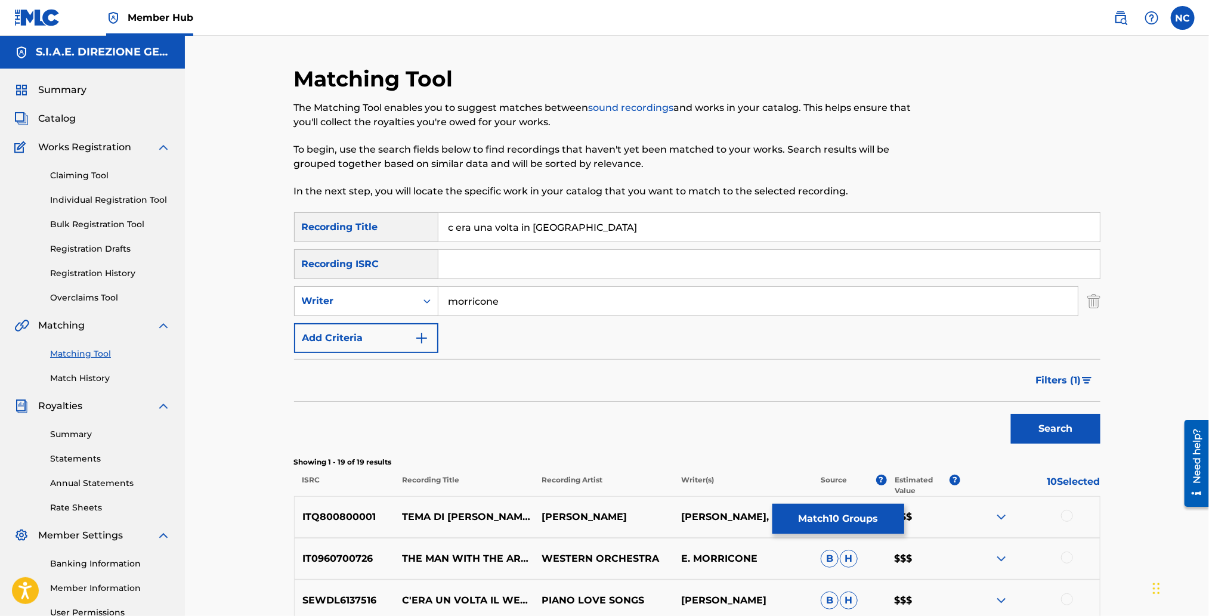
drag, startPoint x: 612, startPoint y: 226, endPoint x: 352, endPoint y: 219, distance: 260.0
click at [352, 219] on div "SearchWithCriteriab24bfdd9-52bf-4ddf-afdd-c1a55416916d Recording Title c era un…" at bounding box center [697, 227] width 806 height 30
type input "once upon a time in [GEOGRAPHIC_DATA]"
click at [1011, 414] on button "Search" at bounding box center [1055, 429] width 89 height 30
drag, startPoint x: 548, startPoint y: 305, endPoint x: 373, endPoint y: 299, distance: 174.8
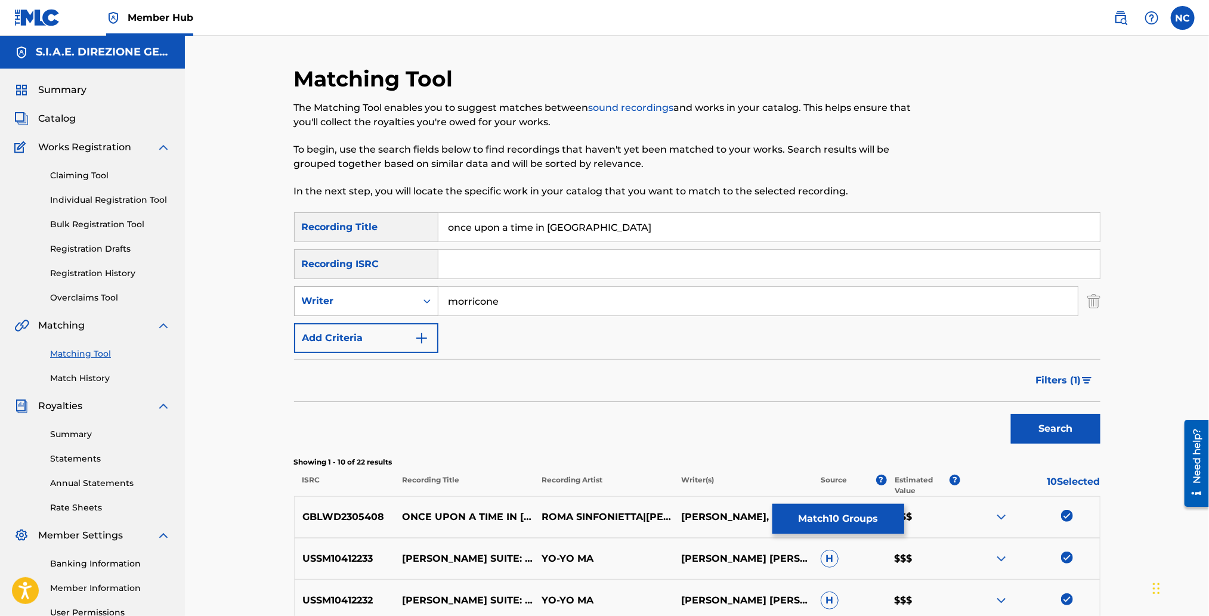
click at [373, 299] on div "SearchWithCriteria62d5a5c6-b26f-4f65-9555-f05b5fdebbeb Writer morricone" at bounding box center [697, 301] width 806 height 30
type input "[PERSON_NAME]"
click at [1011, 414] on button "Search" at bounding box center [1055, 429] width 89 height 30
click at [1076, 381] on span "Filters ( 1 )" at bounding box center [1058, 380] width 45 height 14
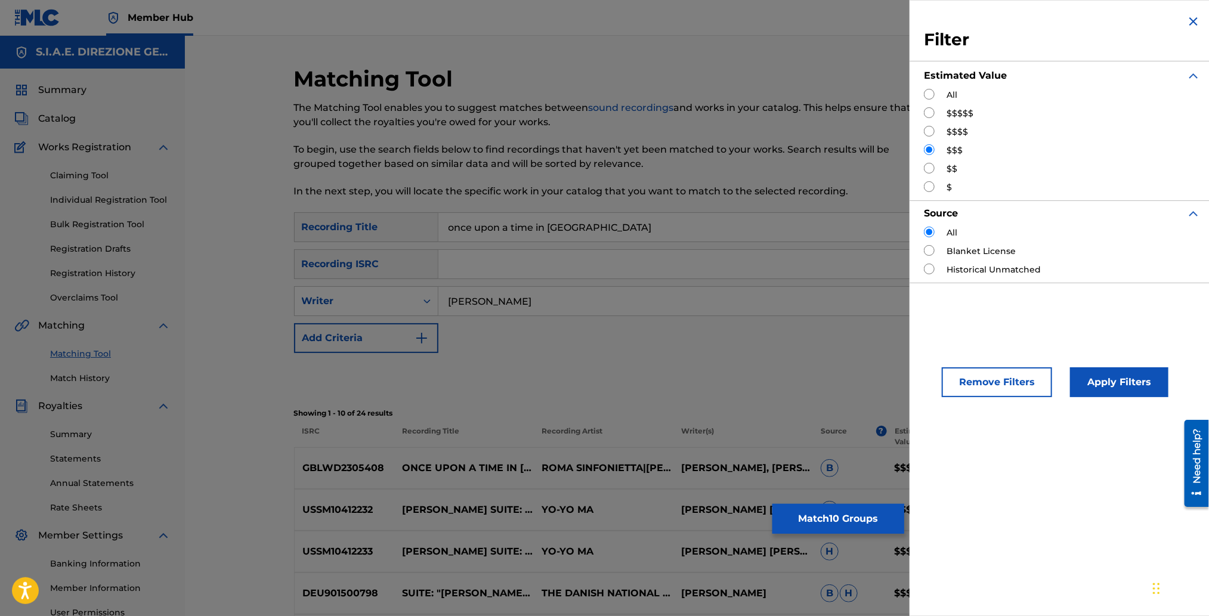
click at [928, 169] on input "Search Form" at bounding box center [929, 168] width 11 height 11
radio input "true"
click at [1105, 380] on button "Apply Filters" at bounding box center [1119, 382] width 98 height 30
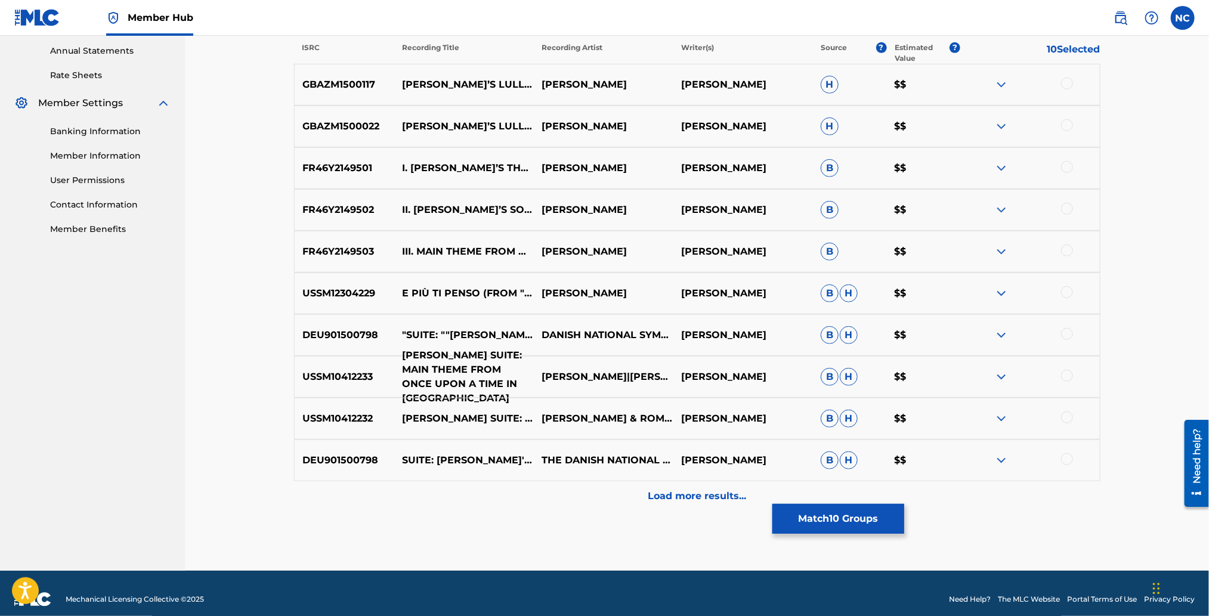
scroll to position [444, 0]
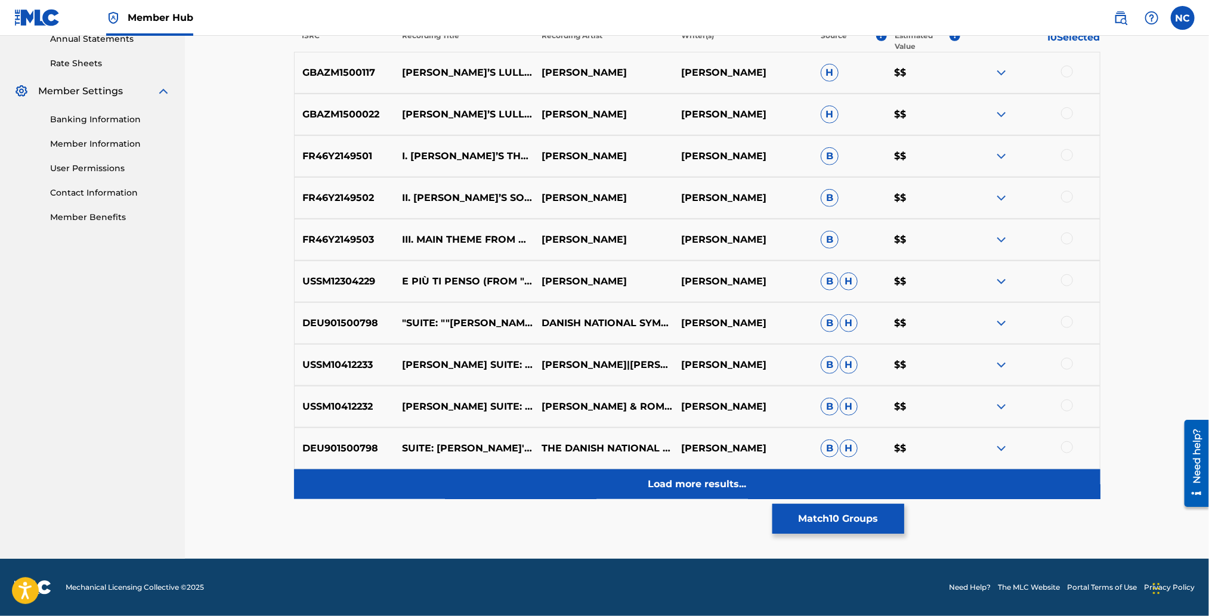
click at [668, 481] on p "Load more results..." at bounding box center [697, 484] width 98 height 14
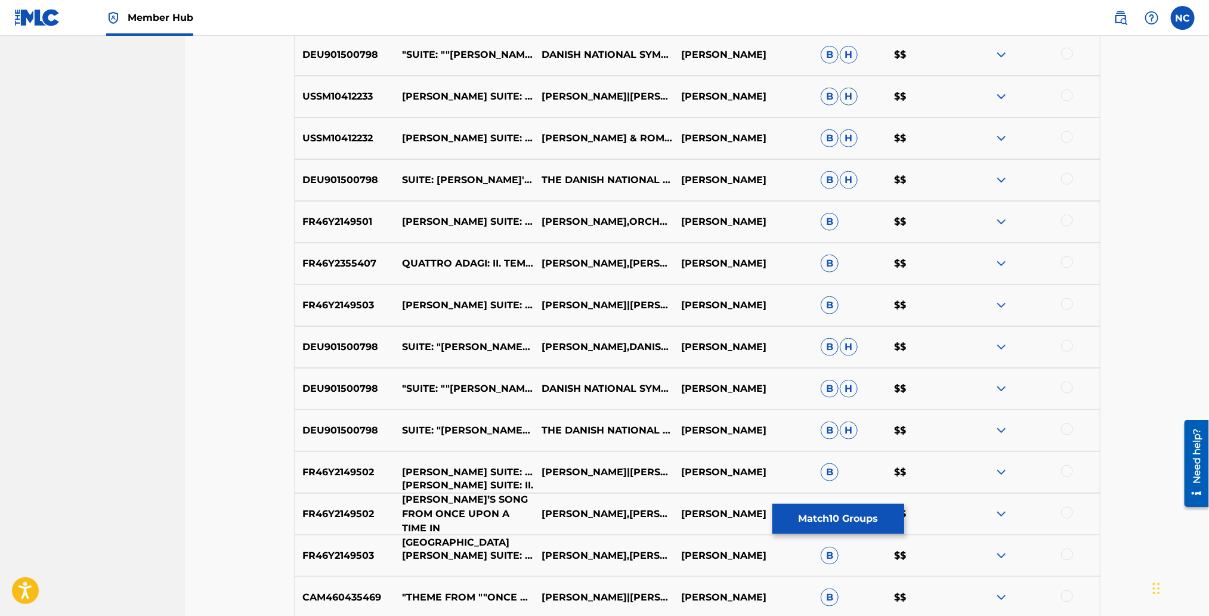
scroll to position [802, 0]
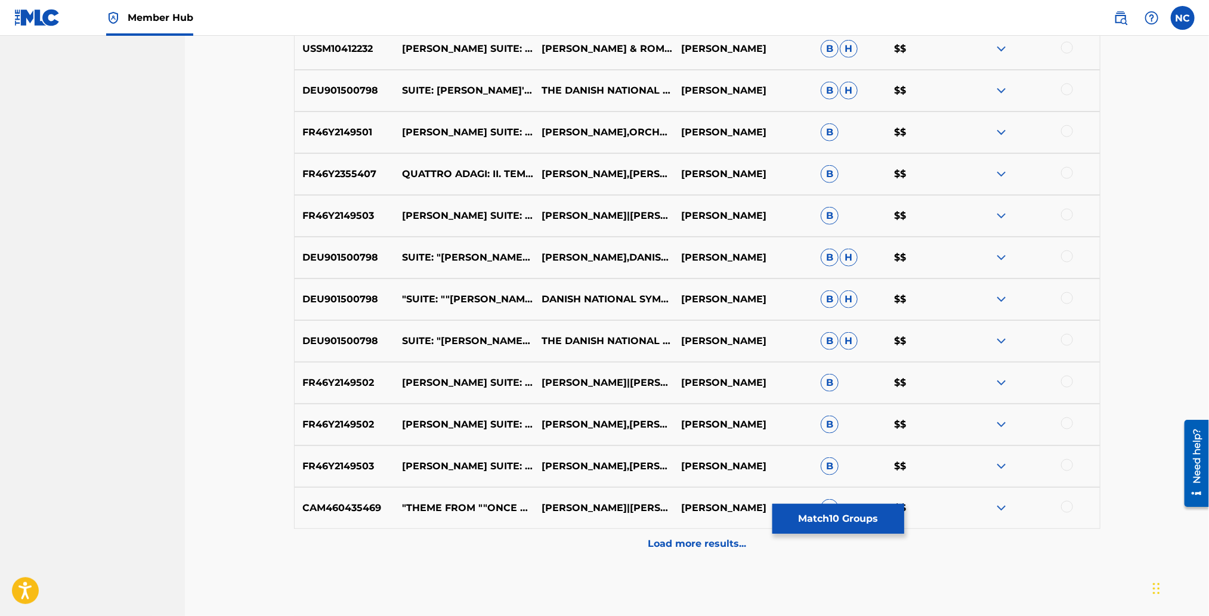
click at [1070, 506] on div at bounding box center [1067, 507] width 12 height 12
click at [1071, 463] on div at bounding box center [1067, 465] width 12 height 12
click at [1065, 424] on div at bounding box center [1067, 423] width 12 height 12
click at [1065, 379] on div at bounding box center [1067, 382] width 12 height 12
click at [1064, 210] on div at bounding box center [1067, 215] width 12 height 12
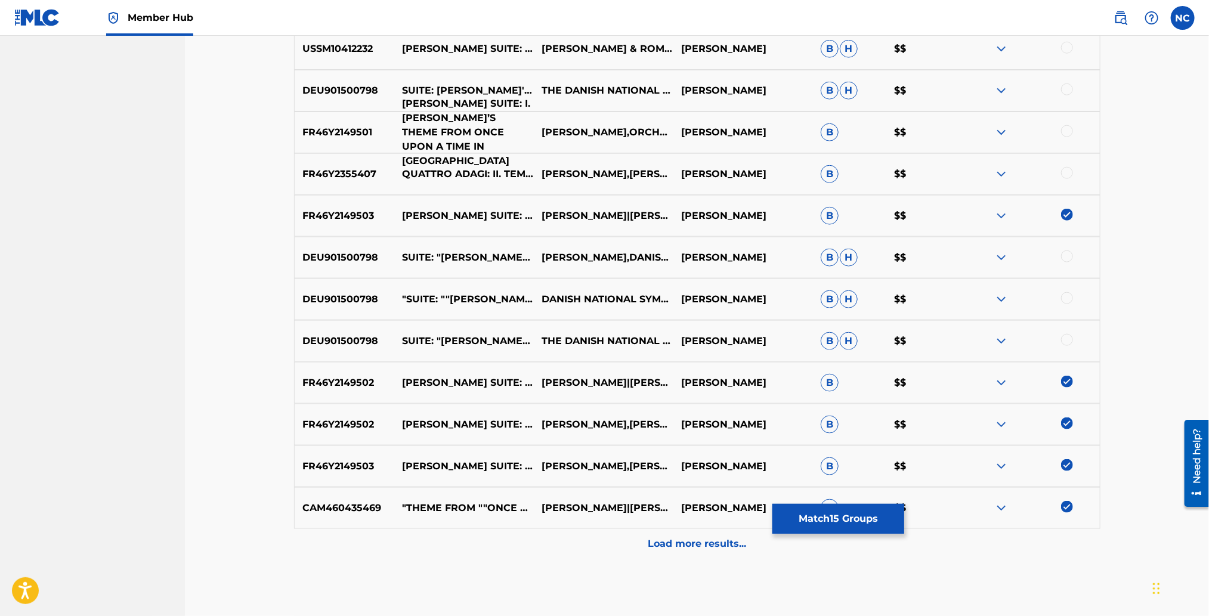
scroll to position [713, 0]
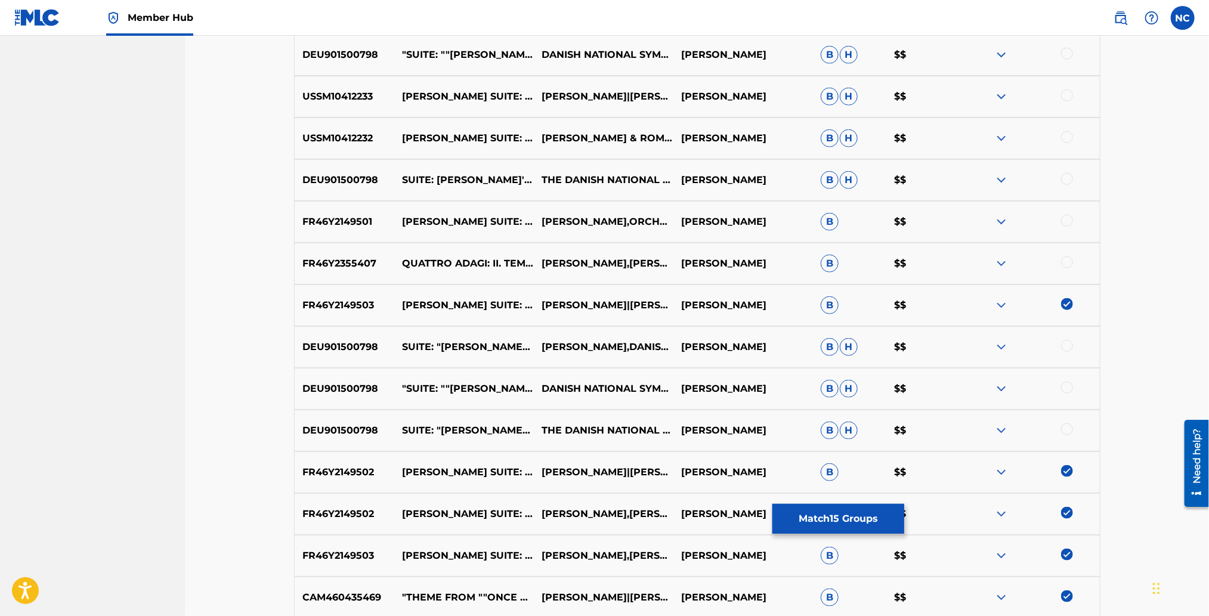
click at [1067, 94] on div at bounding box center [1067, 95] width 12 height 12
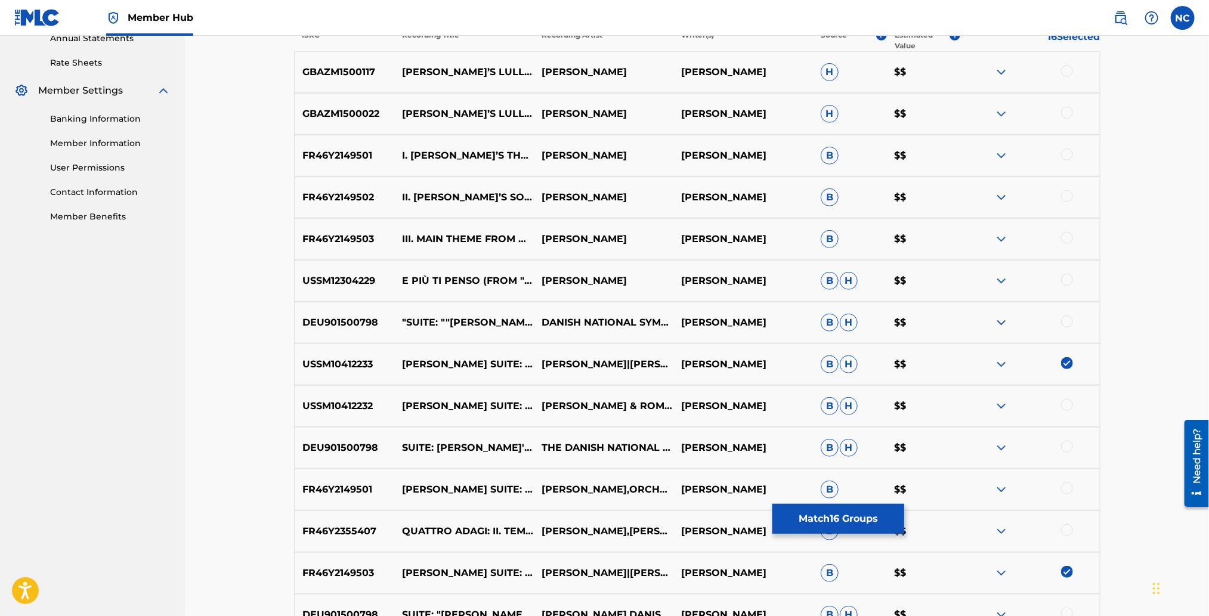
scroll to position [444, 0]
click at [1065, 321] on div at bounding box center [1067, 322] width 12 height 12
click at [1068, 238] on div at bounding box center [1067, 239] width 12 height 12
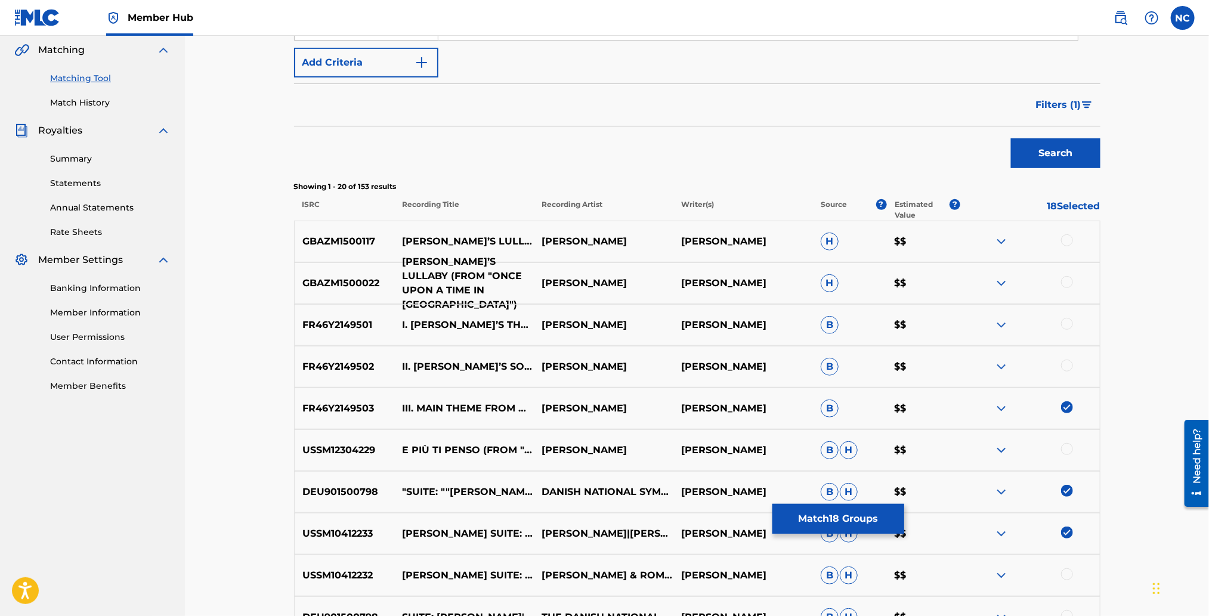
scroll to position [265, 0]
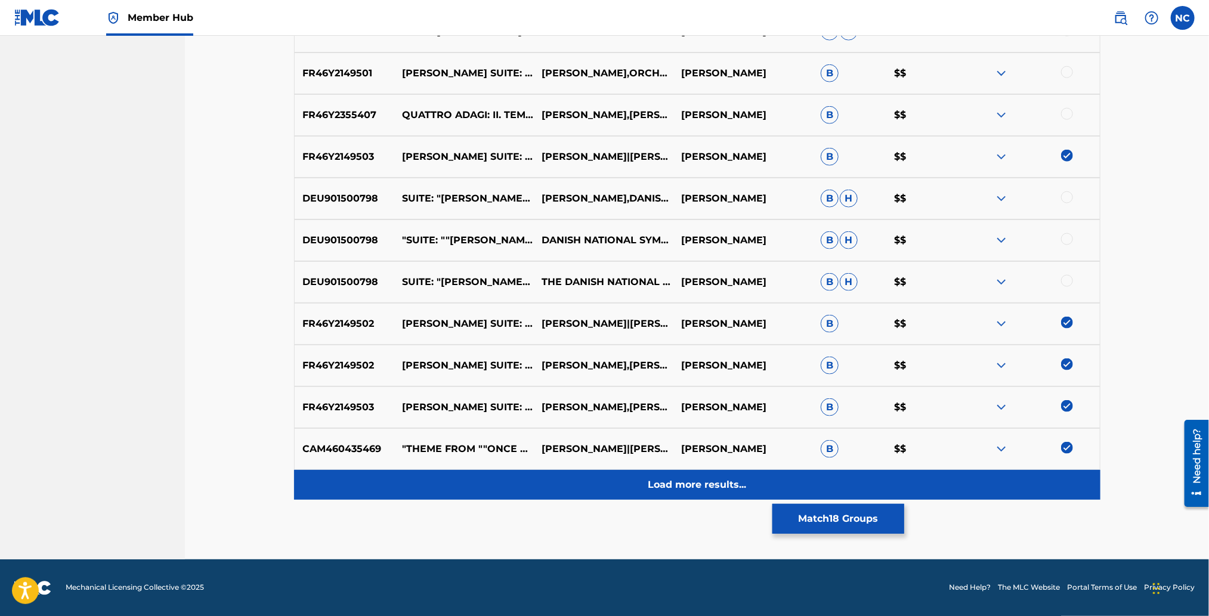
click at [675, 487] on p "Load more results..." at bounding box center [697, 485] width 98 height 14
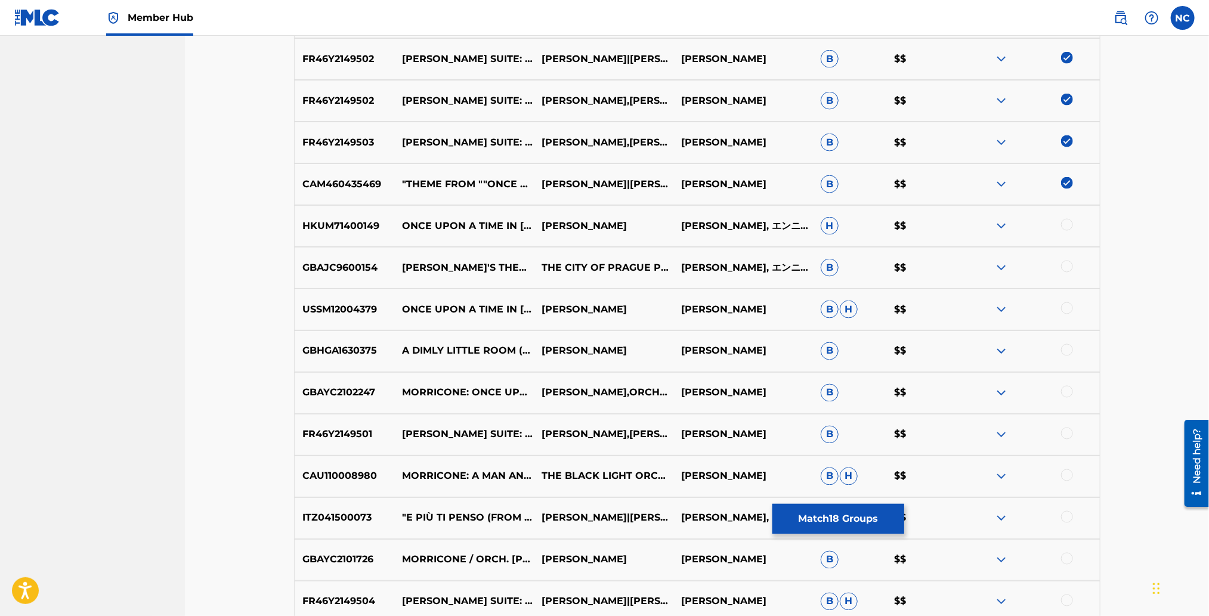
scroll to position [1129, 0]
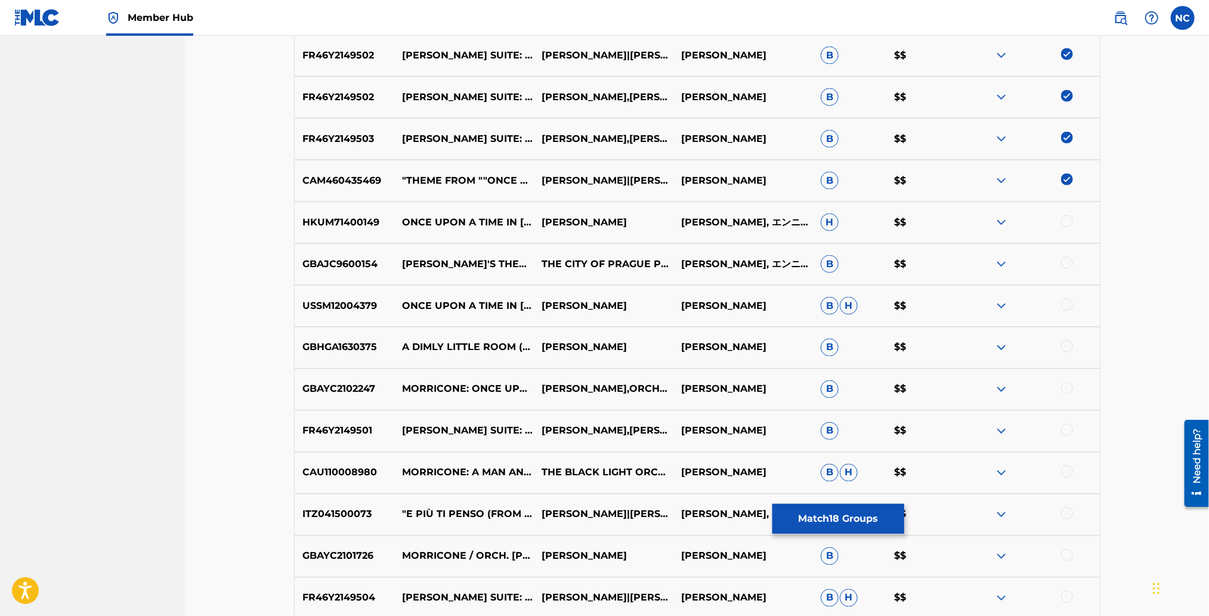
click at [1065, 305] on div at bounding box center [1067, 305] width 12 height 12
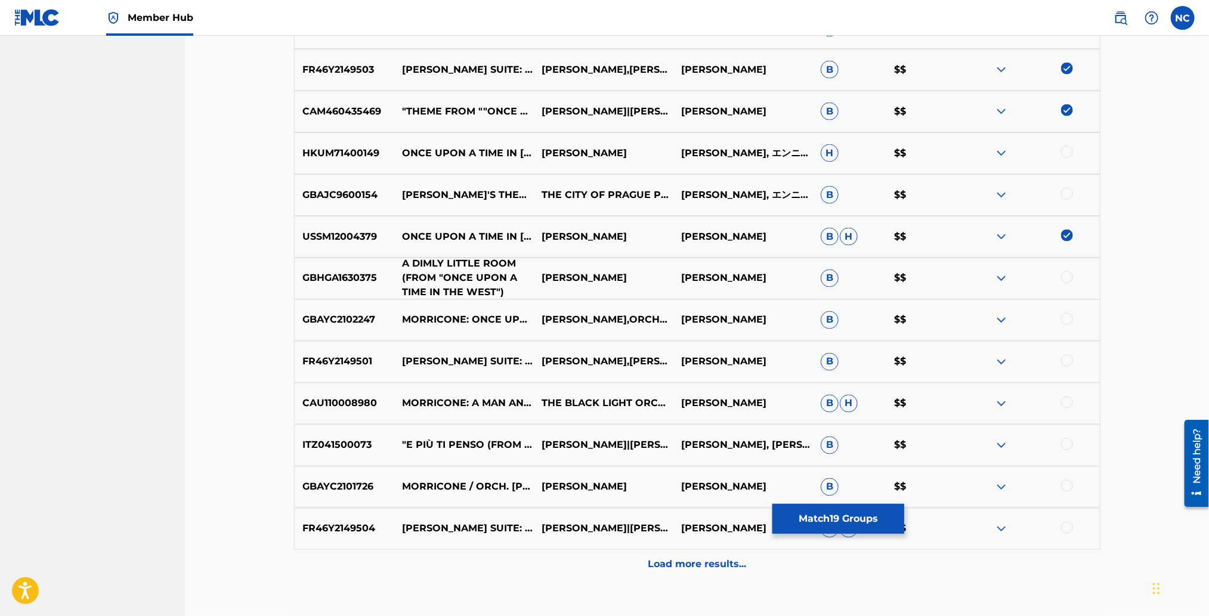
scroll to position [1219, 0]
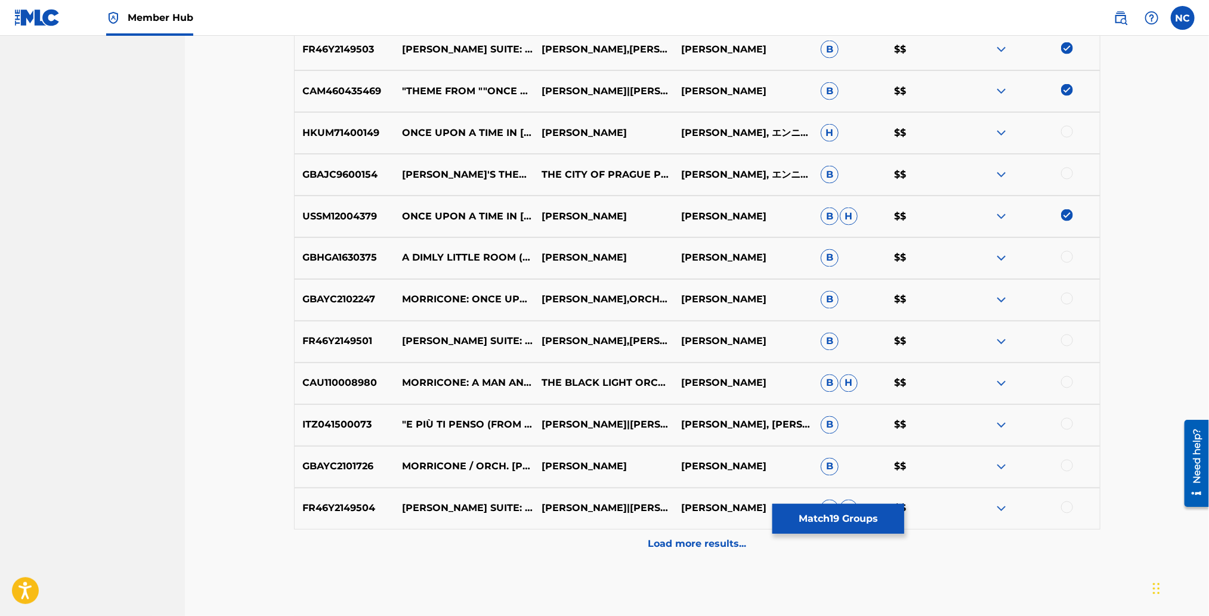
click at [1068, 295] on div at bounding box center [1067, 299] width 12 height 12
click at [1067, 338] on div at bounding box center [1067, 340] width 12 height 12
click at [1064, 422] on div at bounding box center [1067, 424] width 12 height 12
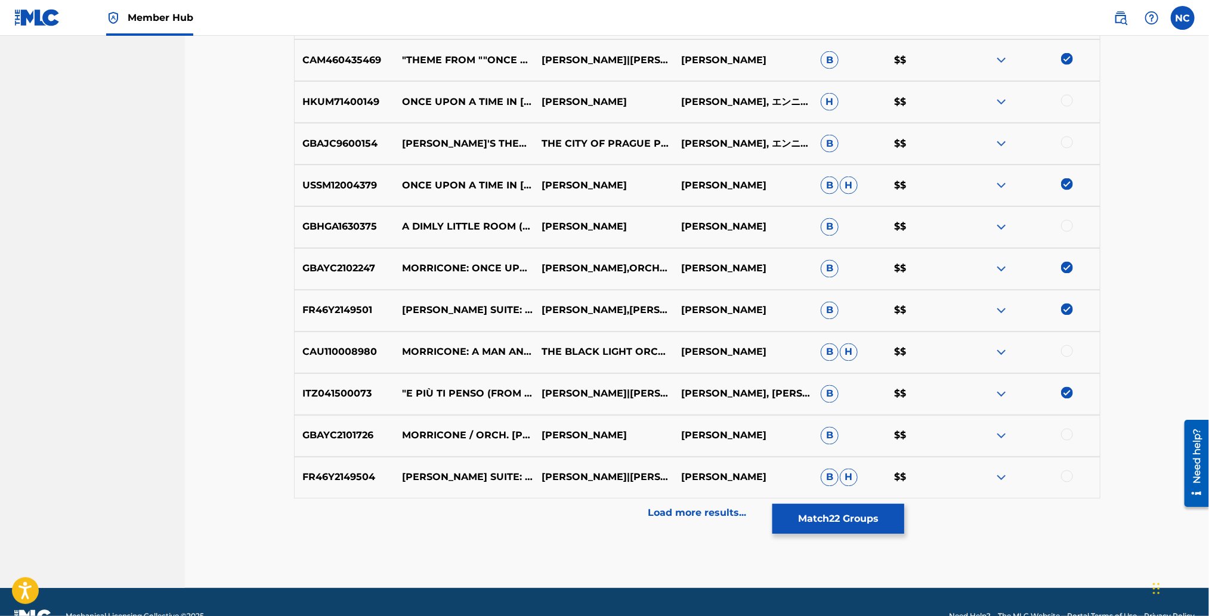
scroll to position [1278, 0]
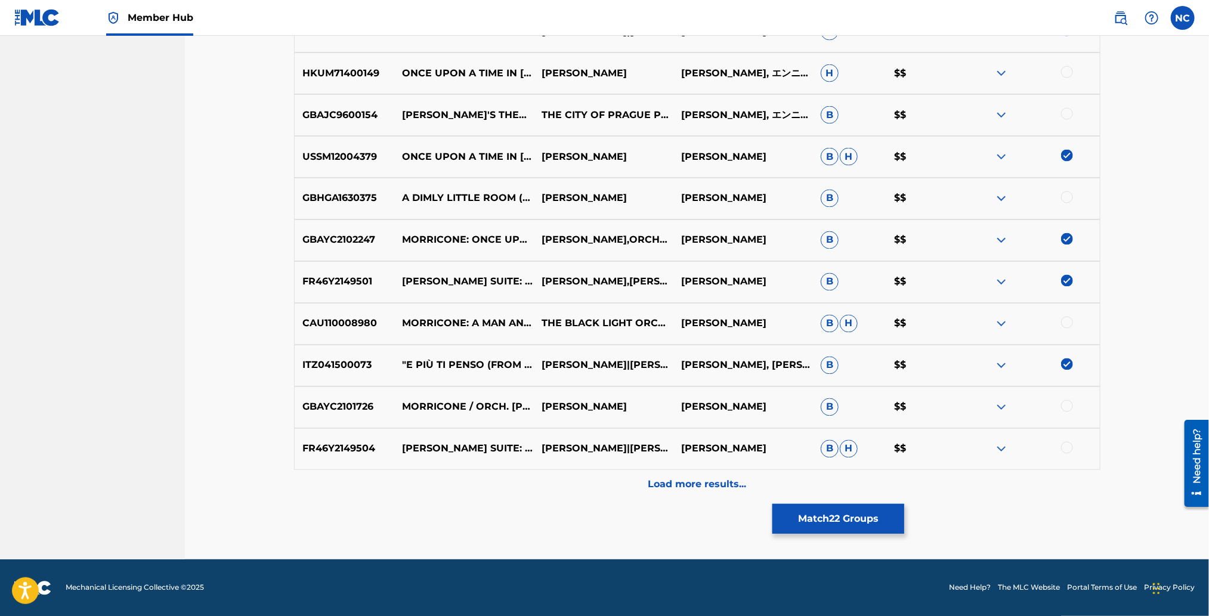
click at [1067, 443] on div at bounding box center [1067, 448] width 12 height 12
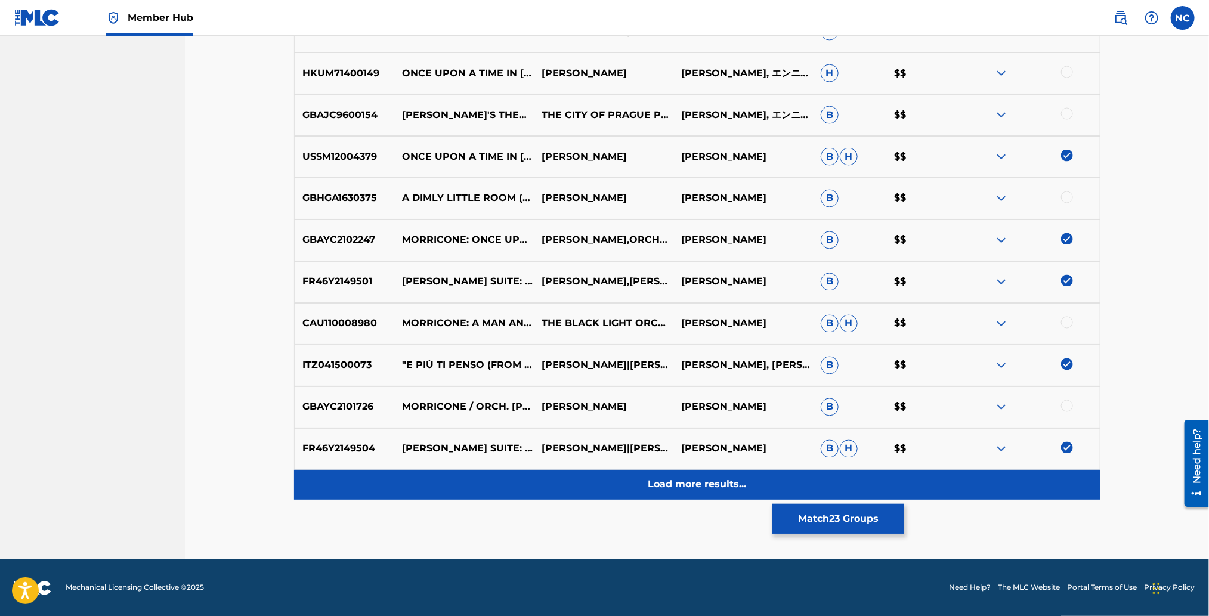
click at [699, 481] on p "Load more results..." at bounding box center [697, 485] width 98 height 14
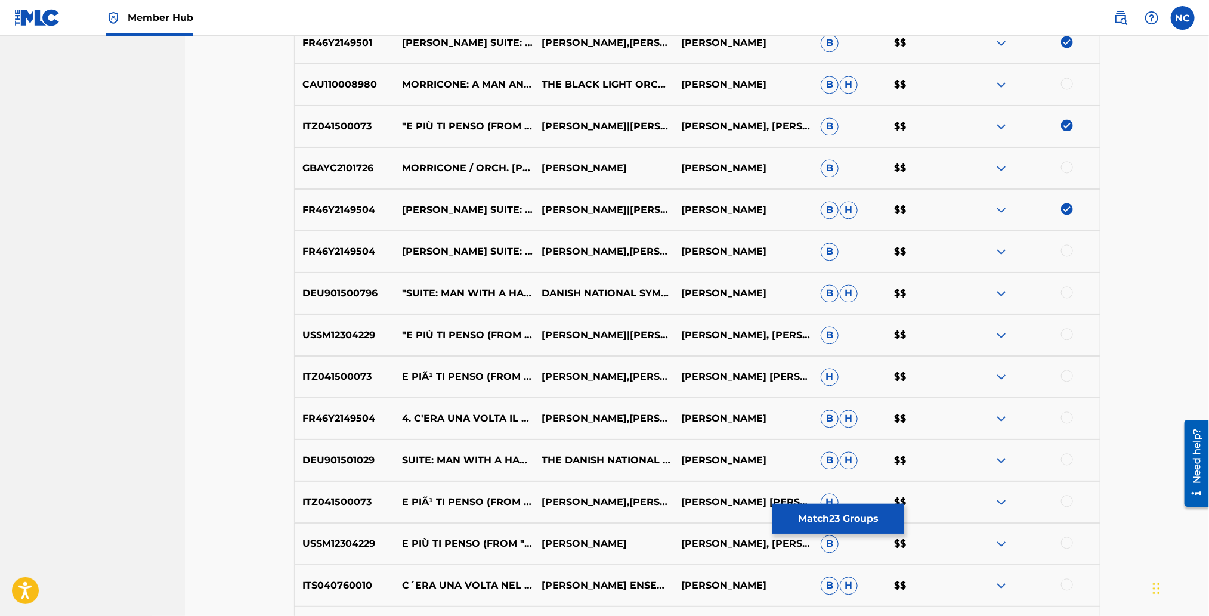
scroll to position [1547, 0]
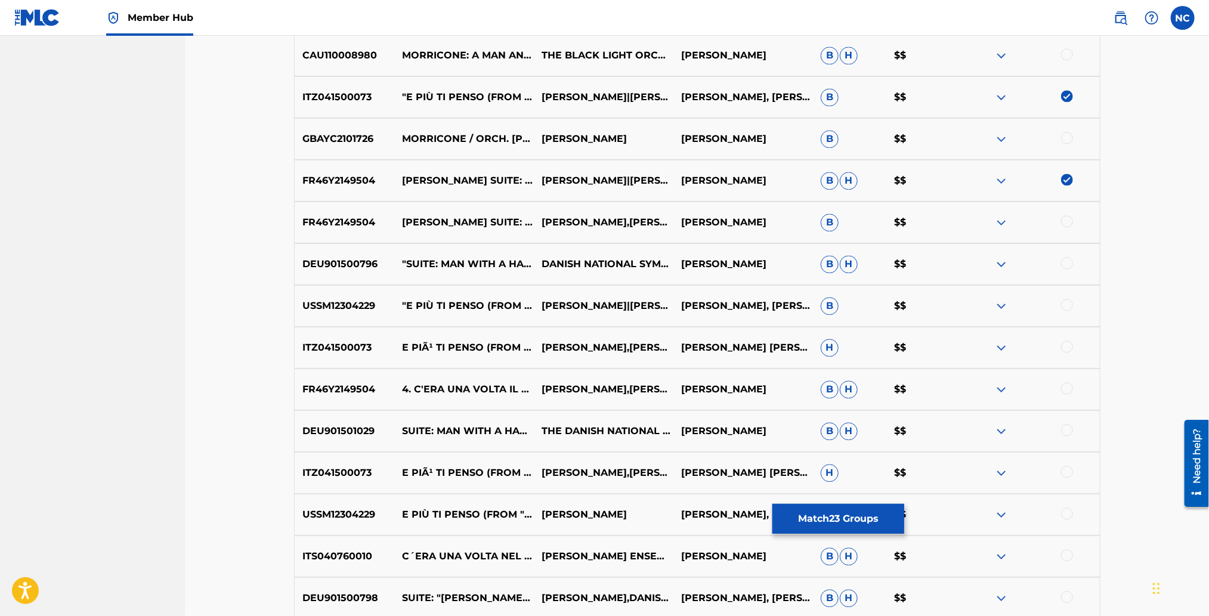
click at [1071, 258] on div at bounding box center [1067, 263] width 12 height 12
click at [1065, 261] on img at bounding box center [1067, 263] width 12 height 12
click at [1067, 343] on div at bounding box center [1067, 346] width 12 height 12
click at [1067, 95] on img at bounding box center [1067, 96] width 12 height 12
click at [1068, 350] on img at bounding box center [1067, 346] width 12 height 12
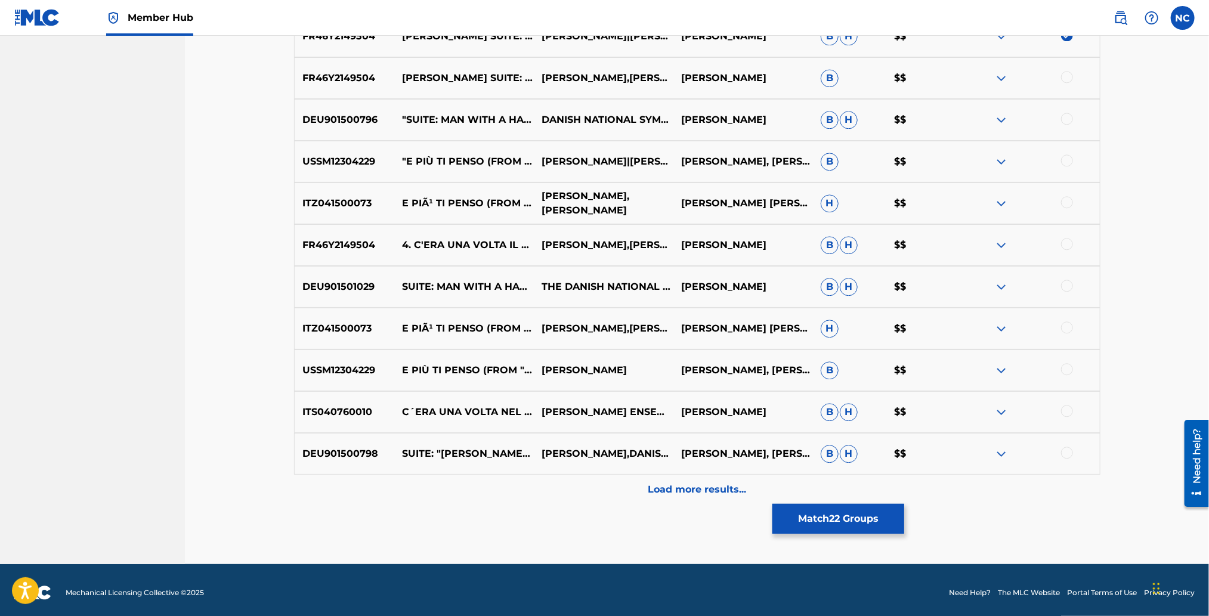
scroll to position [1696, 0]
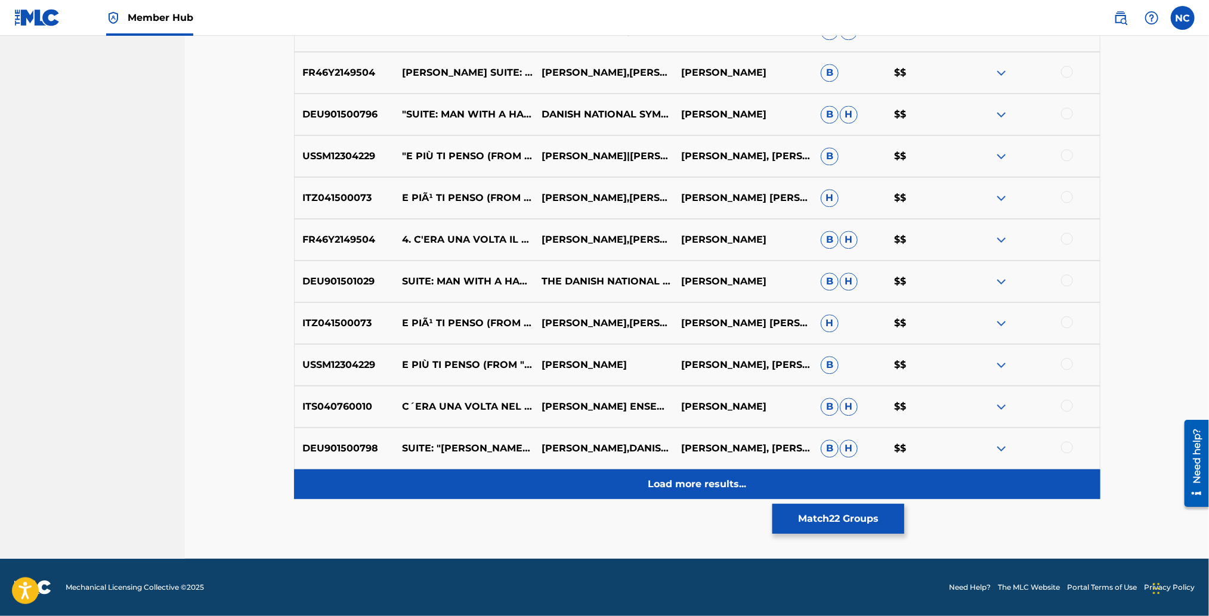
click at [745, 487] on p "Load more results..." at bounding box center [697, 484] width 98 height 14
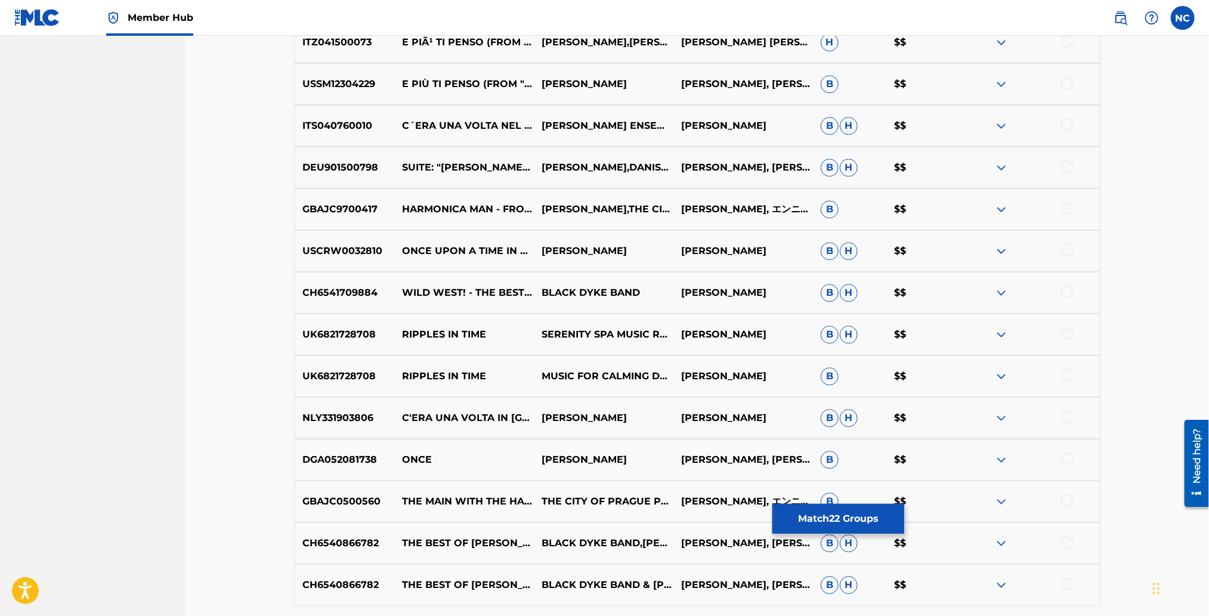
scroll to position [2054, 0]
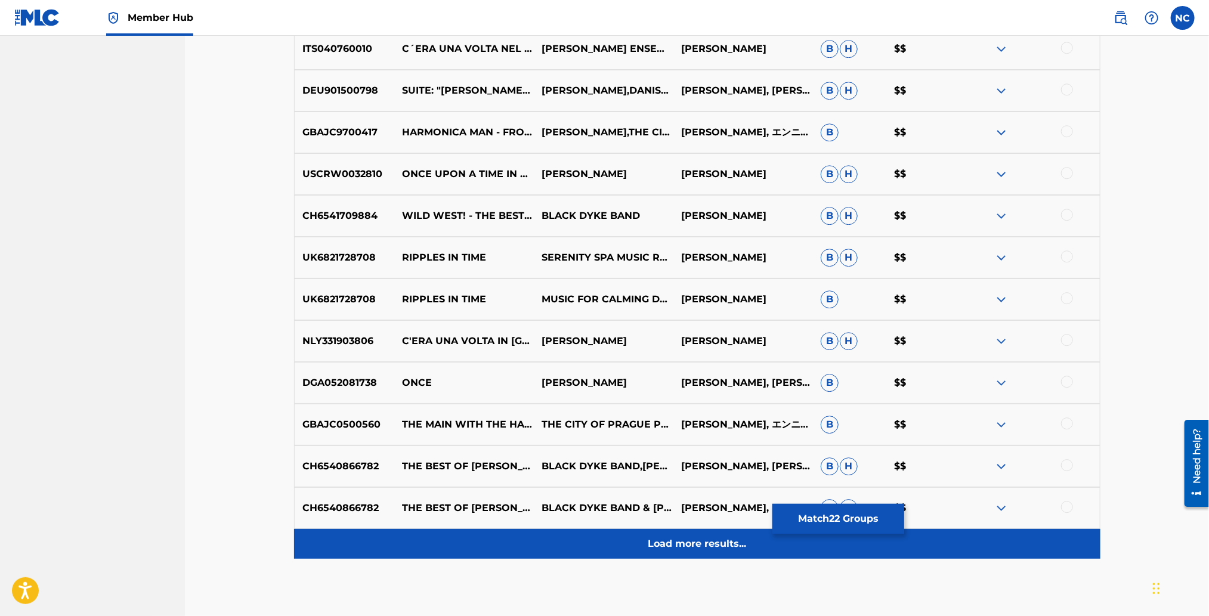
click at [682, 548] on p "Load more results..." at bounding box center [697, 544] width 98 height 14
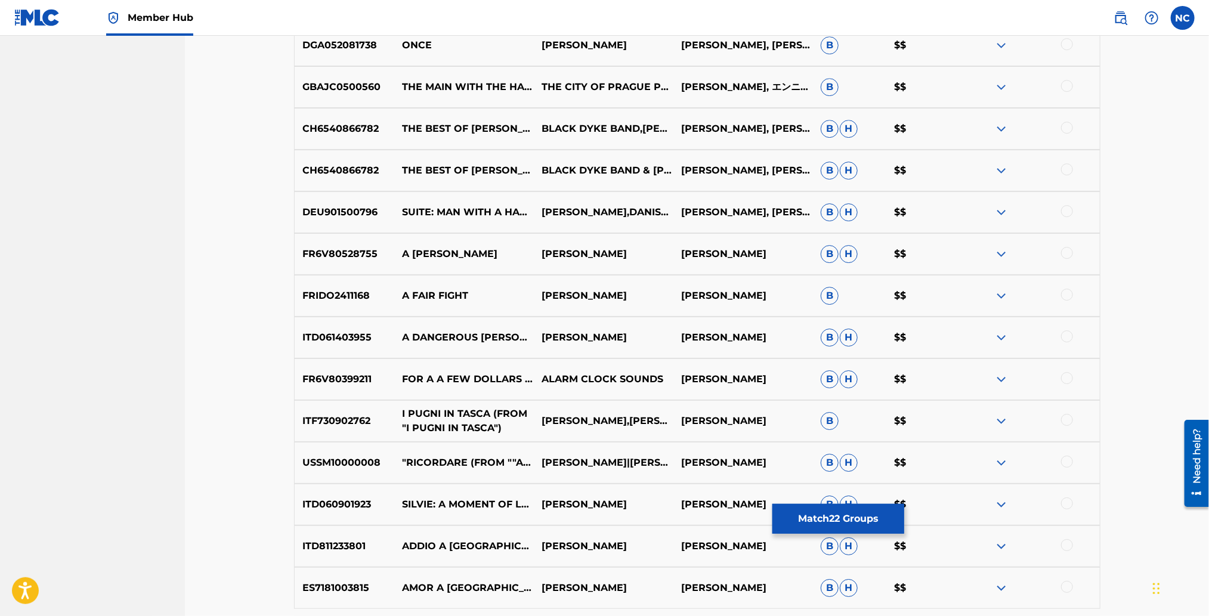
scroll to position [2412, 0]
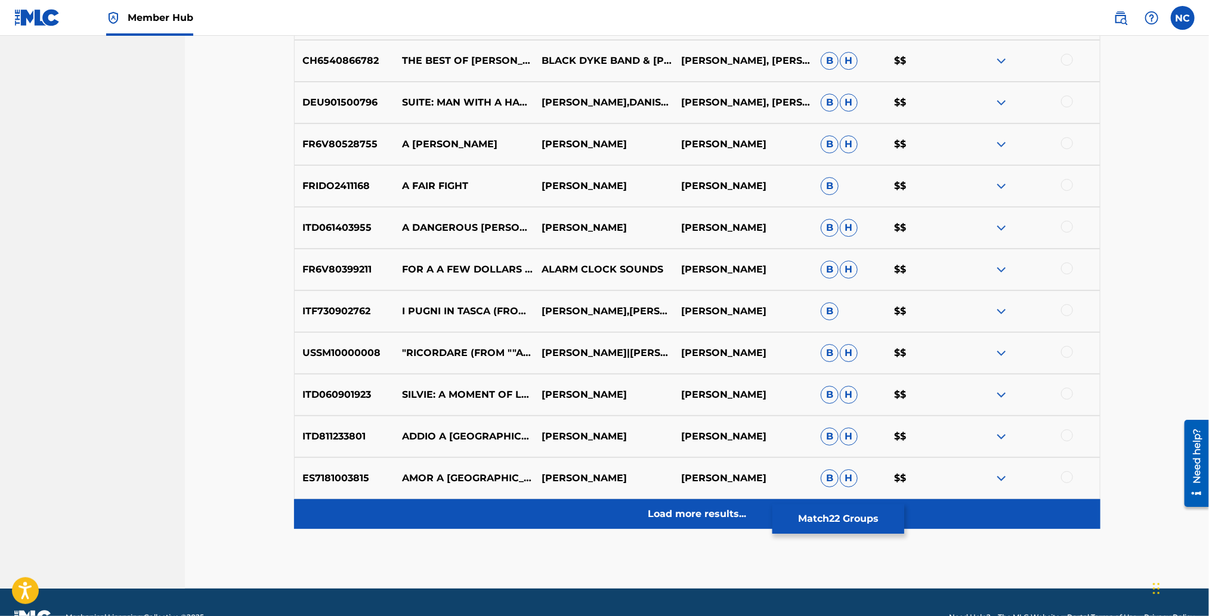
click at [713, 522] on div "Load more results..." at bounding box center [697, 514] width 806 height 30
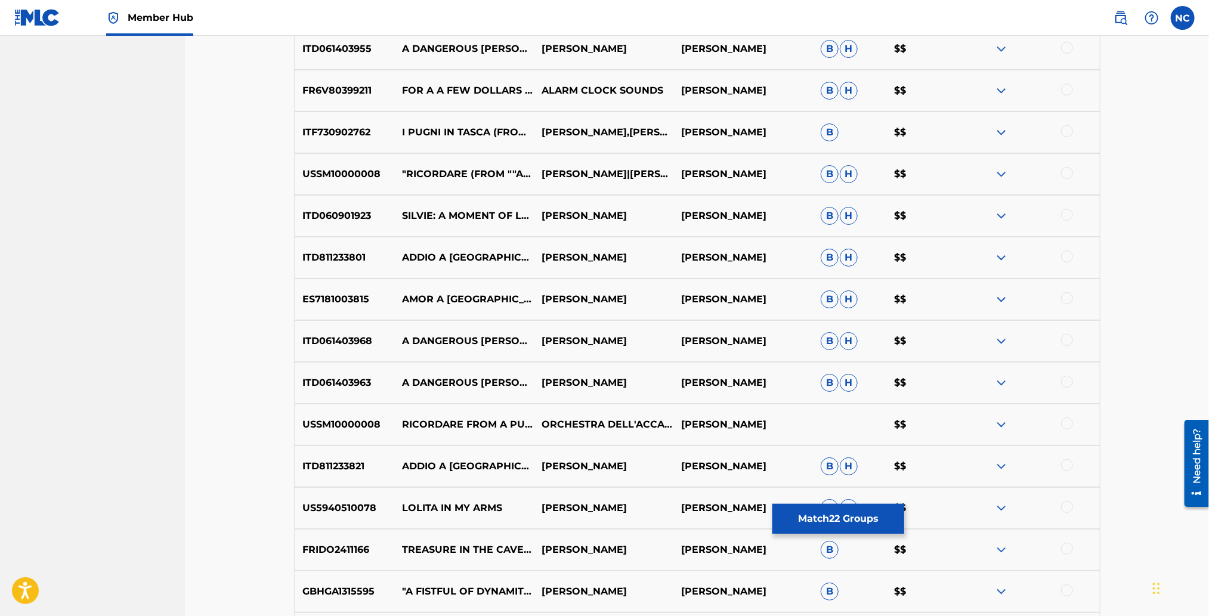
scroll to position [2859, 0]
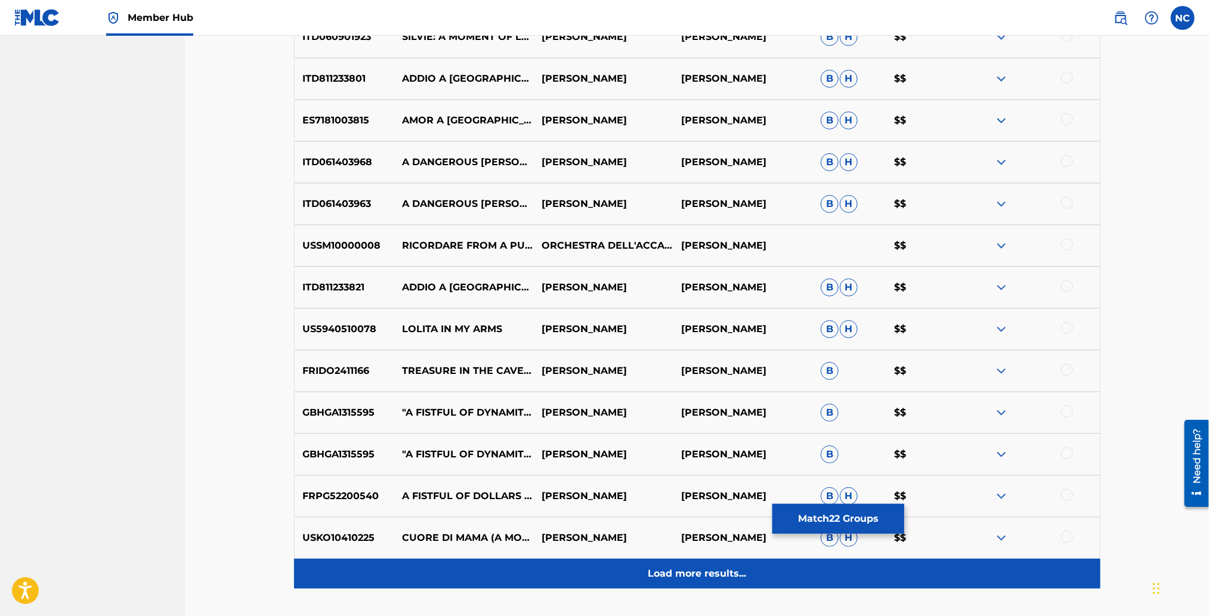
click at [713, 572] on p "Load more results..." at bounding box center [697, 573] width 98 height 14
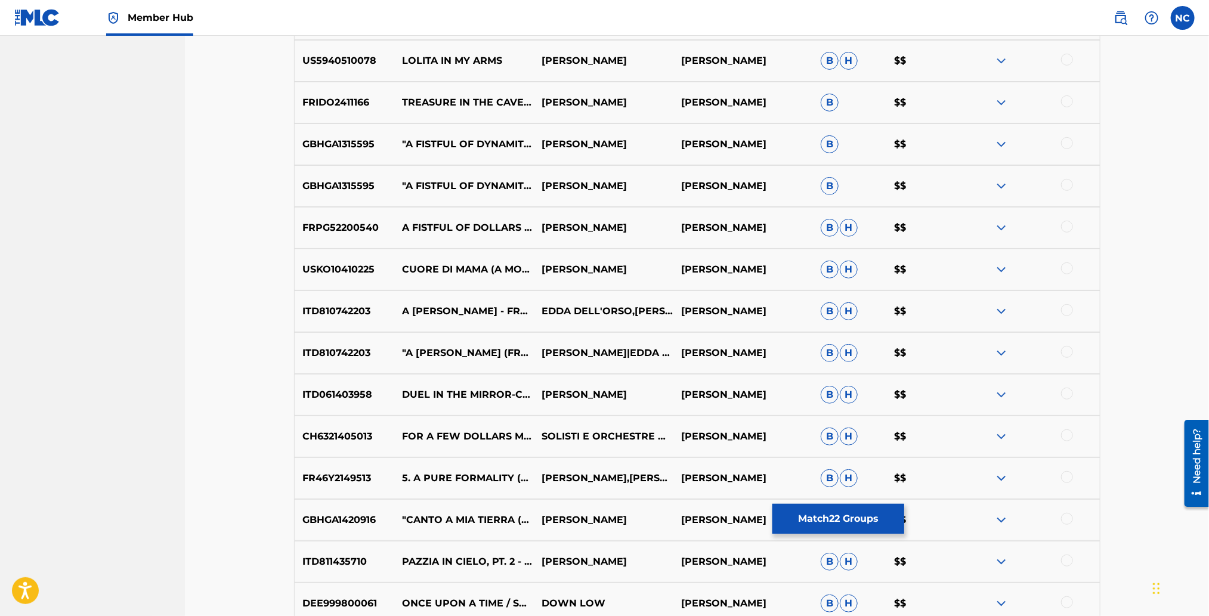
scroll to position [3306, 0]
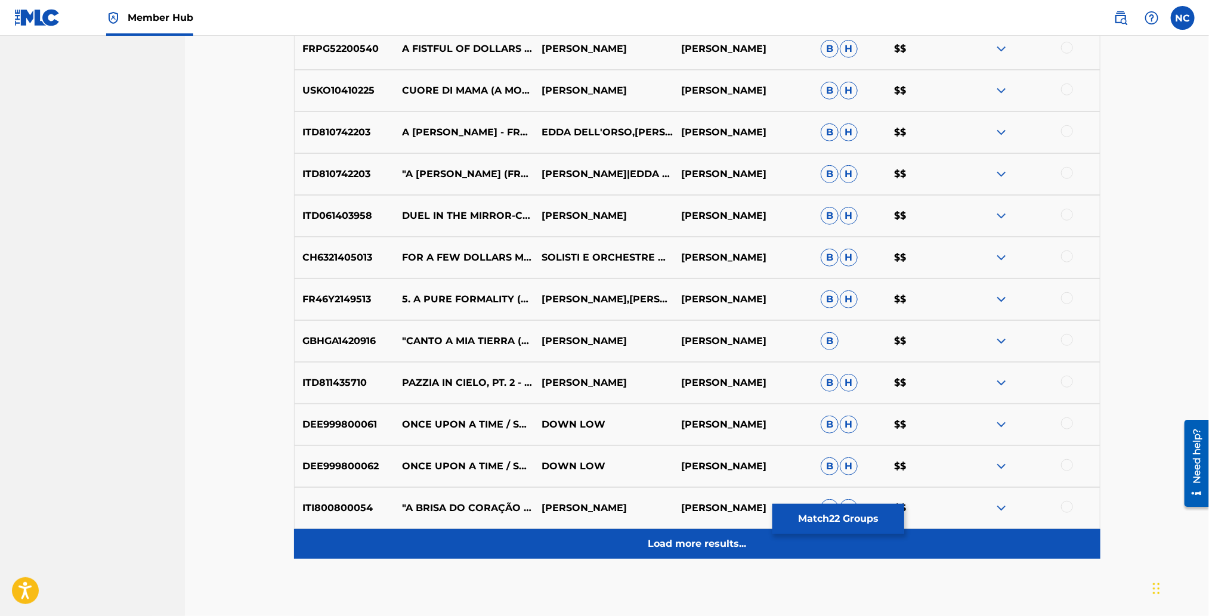
click at [682, 544] on p "Load more results..." at bounding box center [697, 544] width 98 height 14
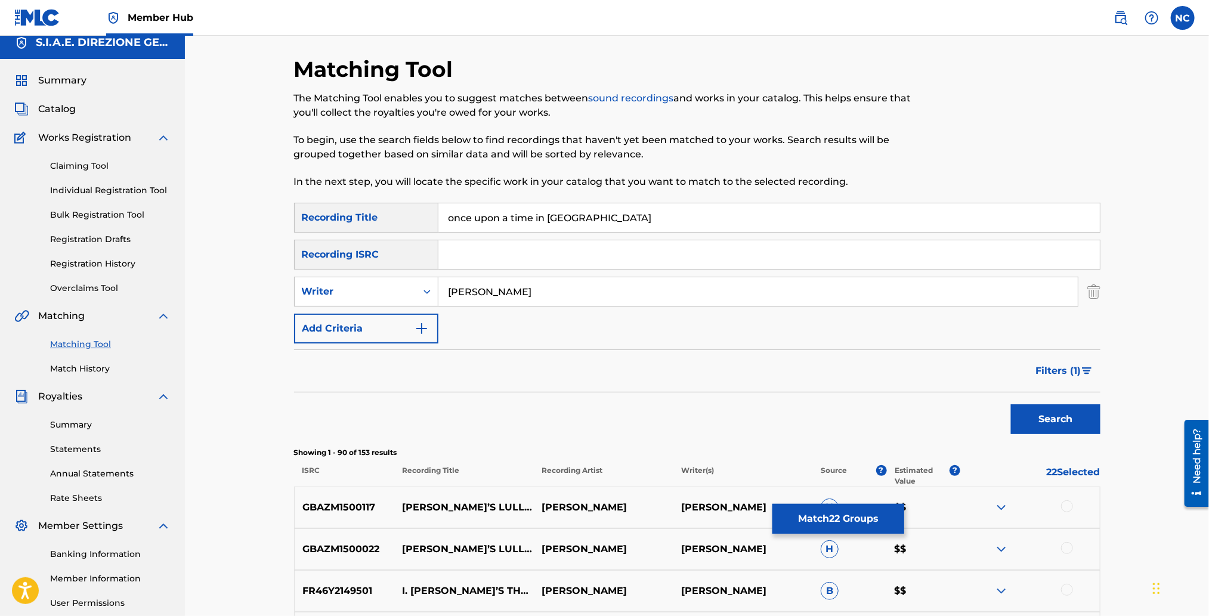
scroll to position [0, 0]
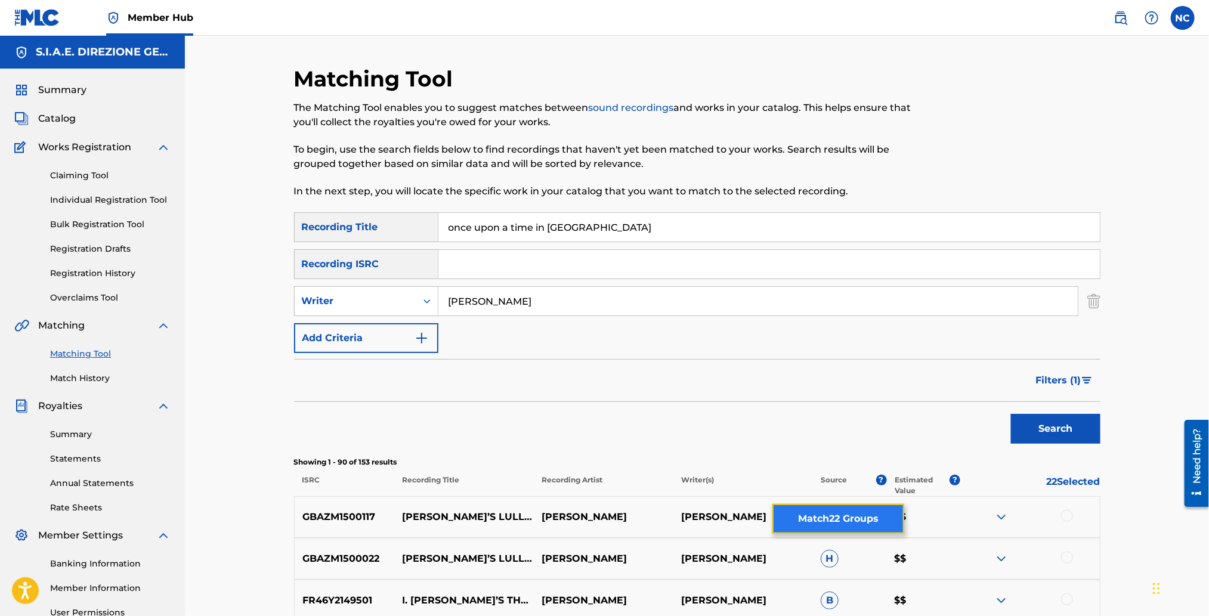
click at [848, 524] on button "Match 22 Groups" at bounding box center [838, 519] width 132 height 30
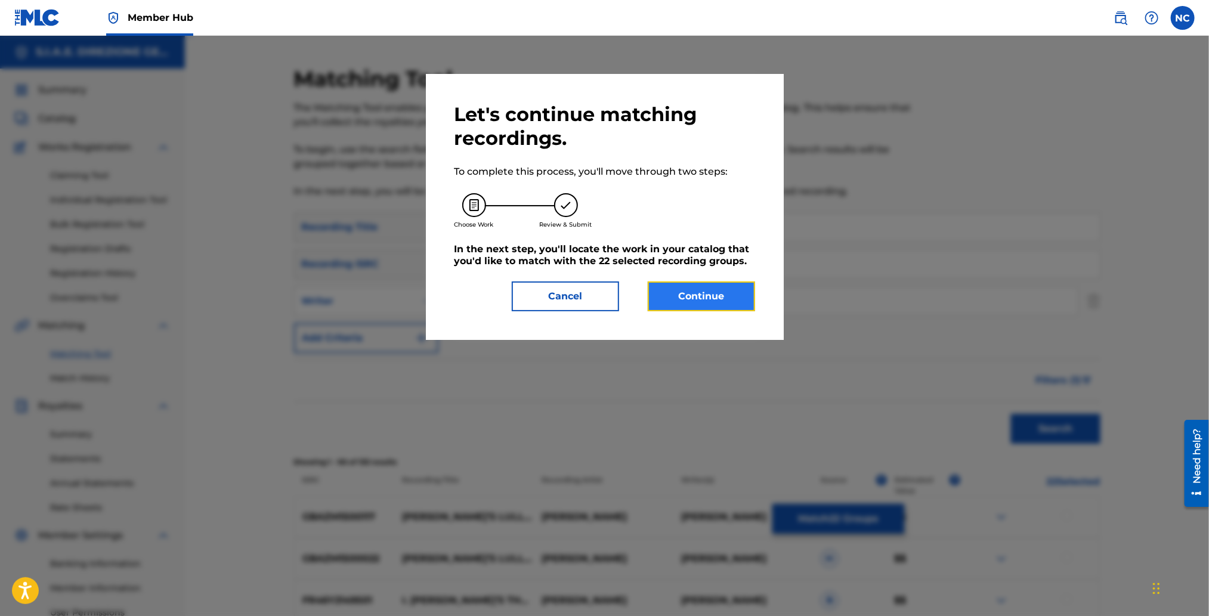
click at [700, 296] on button "Continue" at bounding box center [701, 296] width 107 height 30
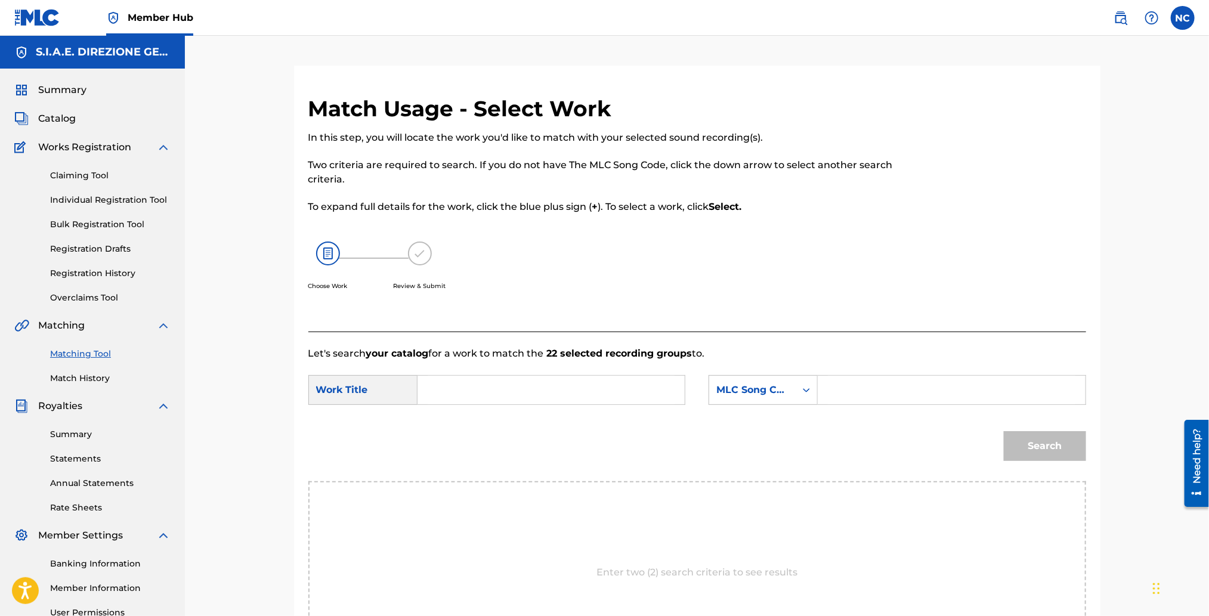
click at [879, 388] on input "Search Form" at bounding box center [951, 390] width 247 height 29
paste input "OM2QCZ"
type input "OM2QCZ"
click at [445, 388] on input "Search Form" at bounding box center [551, 390] width 247 height 29
paste input "ONCE UPON A TIME IN [GEOGRAPHIC_DATA]"
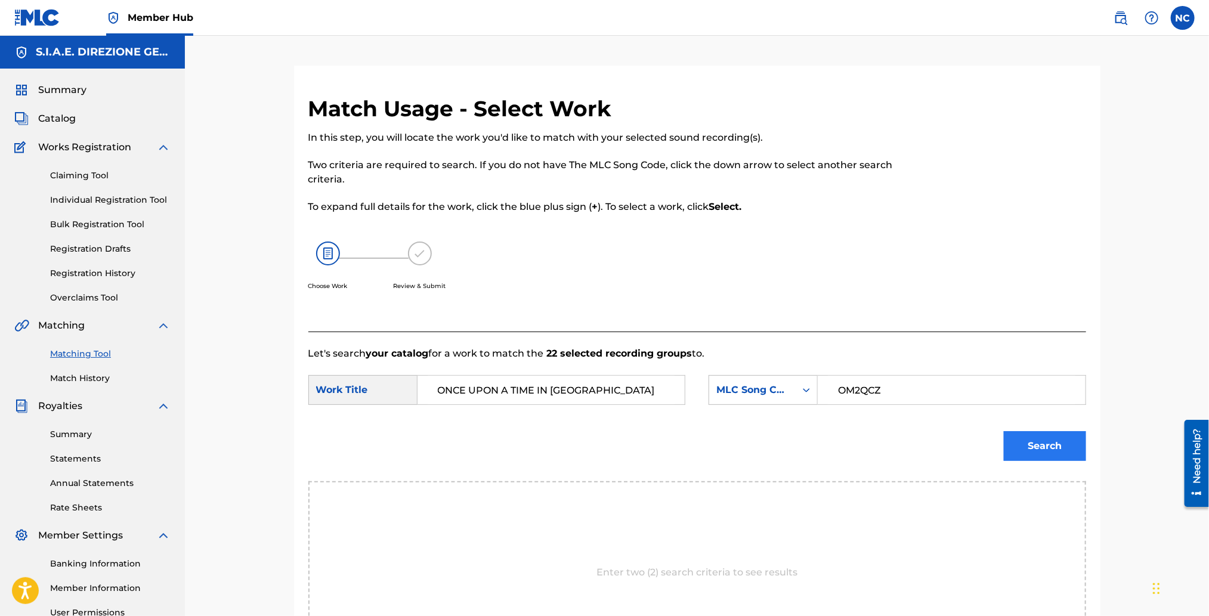
type input "ONCE UPON A TIME IN [GEOGRAPHIC_DATA]"
click at [1048, 442] on button "Search" at bounding box center [1044, 446] width 82 height 30
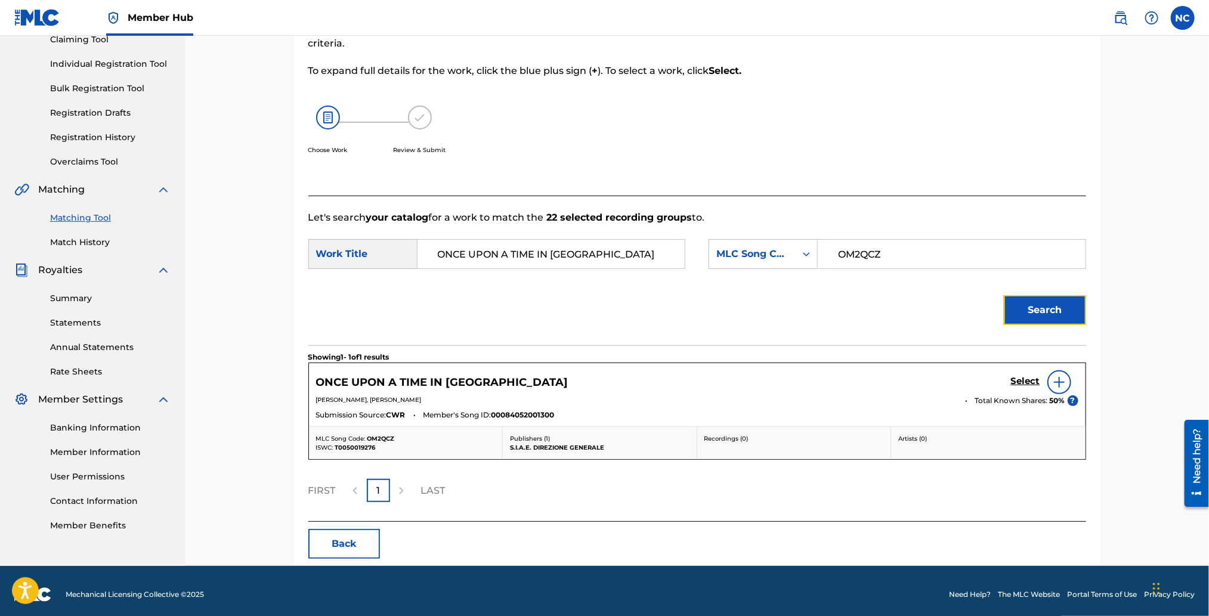
scroll to position [143, 0]
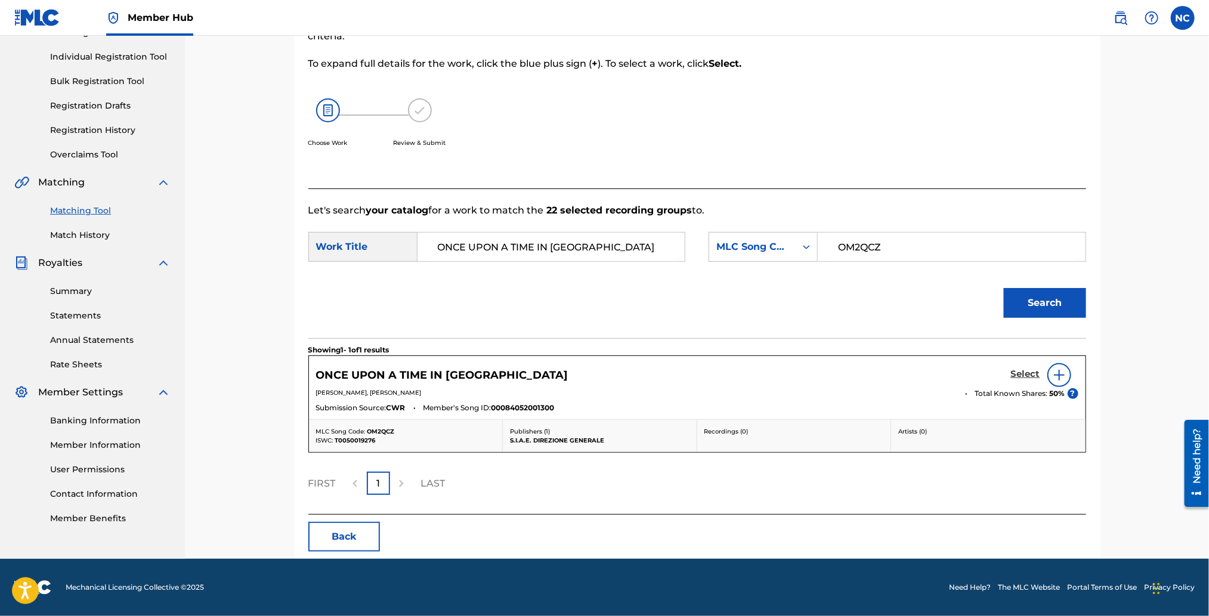
click at [1030, 373] on h5 "Select" at bounding box center [1025, 373] width 29 height 11
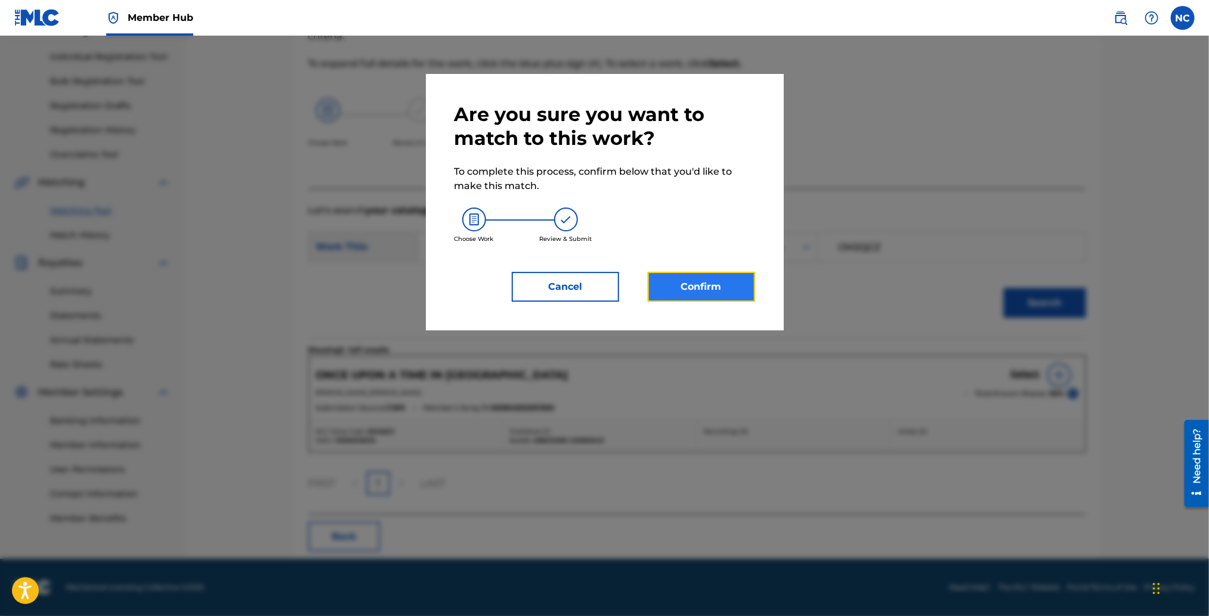
click at [733, 286] on button "Confirm" at bounding box center [701, 287] width 107 height 30
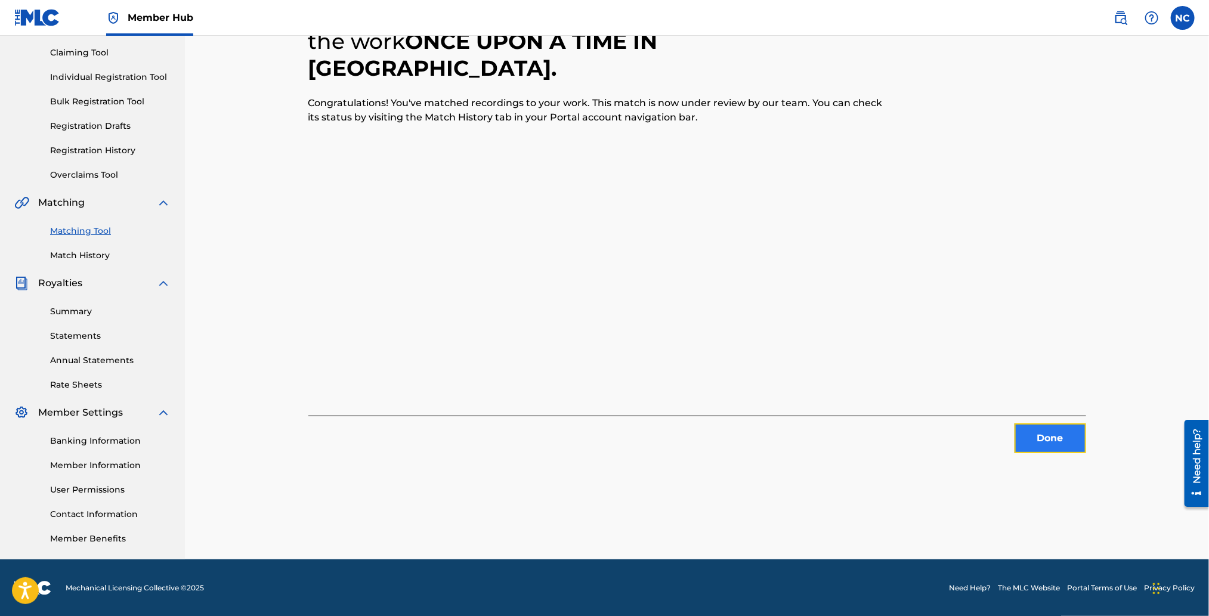
click at [1043, 435] on button "Done" at bounding box center [1050, 438] width 72 height 30
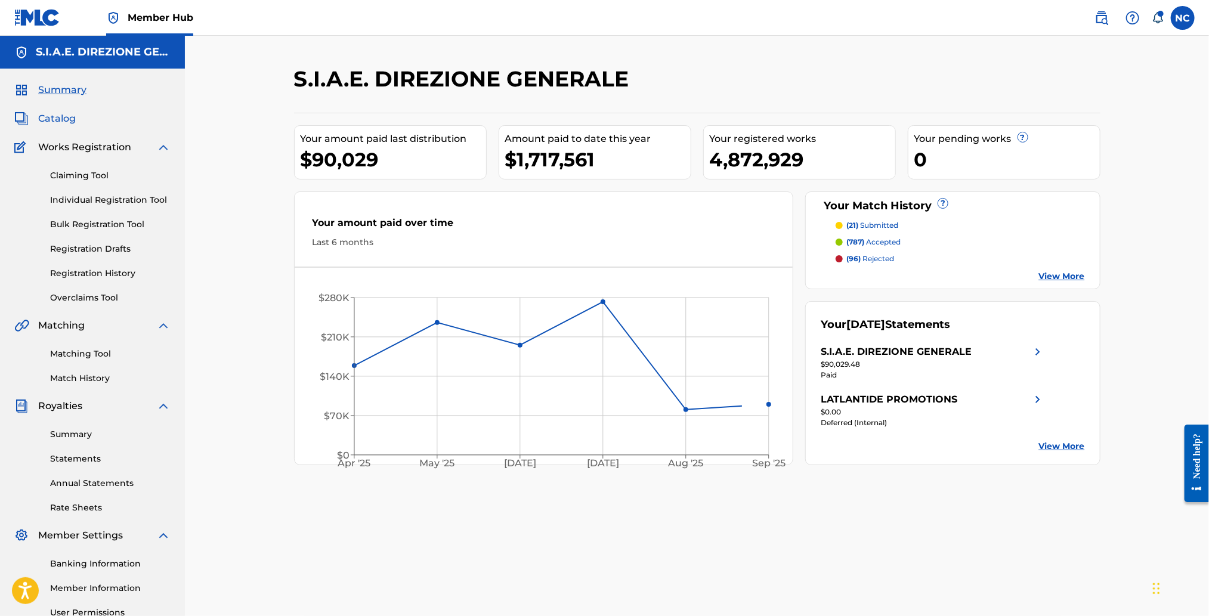
click at [55, 115] on span "Catalog" at bounding box center [57, 118] width 38 height 14
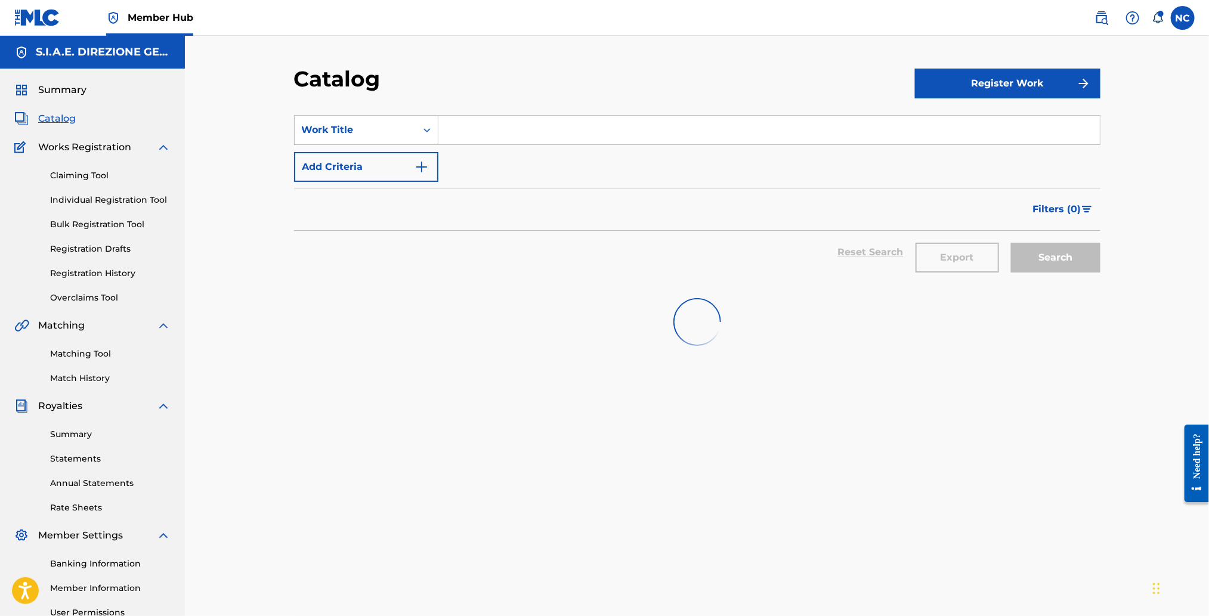
click at [536, 122] on input "Search Form" at bounding box center [768, 130] width 661 height 29
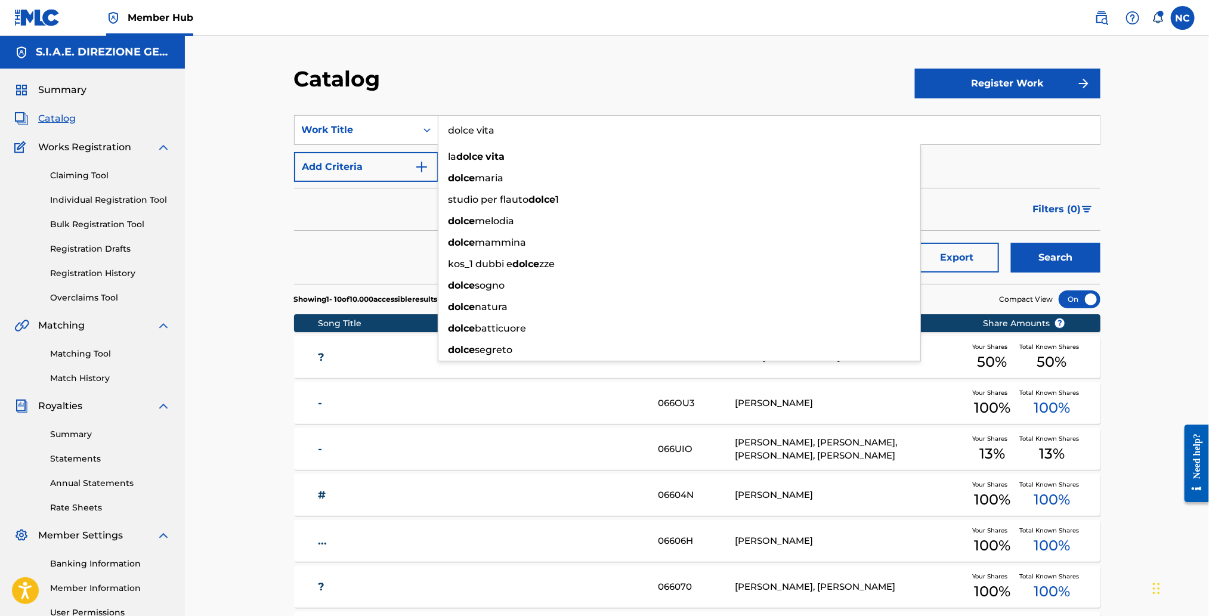
type input "dolce vita"
click at [1011, 243] on button "Search" at bounding box center [1055, 258] width 89 height 30
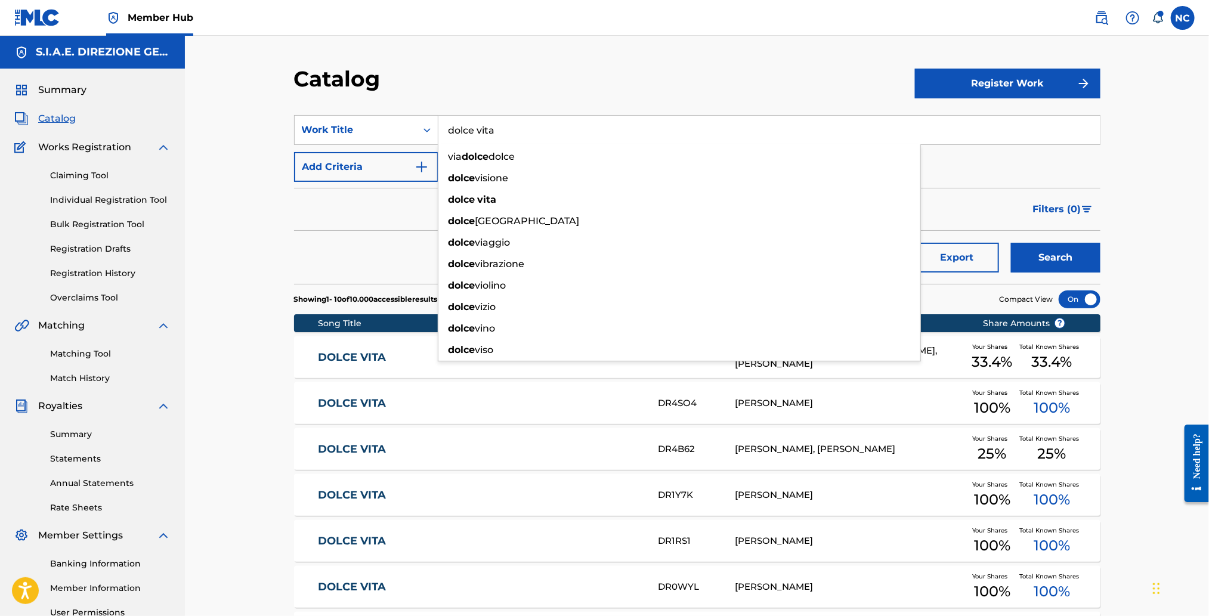
click at [1110, 178] on div "Catalog Register Work SearchWithCriteria2b0d894c-9d68-461e-aae0-d9cf7943147b Wo…" at bounding box center [697, 459] width 835 height 787
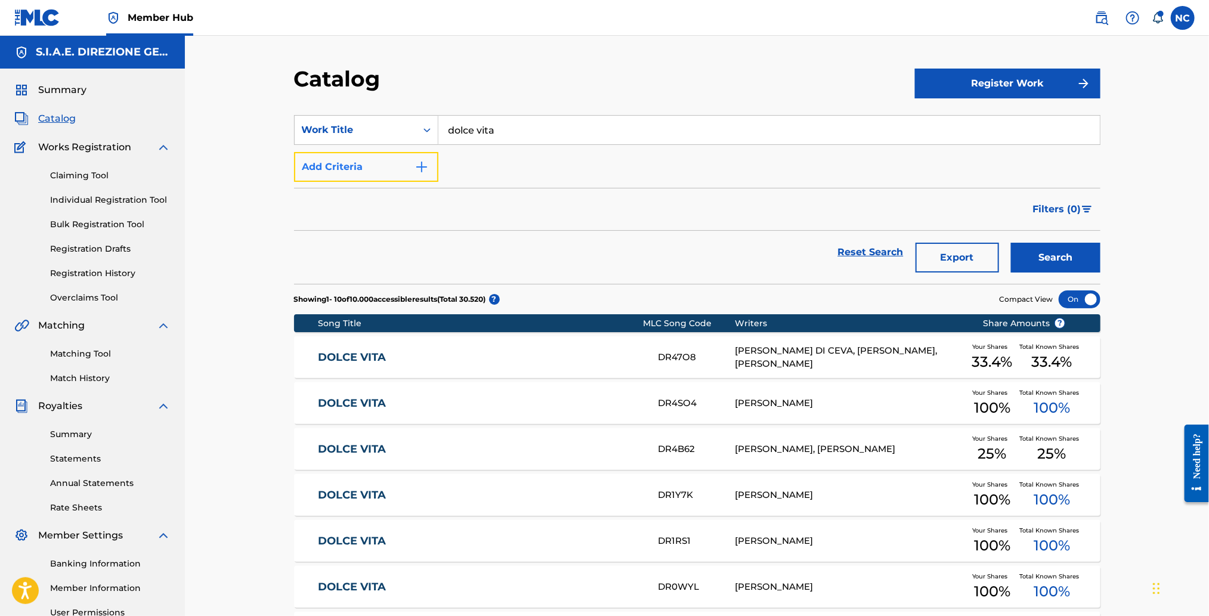
click at [429, 169] on button "Add Criteria" at bounding box center [366, 167] width 144 height 30
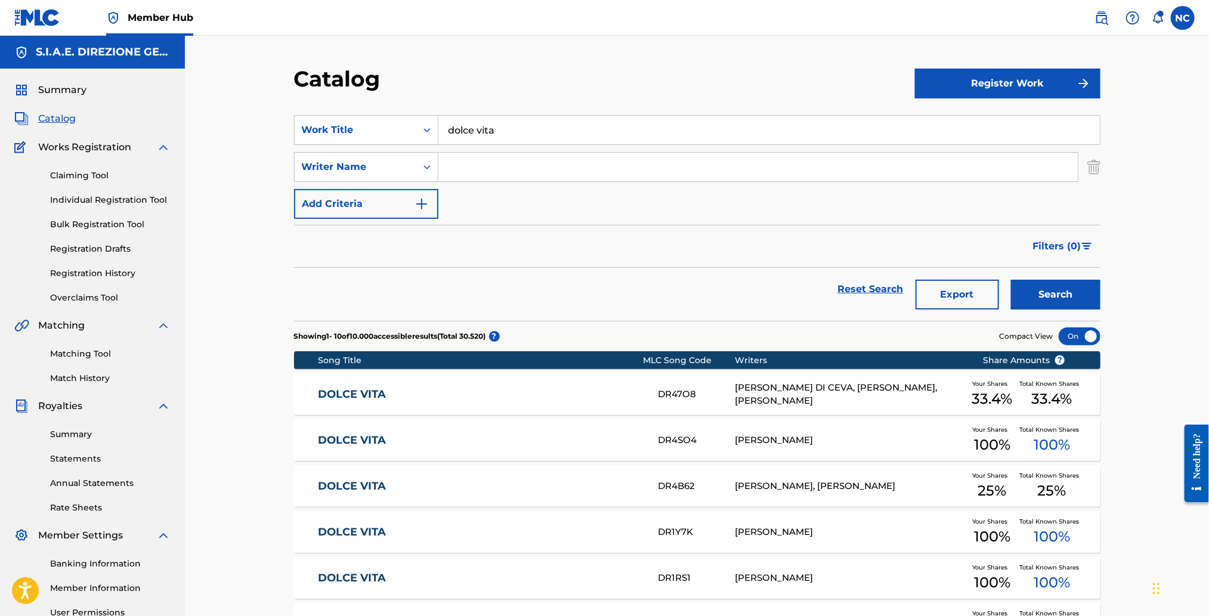
click at [504, 164] on input "Search Form" at bounding box center [757, 167] width 639 height 29
type input "[PERSON_NAME]"
click at [1011, 280] on button "Search" at bounding box center [1055, 295] width 89 height 30
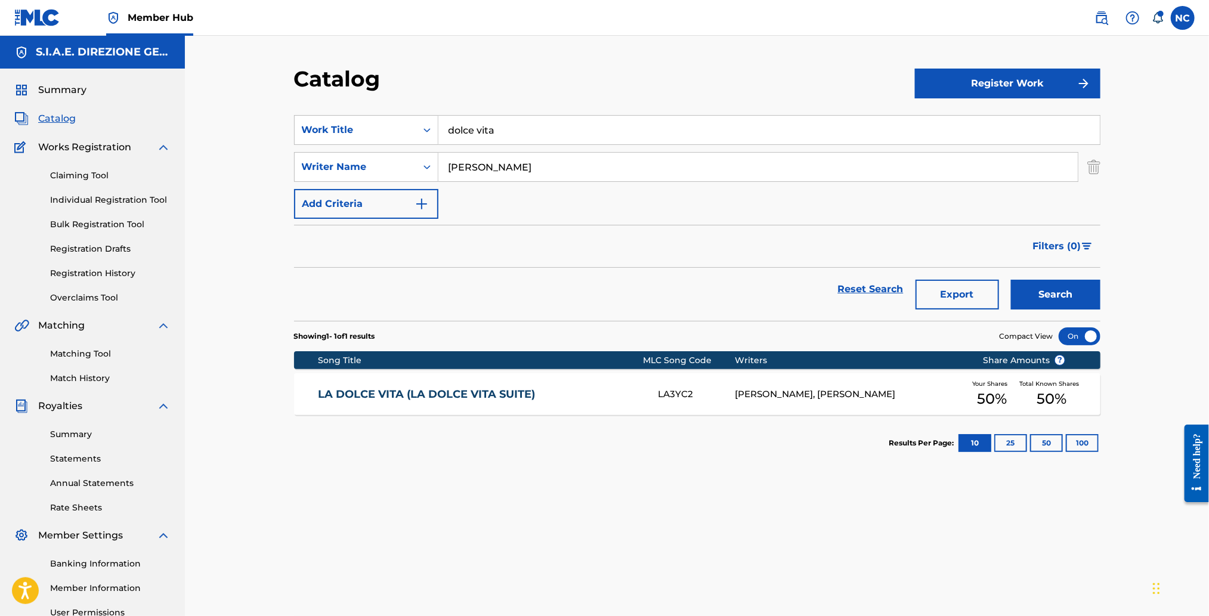
click at [490, 398] on link "LA DOLCE VITA (LA DOLCE VITA SUITE)" at bounding box center [480, 395] width 324 height 14
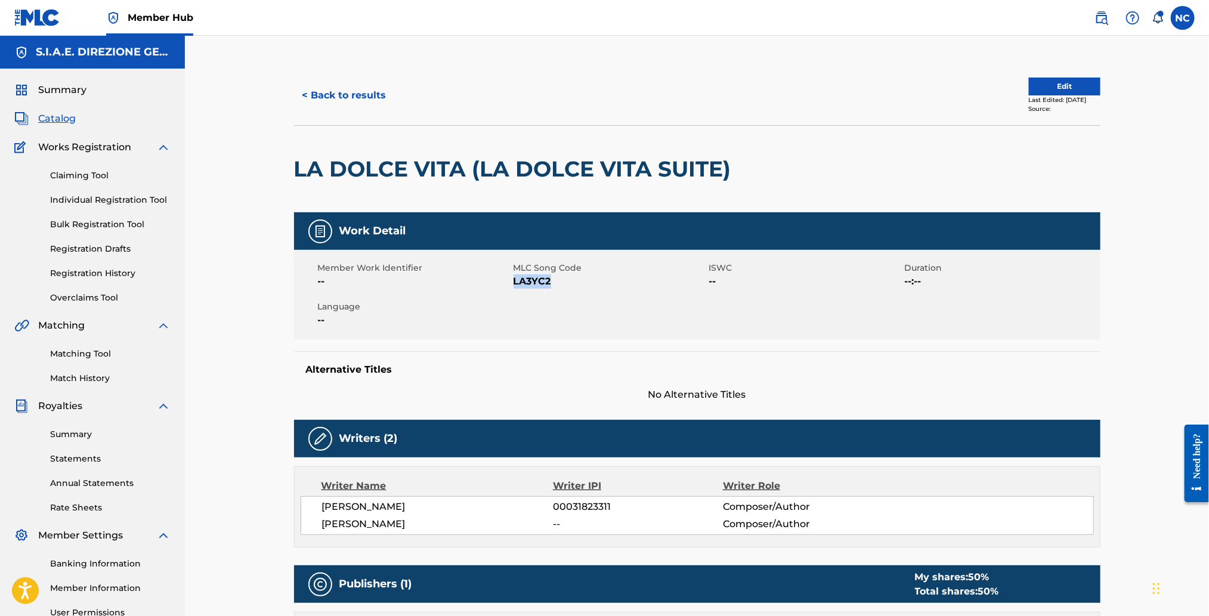
drag, startPoint x: 557, startPoint y: 280, endPoint x: 513, endPoint y: 281, distance: 44.8
click at [513, 281] on span "LA3YC2" at bounding box center [609, 281] width 193 height 14
drag, startPoint x: 519, startPoint y: 281, endPoint x: 513, endPoint y: 236, distance: 46.2
click at [513, 236] on div "Work Detail" at bounding box center [697, 231] width 806 height 38
drag, startPoint x: 550, startPoint y: 281, endPoint x: 510, endPoint y: 281, distance: 39.4
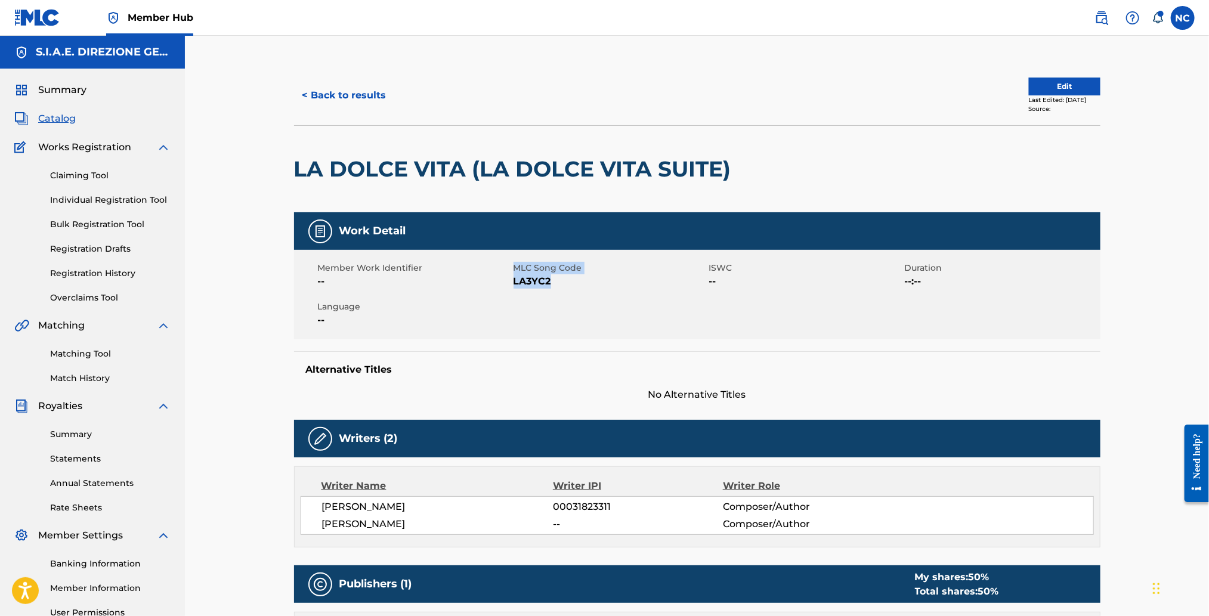
click at [510, 281] on div "Member Work Identifier -- MLC Song Code LA3YC2 ISWC -- Duration --:-- Language …" at bounding box center [697, 294] width 806 height 89
click at [551, 281] on span "LA3YC2" at bounding box center [609, 281] width 193 height 14
drag, startPoint x: 551, startPoint y: 281, endPoint x: 525, endPoint y: 281, distance: 25.6
click at [525, 281] on span "LA3YC2" at bounding box center [609, 281] width 193 height 14
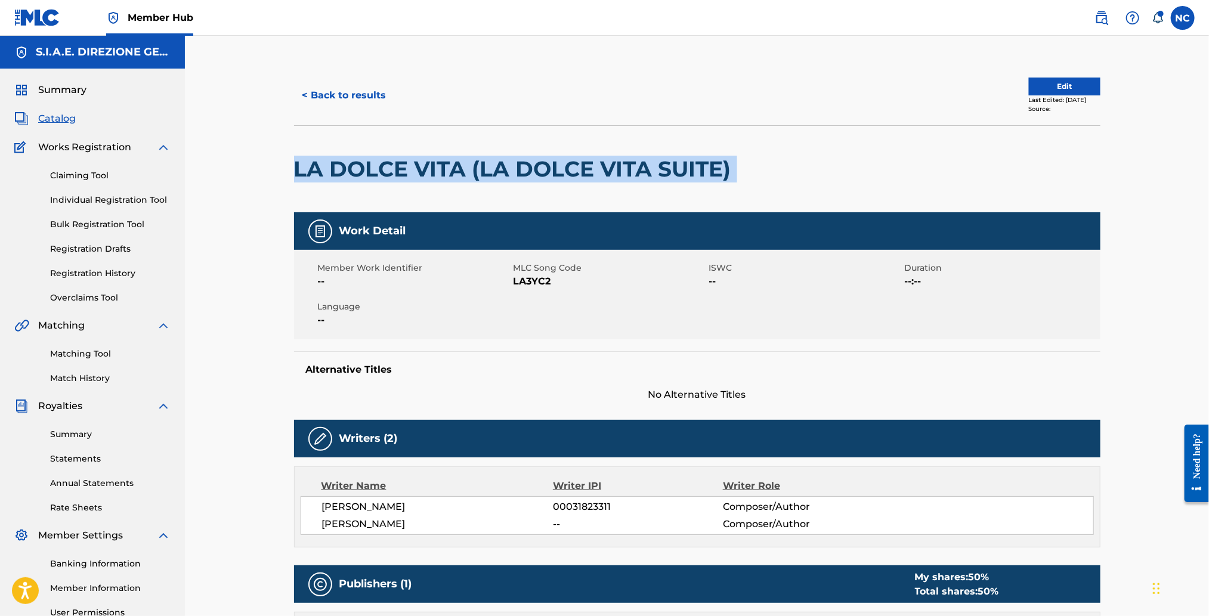
drag, startPoint x: 789, startPoint y: 173, endPoint x: 286, endPoint y: 160, distance: 503.4
click at [286, 160] on div "< Back to results Edit Last Edited: April 27, 2020 Source: LA DOLCE VITA (LA DO…" at bounding box center [697, 628] width 835 height 1125
copy div "LA DOLCE VITA (LA DOLCE VITA SUITE)"
click at [303, 95] on button "< Back to results" at bounding box center [344, 95] width 101 height 30
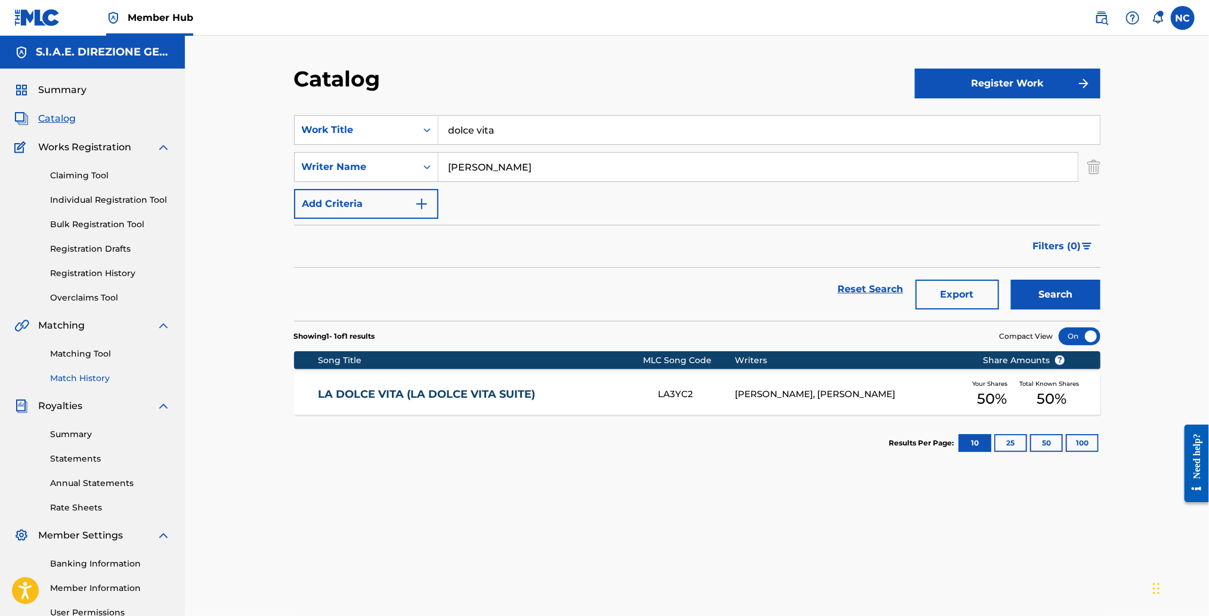
click at [72, 374] on link "Match History" at bounding box center [110, 378] width 120 height 13
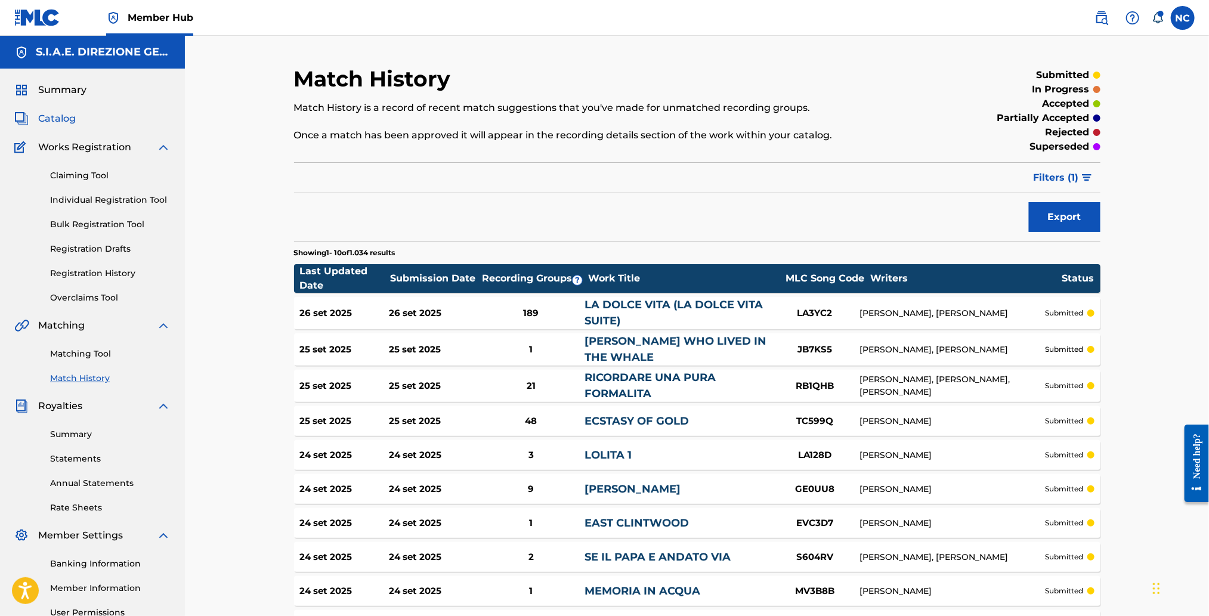
click at [50, 118] on span "Catalog" at bounding box center [57, 118] width 38 height 14
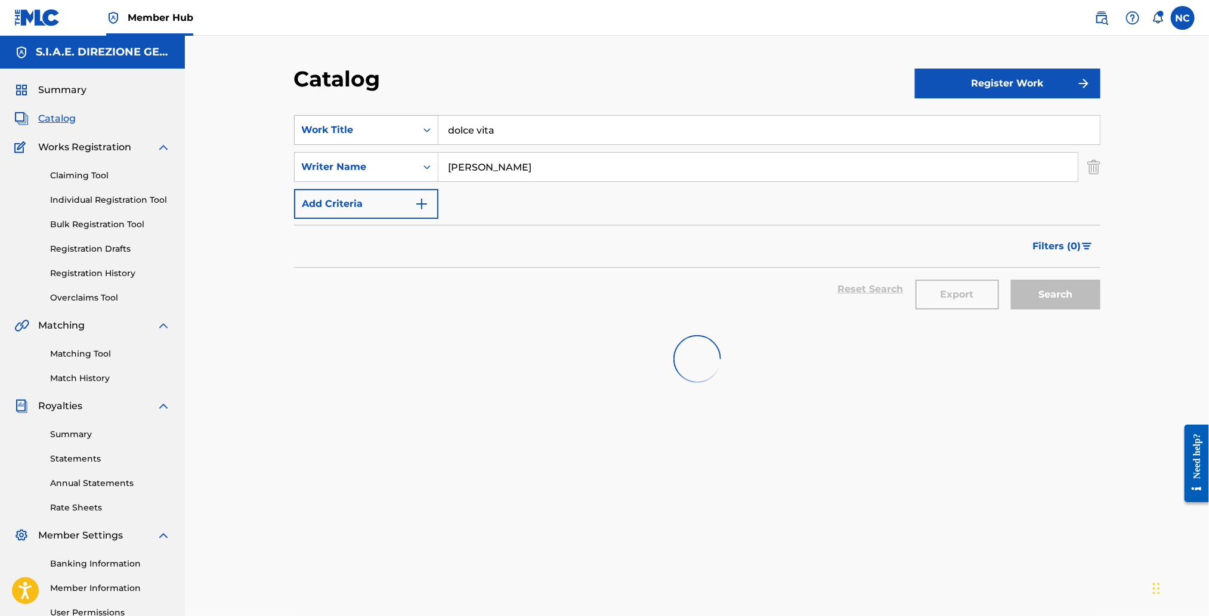
drag, startPoint x: 532, startPoint y: 132, endPoint x: 401, endPoint y: 132, distance: 130.6
click at [401, 132] on div "SearchWithCriteria2b0d894c-9d68-461e-aae0-d9cf7943147b Work Title dolce vita" at bounding box center [697, 130] width 806 height 30
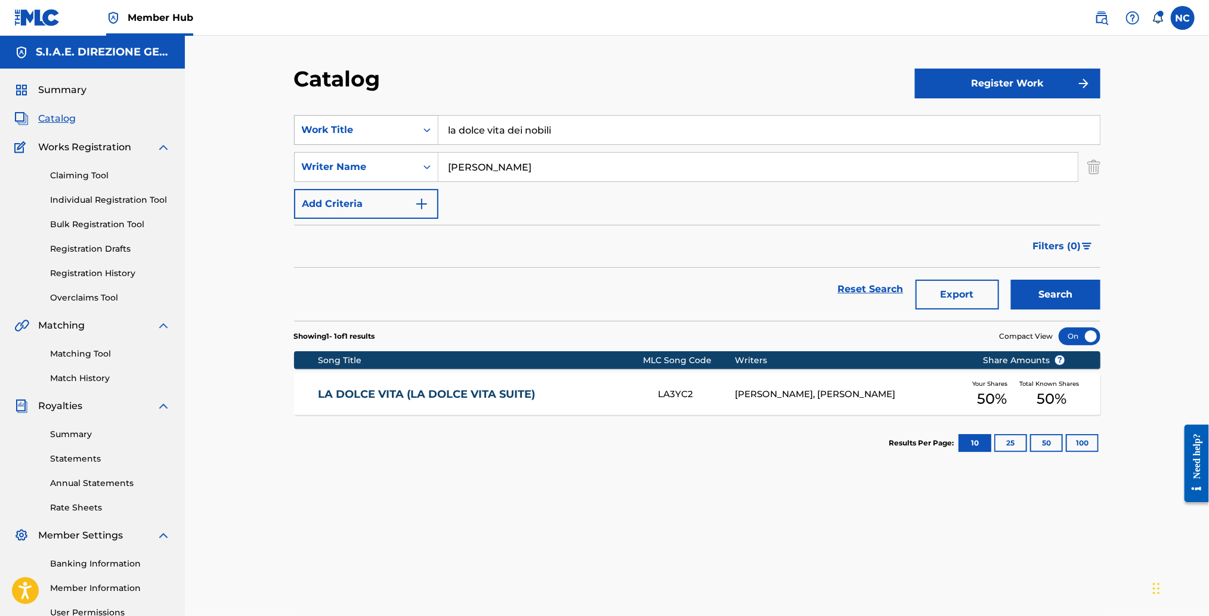
click at [1011, 280] on button "Search" at bounding box center [1055, 295] width 89 height 30
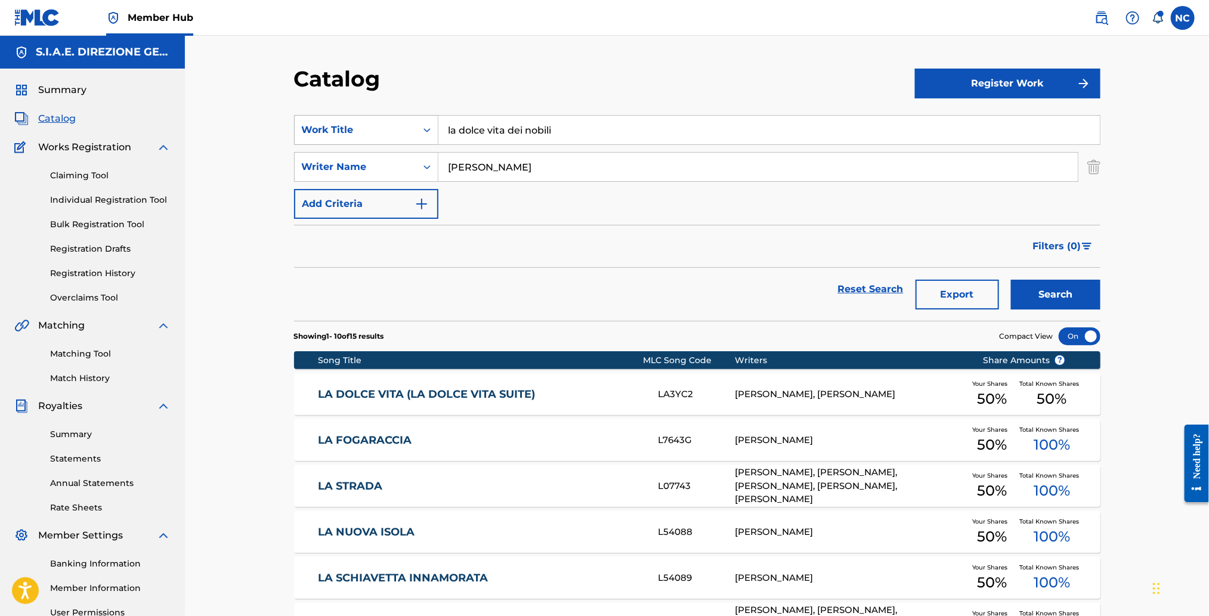
drag, startPoint x: 459, startPoint y: 130, endPoint x: 400, endPoint y: 129, distance: 58.4
click at [400, 129] on div "SearchWithCriteria2b0d894c-9d68-461e-aae0-d9cf7943147b Work Title la dolce vita…" at bounding box center [697, 130] width 806 height 30
type input "dolce vita dei nobili"
click at [1011, 280] on button "Search" at bounding box center [1055, 295] width 89 height 30
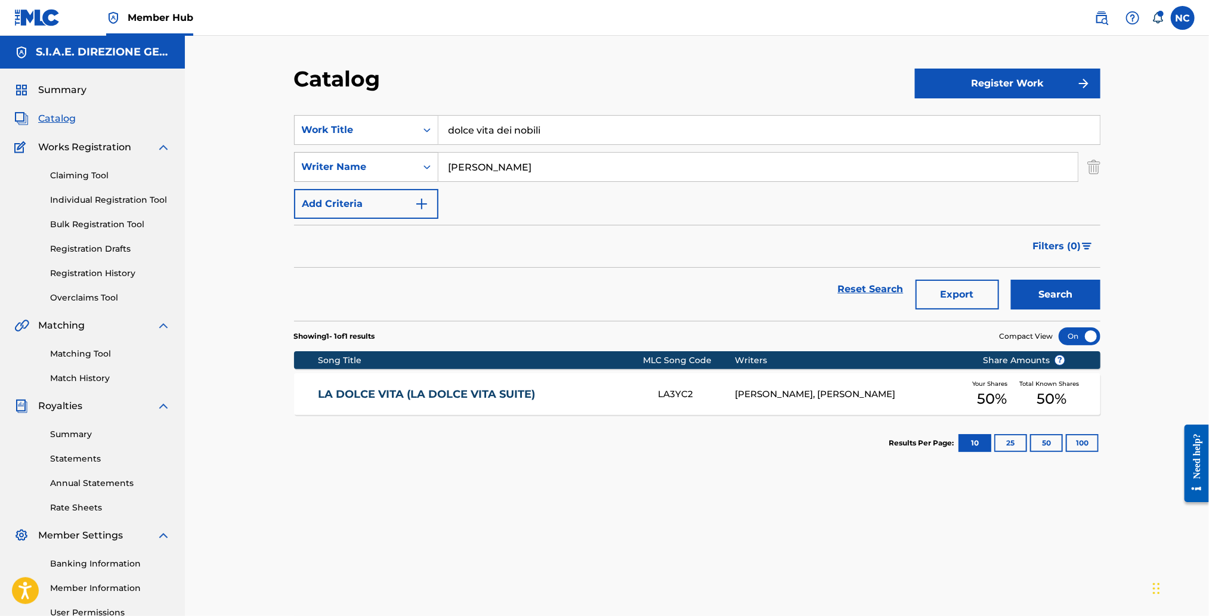
drag, startPoint x: 524, startPoint y: 174, endPoint x: 412, endPoint y: 169, distance: 112.2
click at [412, 169] on div "SearchWithCriteria8dc165ee-fca9-4d24-bf8d-5f8e24bdfa19 Writer Name nino rota" at bounding box center [697, 167] width 806 height 30
drag, startPoint x: 592, startPoint y: 128, endPoint x: 438, endPoint y: 130, distance: 153.8
click at [438, 130] on input "dolce vita dei nobili" at bounding box center [768, 130] width 661 height 29
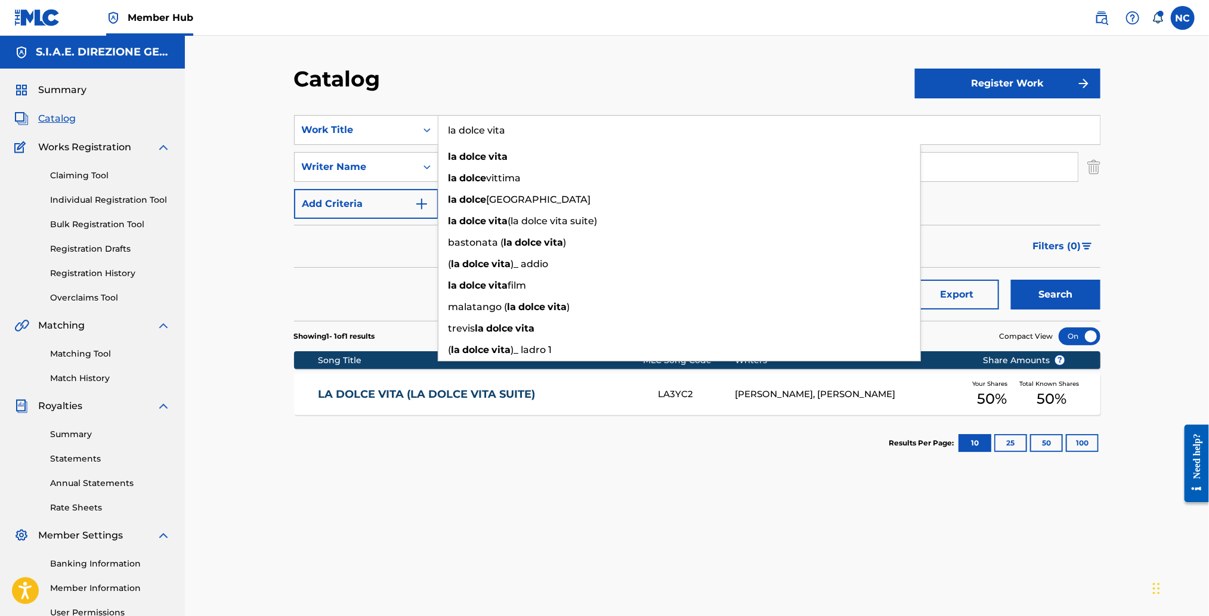
type input "la dolce vita"
click at [1011, 280] on button "Search" at bounding box center [1055, 295] width 89 height 30
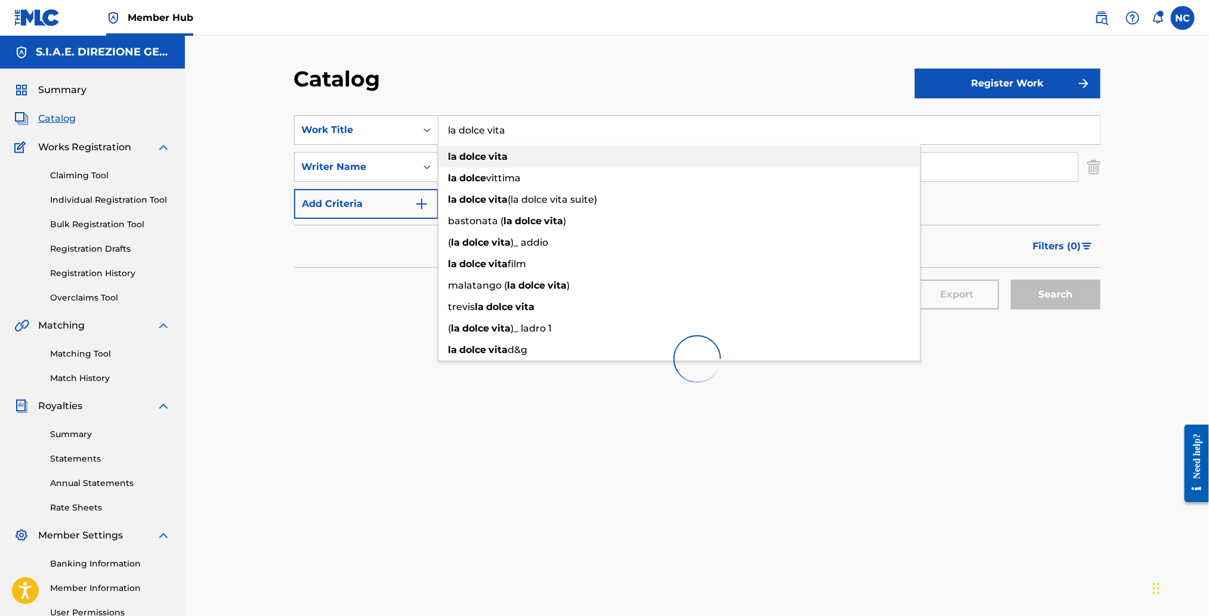
click at [485, 153] on strong "dolce" at bounding box center [473, 156] width 27 height 11
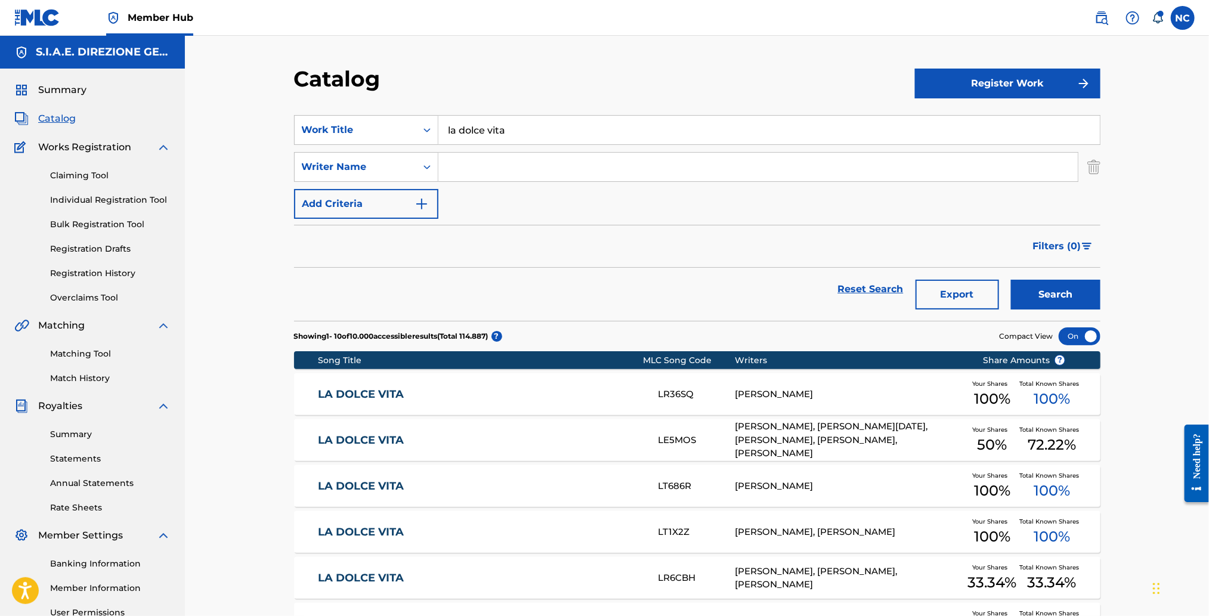
click at [485, 169] on input "Search Form" at bounding box center [757, 167] width 639 height 29
type input "rota"
click at [1011, 280] on button "Search" at bounding box center [1055, 295] width 89 height 30
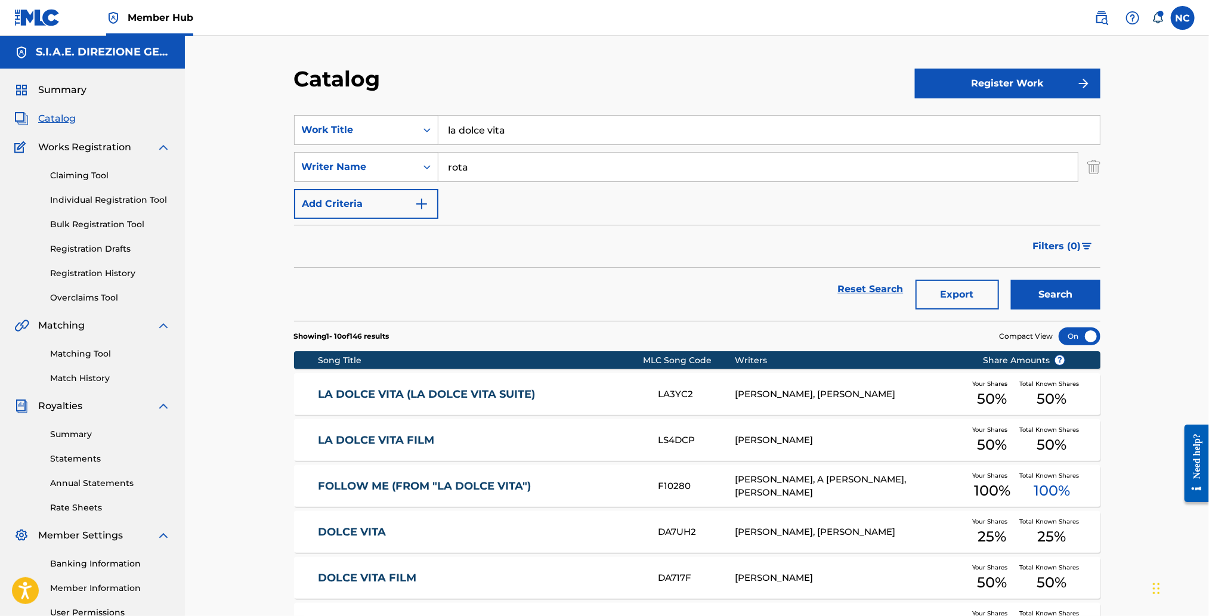
click at [483, 389] on link "LA DOLCE VITA (LA DOLCE VITA SUITE)" at bounding box center [480, 395] width 324 height 14
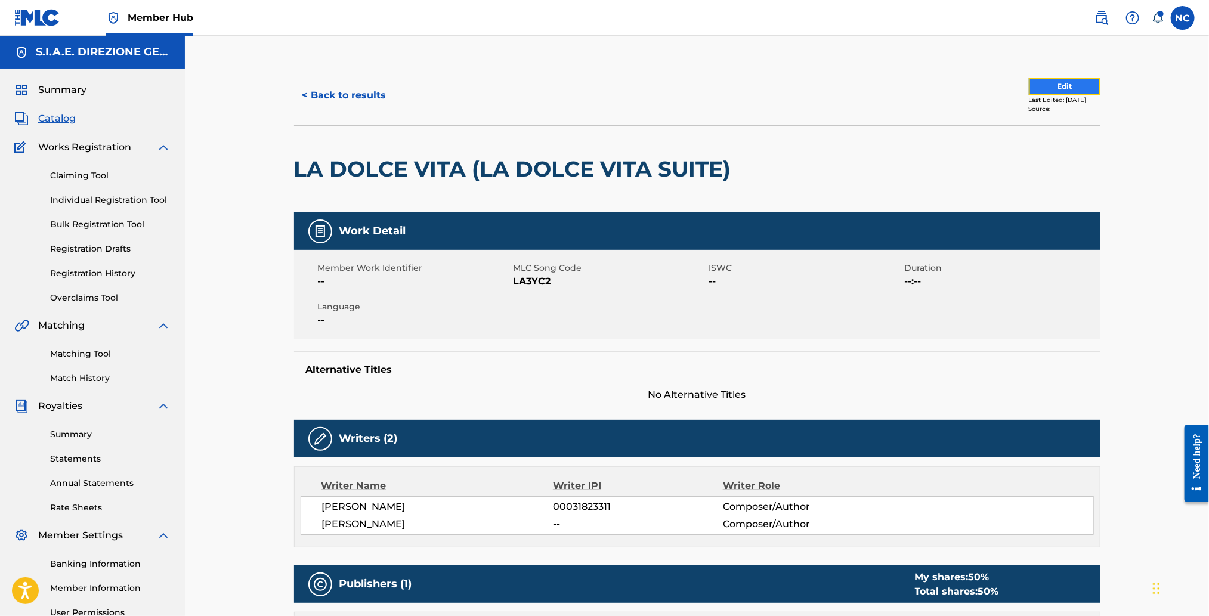
click at [1055, 85] on button "Edit" at bounding box center [1065, 87] width 72 height 18
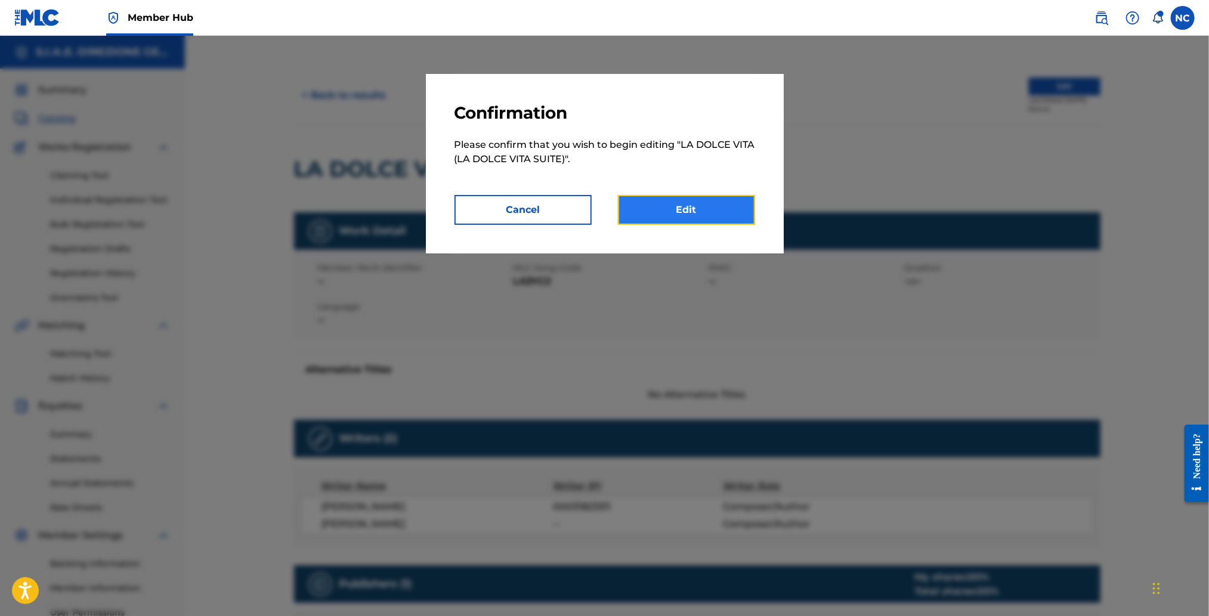
click at [698, 201] on link "Edit" at bounding box center [686, 210] width 137 height 30
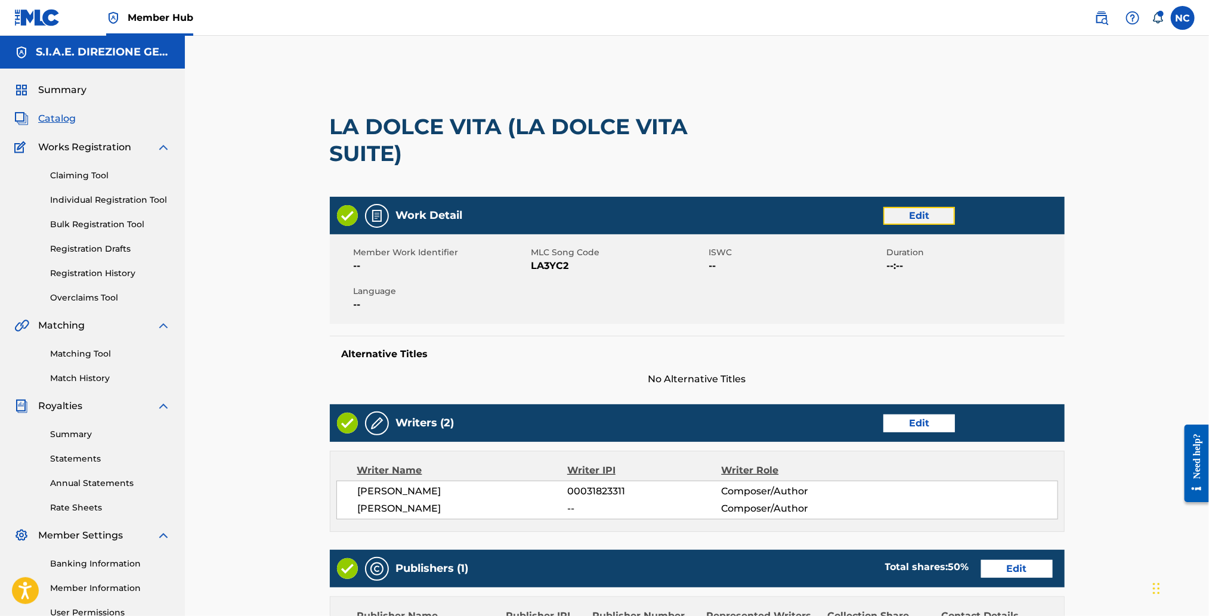
click at [921, 209] on link "Edit" at bounding box center [919, 216] width 72 height 18
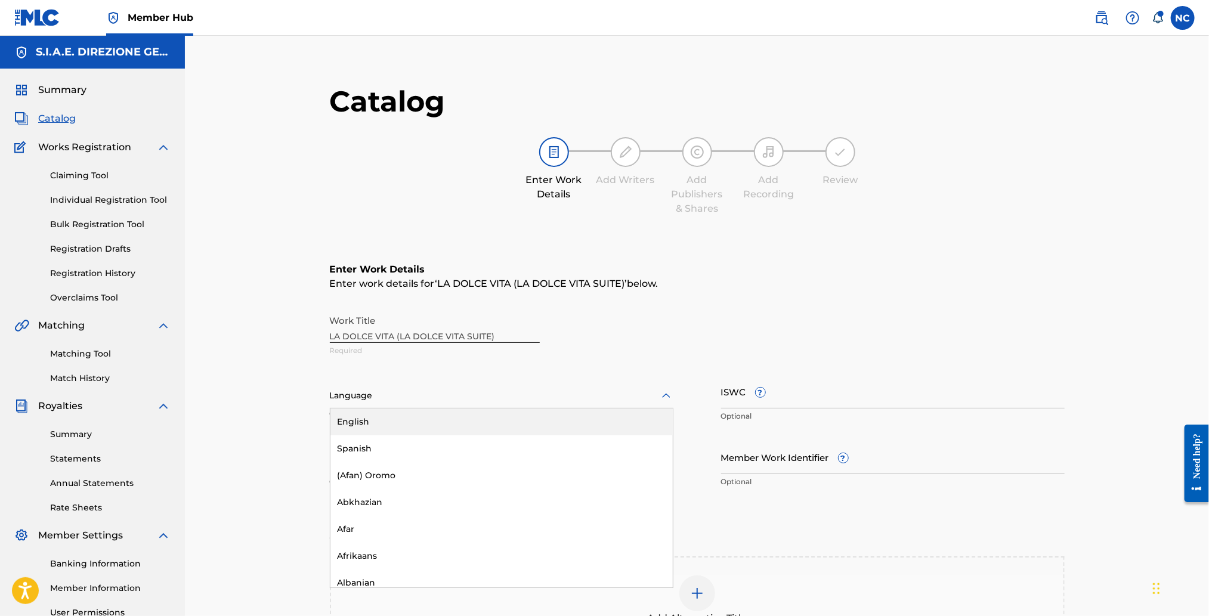
click at [661, 394] on icon at bounding box center [666, 396] width 14 height 14
click at [558, 389] on div at bounding box center [501, 395] width 343 height 15
type input "ital"
click at [459, 423] on div "Italian" at bounding box center [501, 421] width 342 height 27
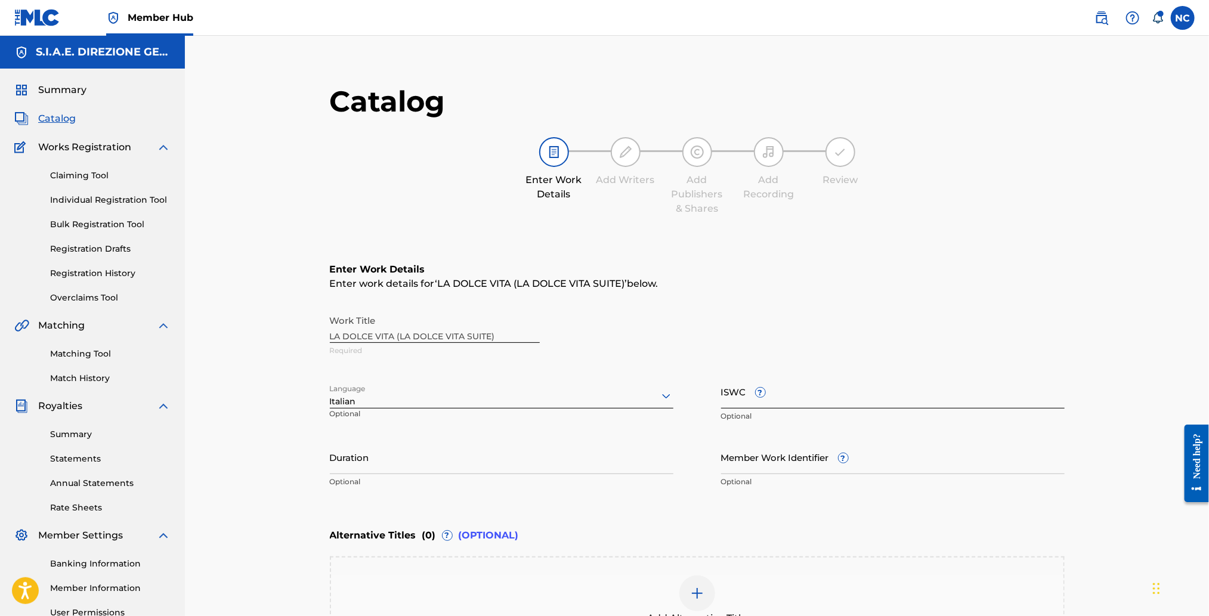
click at [820, 395] on input "ISWC ?" at bounding box center [892, 391] width 343 height 34
paste input "T 005001450 0"
click at [730, 402] on input "T 005001450 0" at bounding box center [892, 391] width 343 height 34
click at [775, 401] on input "T 005001450 0" at bounding box center [892, 391] width 343 height 34
click at [730, 398] on input "T 0050014500" at bounding box center [892, 391] width 343 height 34
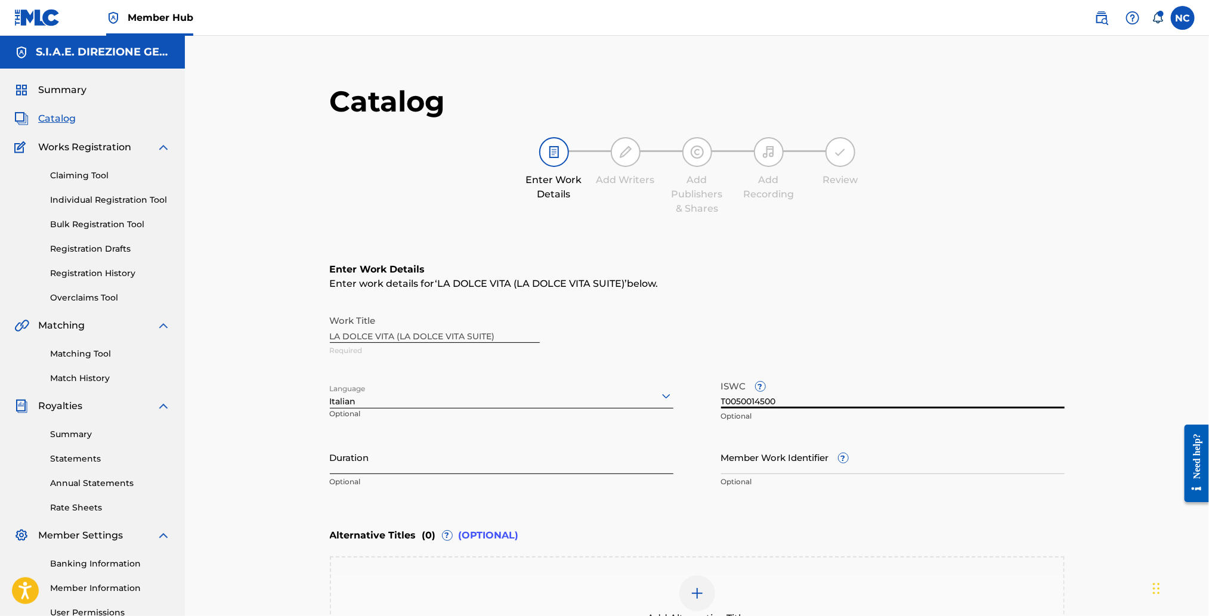
type input "T0050014500"
click at [482, 467] on input "Duration" at bounding box center [501, 457] width 343 height 34
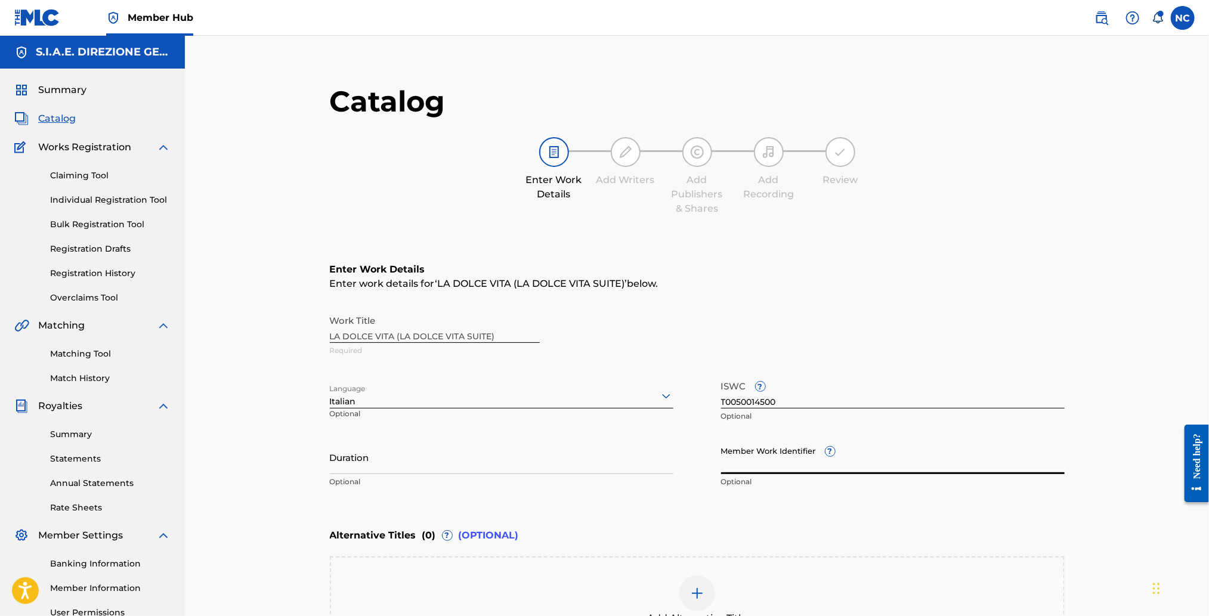
drag, startPoint x: 810, startPoint y: 462, endPoint x: 769, endPoint y: 444, distance: 44.9
click at [810, 461] on input "Member Work Identifier ?" at bounding box center [892, 457] width 343 height 34
drag, startPoint x: 809, startPoint y: 473, endPoint x: 806, endPoint y: 467, distance: 7.2
click at [809, 473] on input "Member Work Identifier ?" at bounding box center [892, 457] width 343 height 34
paste input "601002101"
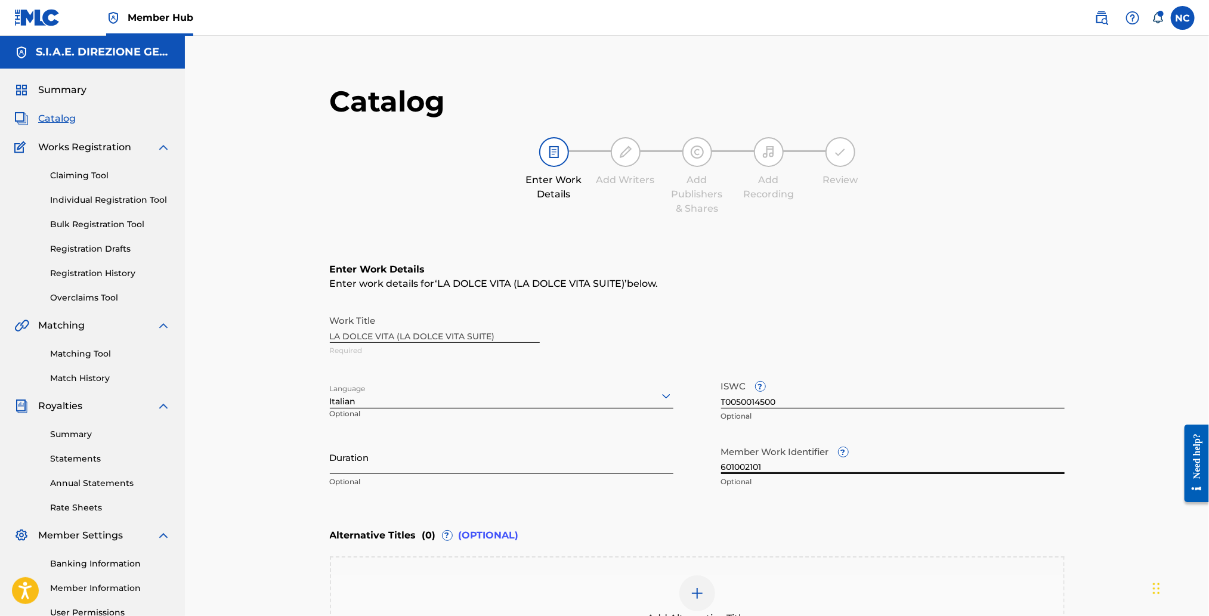
scroll to position [174, 0]
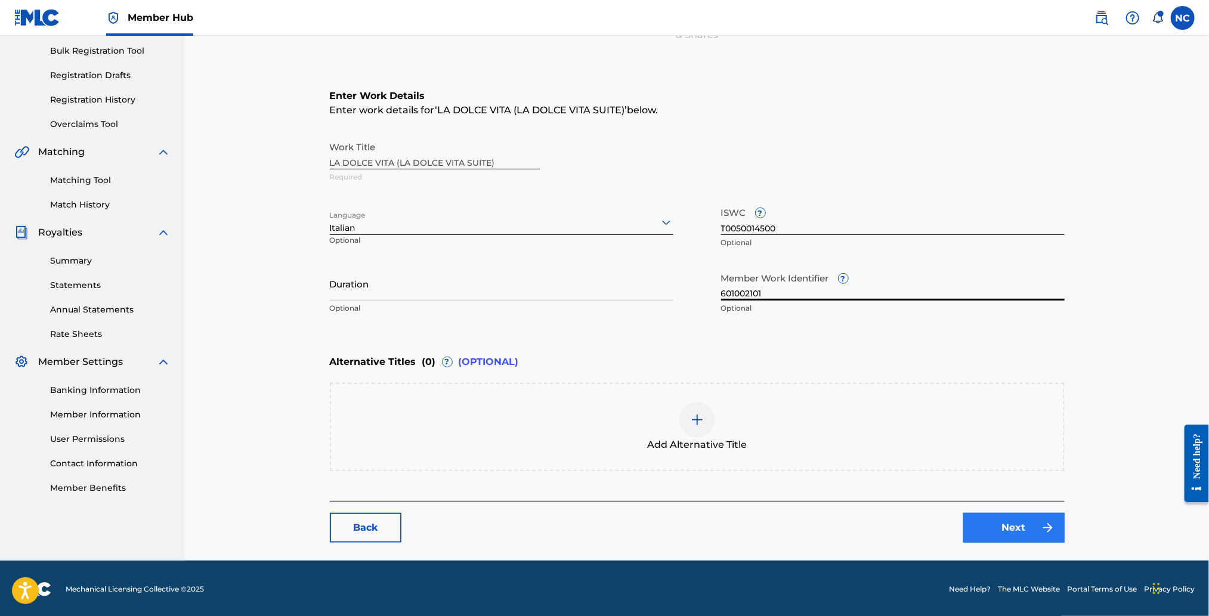
type input "601002101"
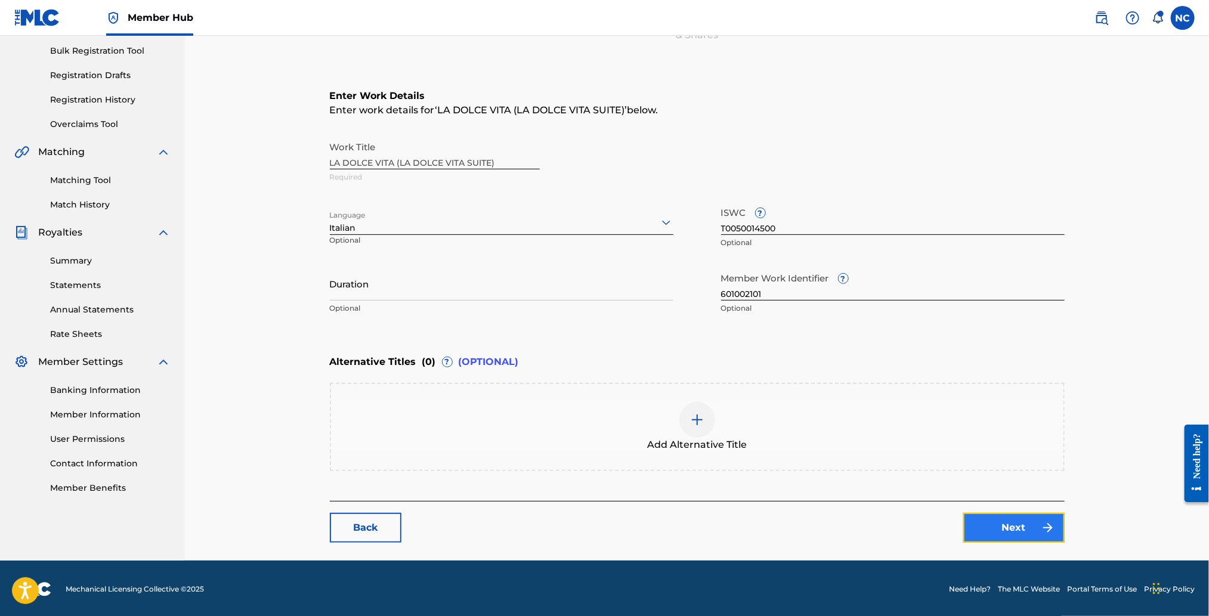
click at [1010, 519] on link "Next" at bounding box center [1013, 528] width 101 height 30
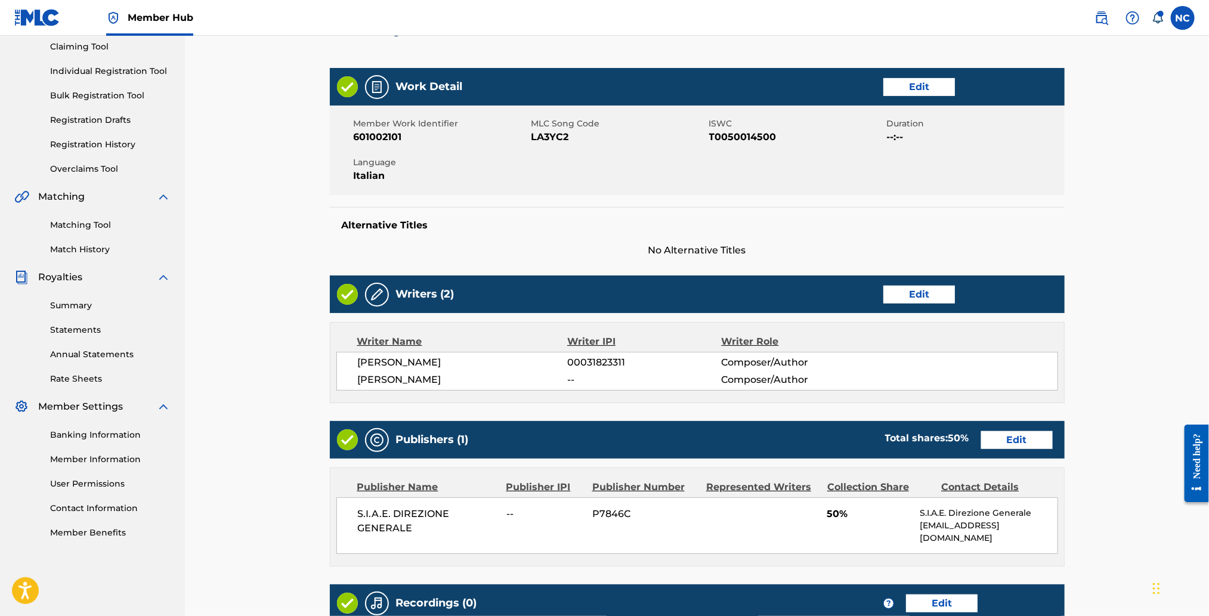
scroll to position [32, 0]
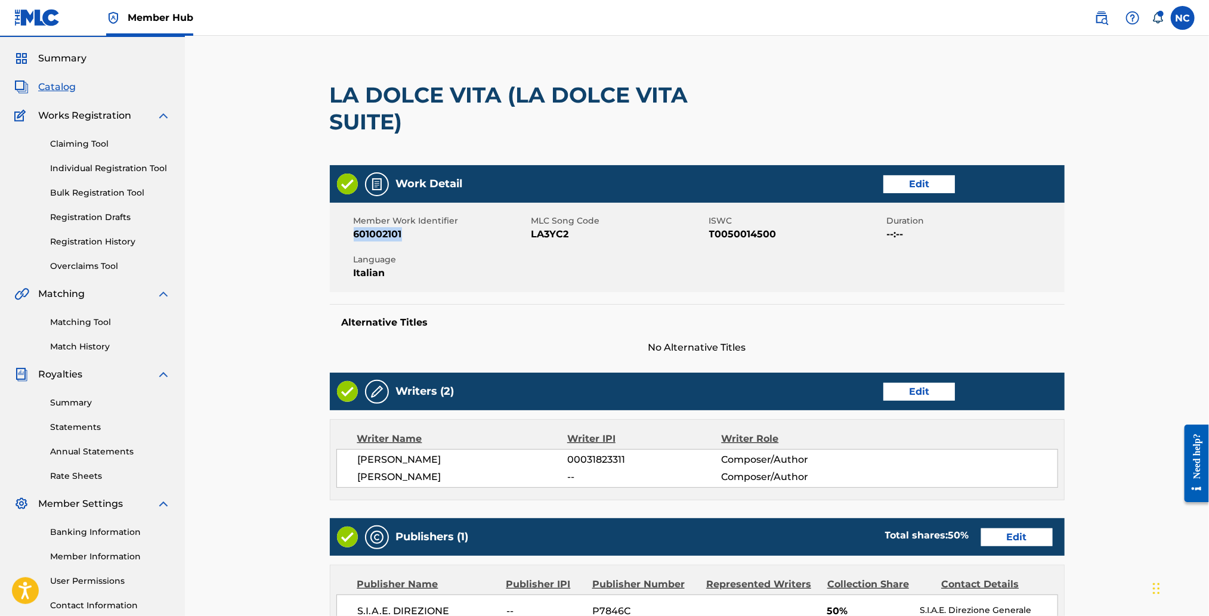
drag, startPoint x: 398, startPoint y: 231, endPoint x: 351, endPoint y: 232, distance: 47.1
click at [351, 232] on div "Member Work Identifier 601002101 MLC Song Code LA3YC2 ISWC T0050014500 Duration…" at bounding box center [697, 247] width 735 height 89
copy span "601002101"
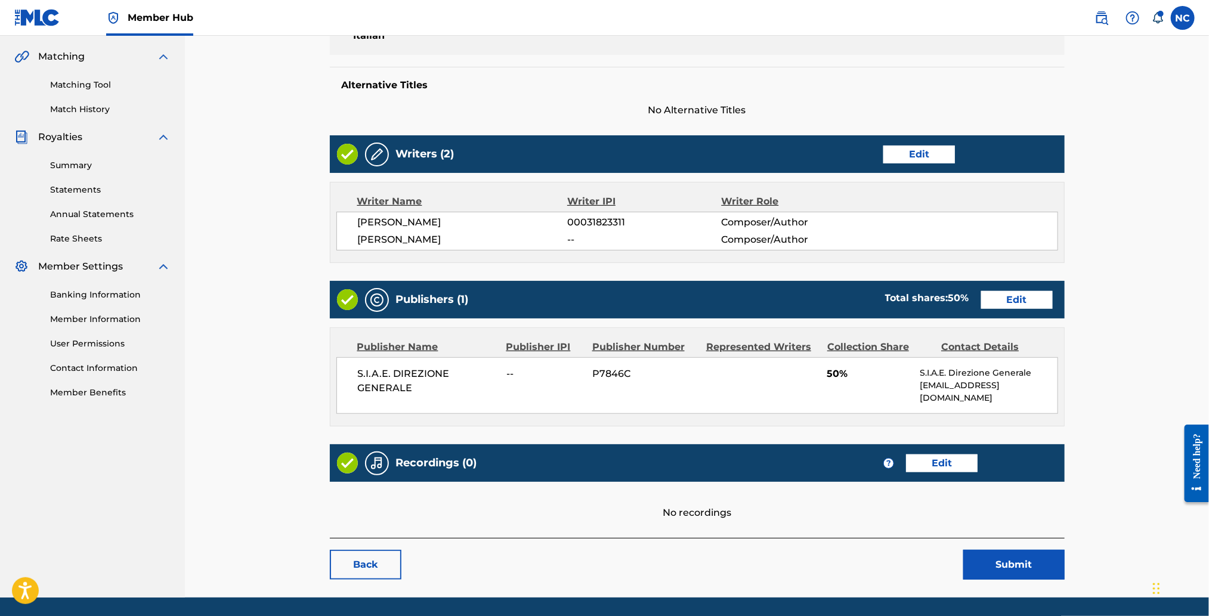
scroll to position [300, 0]
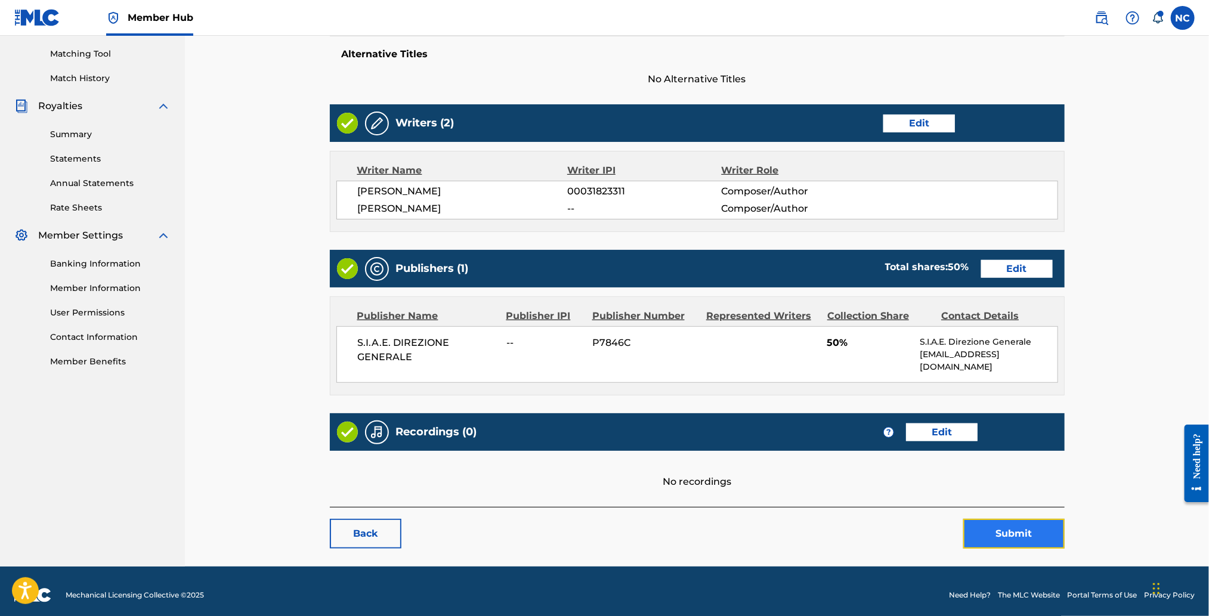
click at [1029, 529] on button "Submit" at bounding box center [1013, 534] width 101 height 30
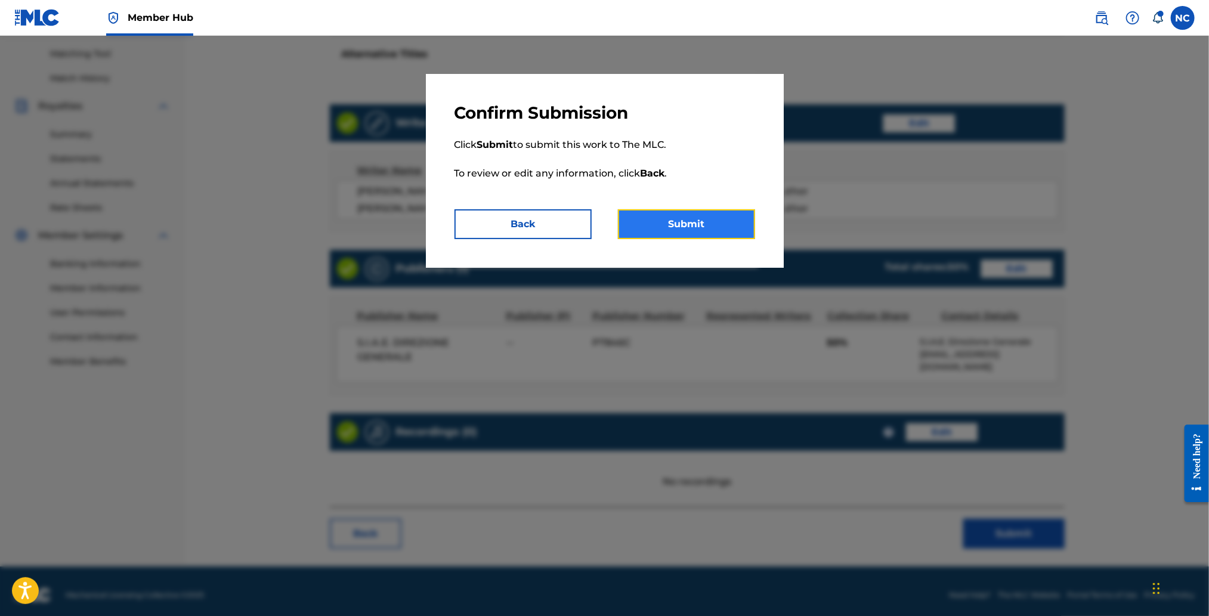
click at [739, 224] on button "Submit" at bounding box center [686, 224] width 137 height 30
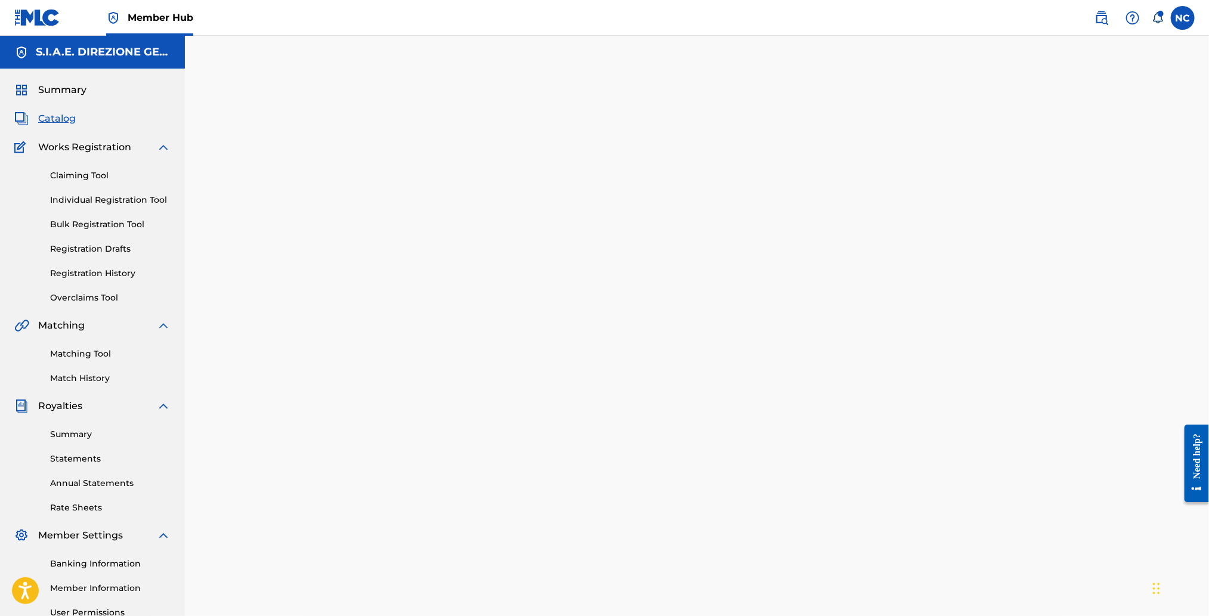
click at [54, 116] on span "Catalog" at bounding box center [57, 118] width 38 height 14
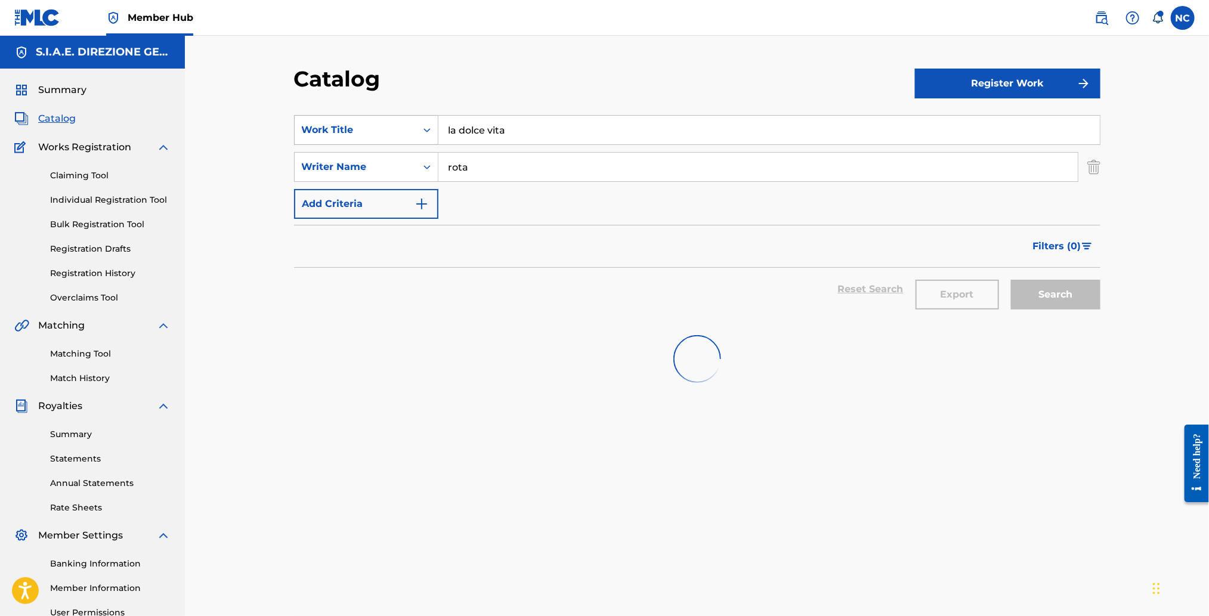
drag, startPoint x: 535, startPoint y: 124, endPoint x: 344, endPoint y: 126, distance: 190.8
click at [344, 126] on div "SearchWithCriteria2b0d894c-9d68-461e-aae0-d9cf7943147b Work Title la dolce vita" at bounding box center [697, 130] width 806 height 30
paste input "ONCE UPON A TIME IN [GEOGRAPHIC_DATA]"
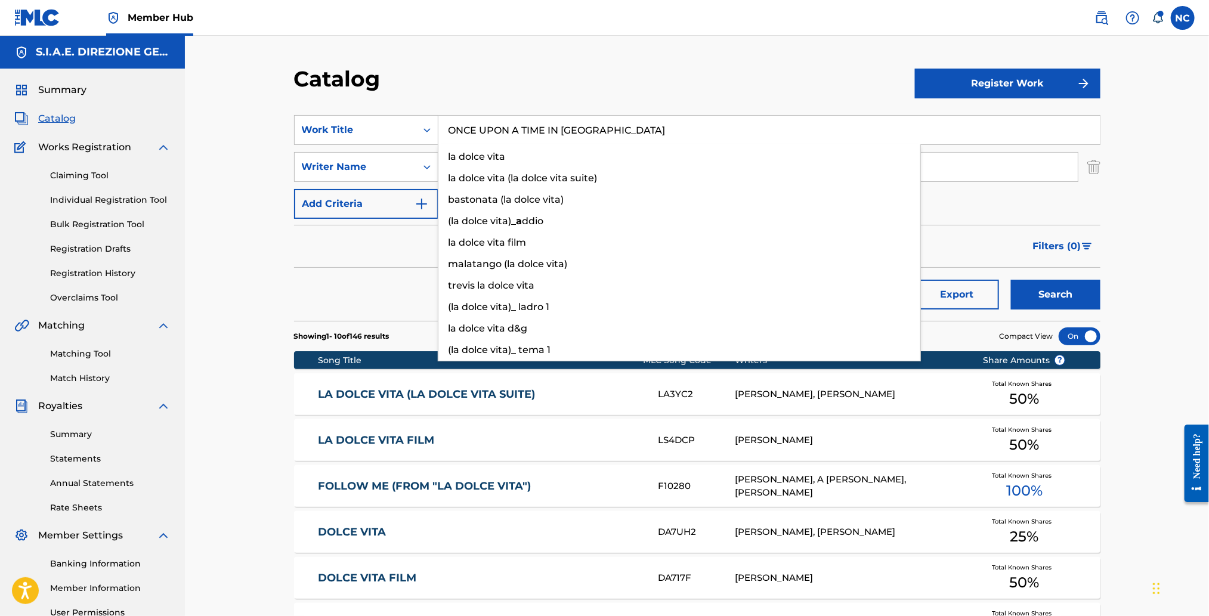
type input "ONCE UPON A TIME IN [GEOGRAPHIC_DATA]"
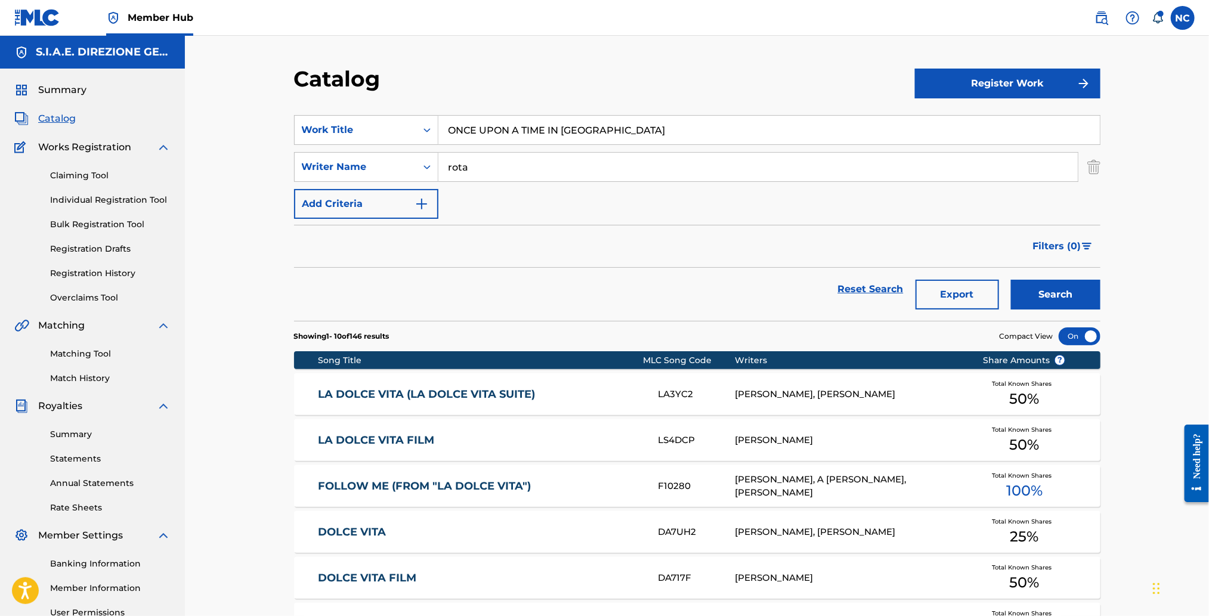
click at [685, 90] on div "Catalog" at bounding box center [604, 83] width 621 height 35
click at [343, 171] on div "SearchWithCriteria8dc165ee-fca9-4d24-bf8d-5f8e24bdfa19 Writer Name rota" at bounding box center [697, 167] width 806 height 30
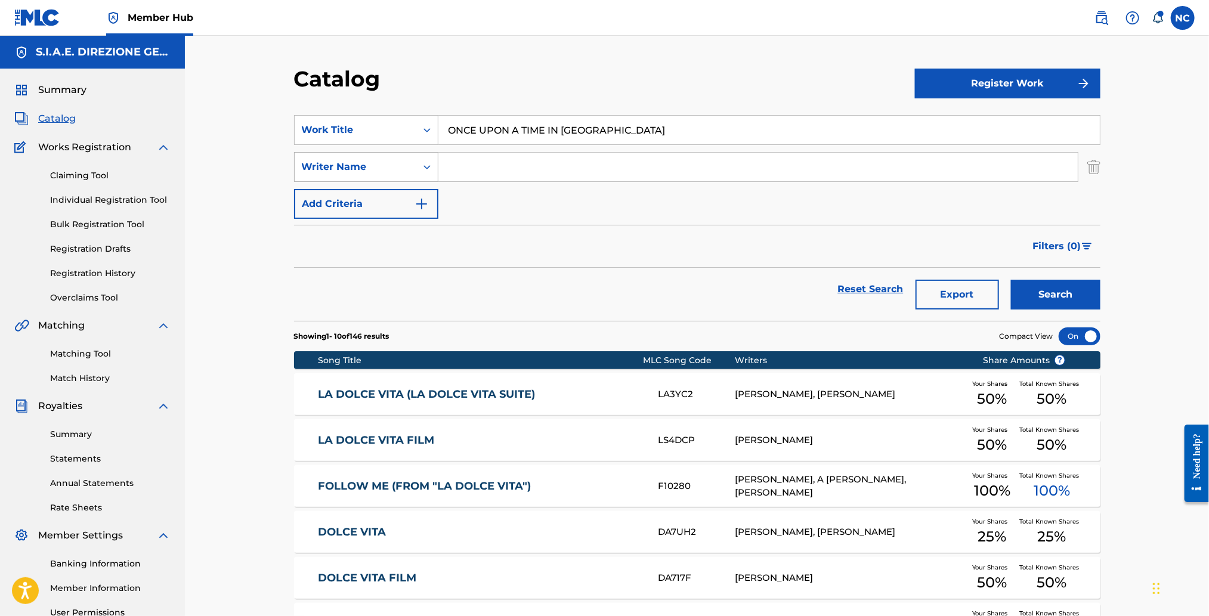
click at [1011, 280] on button "Search" at bounding box center [1055, 295] width 89 height 30
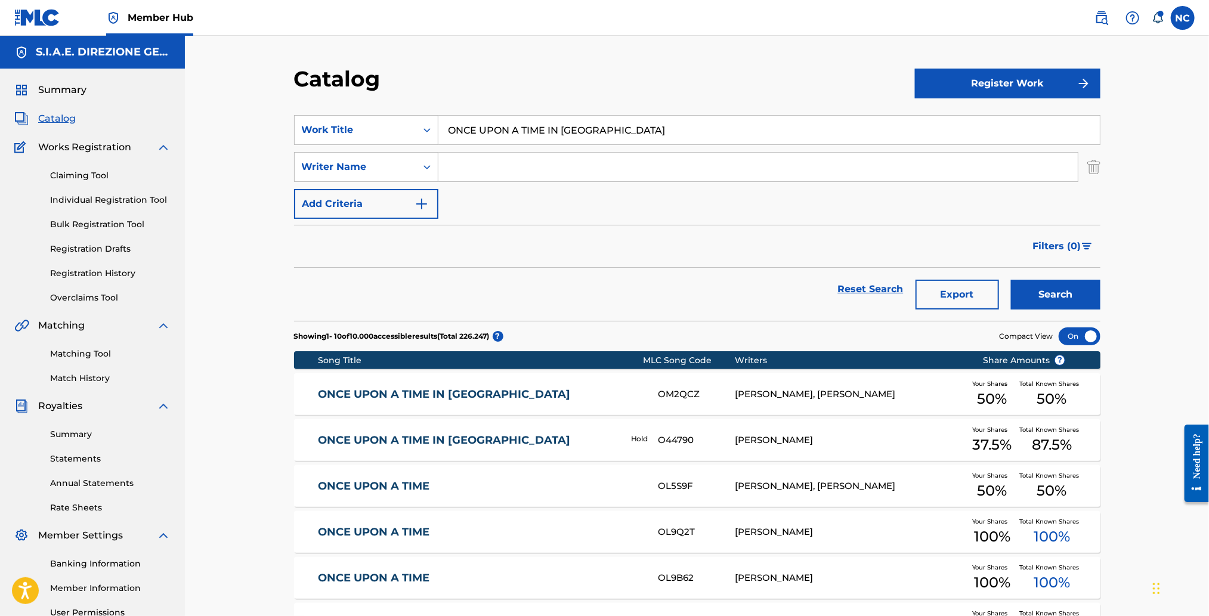
click at [418, 398] on link "ONCE UPON A TIME IN [GEOGRAPHIC_DATA]" at bounding box center [480, 395] width 324 height 14
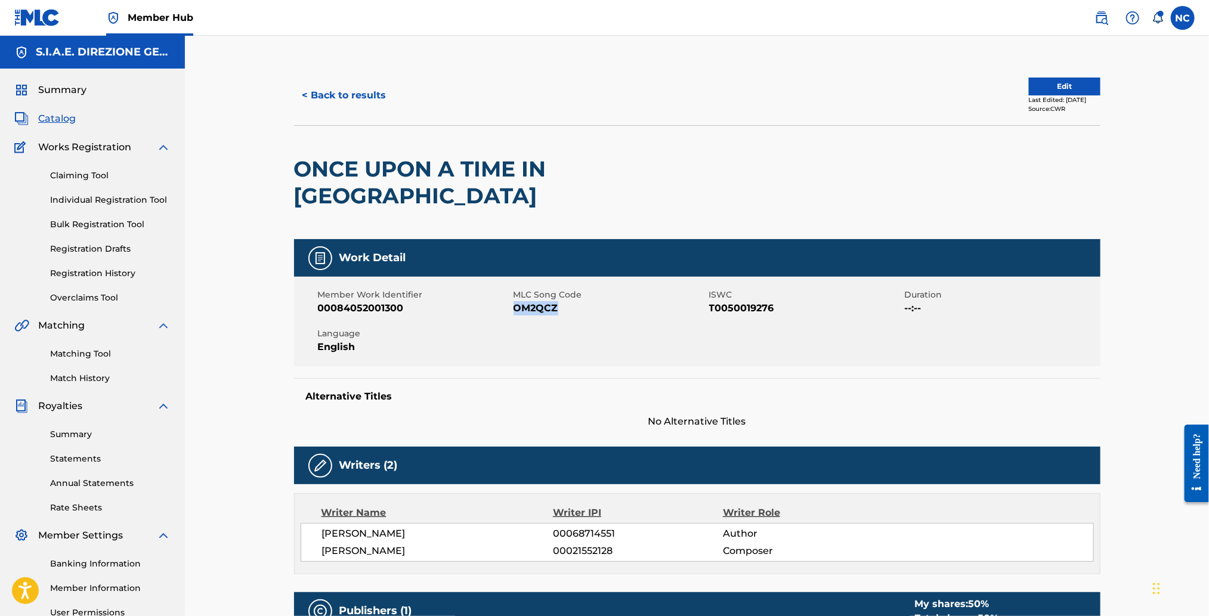
drag, startPoint x: 566, startPoint y: 278, endPoint x: 515, endPoint y: 285, distance: 52.4
click at [515, 301] on span "OM2QCZ" at bounding box center [609, 308] width 193 height 14
copy span "OM2QCZ"
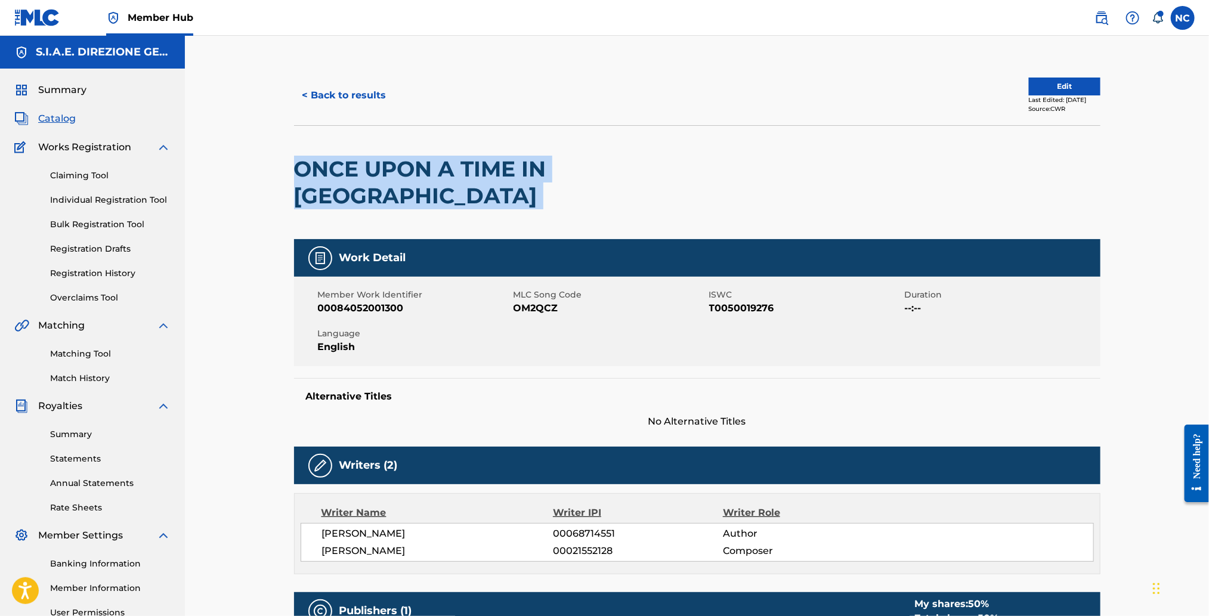
drag, startPoint x: 666, startPoint y: 174, endPoint x: 288, endPoint y: 175, distance: 378.0
click at [288, 175] on div "< Back to results Edit Last Edited: July 09, 2025 Source: CWR ONCE UPON A TIME …" at bounding box center [697, 466] width 835 height 801
copy div "ONCE UPON A TIME IN [GEOGRAPHIC_DATA]"
